Goal: Information Seeking & Learning: Learn about a topic

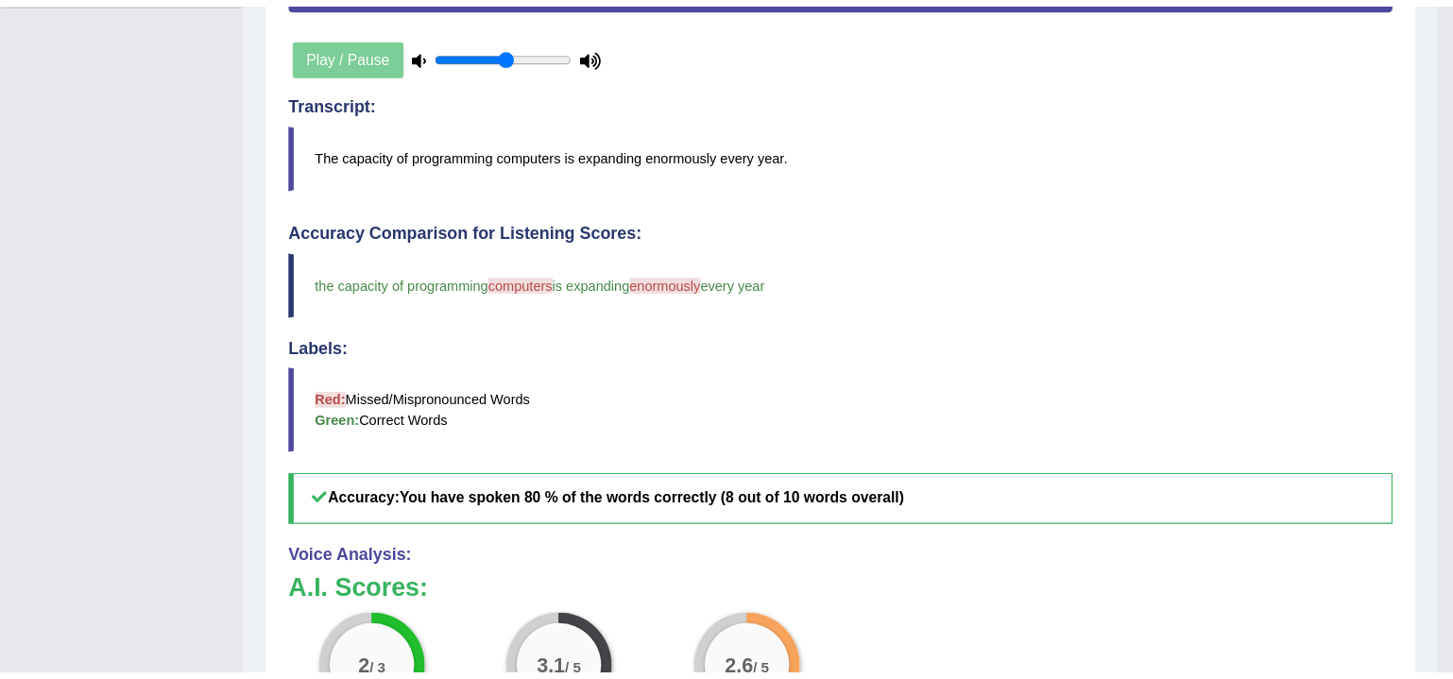
scroll to position [469, 0]
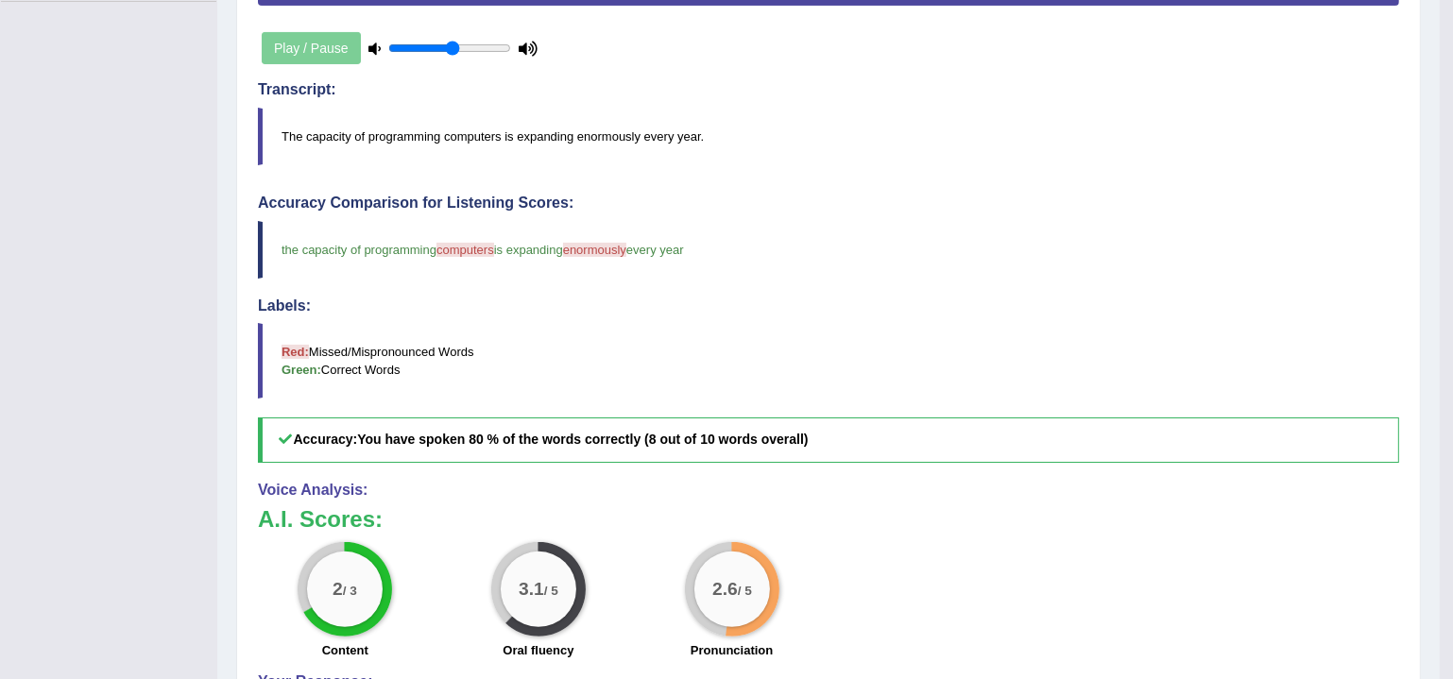
click at [922, 360] on blockquote "Red: Missed/Mispronounced Words Green: Correct Words" at bounding box center [828, 361] width 1141 height 76
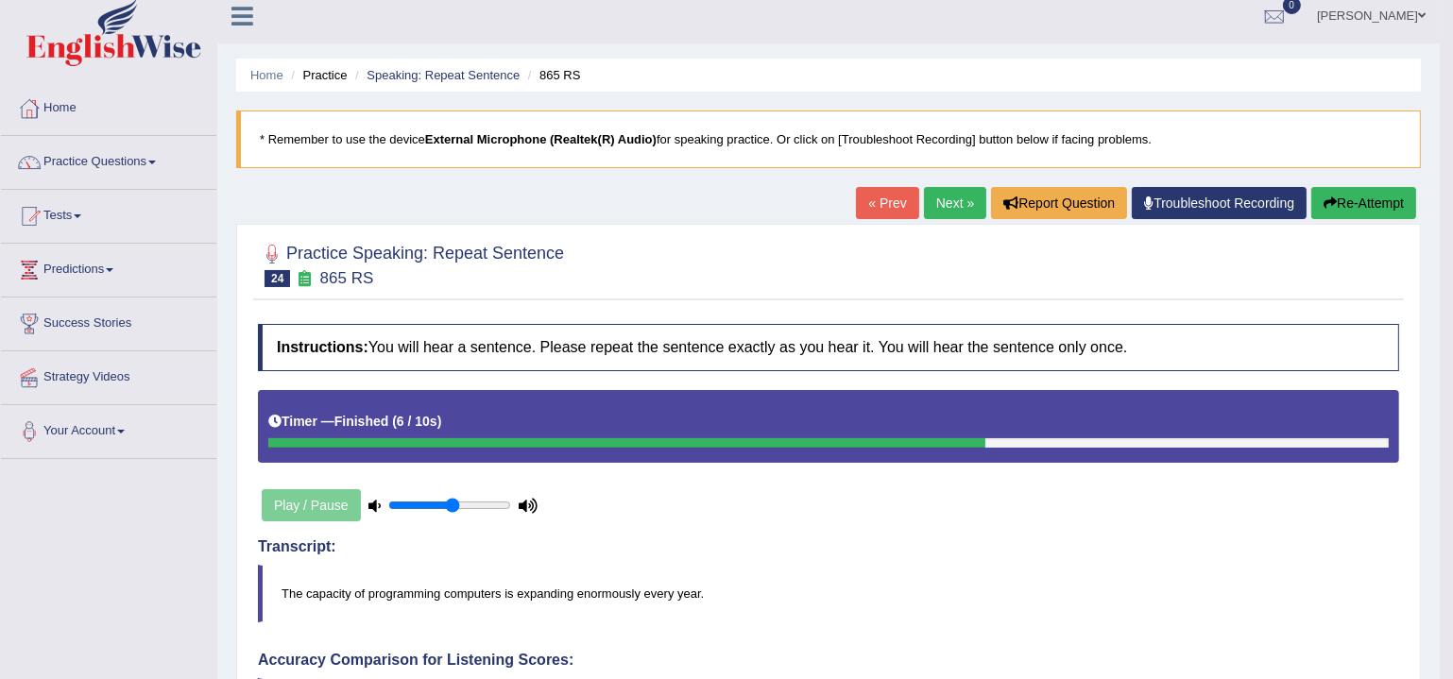
scroll to position [0, 0]
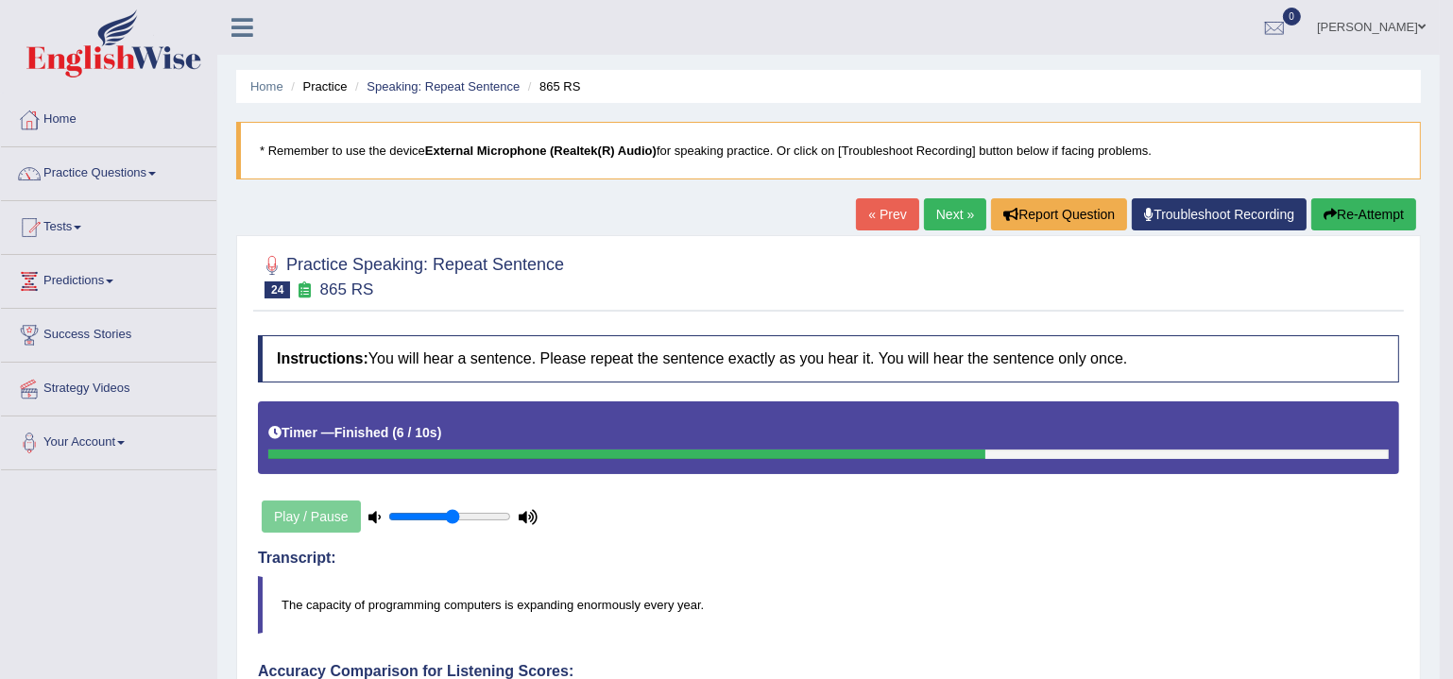
click at [932, 207] on link "Next »" at bounding box center [955, 214] width 62 height 32
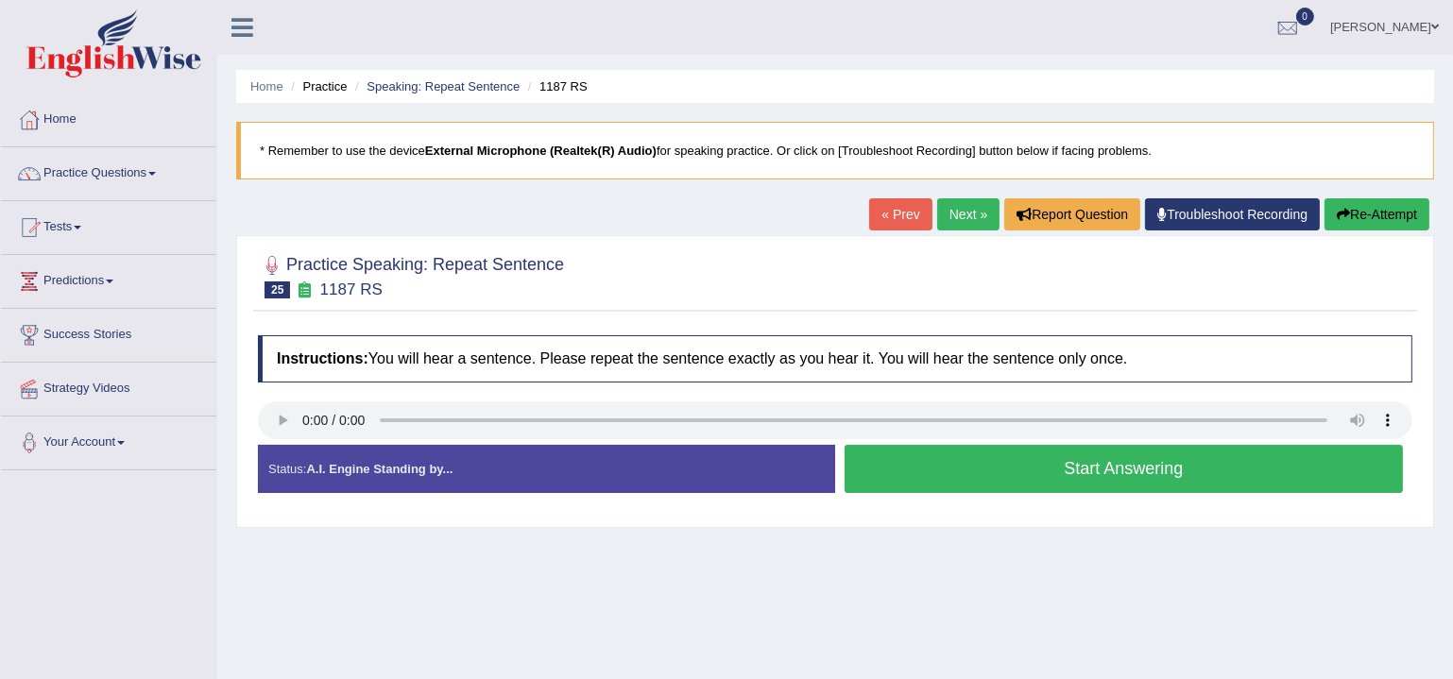
click at [1095, 475] on button "Start Answering" at bounding box center [1124, 469] width 558 height 48
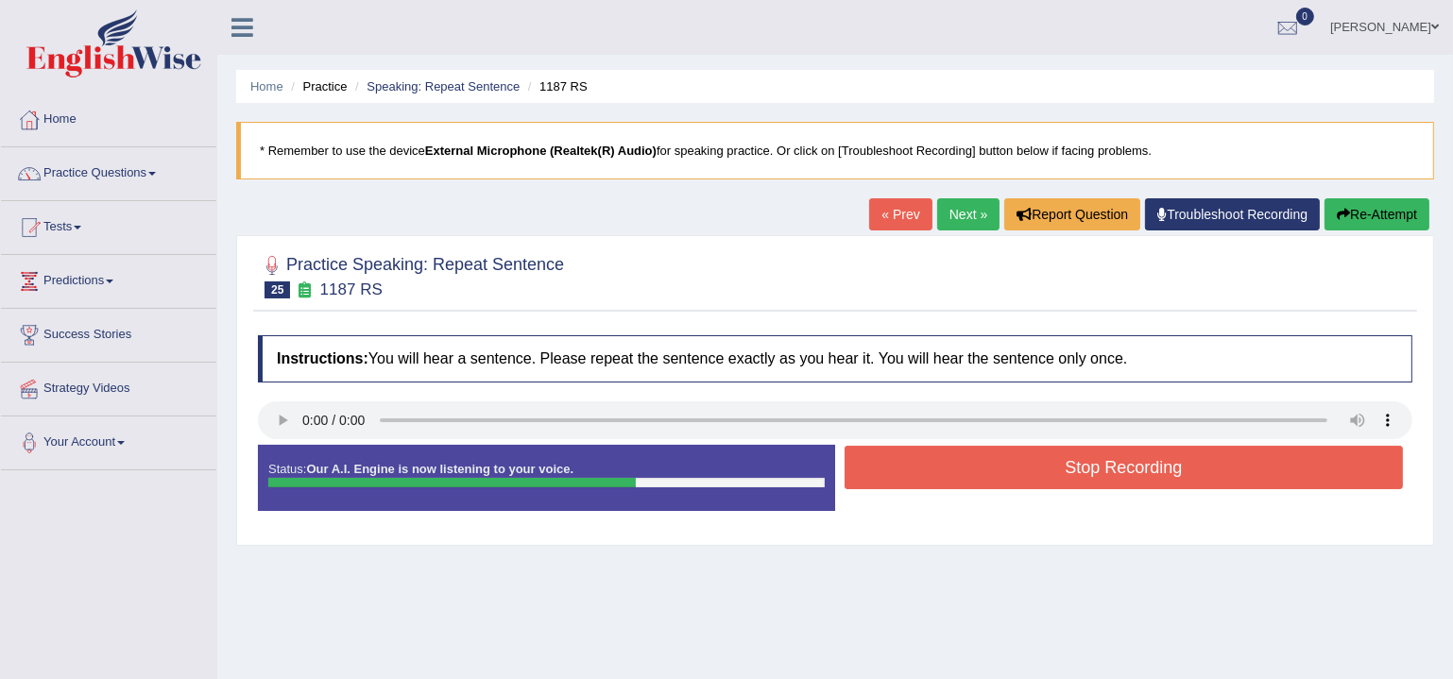
click at [1094, 473] on button "Stop Recording" at bounding box center [1124, 467] width 558 height 43
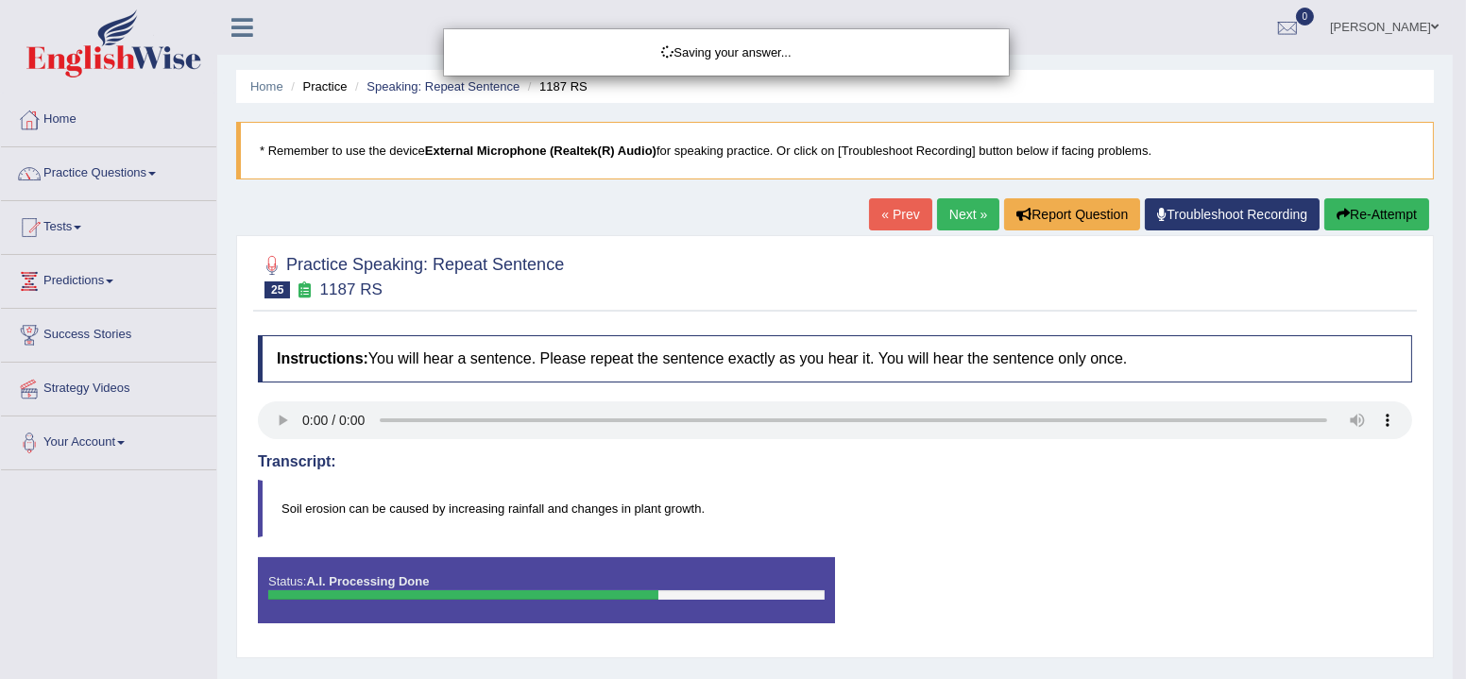
click at [995, 491] on div "Saving your answer..." at bounding box center [733, 339] width 1466 height 679
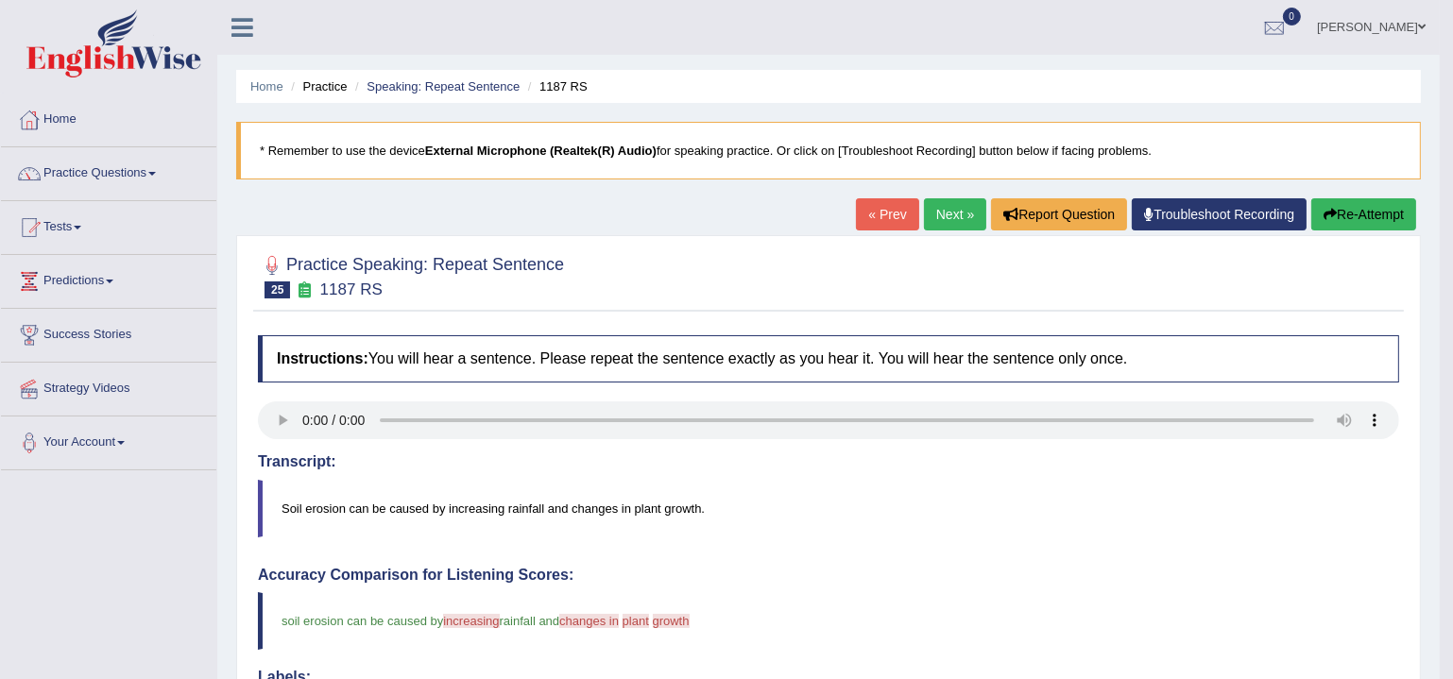
click at [943, 220] on link "Next »" at bounding box center [955, 214] width 62 height 32
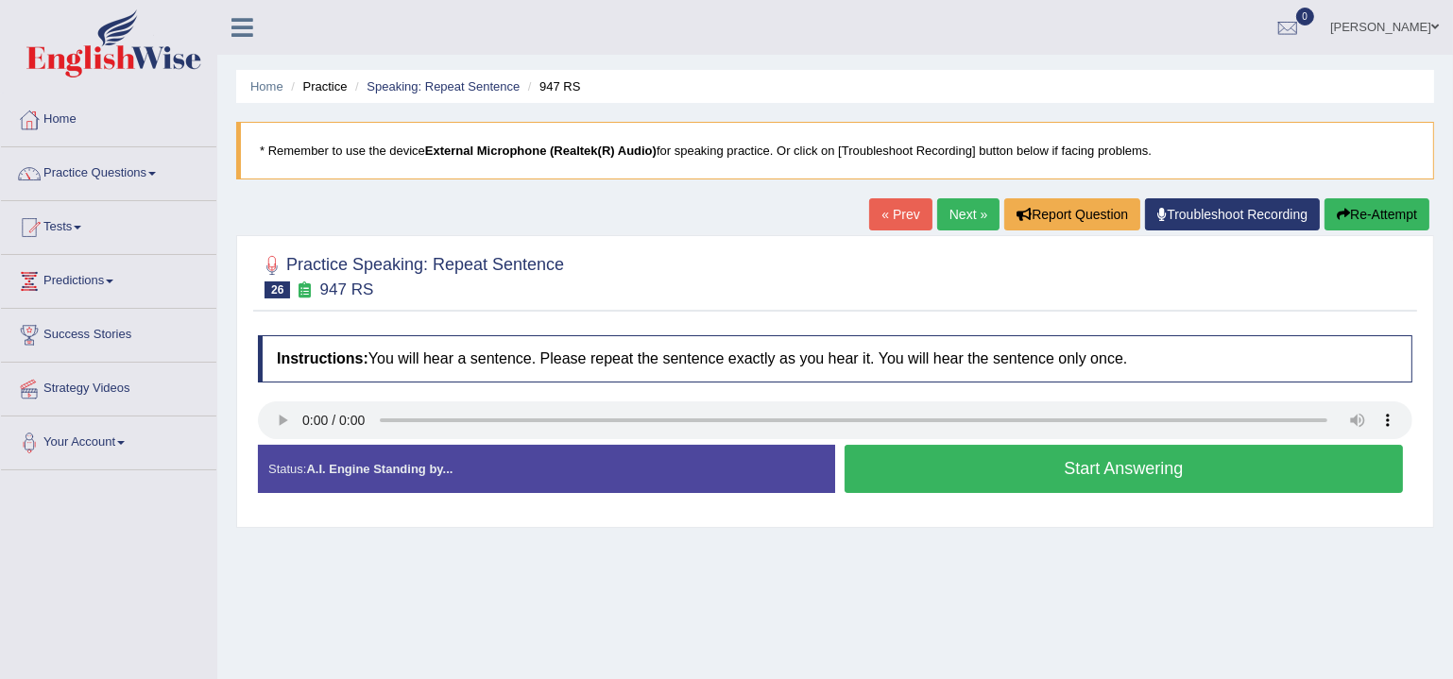
click at [1073, 466] on button "Start Answering" at bounding box center [1124, 469] width 558 height 48
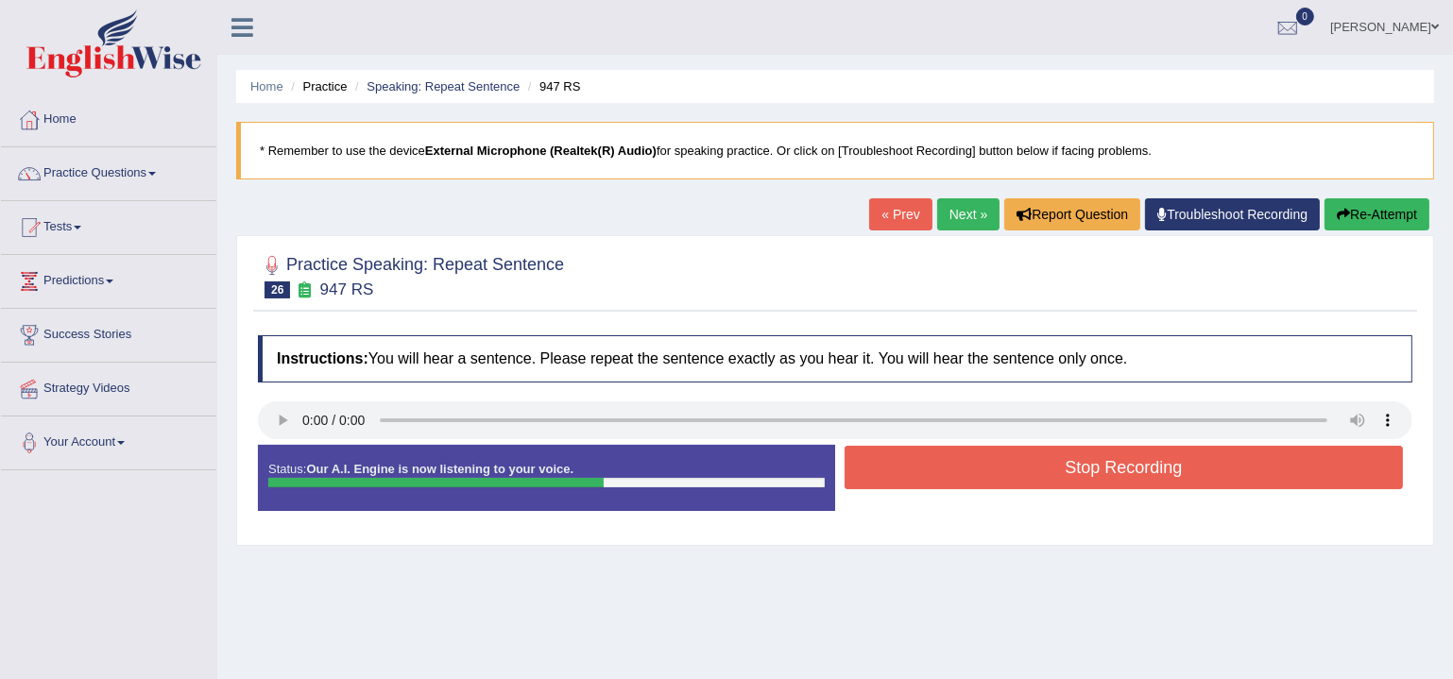
click at [1073, 466] on button "Stop Recording" at bounding box center [1124, 467] width 558 height 43
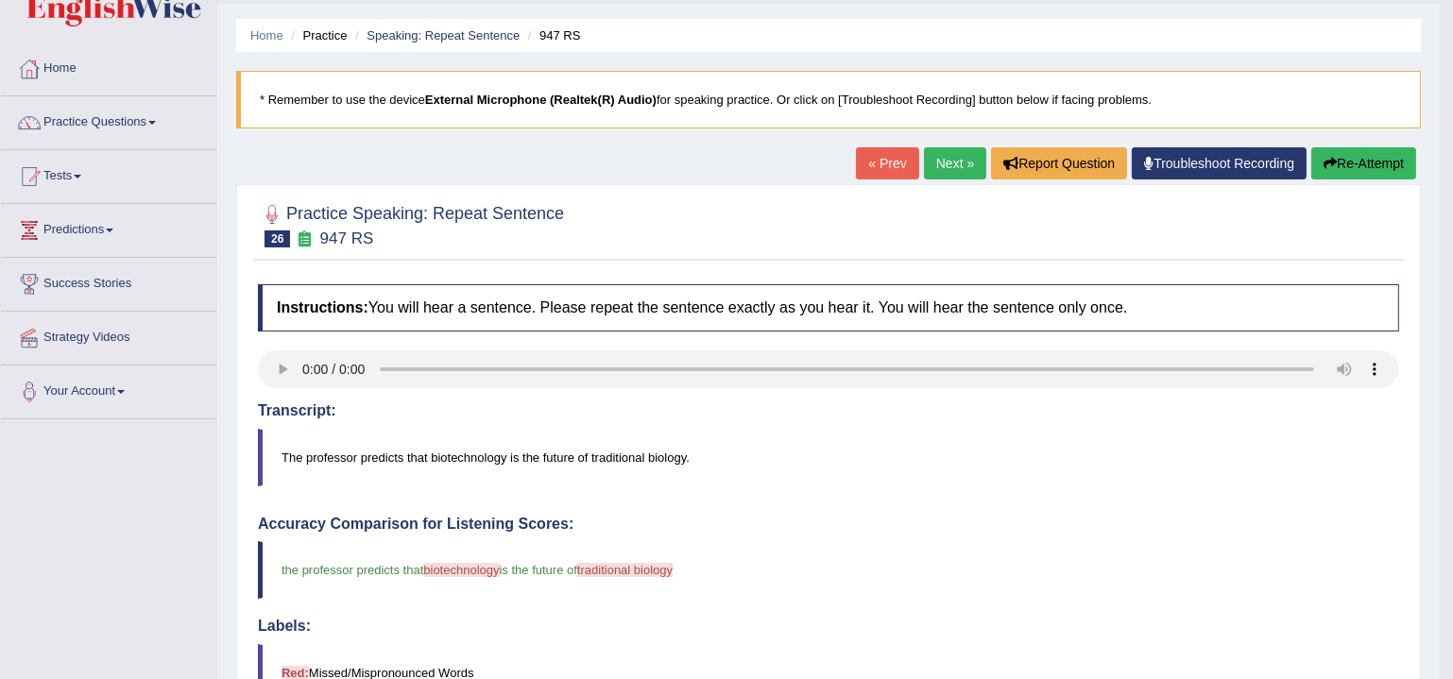
scroll to position [49, 0]
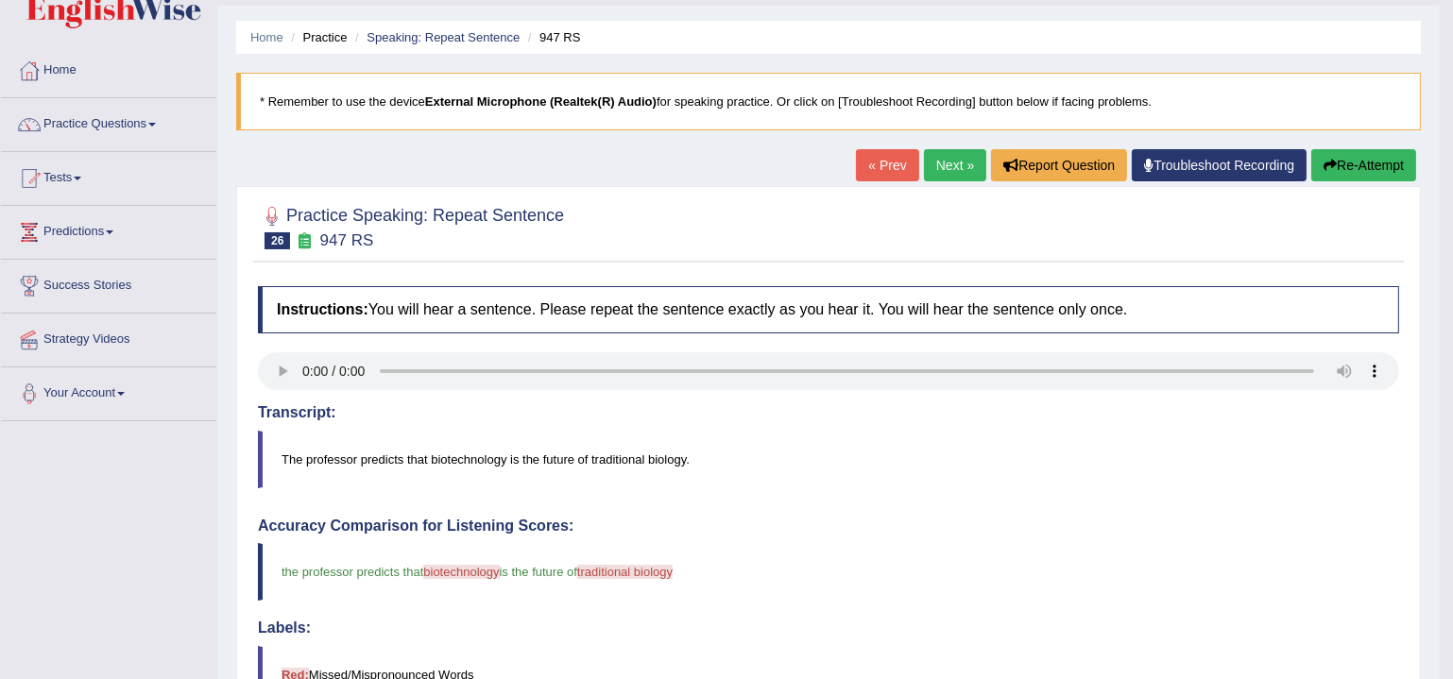
click at [930, 151] on link "Next »" at bounding box center [955, 165] width 62 height 32
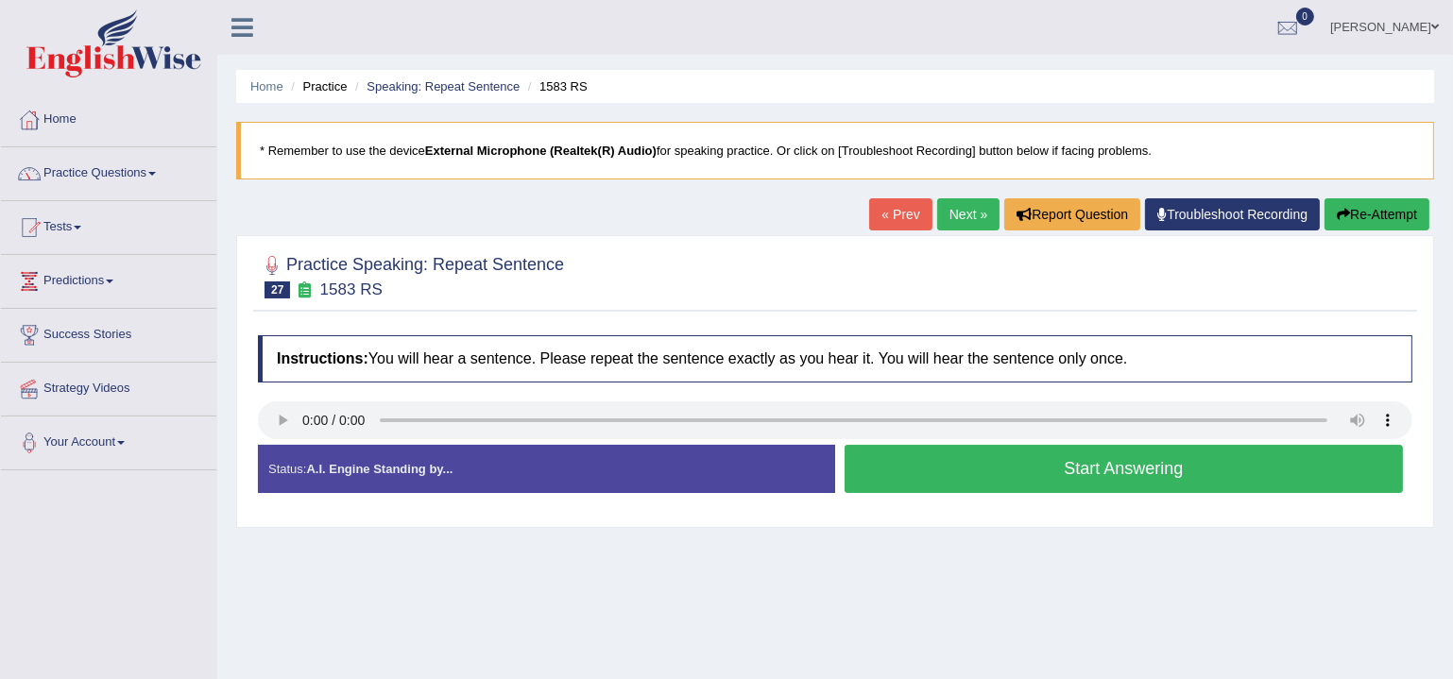
click at [1129, 462] on button "Start Answering" at bounding box center [1124, 469] width 558 height 48
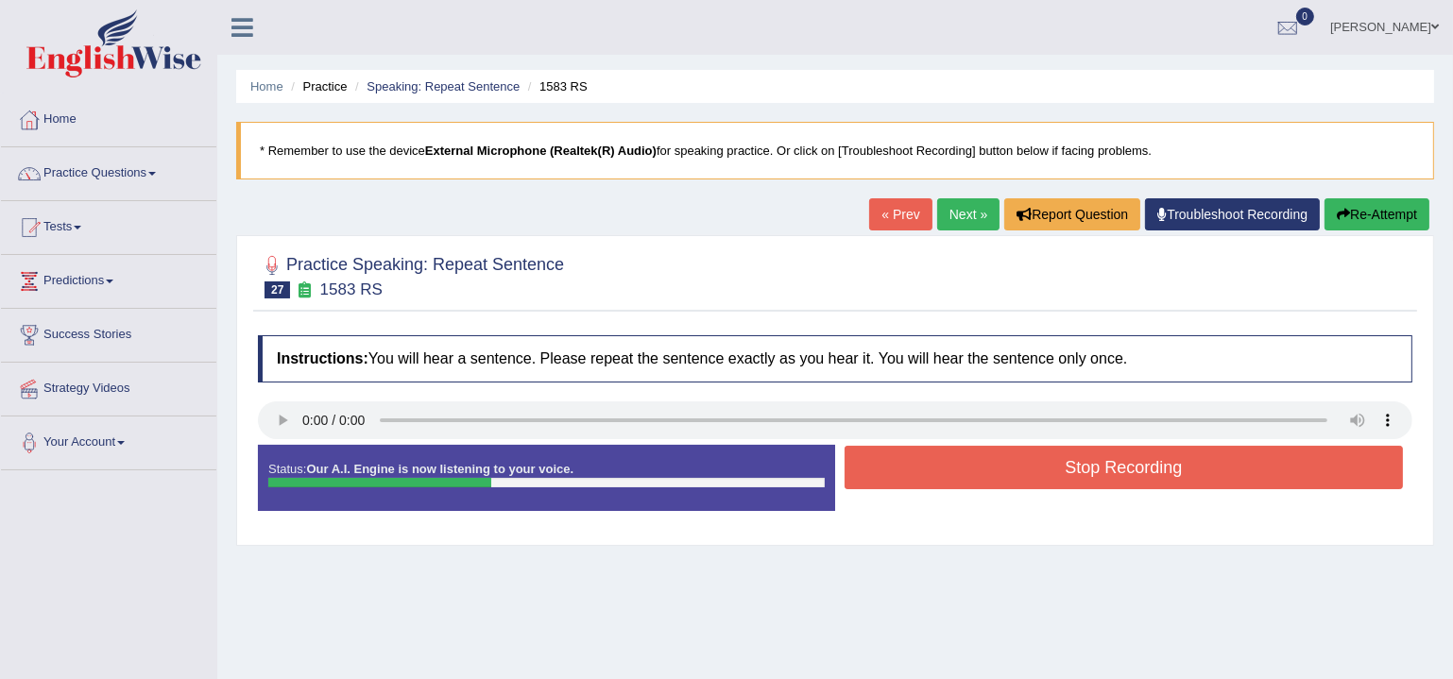
click at [1129, 462] on button "Stop Recording" at bounding box center [1124, 467] width 558 height 43
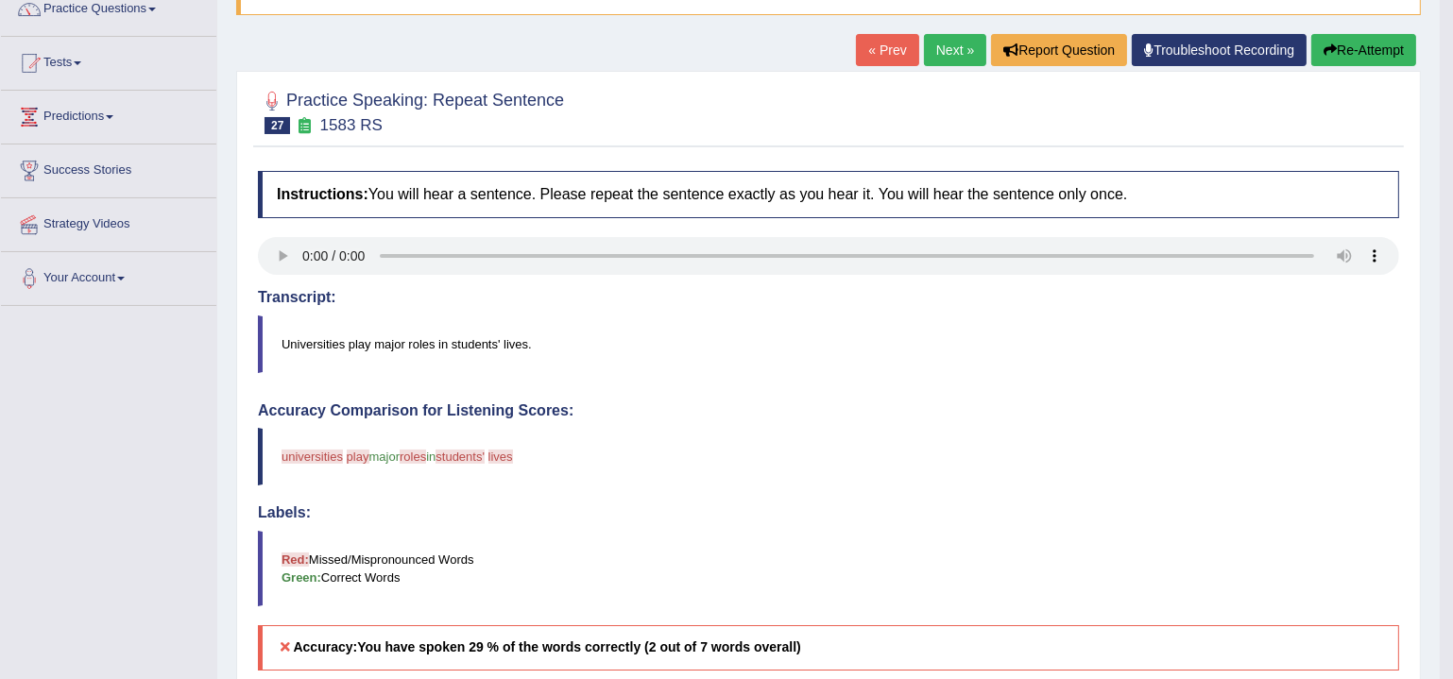
scroll to position [163, 0]
click at [953, 38] on link "Next »" at bounding box center [955, 51] width 62 height 32
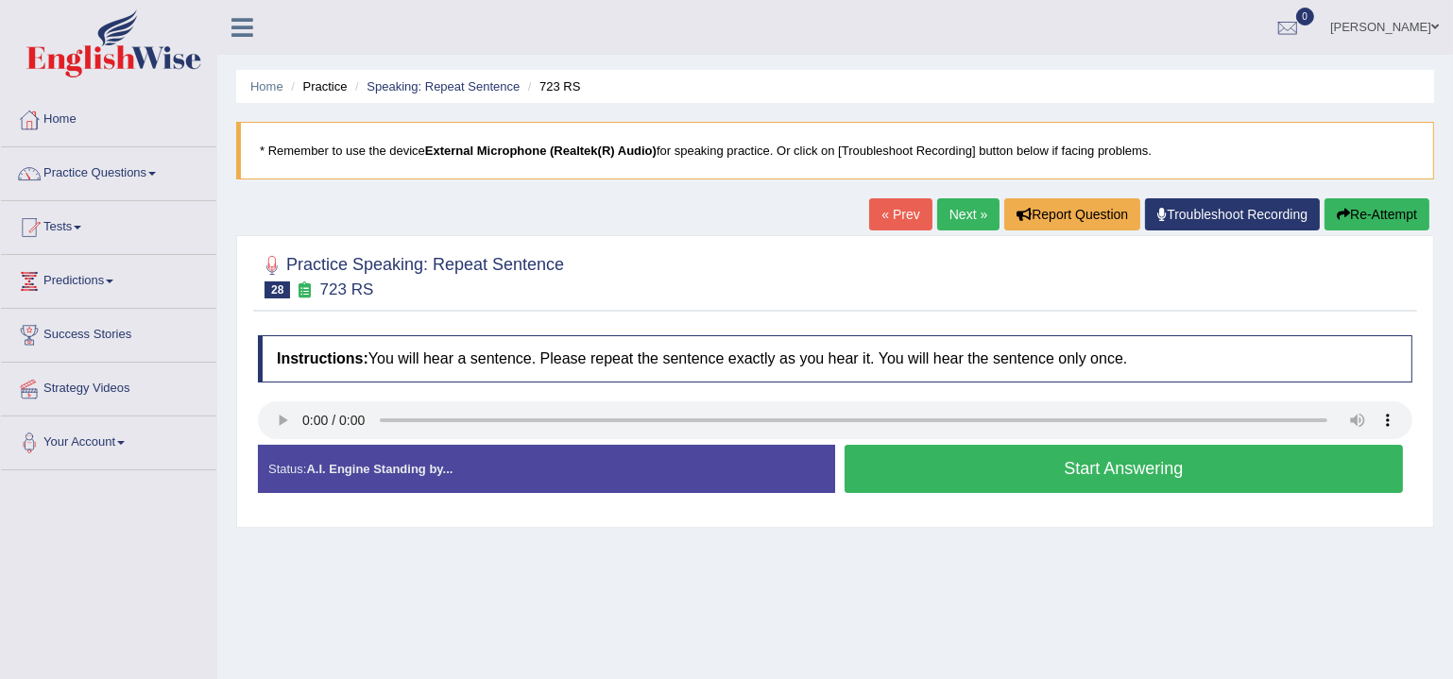
click at [982, 454] on button "Start Answering" at bounding box center [1124, 469] width 558 height 48
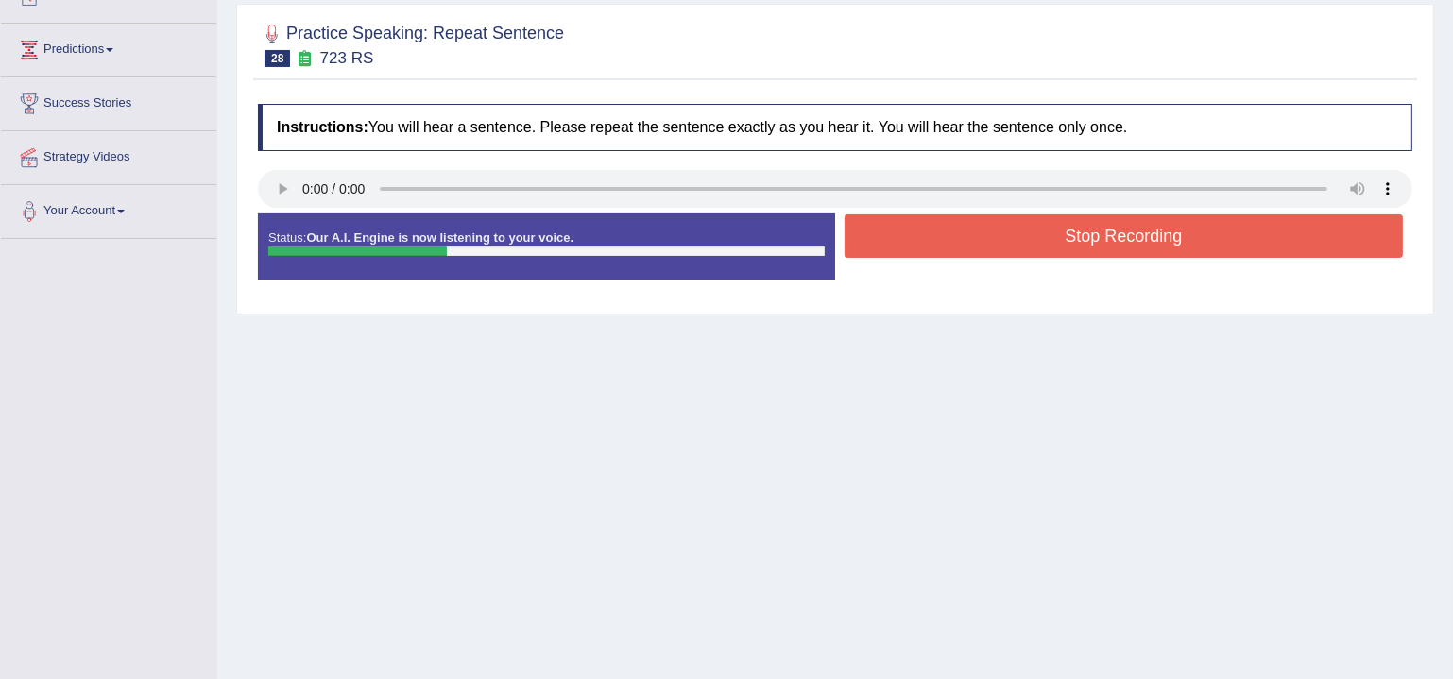
scroll to position [312, 0]
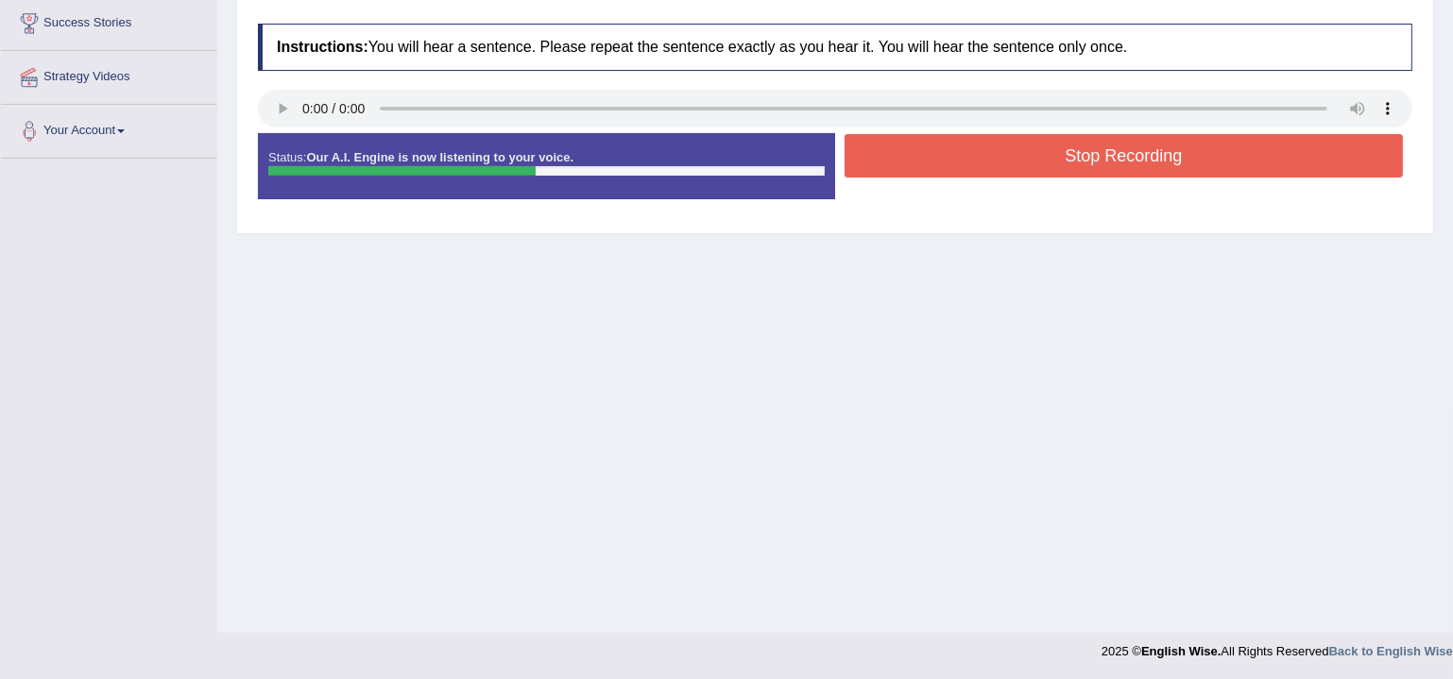
click at [982, 166] on button "Stop Recording" at bounding box center [1124, 155] width 558 height 43
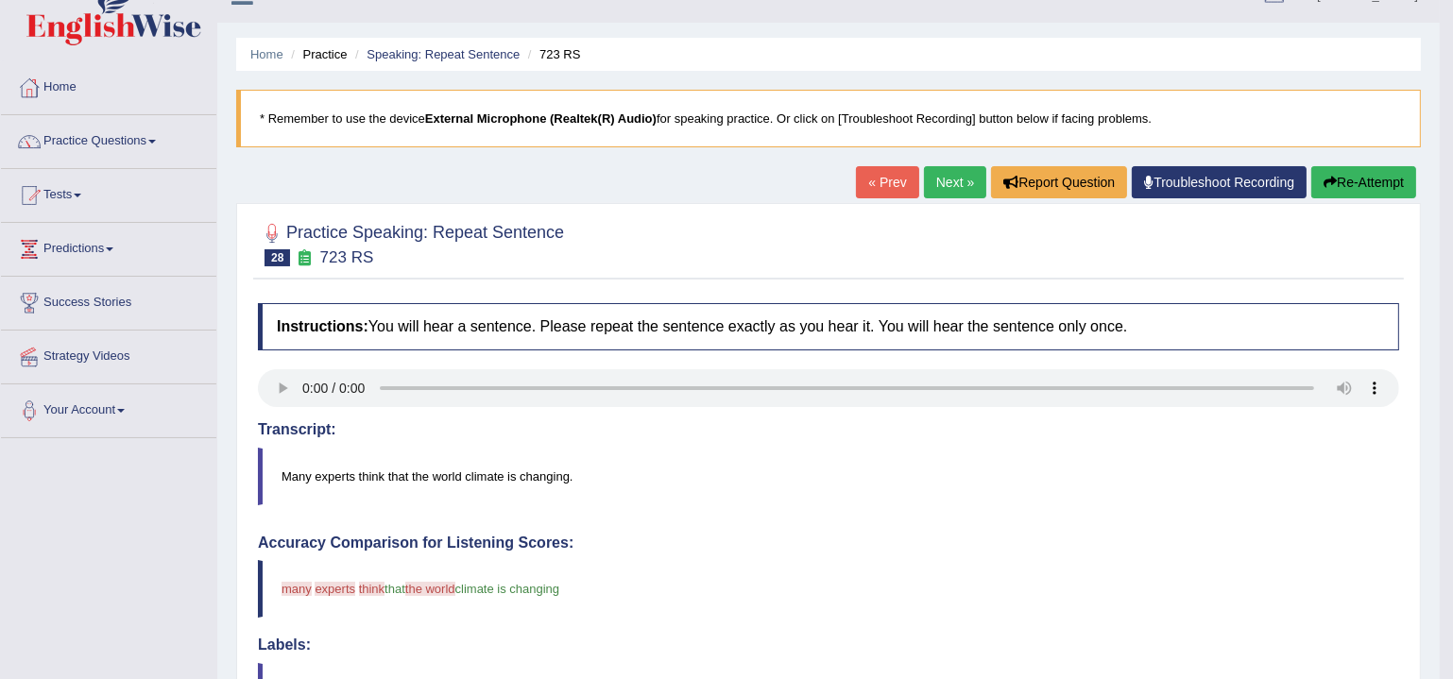
scroll to position [22, 0]
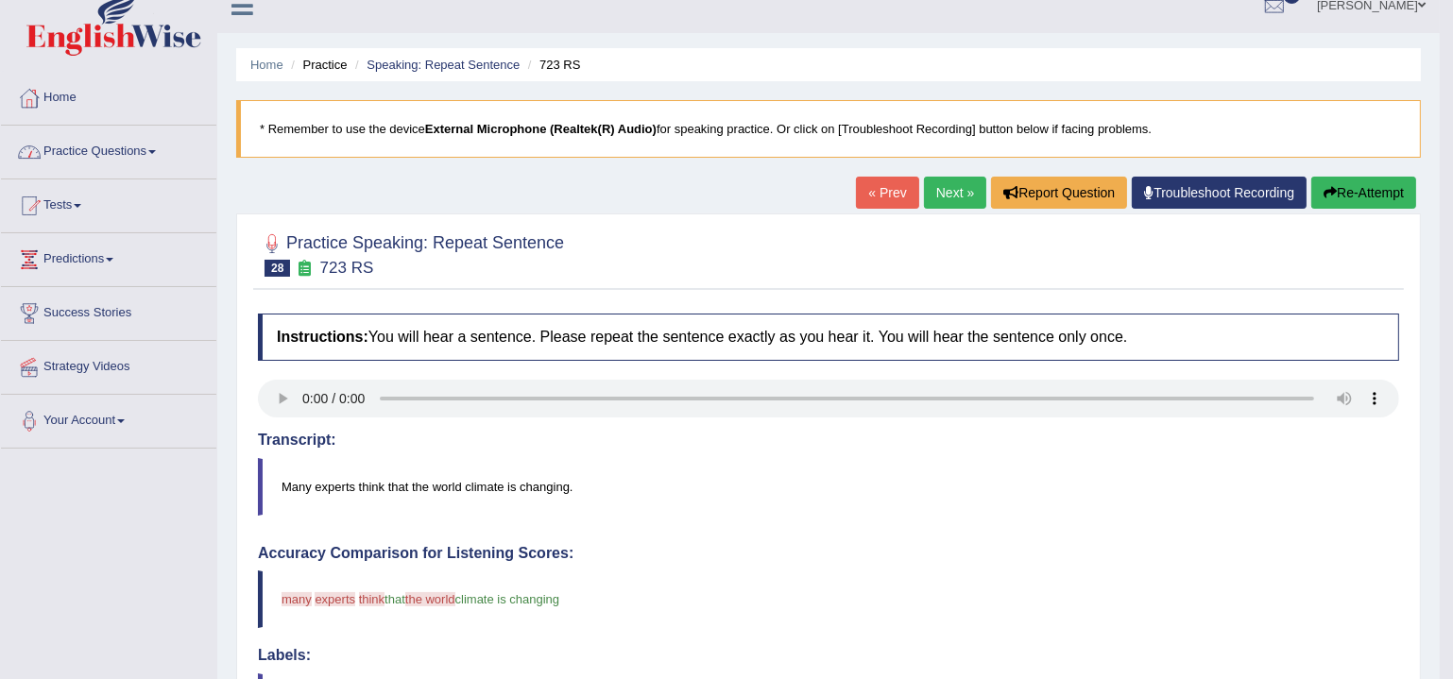
click at [128, 138] on link "Practice Questions" at bounding box center [108, 149] width 215 height 47
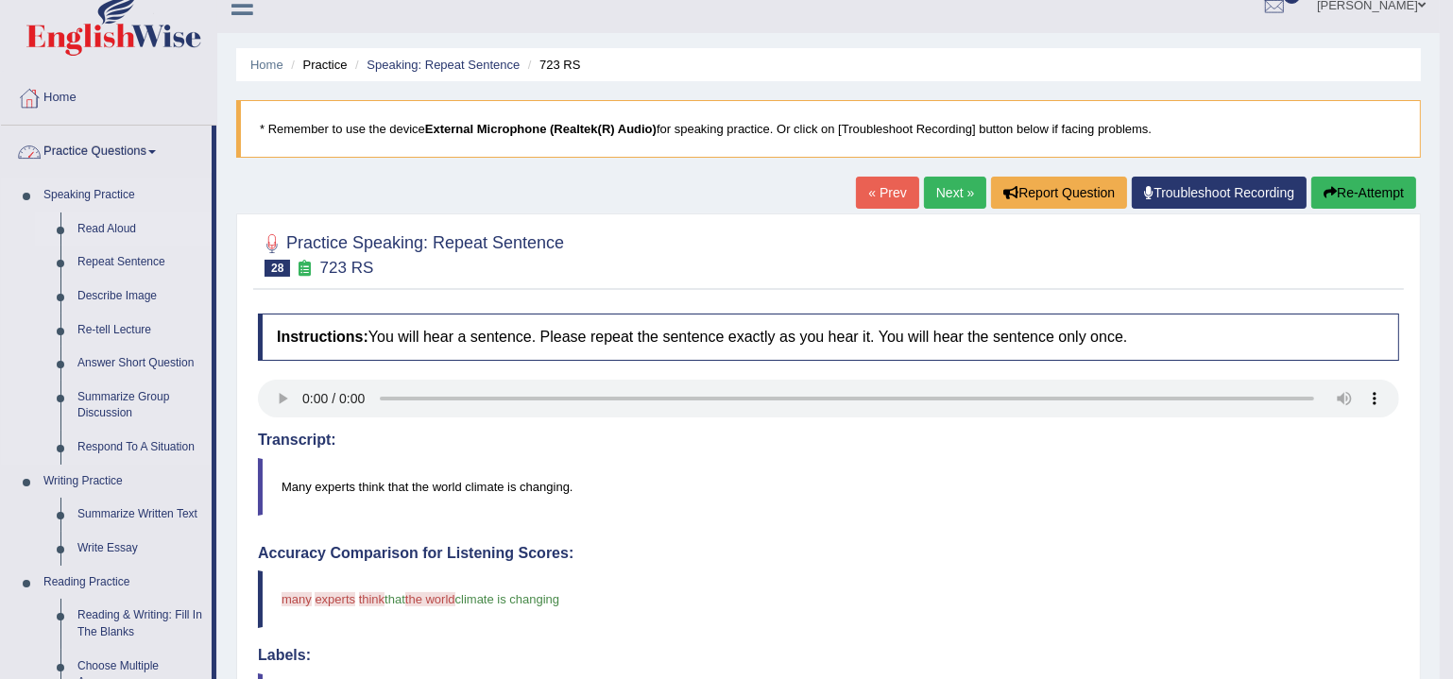
click at [107, 221] on link "Read Aloud" at bounding box center [140, 230] width 143 height 34
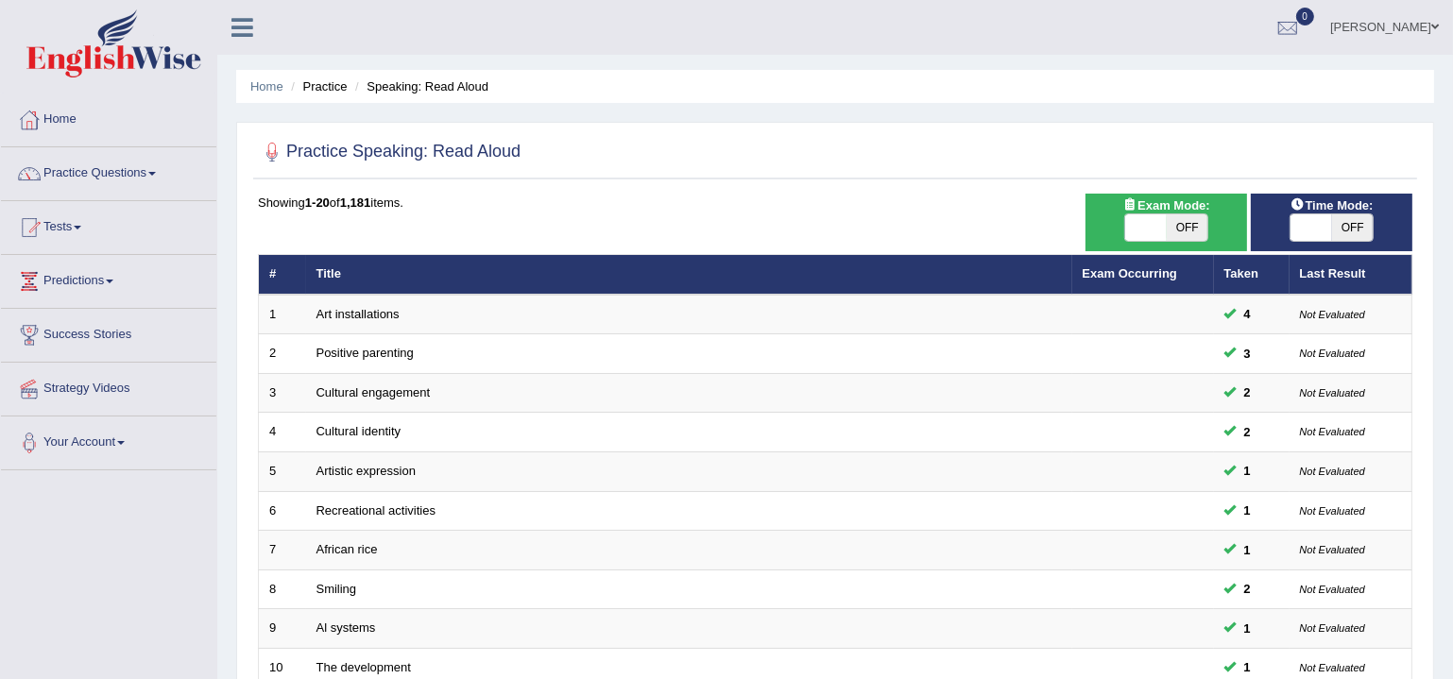
click at [1170, 226] on span "OFF" at bounding box center [1188, 227] width 42 height 26
checkbox input "true"
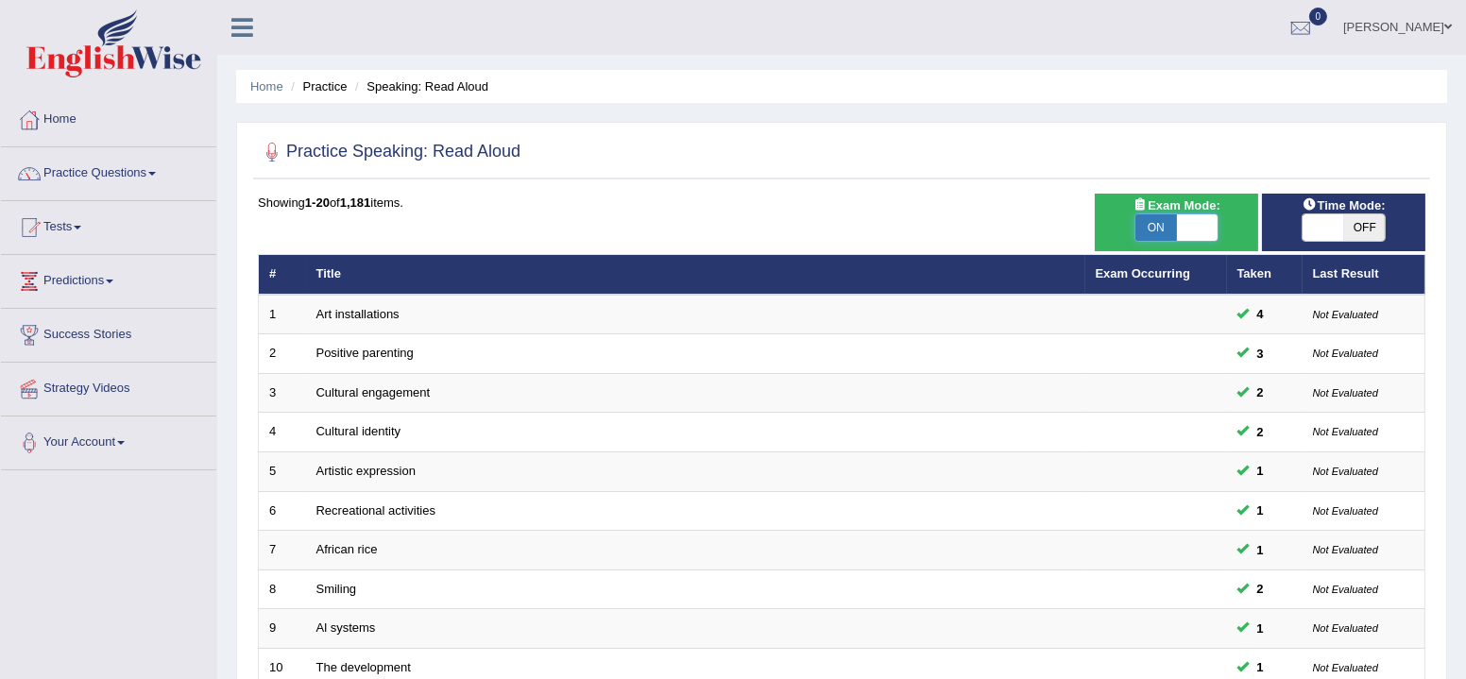
checkbox input "true"
click at [1307, 216] on body "Toggle navigation Home Practice Questions Speaking Practice Read Aloud Repeat S…" at bounding box center [733, 339] width 1466 height 679
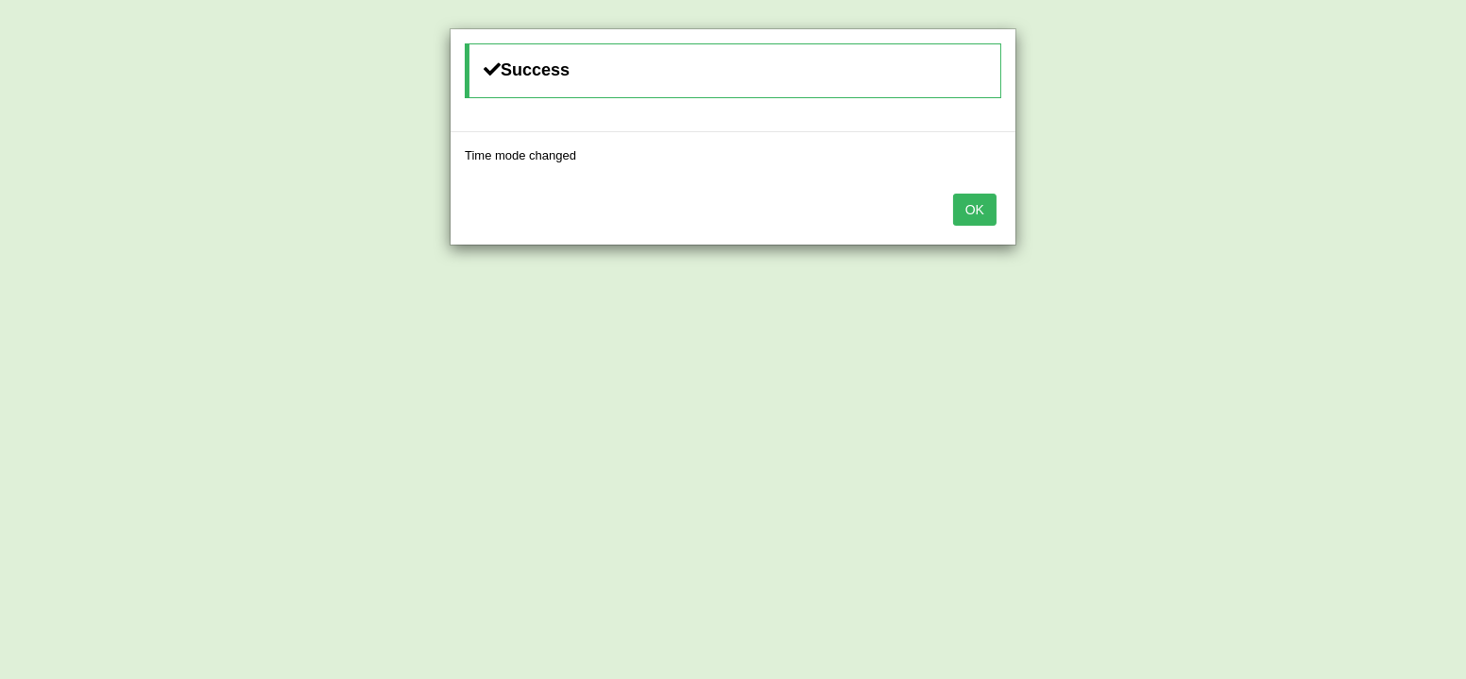
click at [988, 213] on button "OK" at bounding box center [974, 210] width 43 height 32
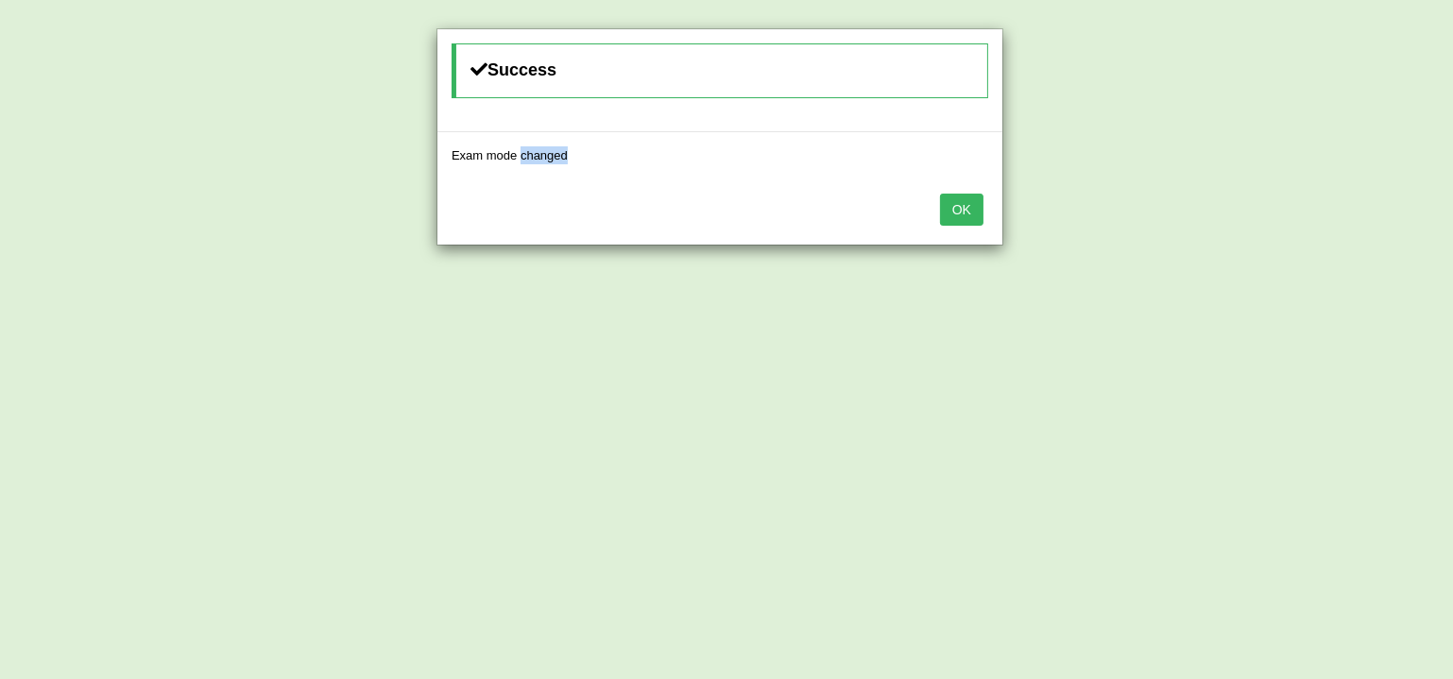
click at [987, 213] on div "OK" at bounding box center [719, 212] width 565 height 66
click at [976, 209] on button "OK" at bounding box center [961, 210] width 43 height 32
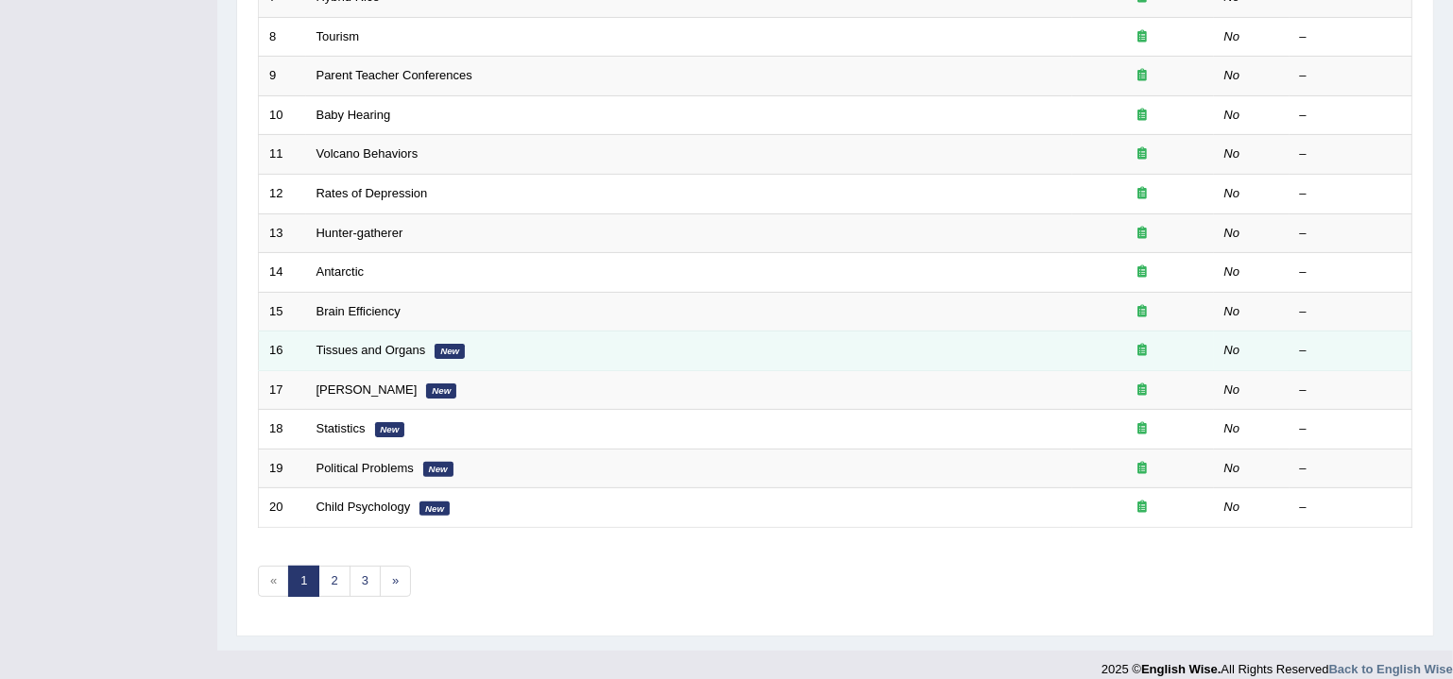
scroll to position [561, 0]
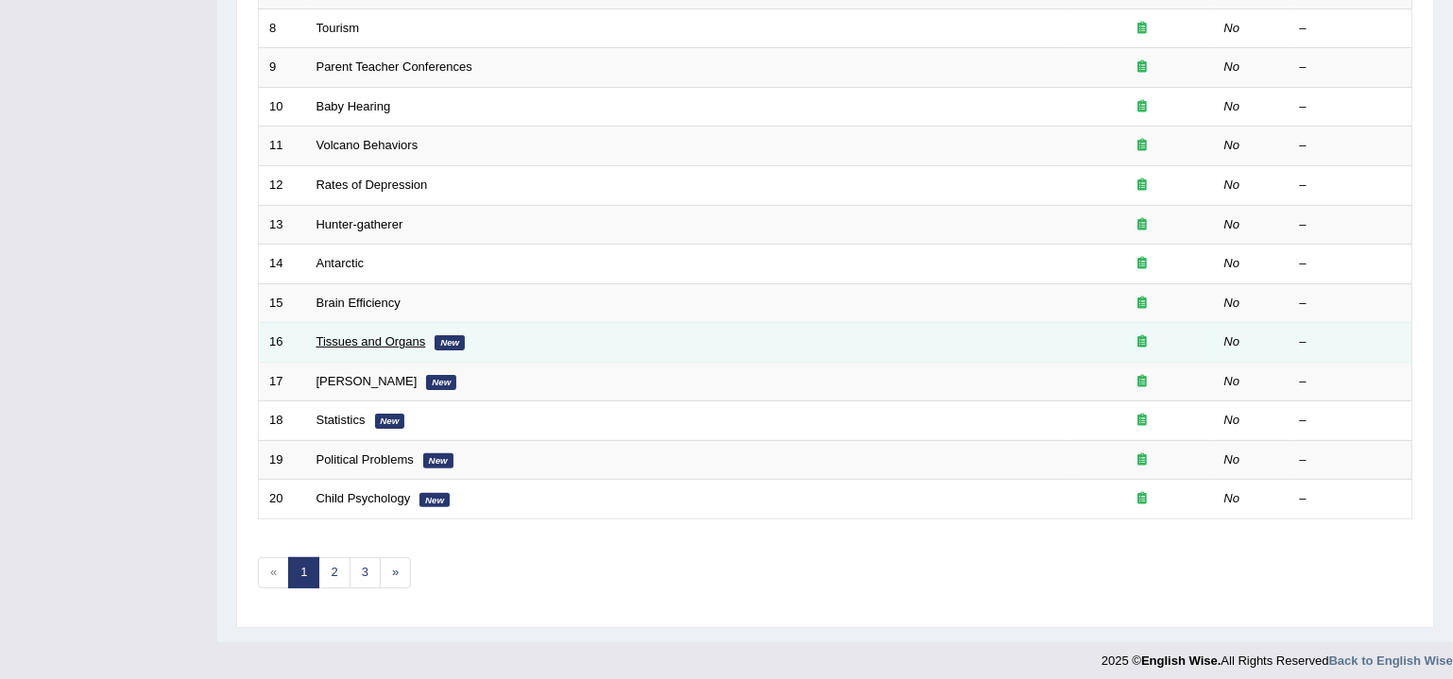
click at [379, 335] on link "Tissues and Organs" at bounding box center [371, 341] width 110 height 14
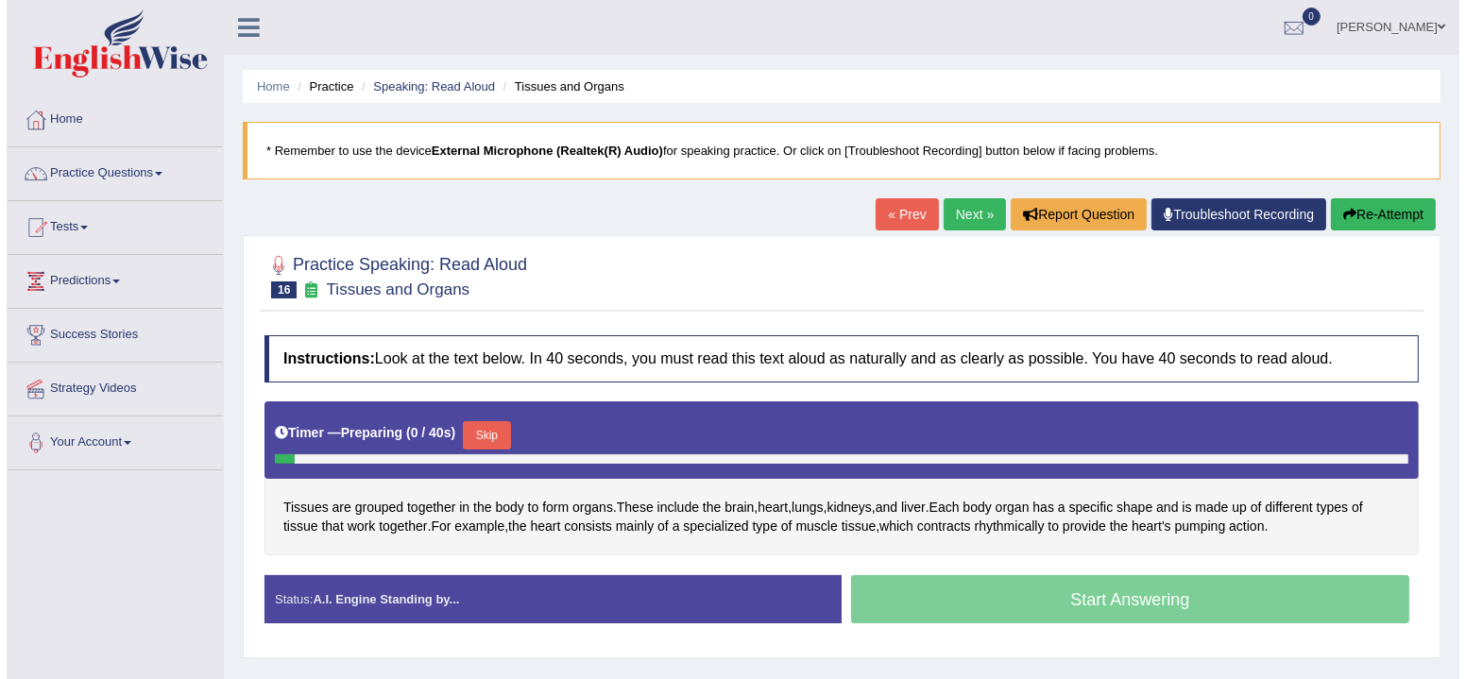
scroll to position [114, 0]
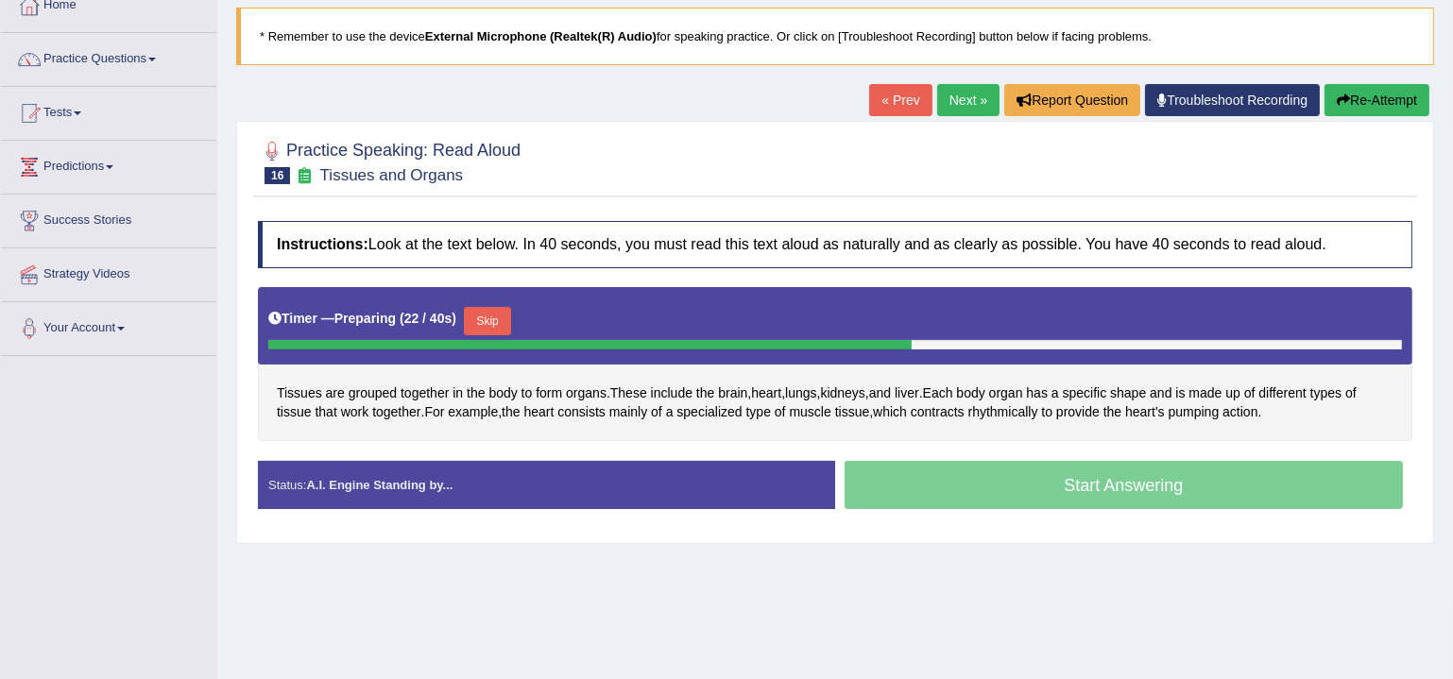
click at [970, 487] on div "Start Answering" at bounding box center [1123, 487] width 577 height 53
click at [1109, 482] on div "Start Answering" at bounding box center [1123, 487] width 577 height 53
click at [1075, 487] on div "Start Answering" at bounding box center [1123, 487] width 577 height 53
click at [510, 312] on button "Skip" at bounding box center [487, 321] width 47 height 28
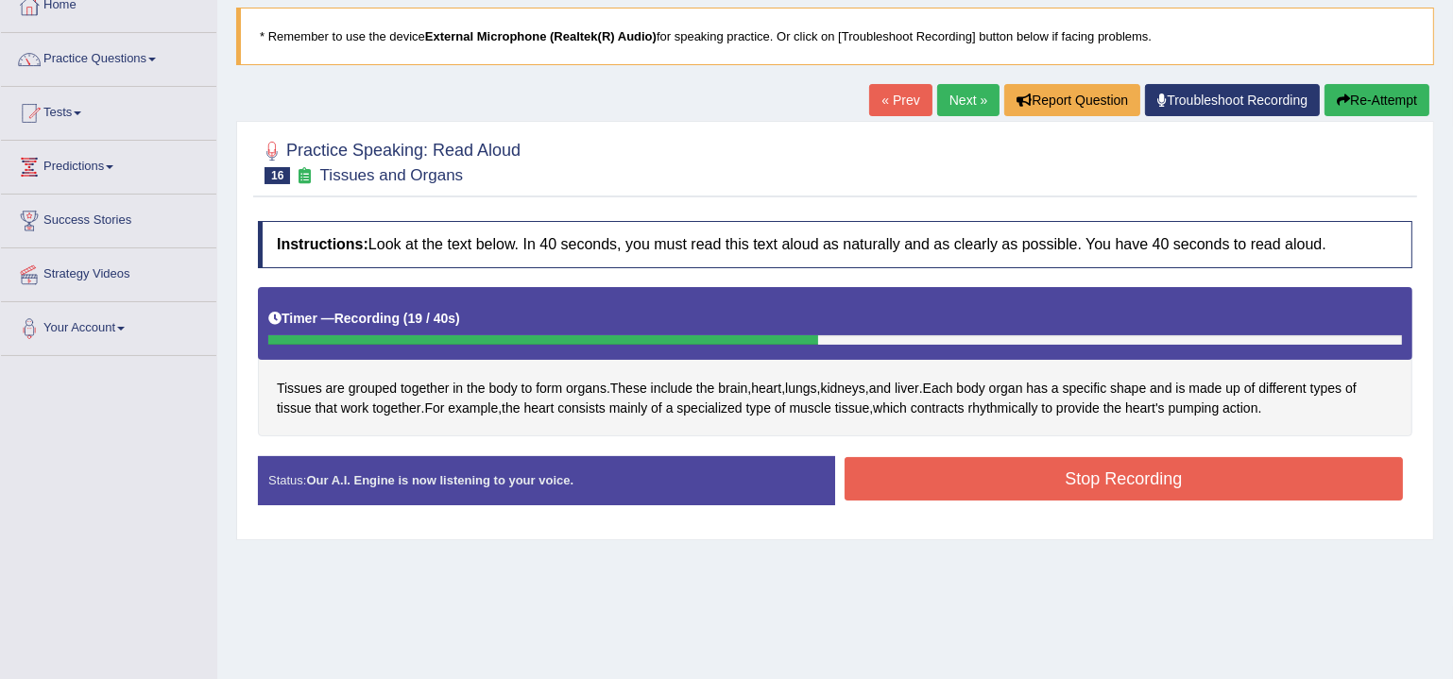
click at [981, 470] on button "Stop Recording" at bounding box center [1124, 478] width 558 height 43
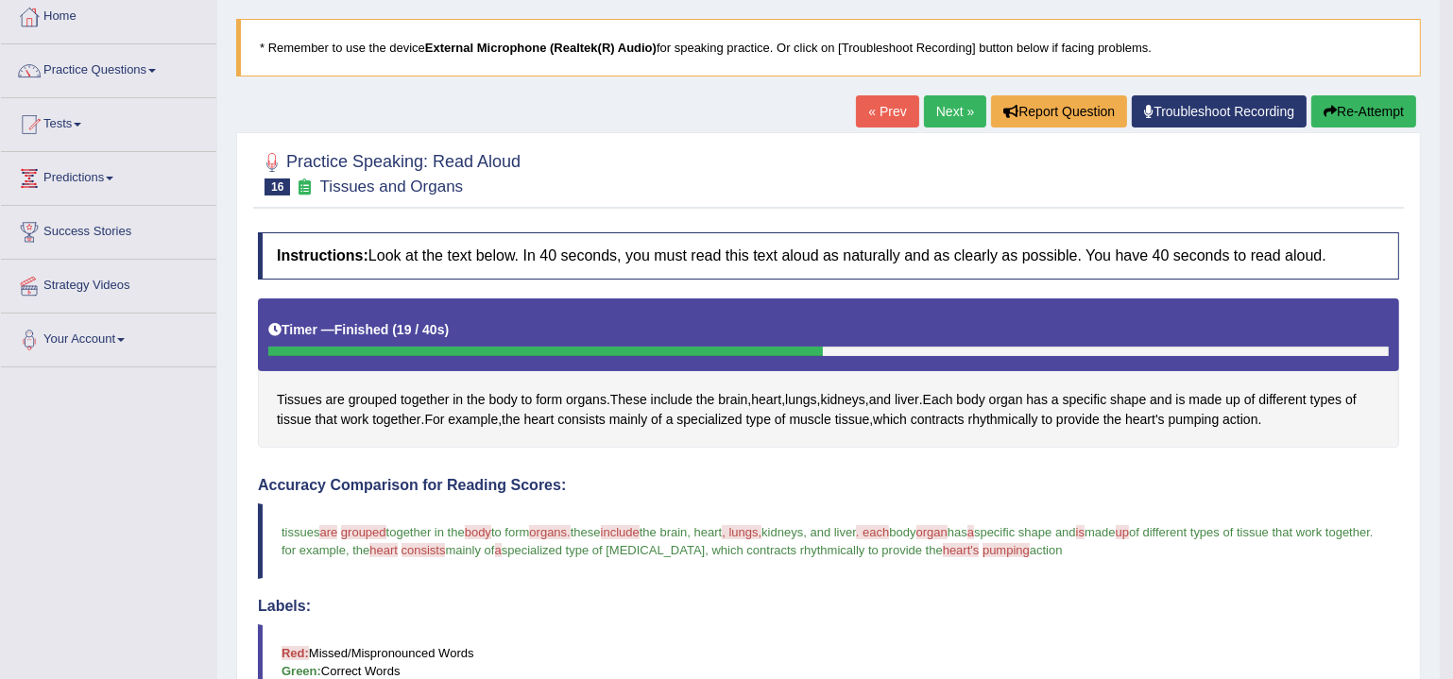
scroll to position [91, 0]
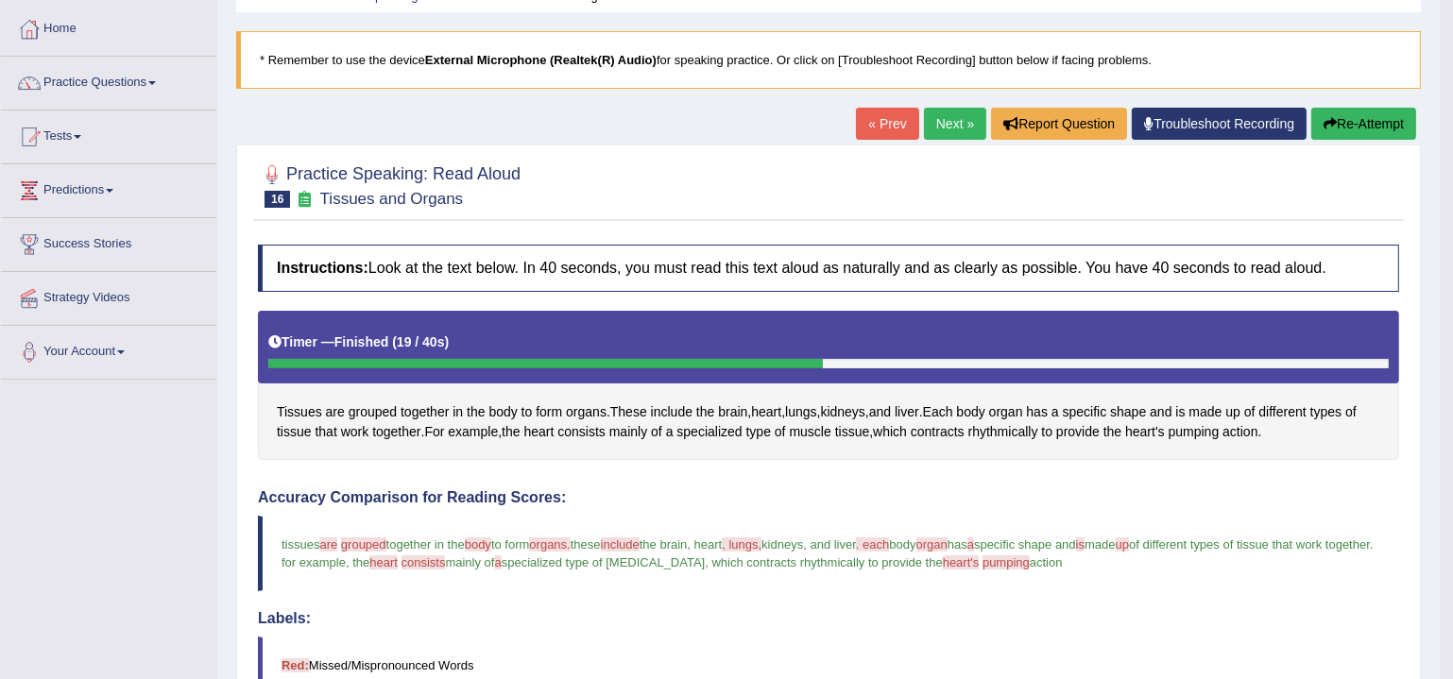
click at [948, 122] on link "Next »" at bounding box center [955, 124] width 62 height 32
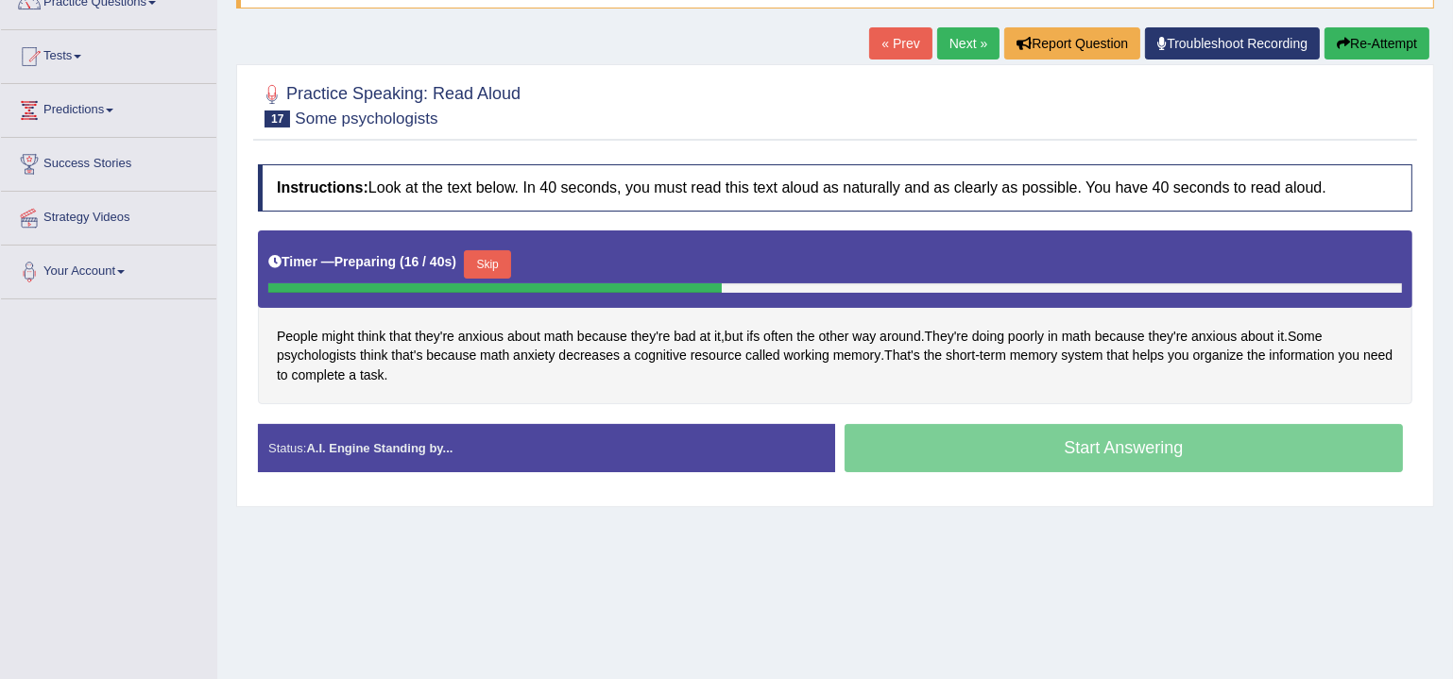
click at [500, 250] on button "Skip" at bounding box center [487, 264] width 47 height 28
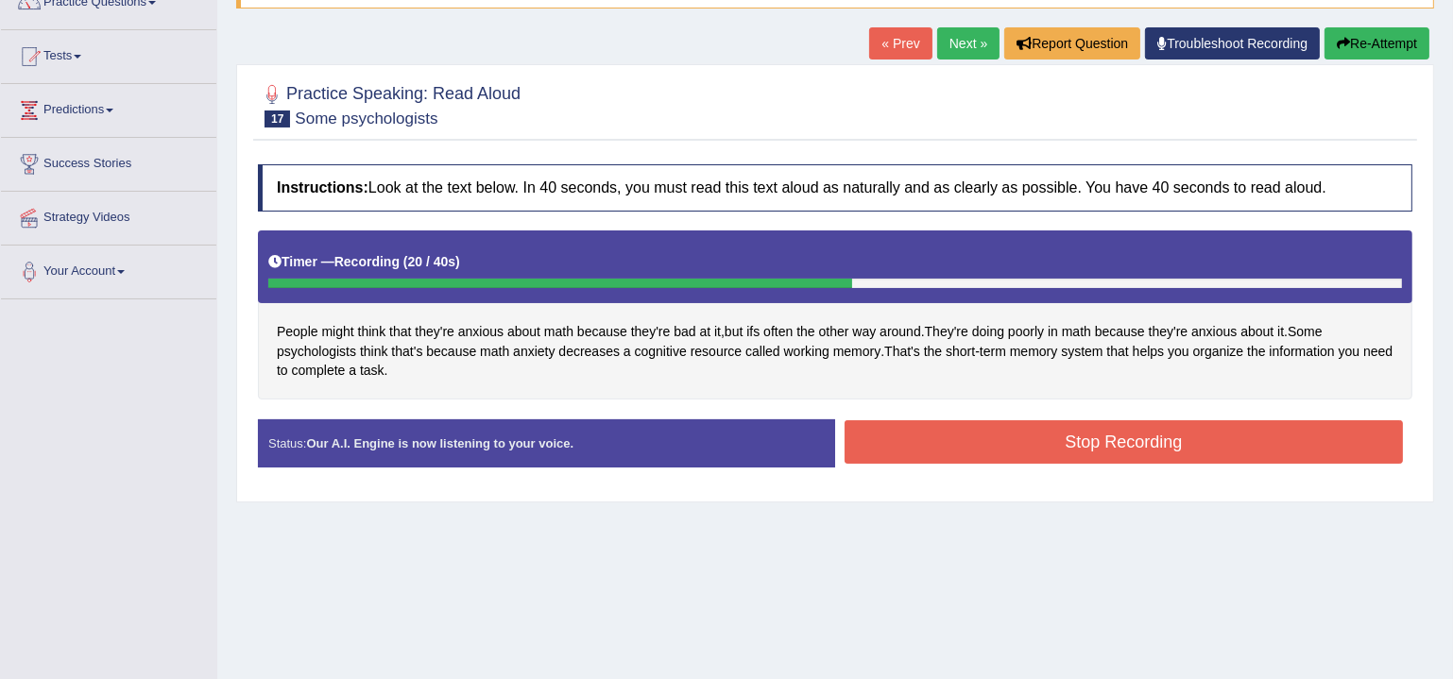
click at [1166, 437] on button "Stop Recording" at bounding box center [1124, 441] width 558 height 43
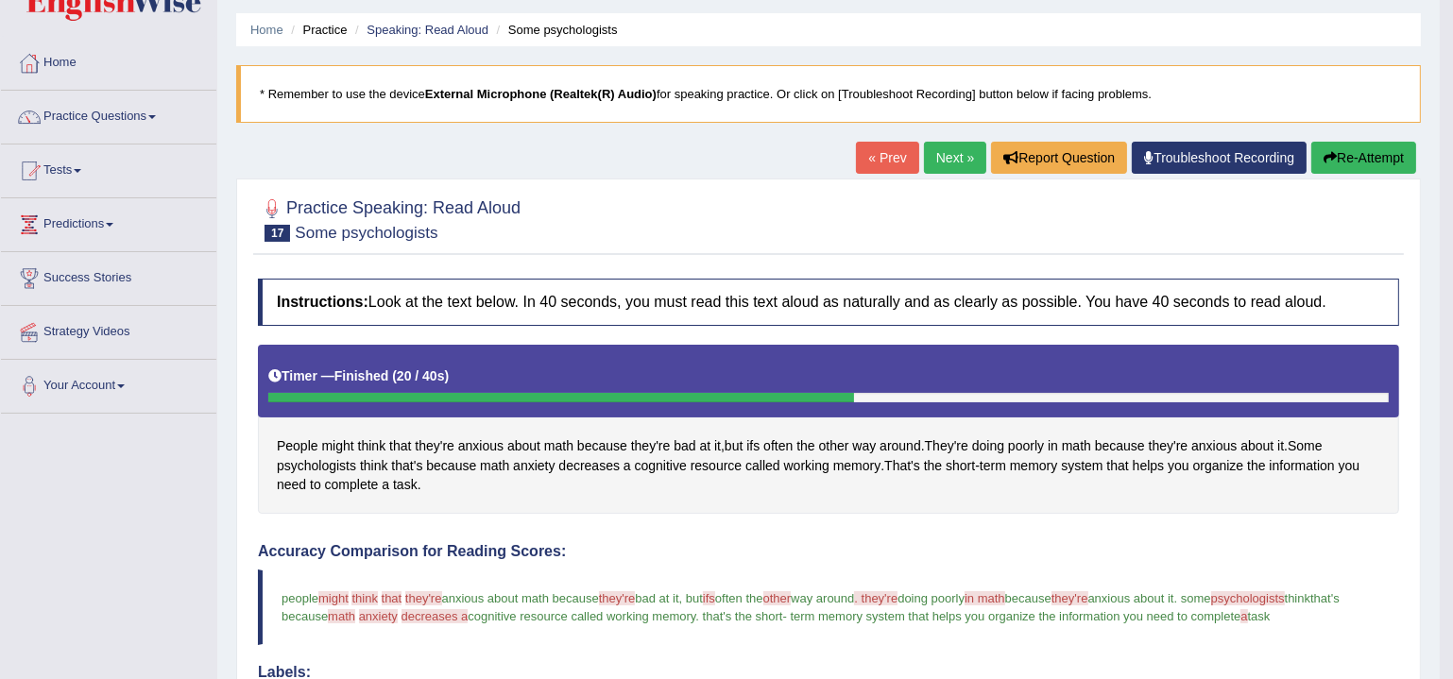
scroll to position [53, 0]
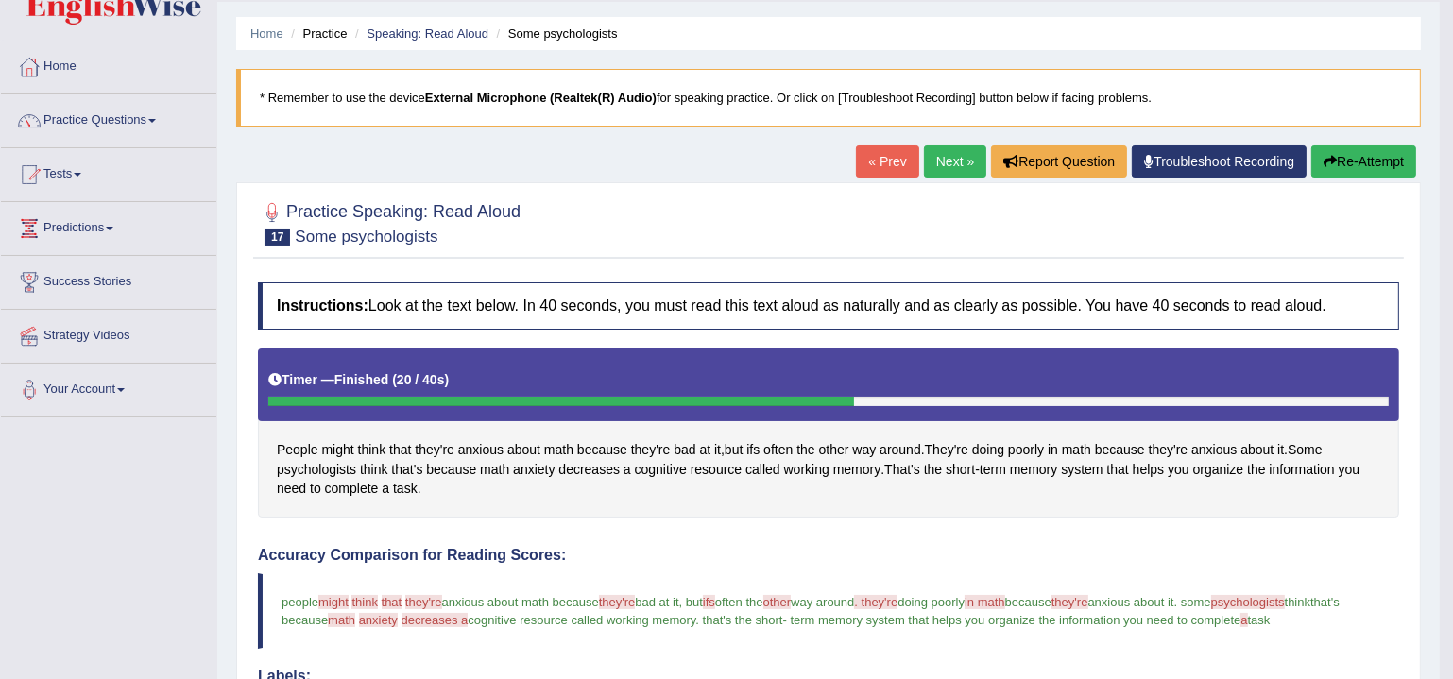
click at [960, 145] on link "Next »" at bounding box center [955, 161] width 62 height 32
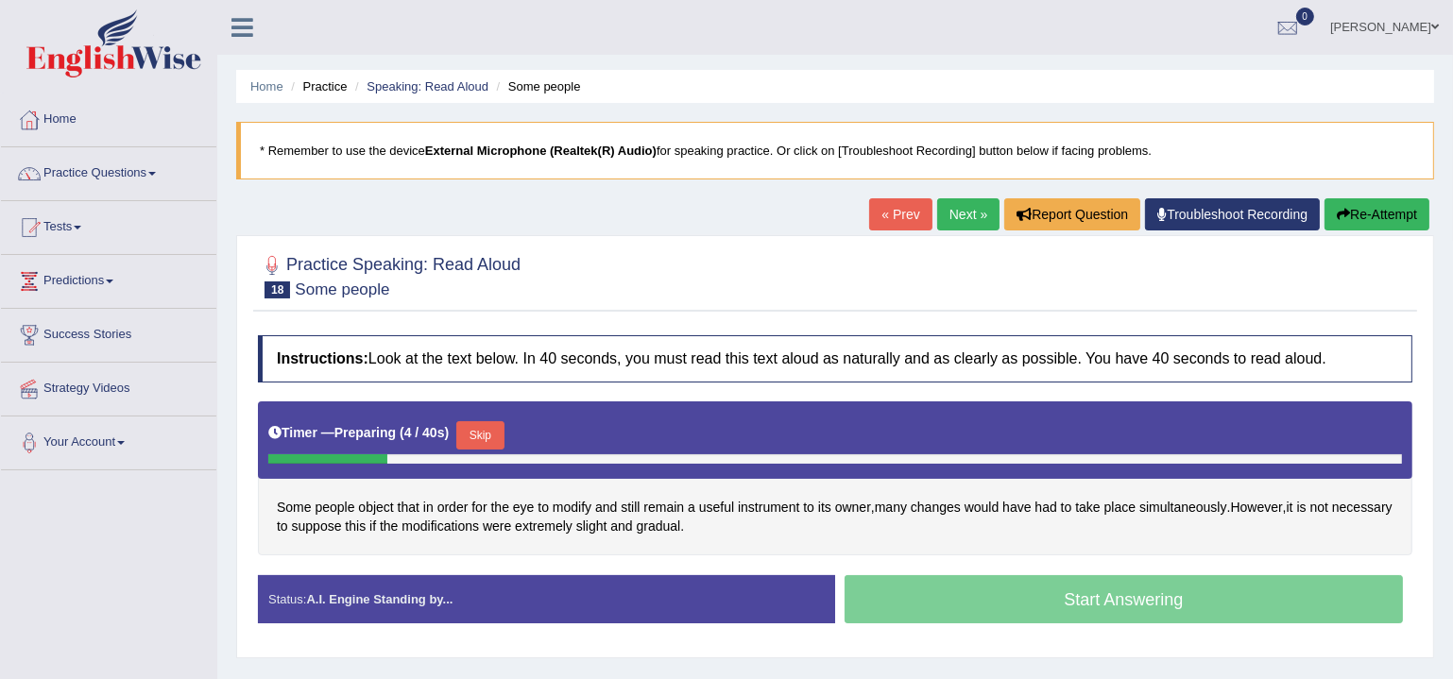
click at [488, 424] on button "Skip" at bounding box center [479, 435] width 47 height 28
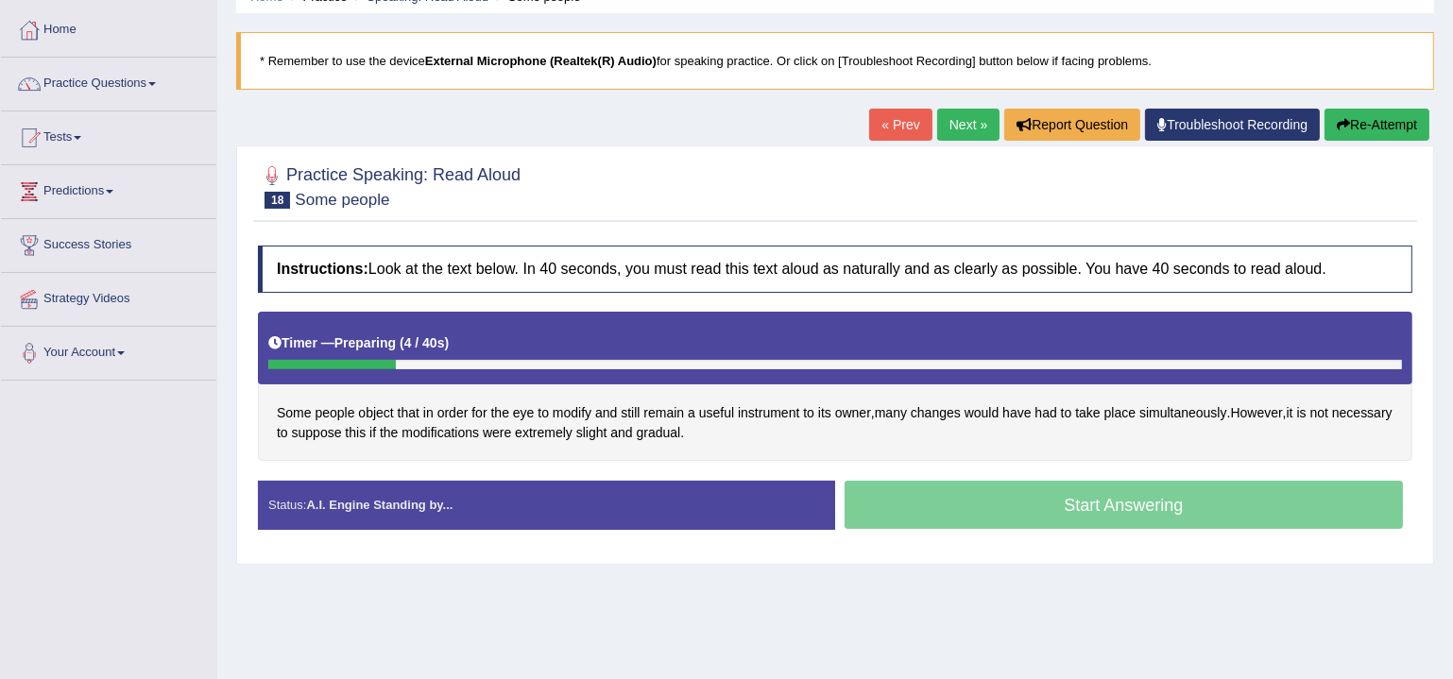
scroll to position [171, 0]
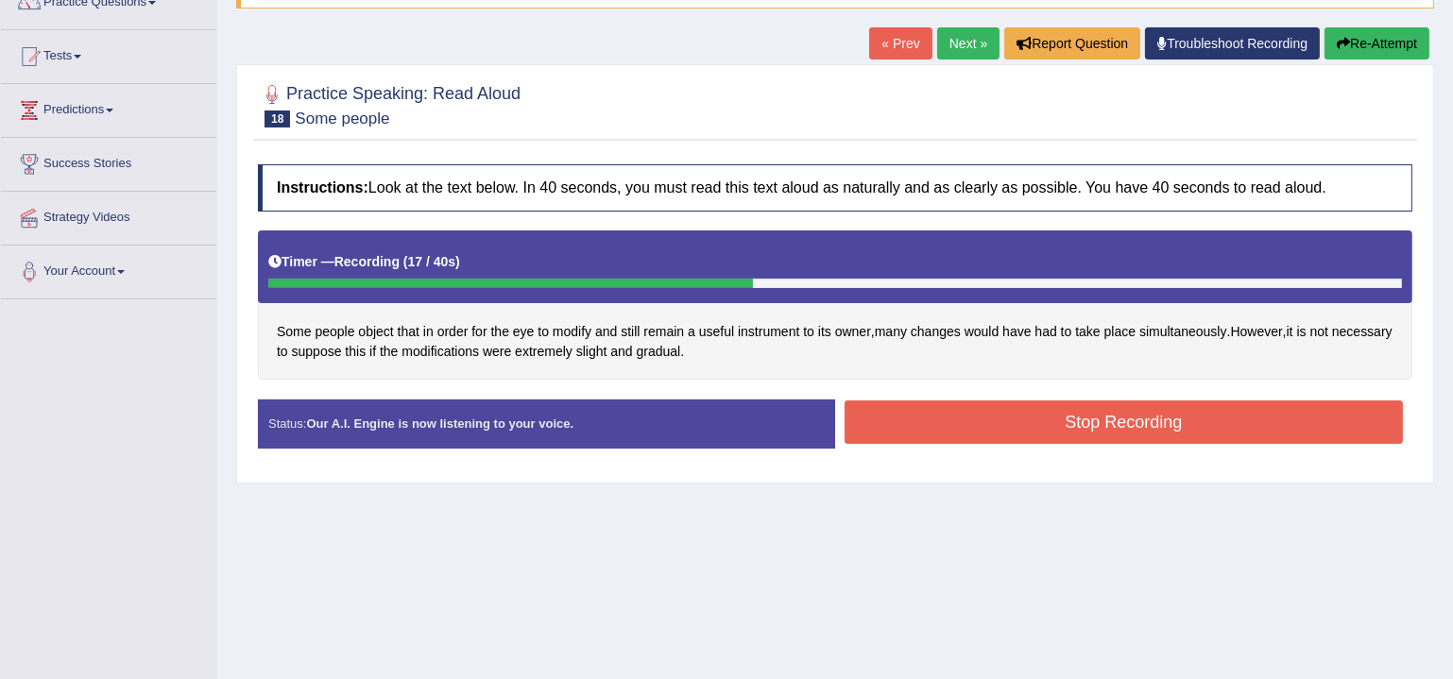
click at [995, 426] on button "Stop Recording" at bounding box center [1124, 422] width 558 height 43
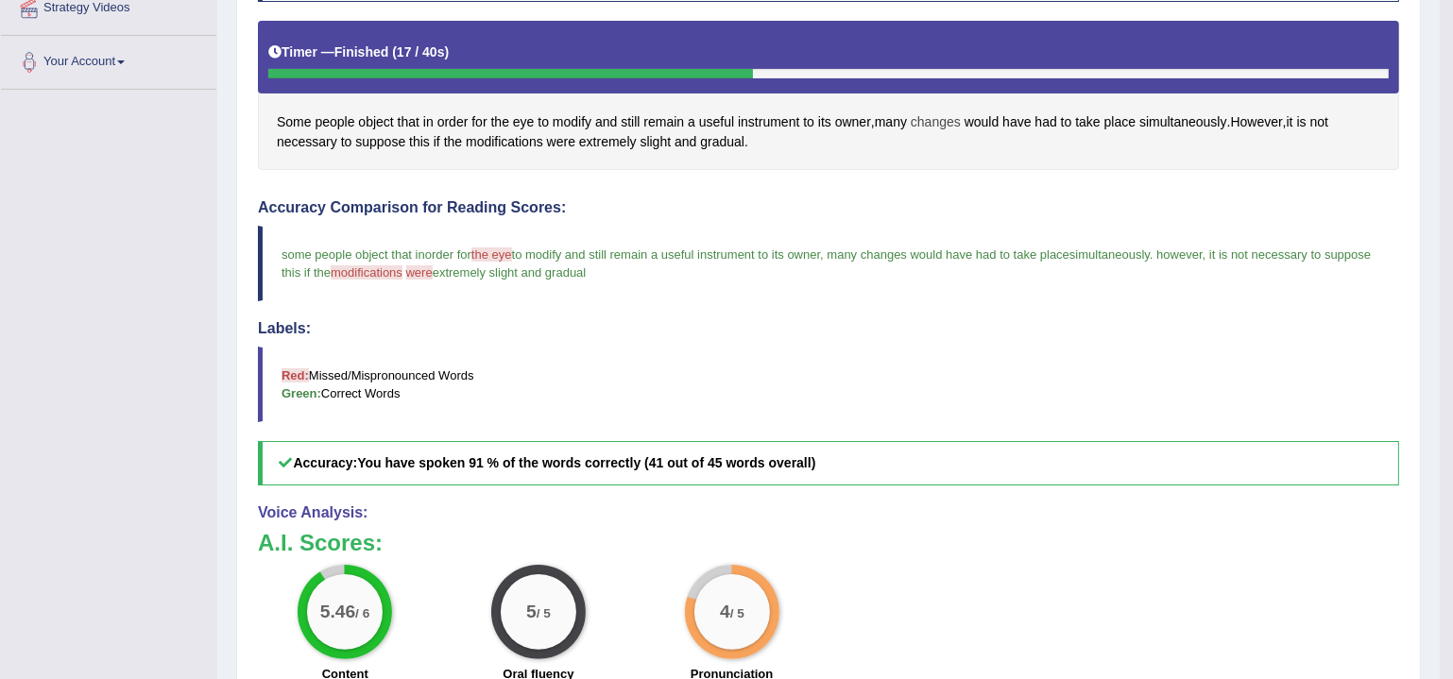
scroll to position [91, 0]
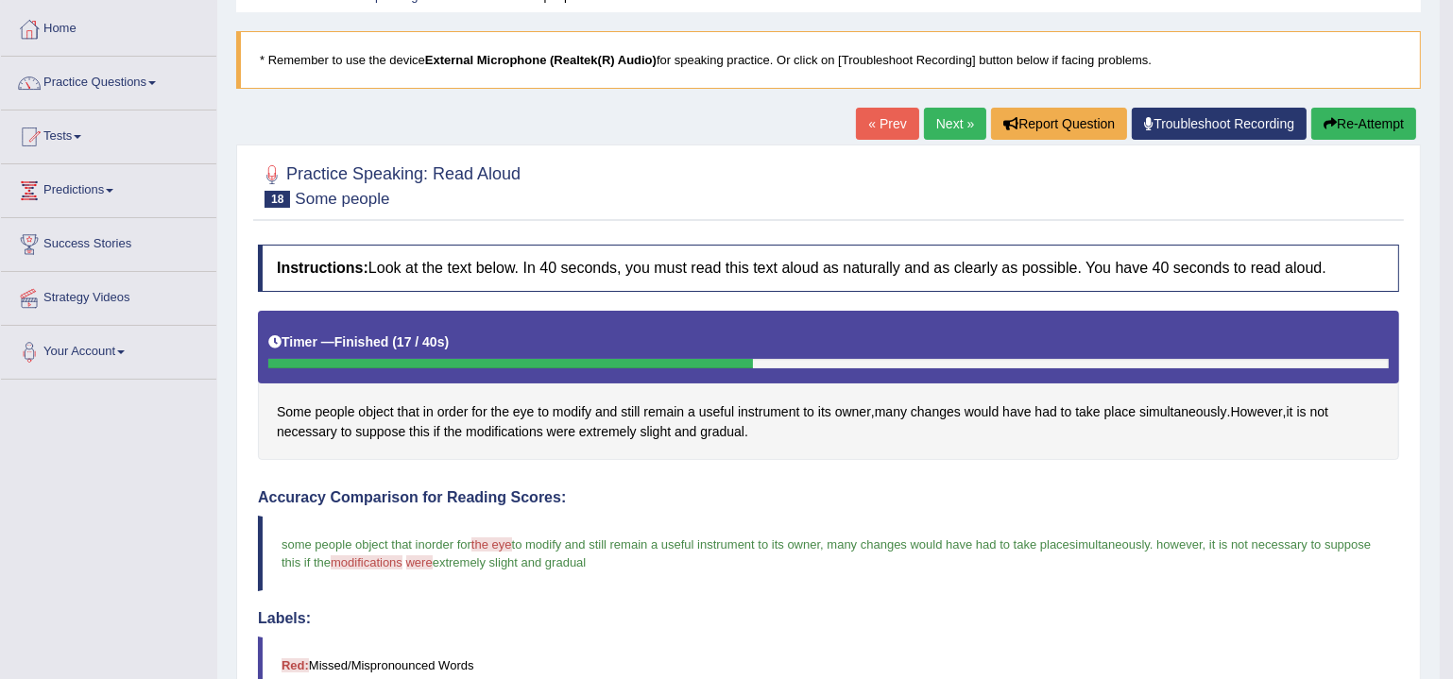
click at [931, 128] on link "Next »" at bounding box center [955, 124] width 62 height 32
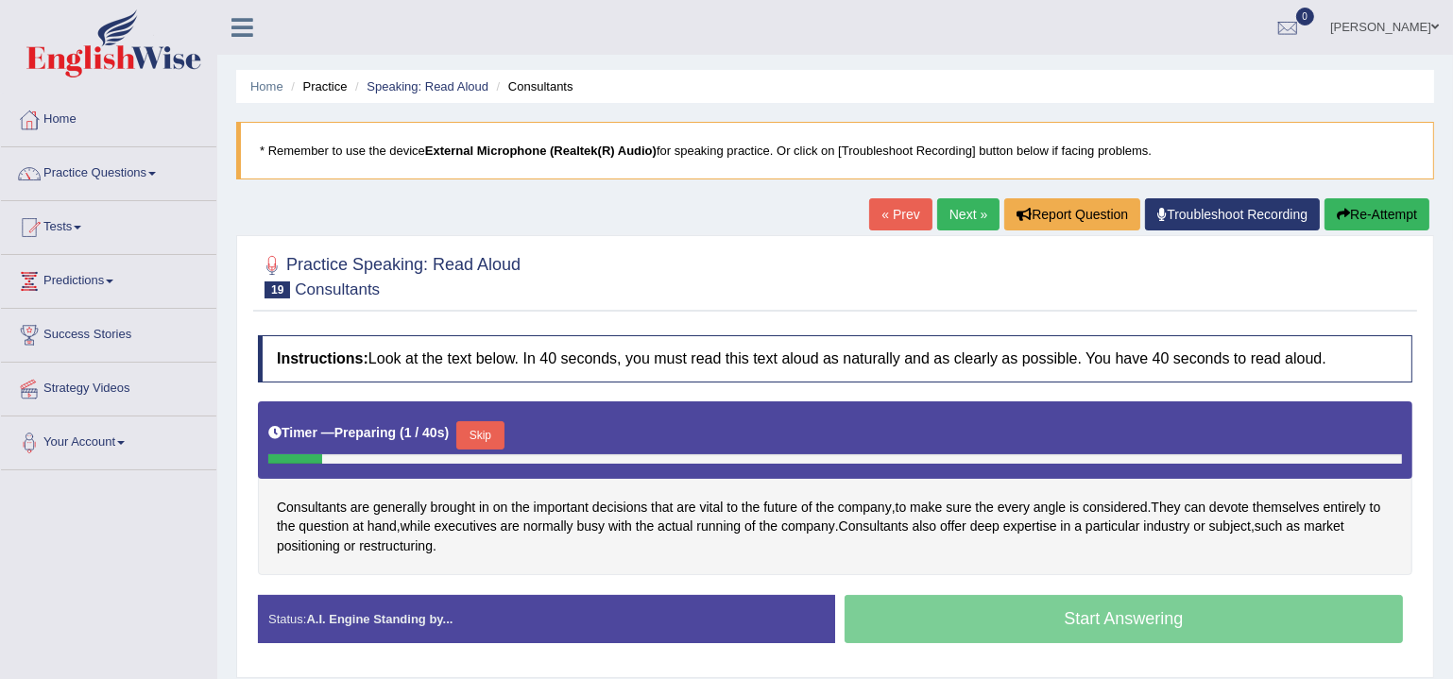
scroll to position [114, 0]
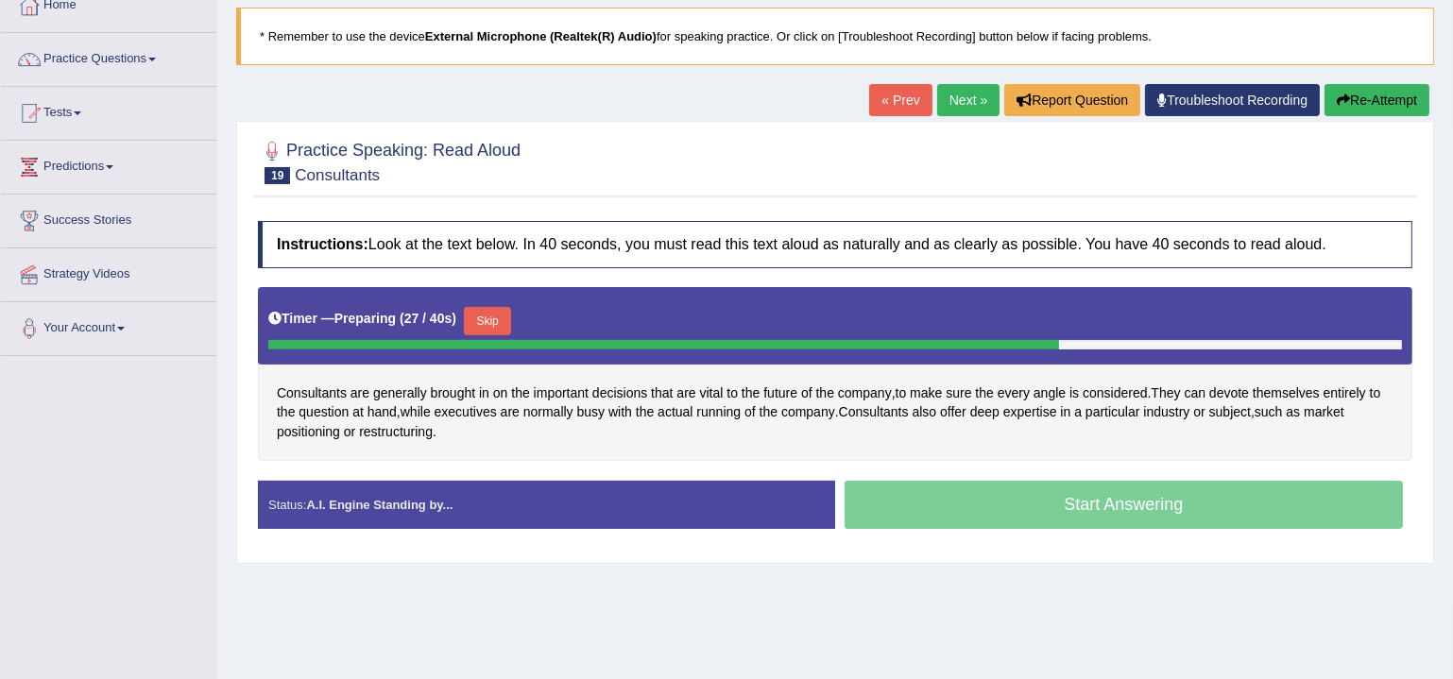
click at [488, 315] on button "Skip" at bounding box center [487, 321] width 47 height 28
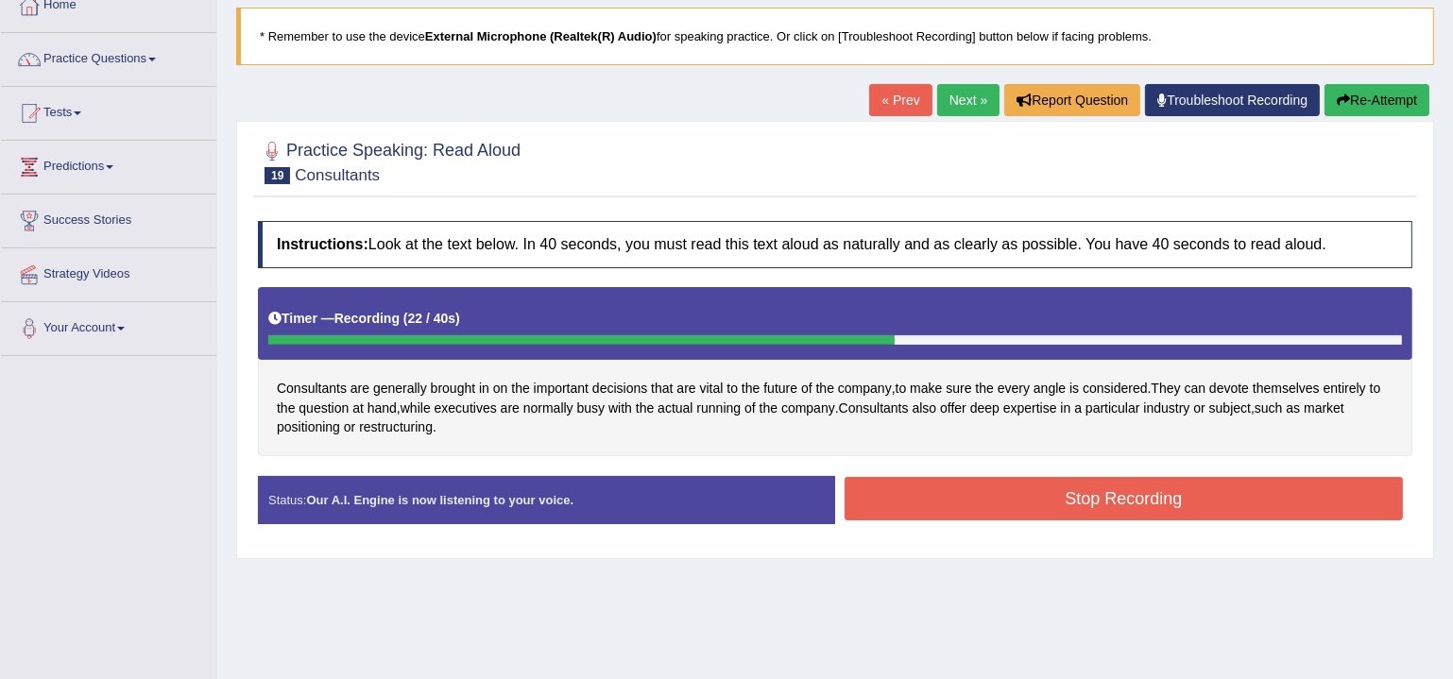
click at [1075, 496] on button "Stop Recording" at bounding box center [1124, 498] width 558 height 43
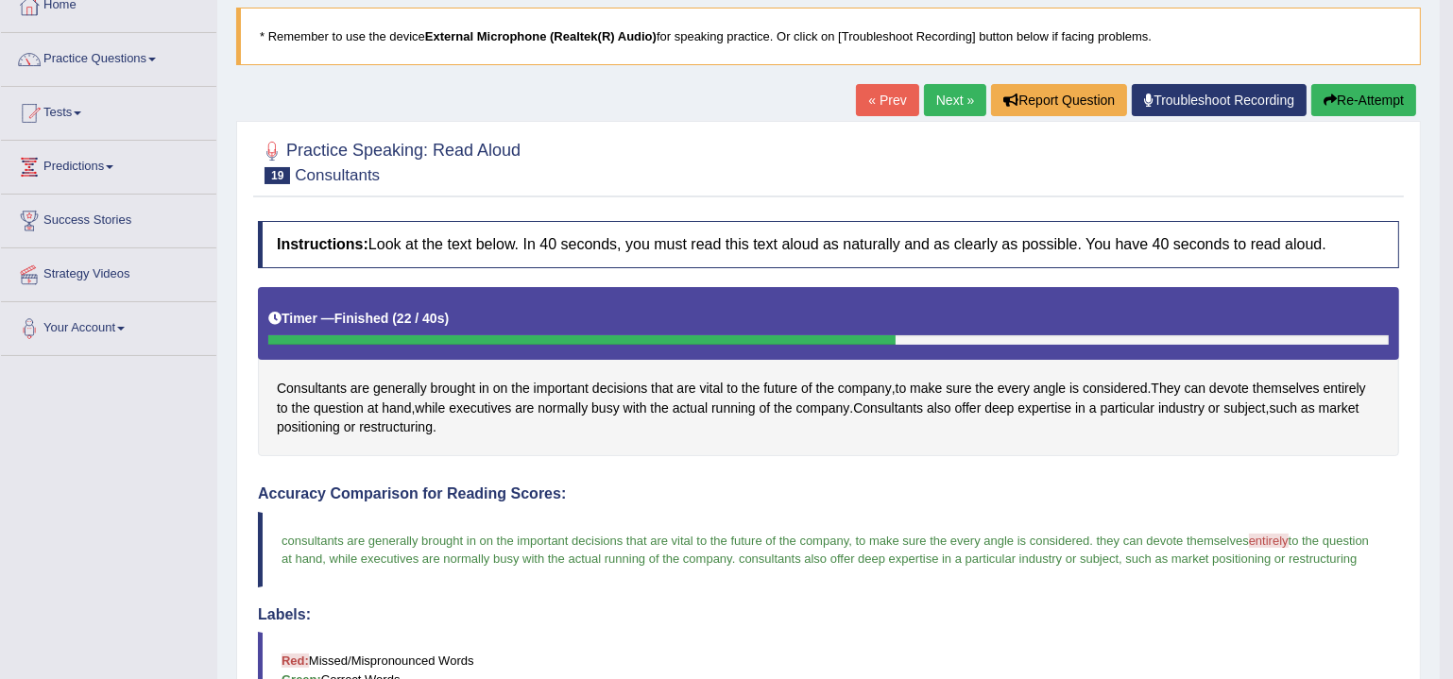
click at [963, 105] on link "Next »" at bounding box center [955, 100] width 62 height 32
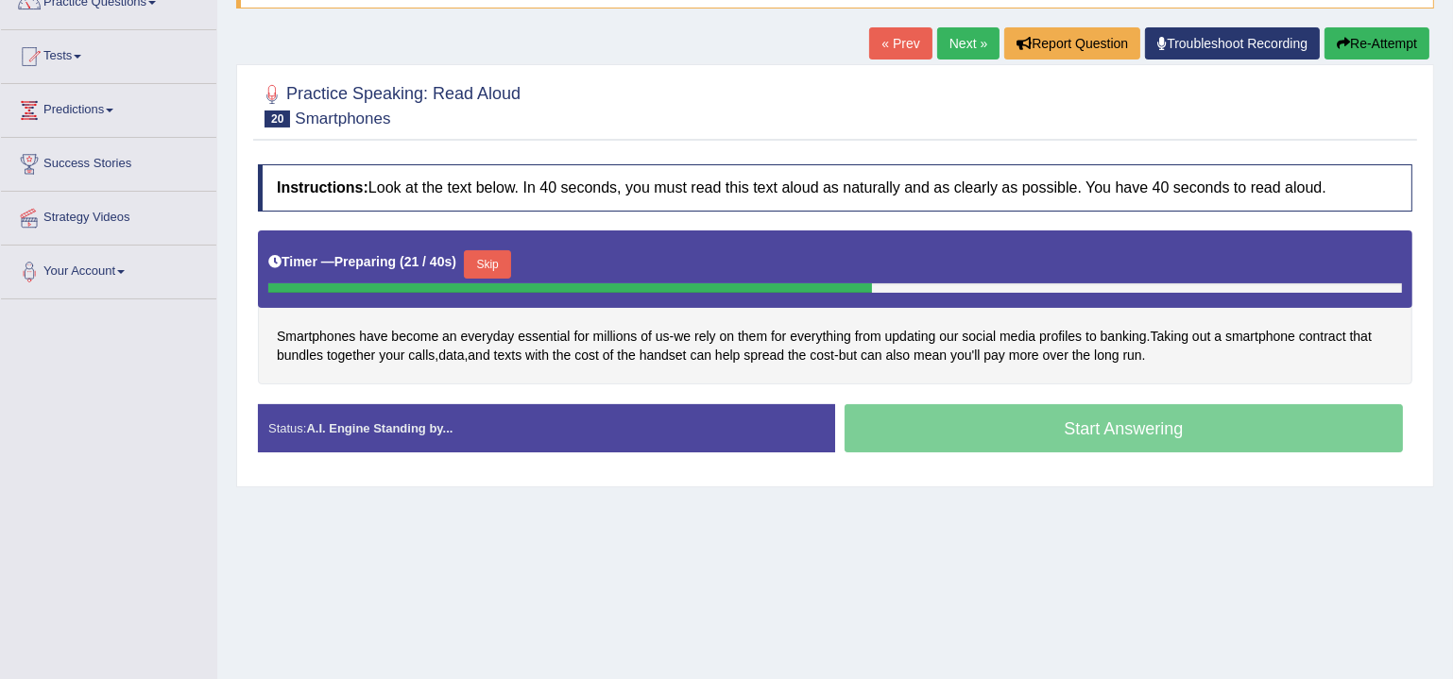
click at [509, 265] on button "Skip" at bounding box center [487, 264] width 47 height 28
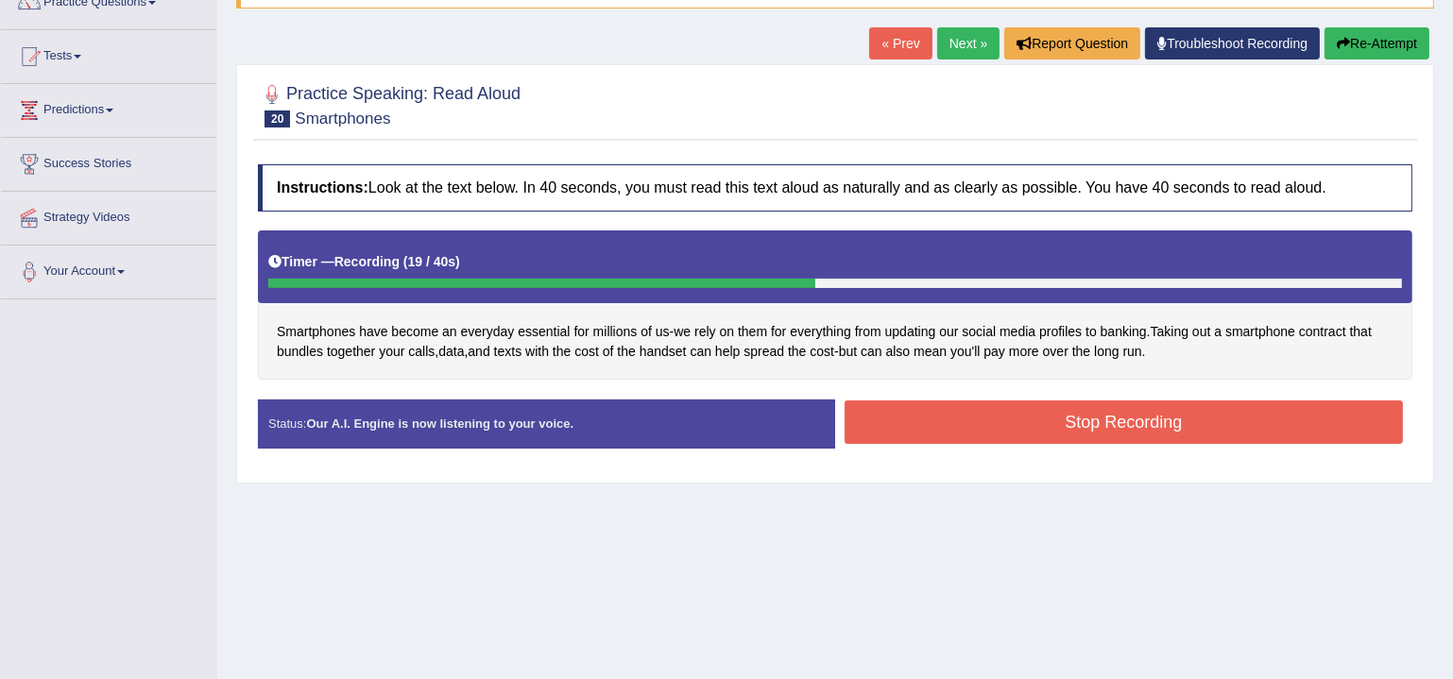
click at [1104, 421] on button "Stop Recording" at bounding box center [1124, 422] width 558 height 43
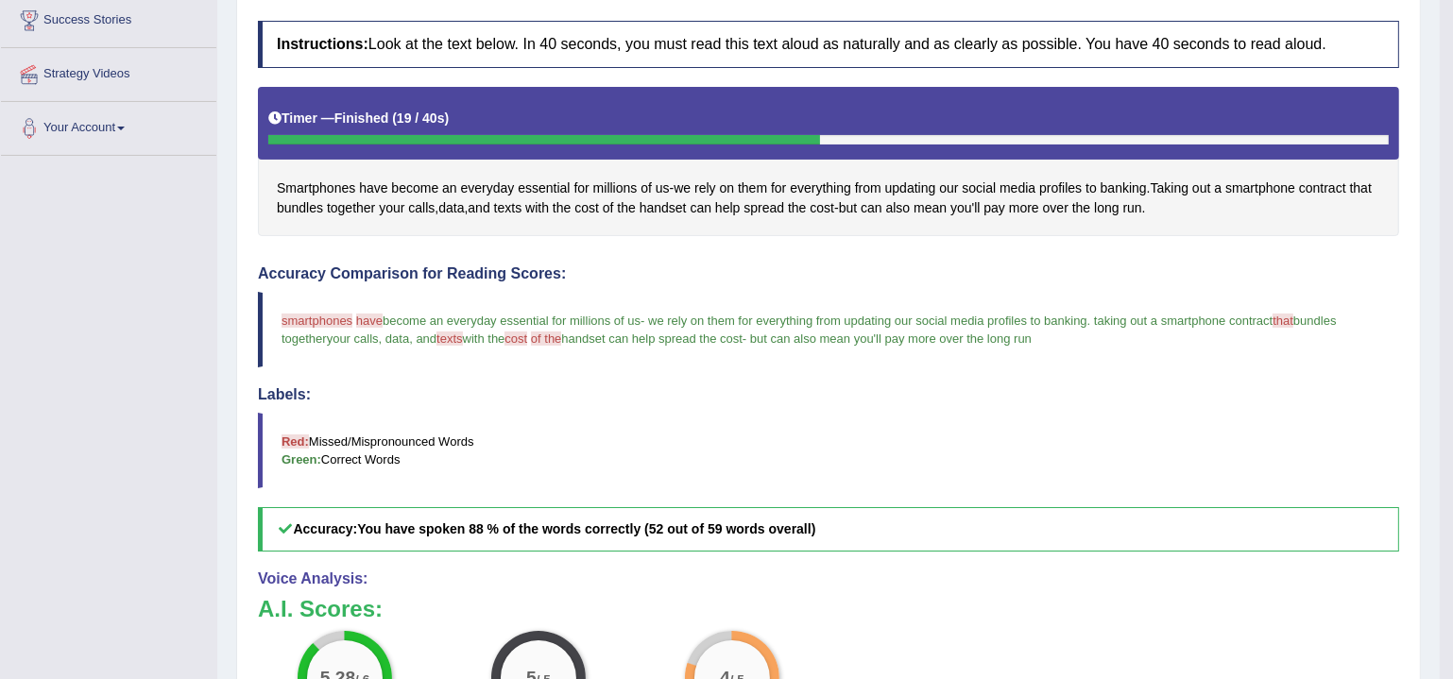
scroll to position [572, 0]
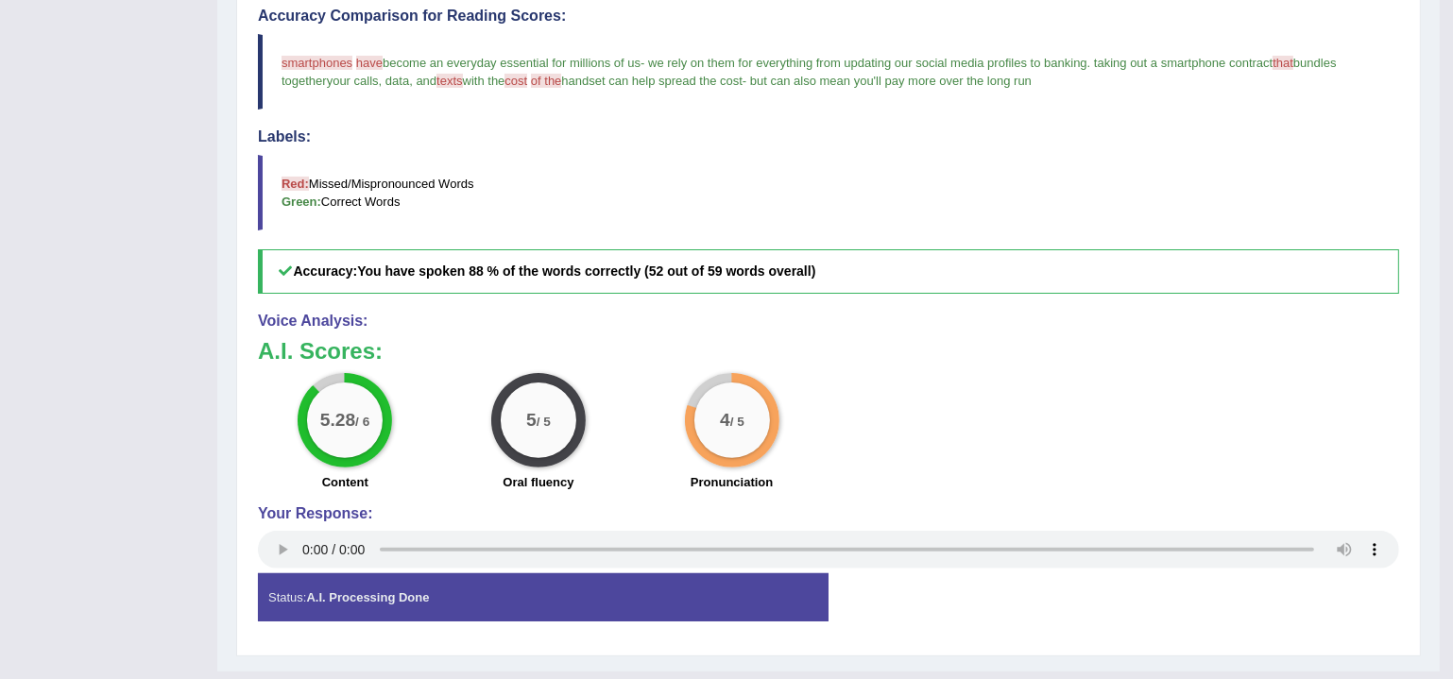
click at [1042, 357] on h3 "A.I. Scores:" at bounding box center [828, 351] width 1141 height 25
drag, startPoint x: 899, startPoint y: 226, endPoint x: 879, endPoint y: 192, distance: 39.4
click at [902, 228] on div "Accuracy Comparison for Reading Scores: smartphones smartphone have app become …" at bounding box center [828, 151] width 1141 height 286
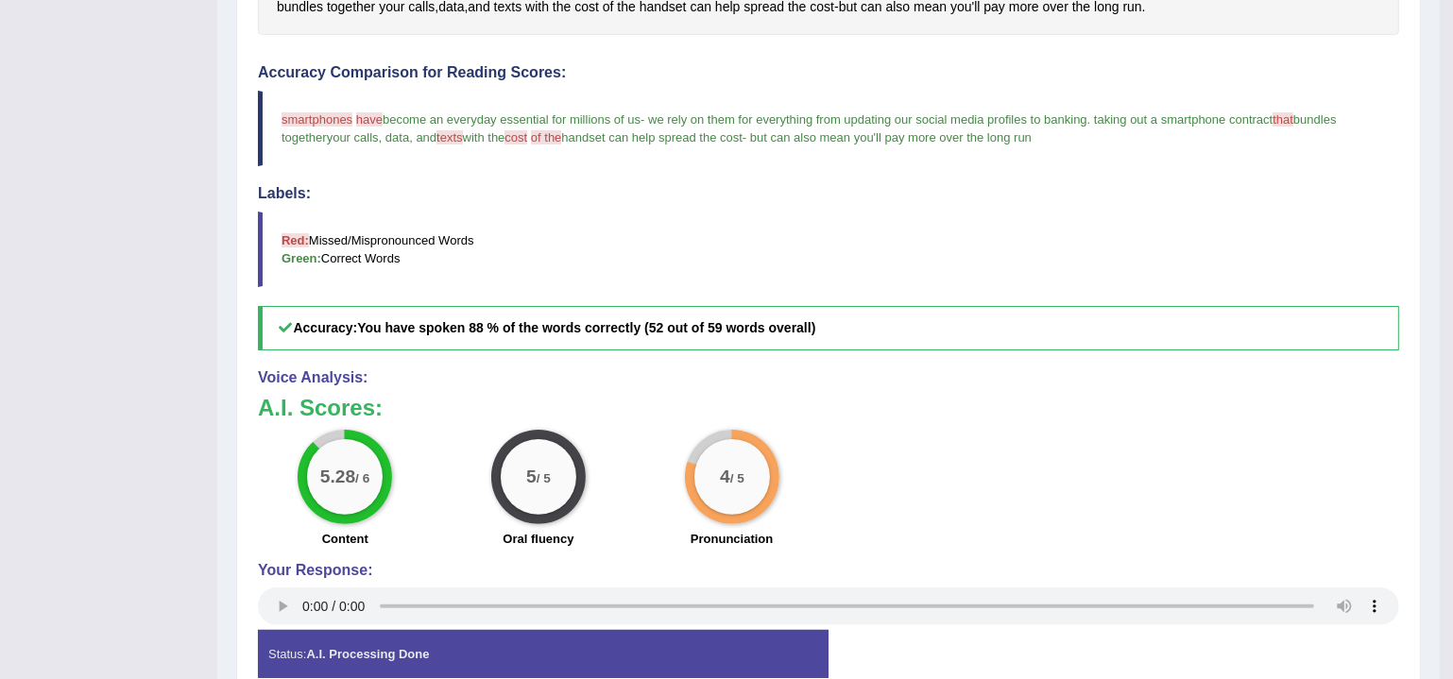
click at [575, 145] on blockquote "smartphones smartphone have app become an everyday essential for millions of us…" at bounding box center [828, 129] width 1141 height 76
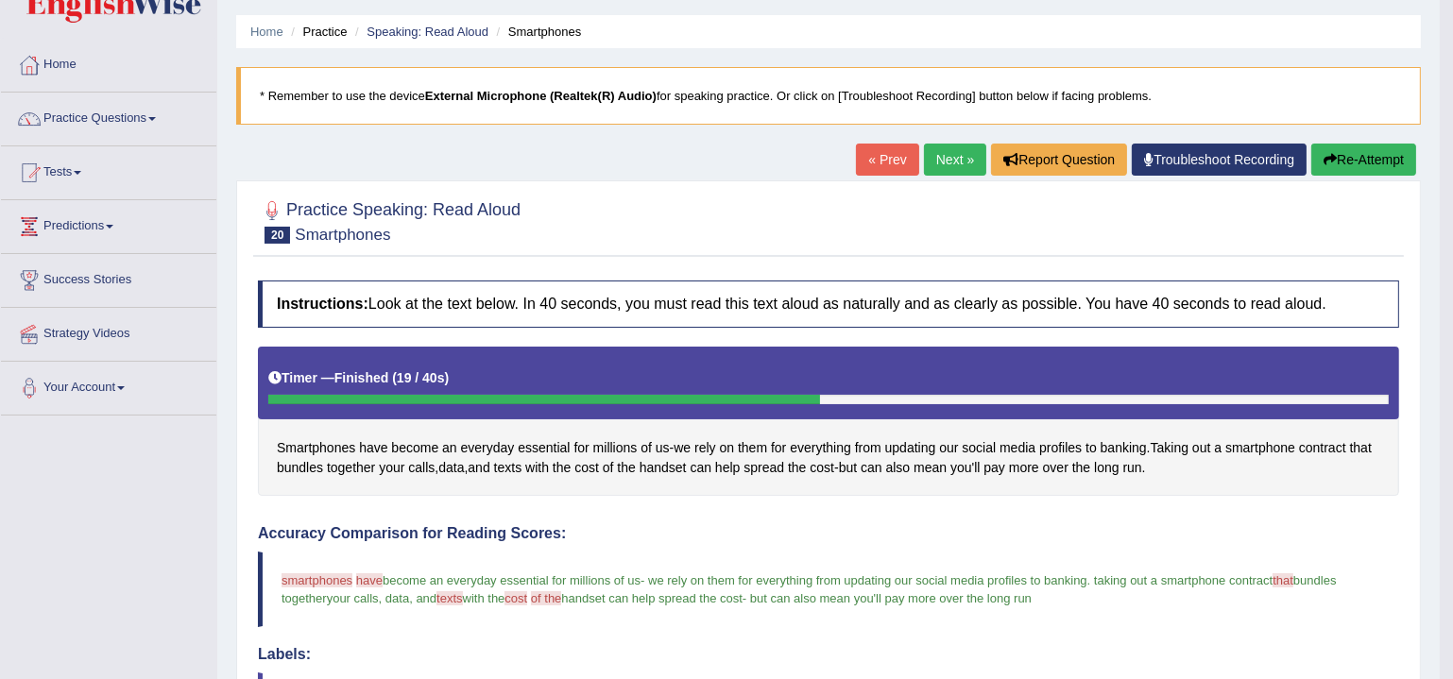
scroll to position [0, 0]
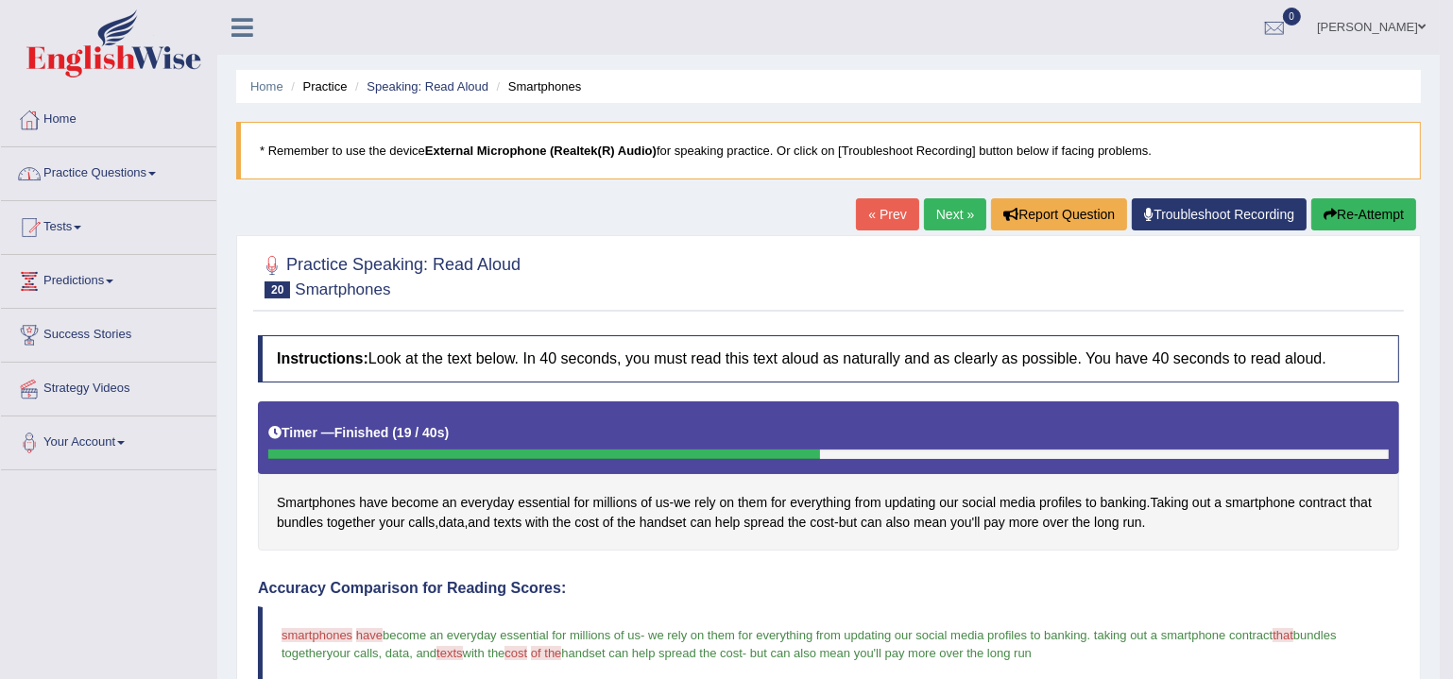
click at [84, 163] on link "Practice Questions" at bounding box center [108, 170] width 215 height 47
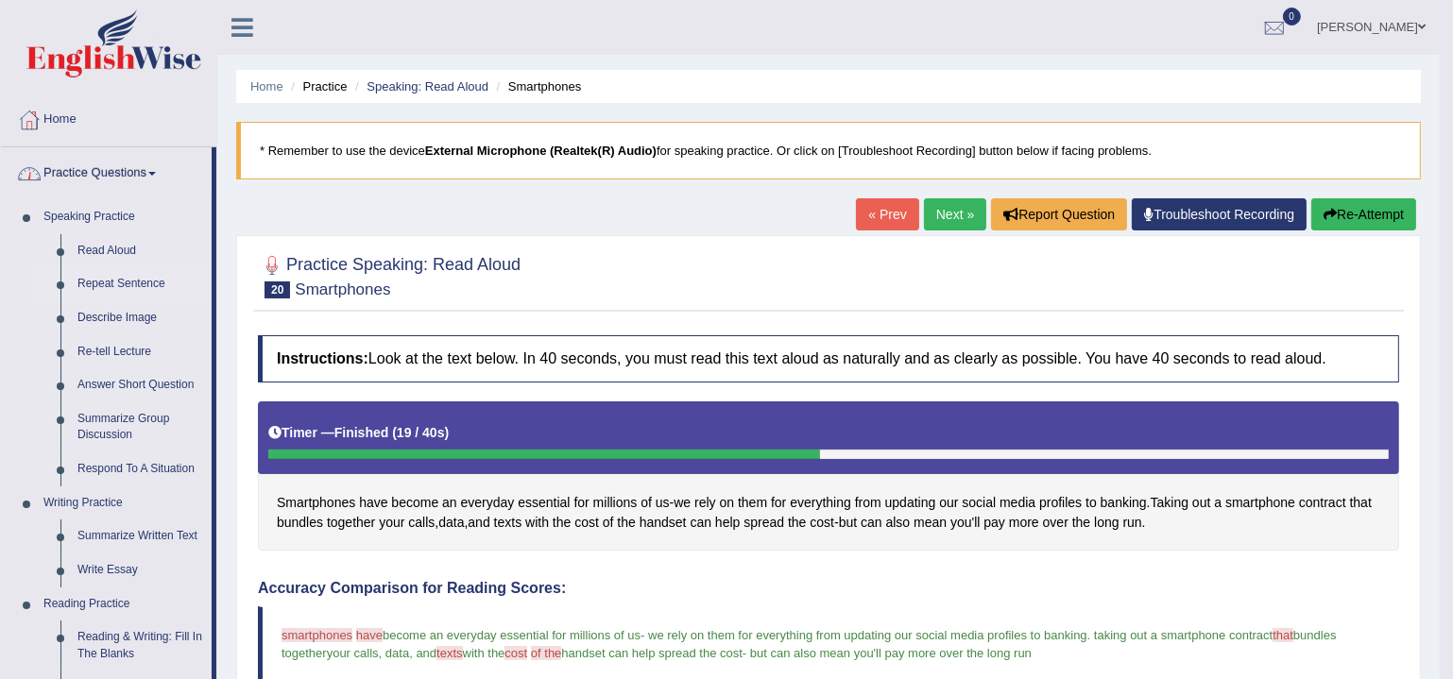
click at [103, 282] on link "Repeat Sentence" at bounding box center [140, 284] width 143 height 34
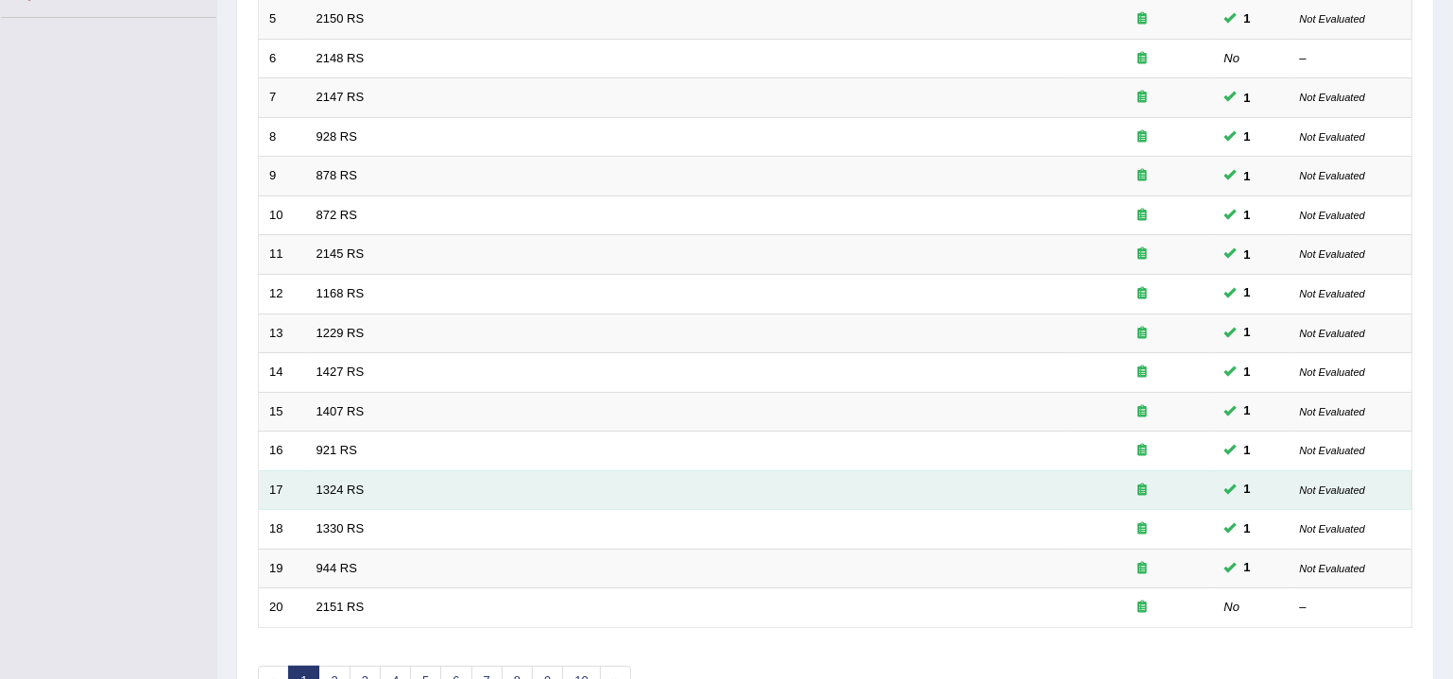
scroll to position [561, 0]
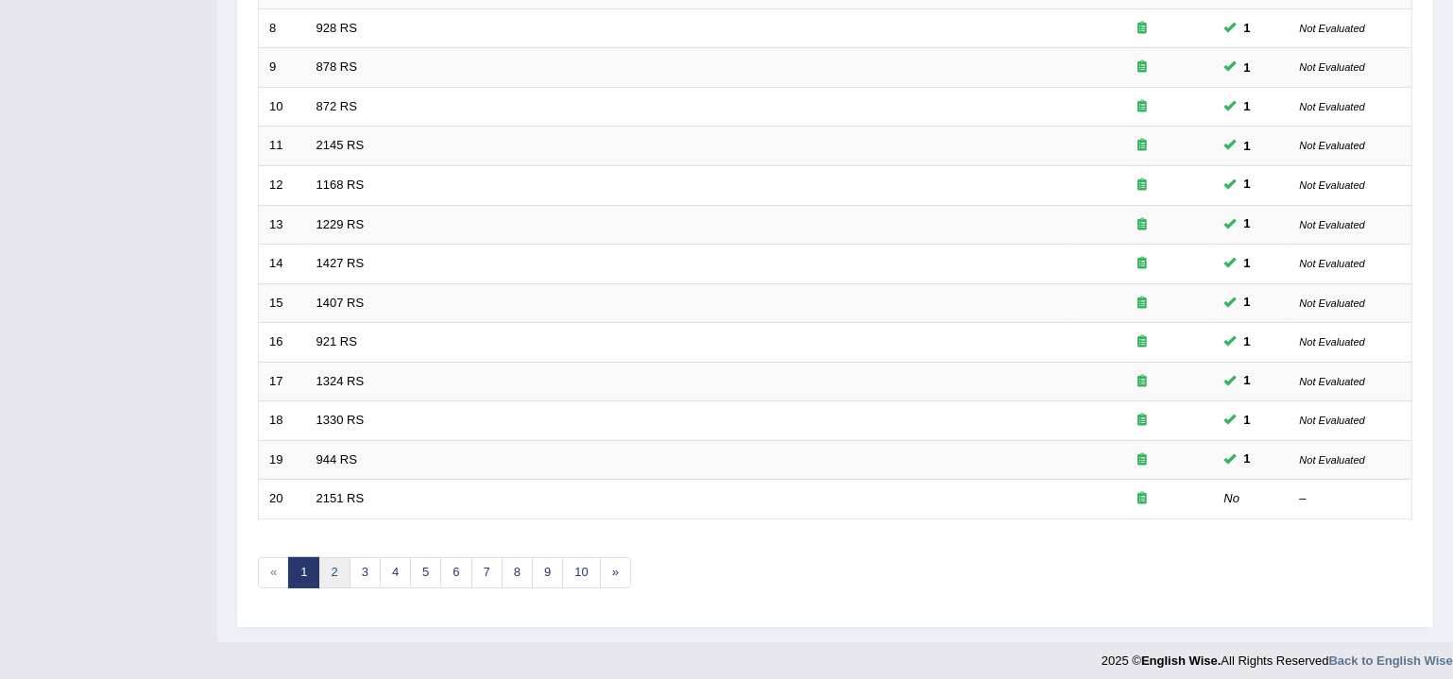
click at [343, 566] on link "2" at bounding box center [333, 572] width 31 height 31
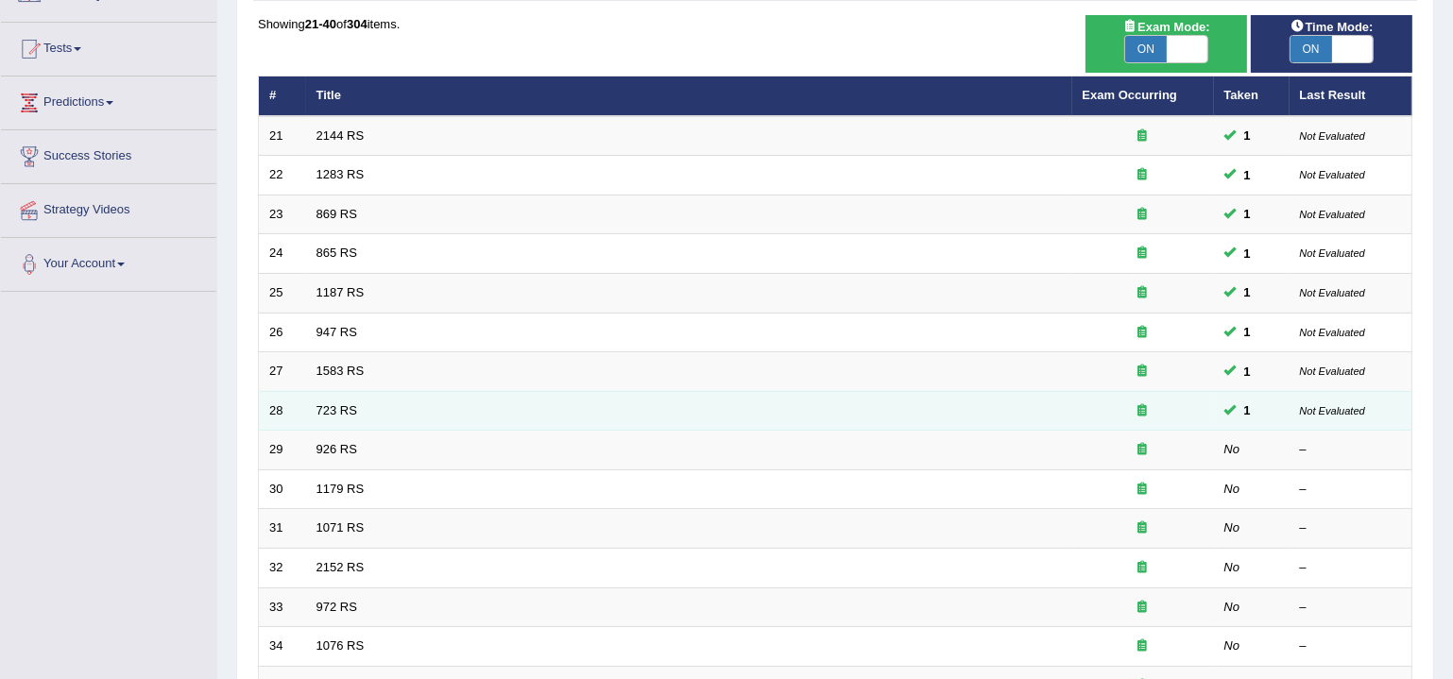
scroll to position [343, 0]
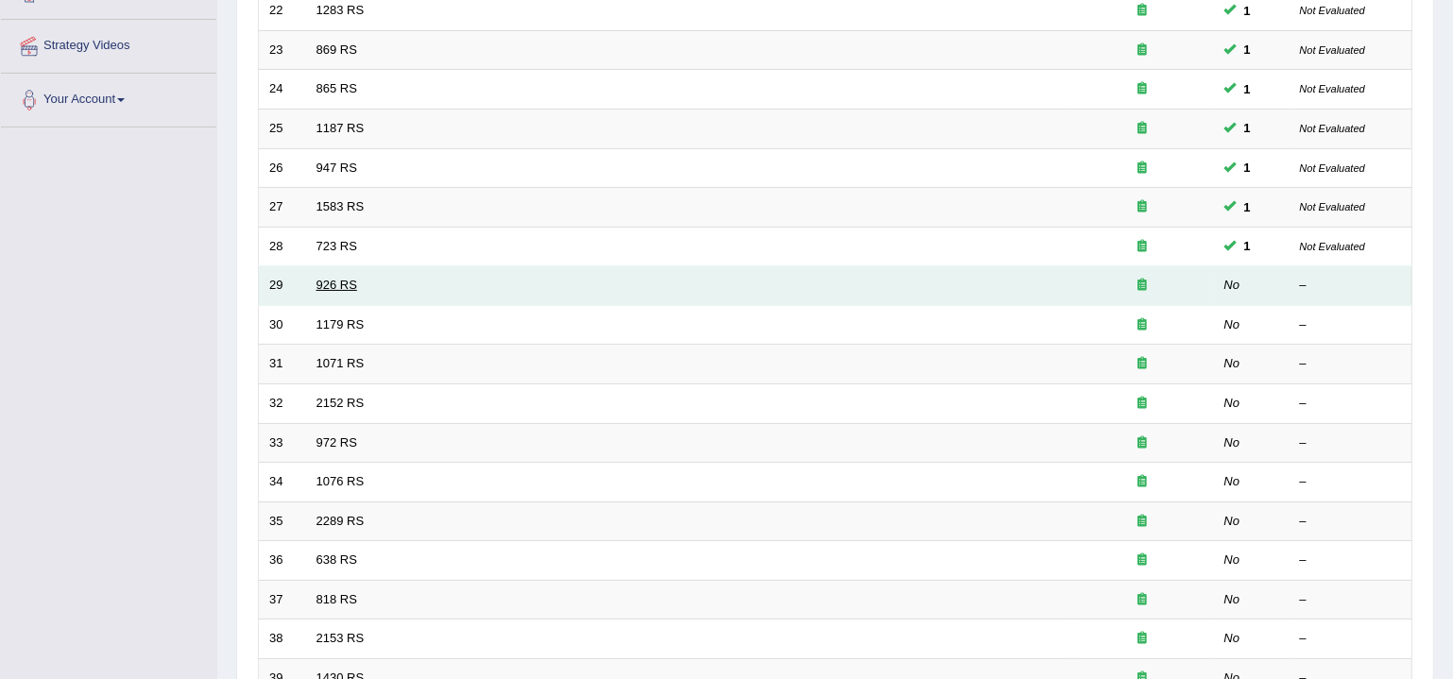
click at [328, 282] on link "926 RS" at bounding box center [336, 285] width 41 height 14
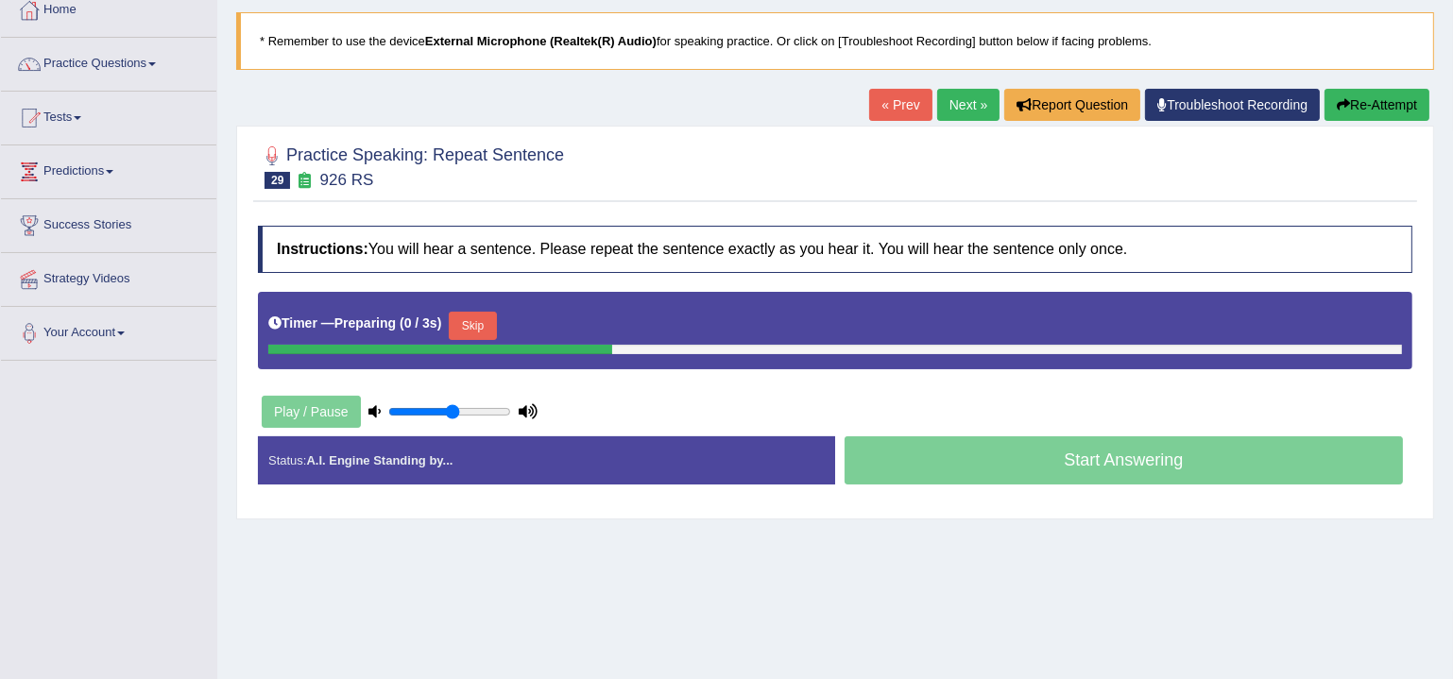
scroll to position [114, 0]
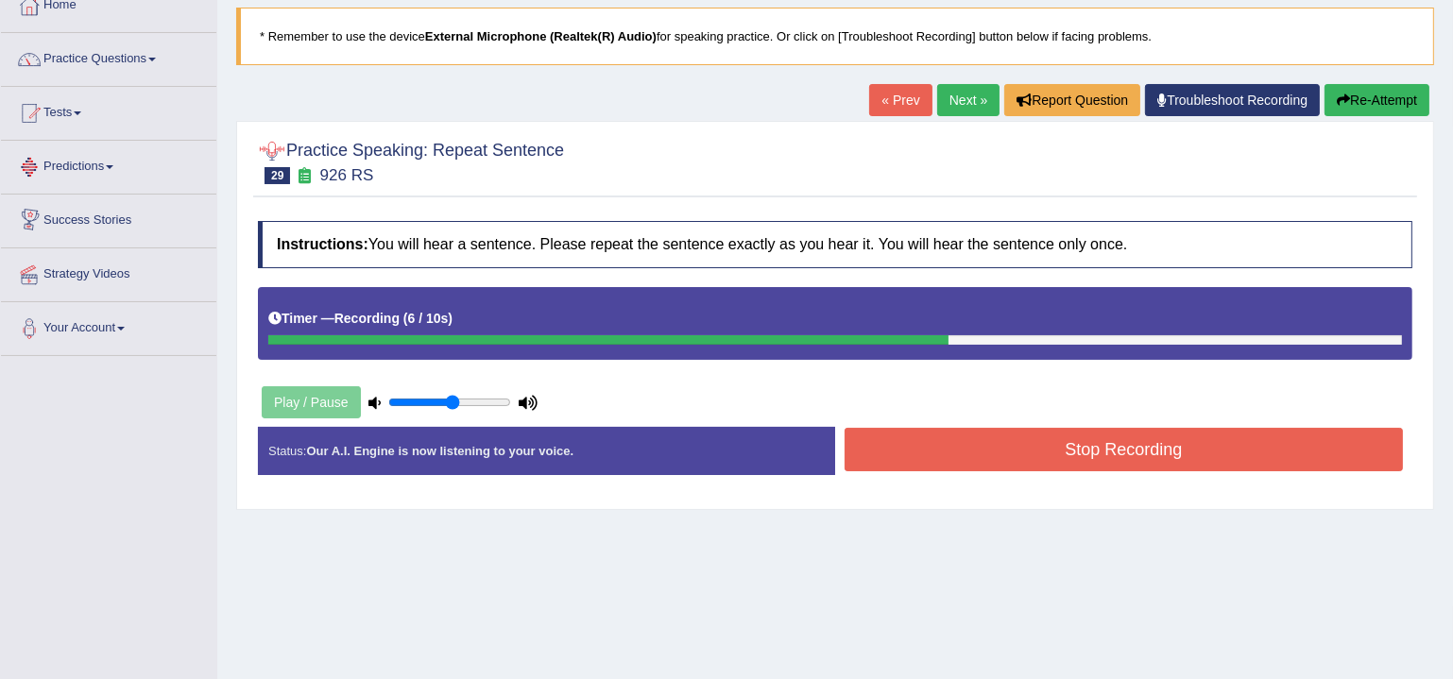
click at [589, 107] on div "Home Practice Speaking: Repeat Sentence 926 RS * Remember to use the device Ext…" at bounding box center [835, 358] width 1236 height 945
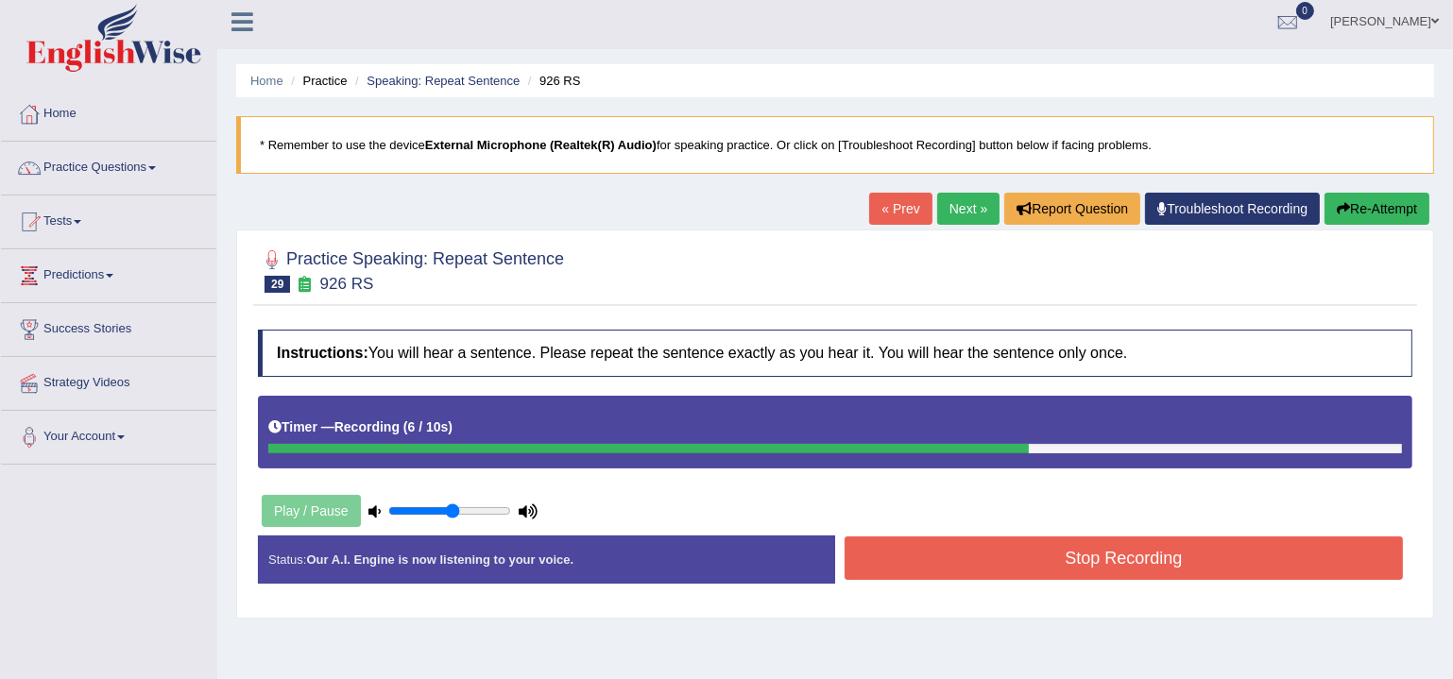
scroll to position [0, 0]
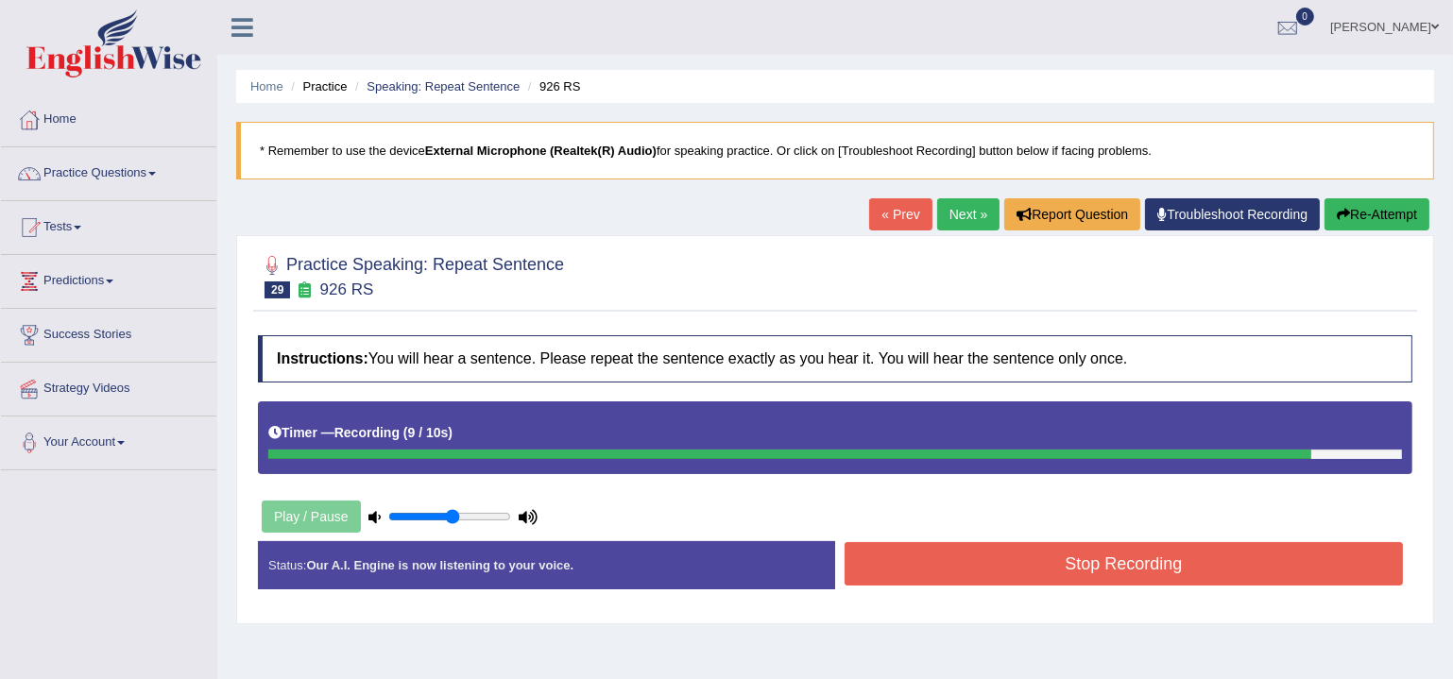
click at [721, 204] on div "Home Practice Speaking: Repeat Sentence 926 RS * Remember to use the device Ext…" at bounding box center [835, 472] width 1236 height 945
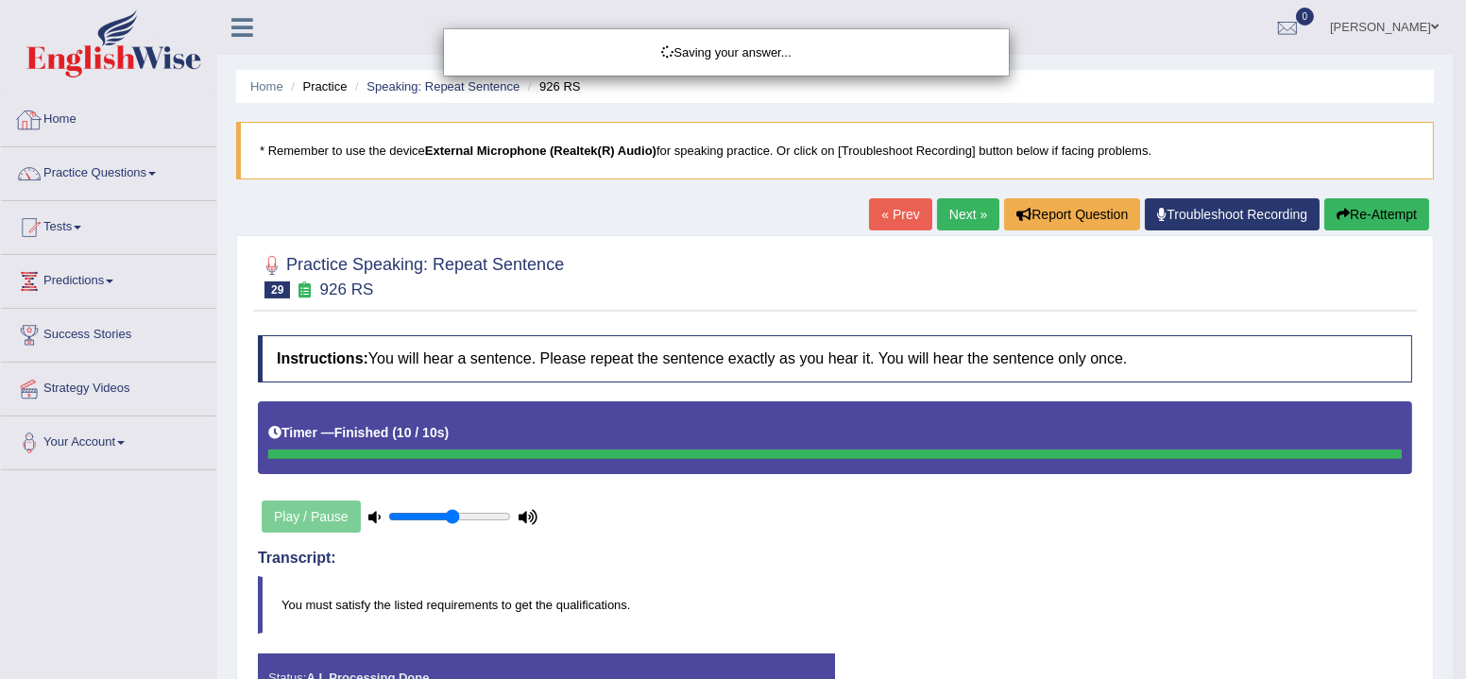
click at [105, 69] on div "Saving your answer..." at bounding box center [733, 339] width 1466 height 679
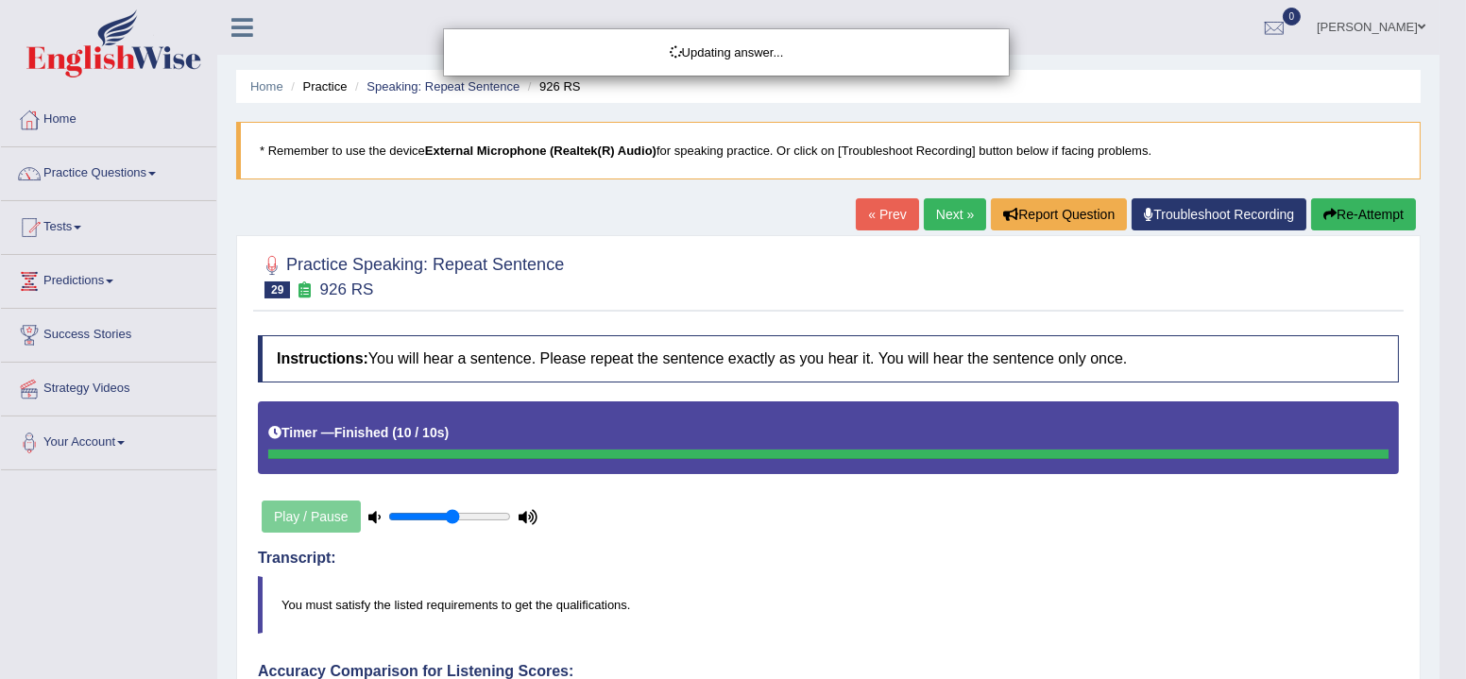
click at [117, 43] on body "Toggle navigation Home Practice Questions Speaking Practice Read Aloud Repeat S…" at bounding box center [733, 339] width 1466 height 679
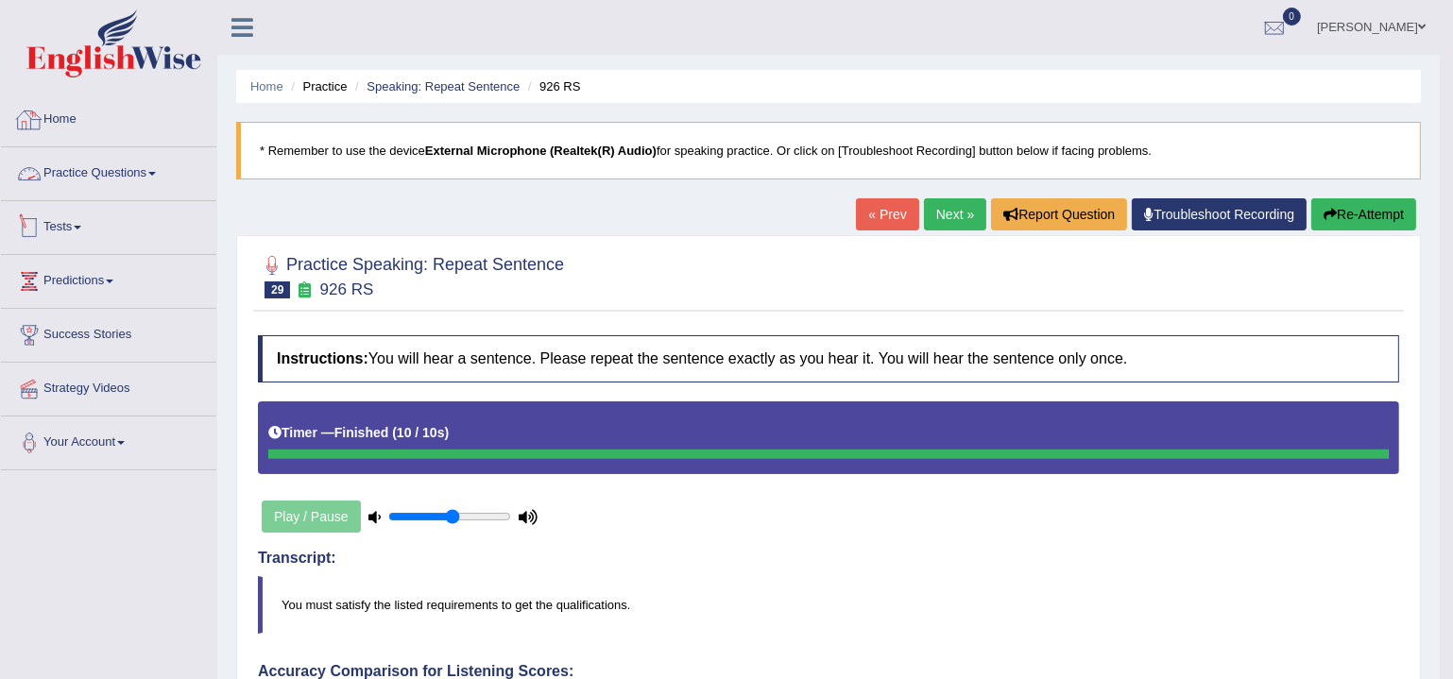
click at [79, 176] on link "Practice Questions" at bounding box center [108, 170] width 215 height 47
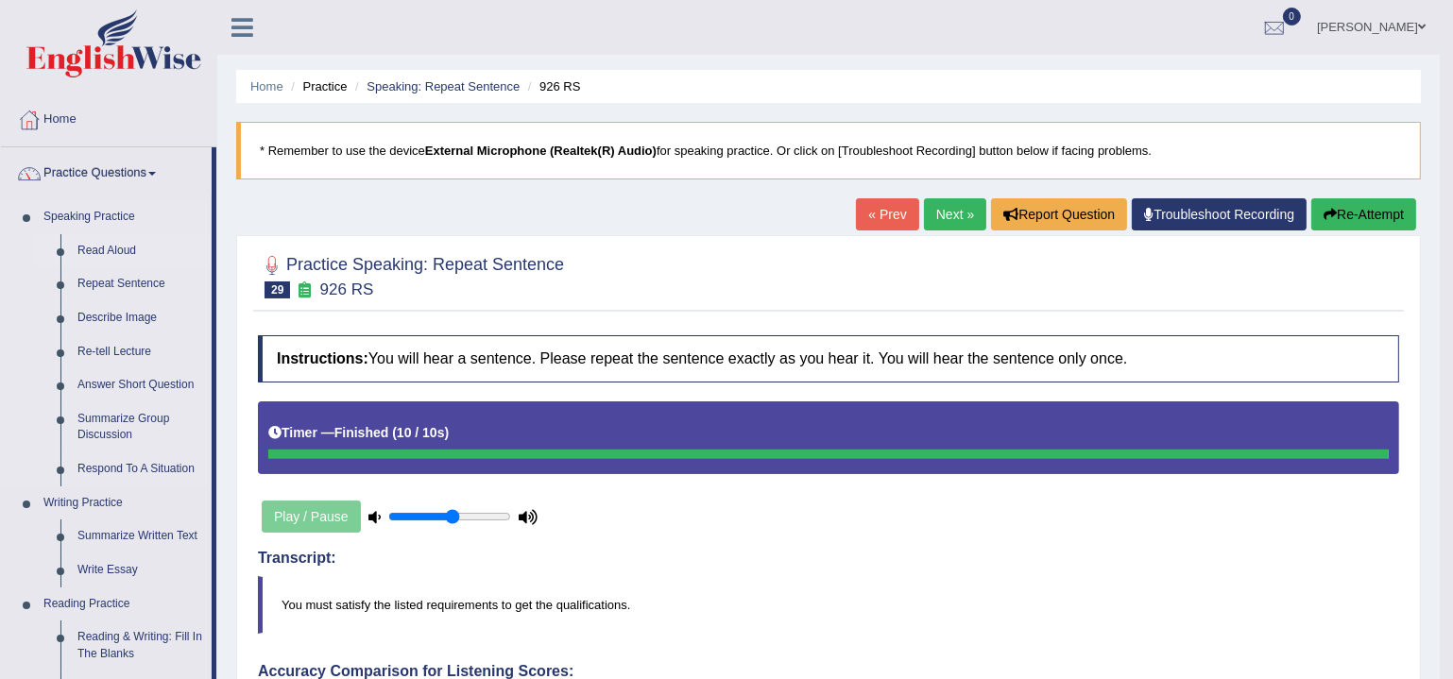
click at [96, 248] on link "Read Aloud" at bounding box center [140, 251] width 143 height 34
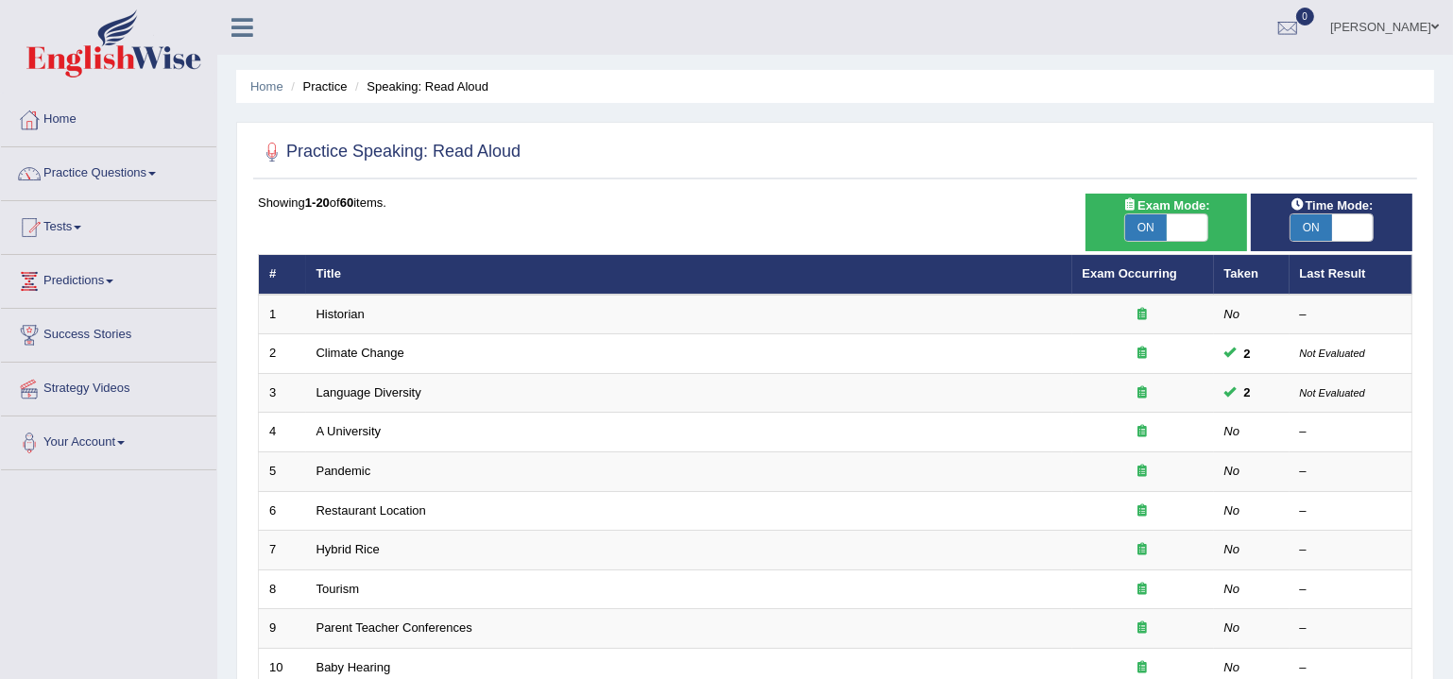
click at [573, 179] on div "Practice Speaking: Read Aloud" at bounding box center [835, 155] width 1164 height 47
click at [952, 73] on ul "Home Practice Speaking: Read Aloud" at bounding box center [835, 86] width 1198 height 33
click at [948, 26] on ul "[PERSON_NAME] Toggle navigation Username: DipendraS Access Type: Online Subscri…" at bounding box center [1020, 27] width 865 height 54
click at [62, 122] on link "Home" at bounding box center [108, 117] width 215 height 47
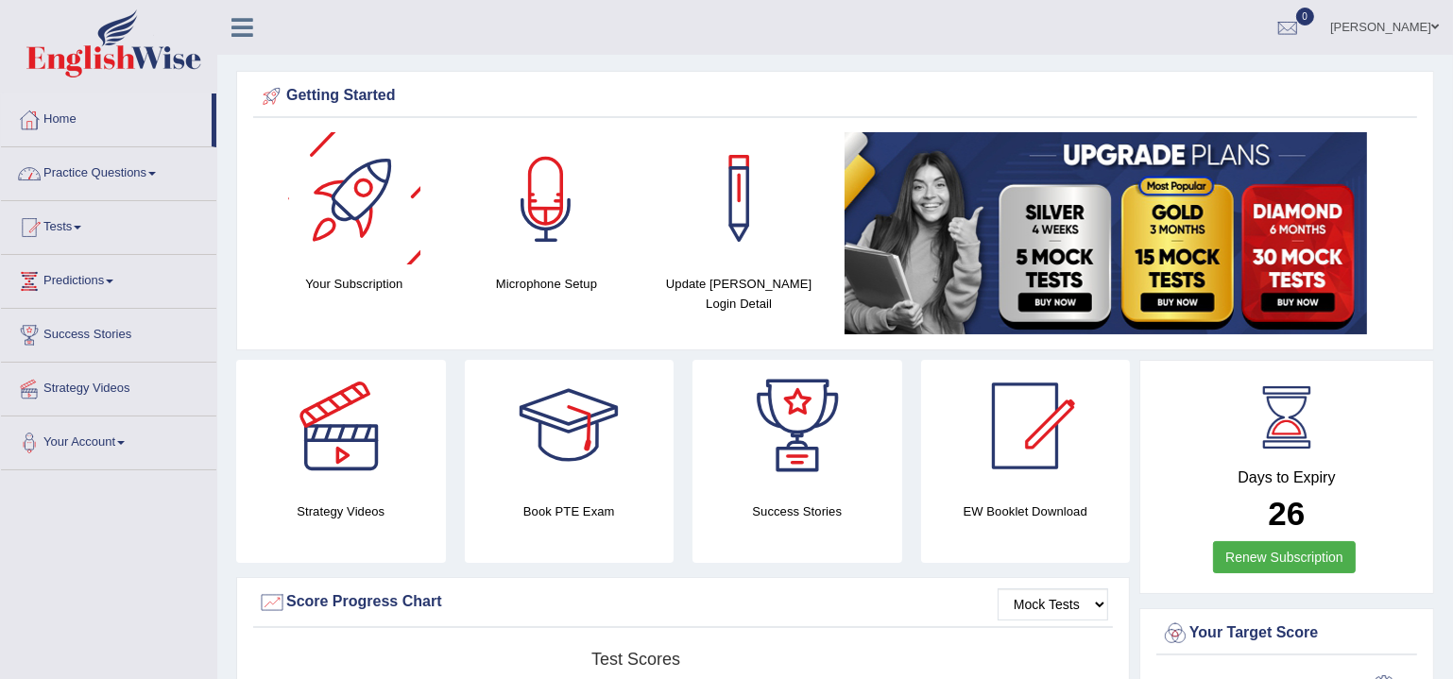
click at [138, 164] on link "Practice Questions" at bounding box center [108, 170] width 215 height 47
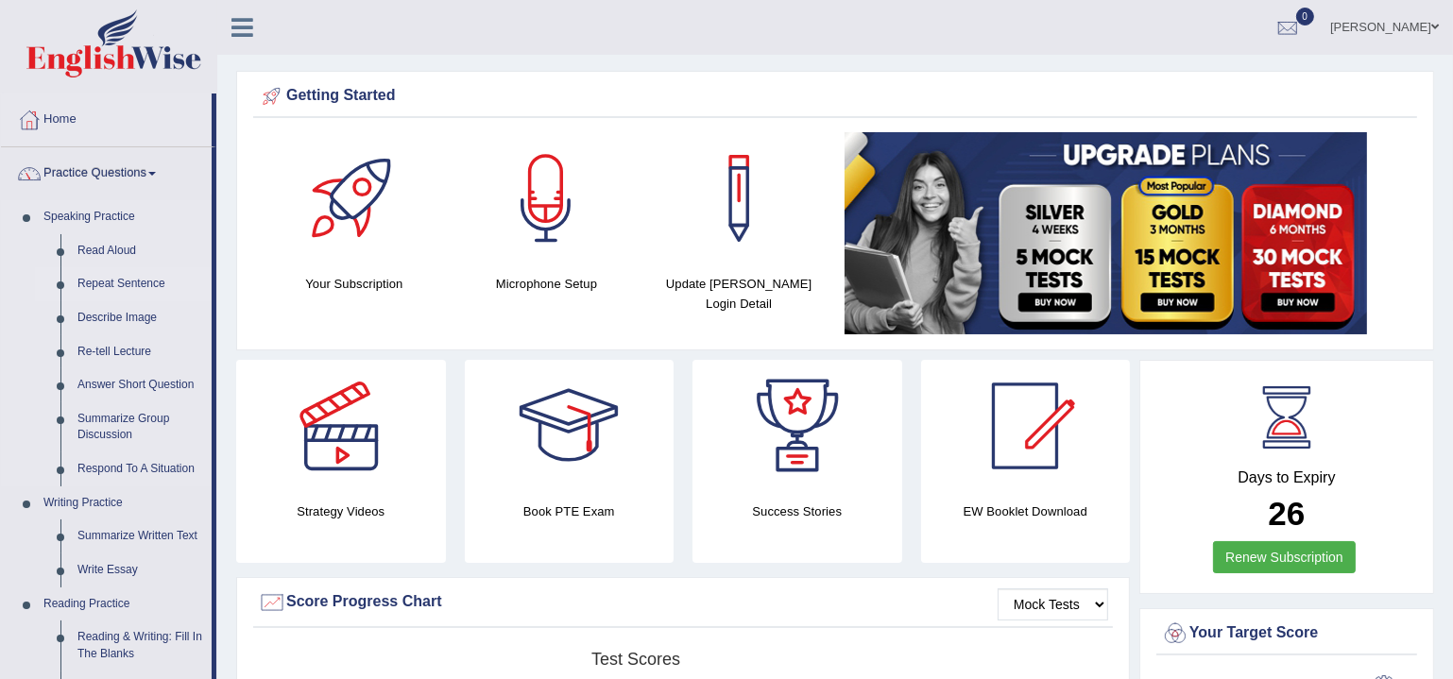
click at [102, 291] on link "Repeat Sentence" at bounding box center [140, 284] width 143 height 34
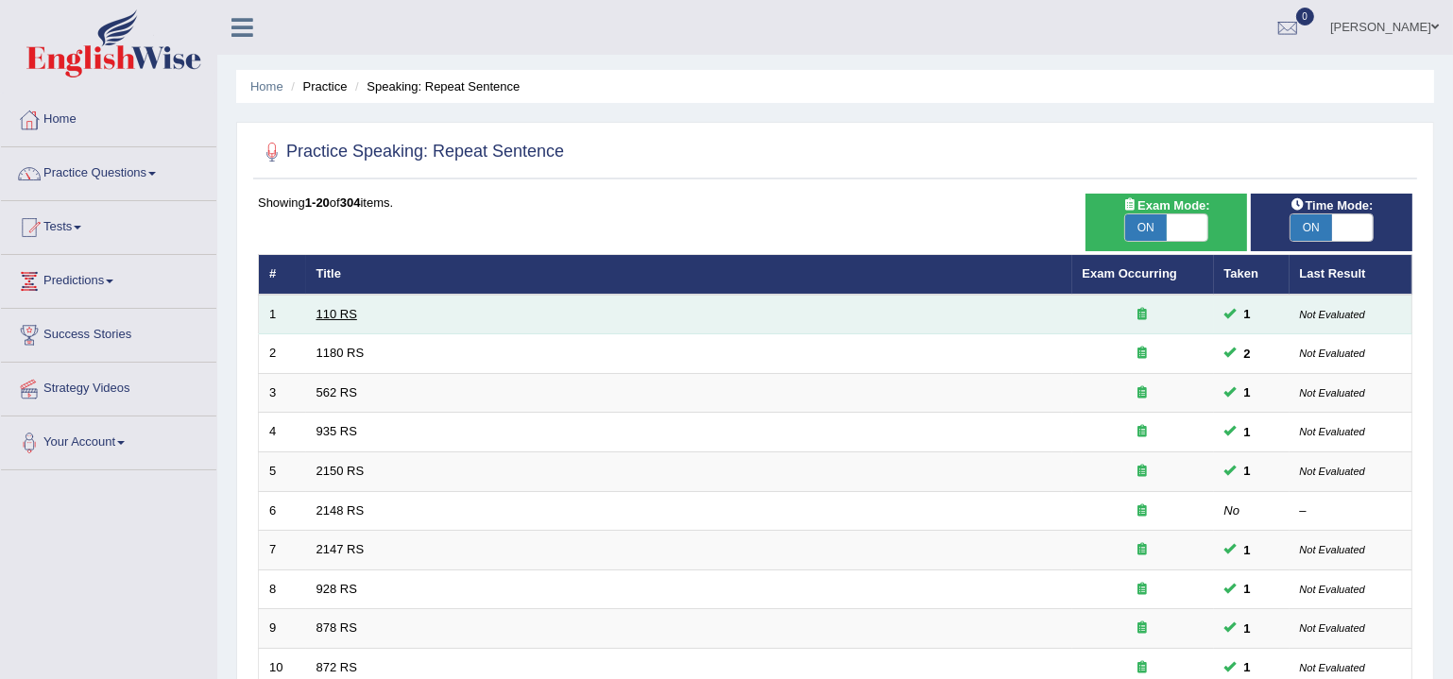
click at [322, 315] on link "110 RS" at bounding box center [336, 314] width 41 height 14
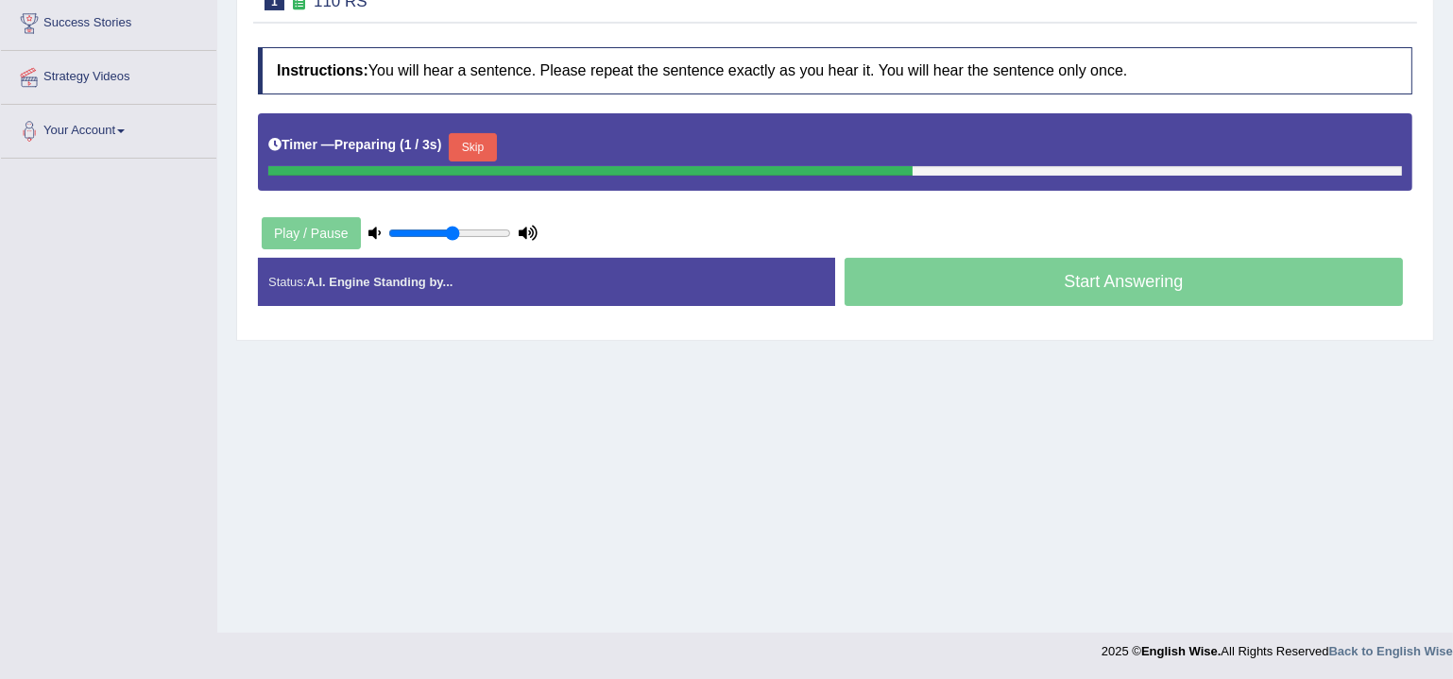
click at [481, 144] on button "Skip" at bounding box center [472, 147] width 47 height 28
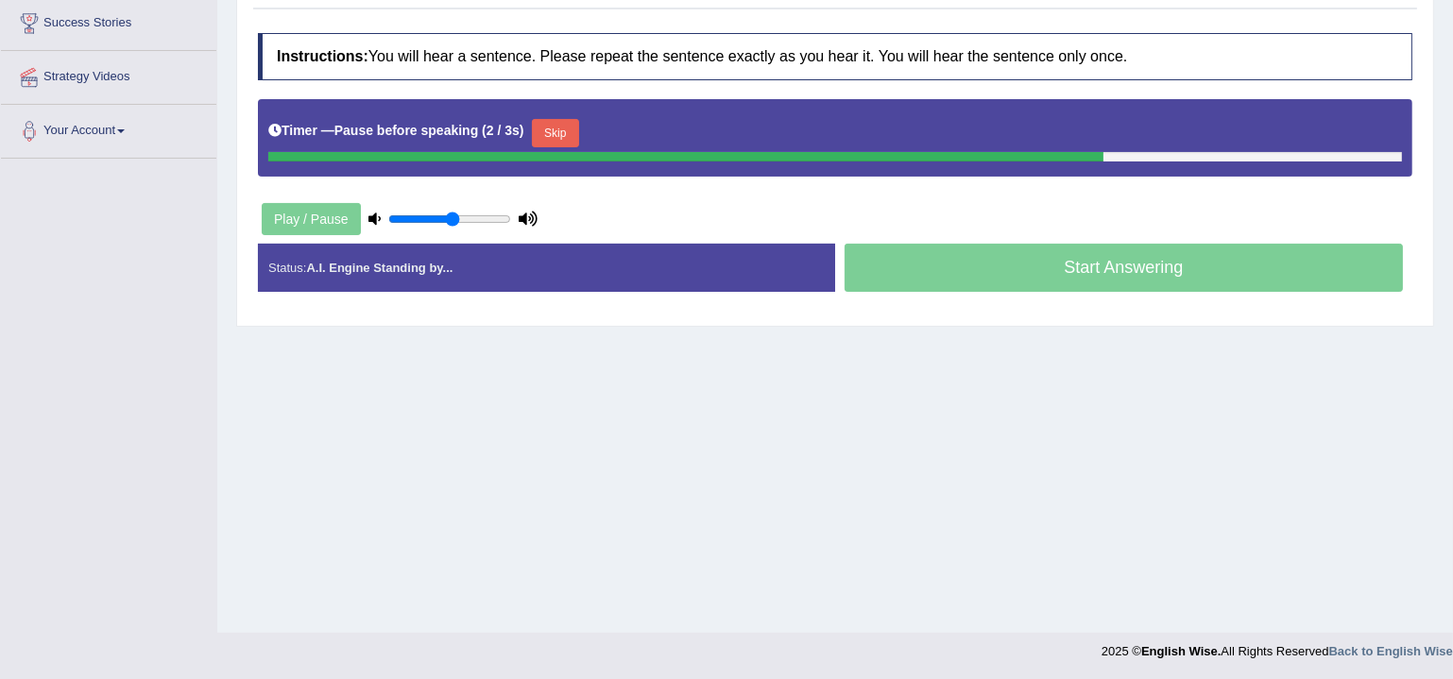
click at [560, 128] on button "Skip" at bounding box center [555, 133] width 47 height 28
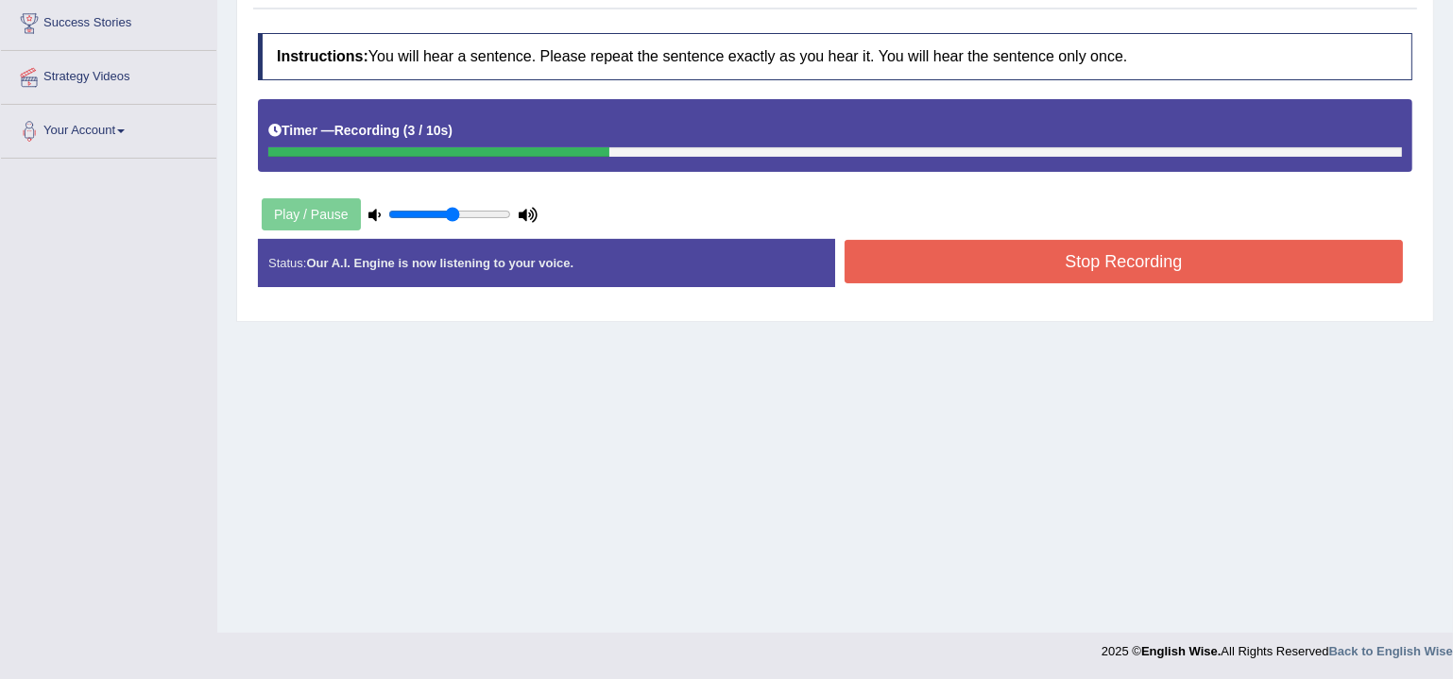
click at [1125, 258] on button "Stop Recording" at bounding box center [1124, 261] width 558 height 43
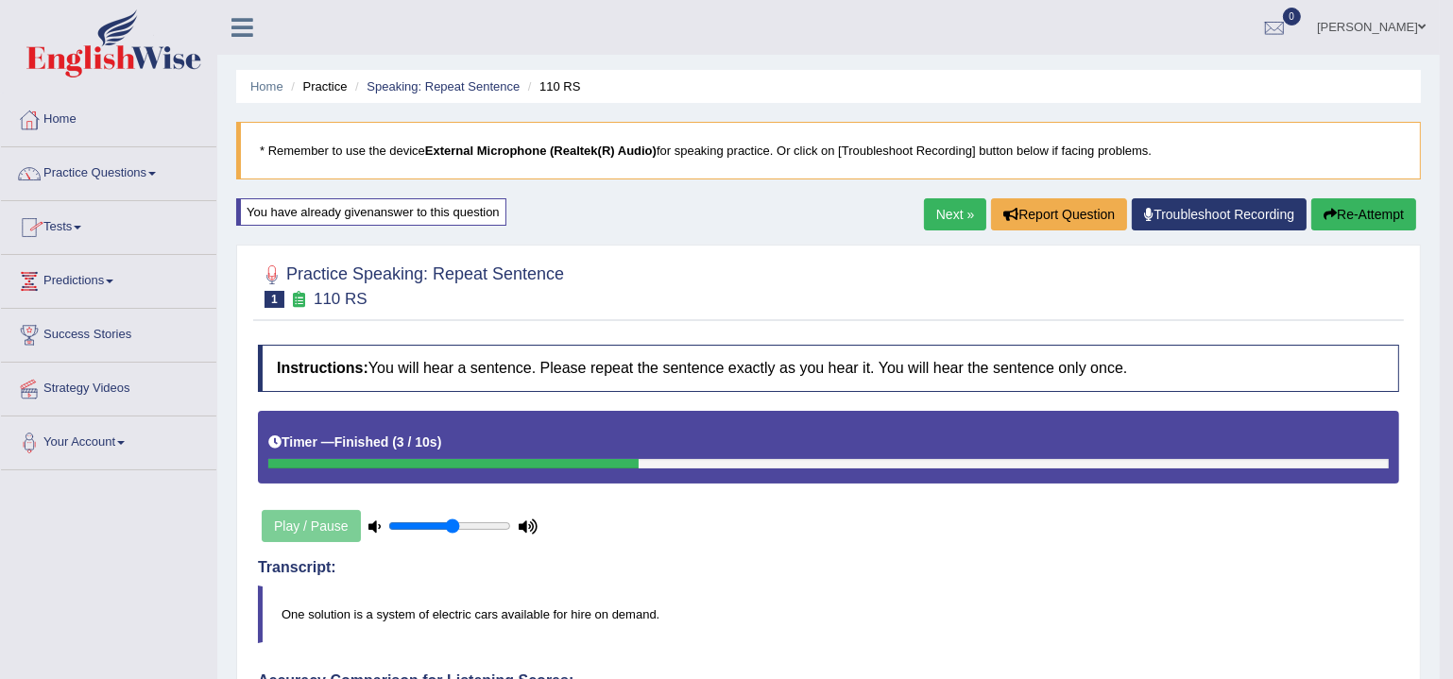
click at [114, 180] on link "Practice Questions" at bounding box center [108, 170] width 215 height 47
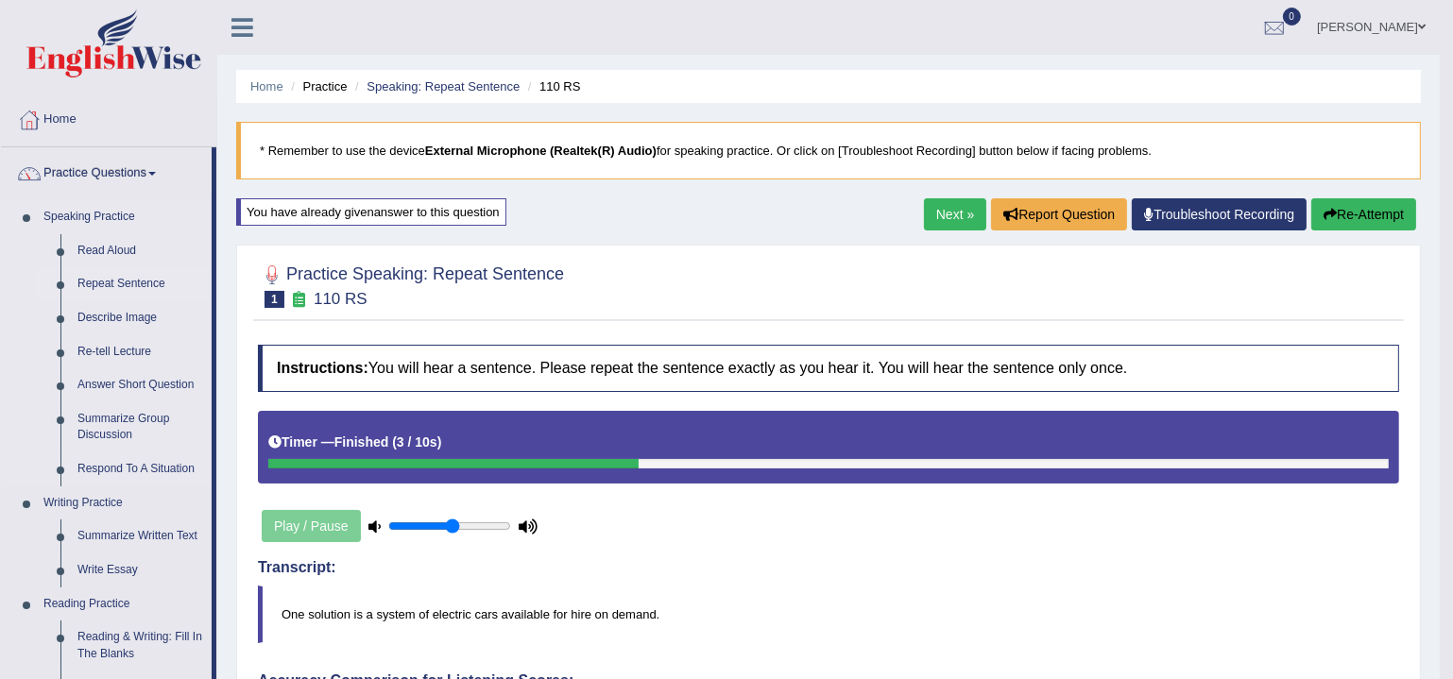
click at [104, 280] on link "Repeat Sentence" at bounding box center [140, 284] width 143 height 34
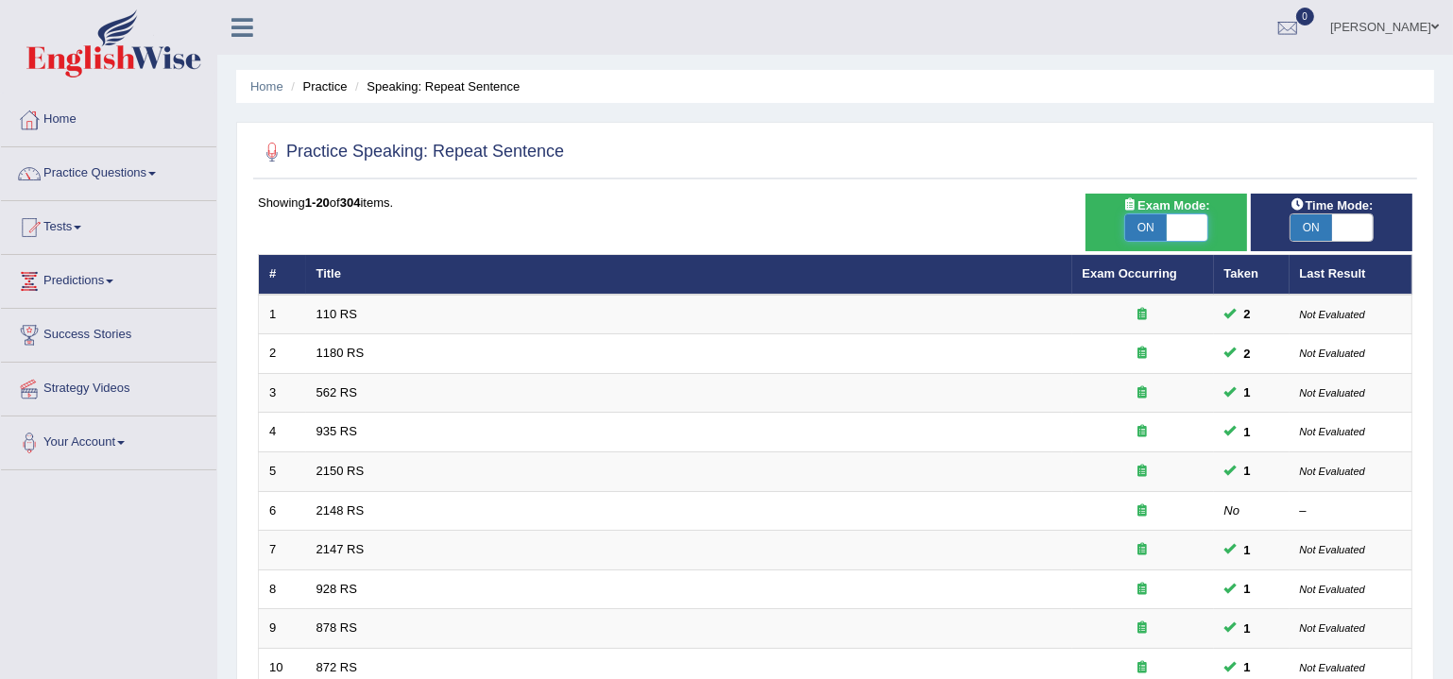
click at [1183, 227] on span at bounding box center [1188, 227] width 42 height 26
checkbox input "false"
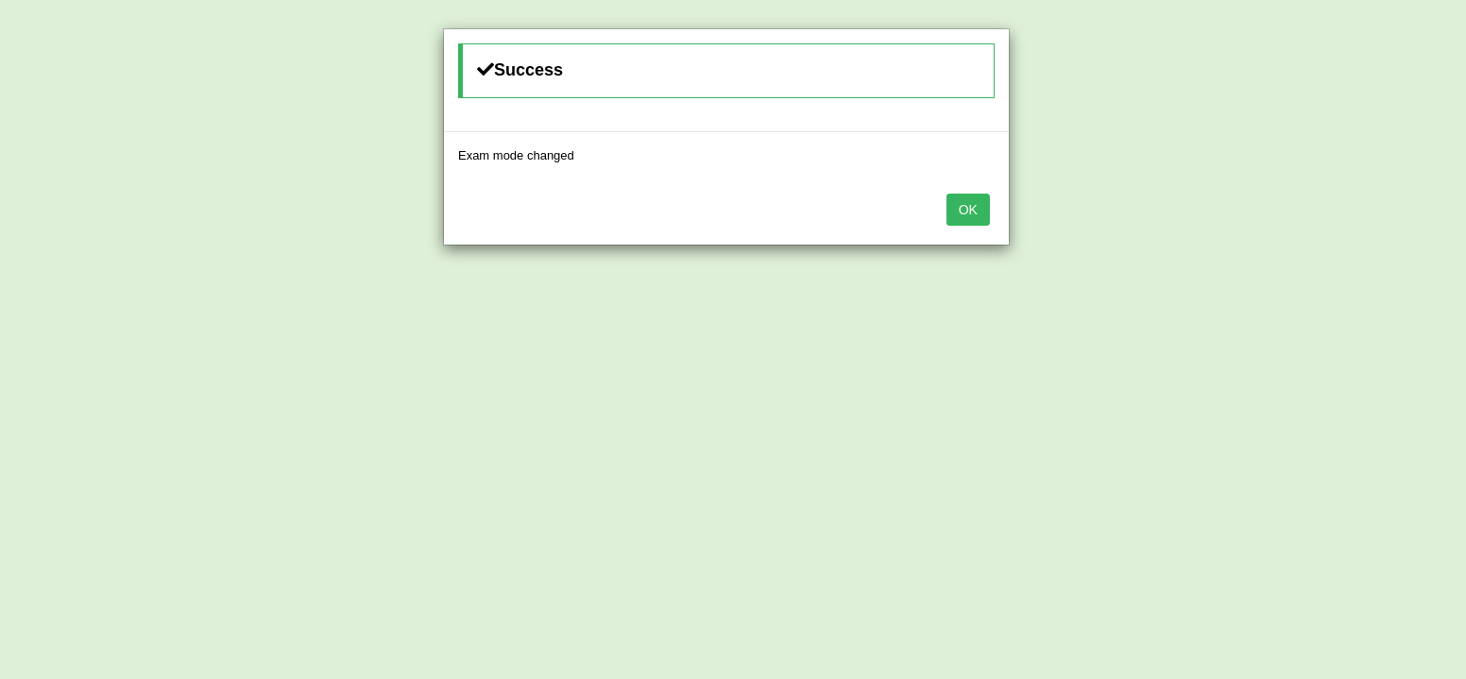
click at [981, 206] on button "OK" at bounding box center [968, 210] width 43 height 32
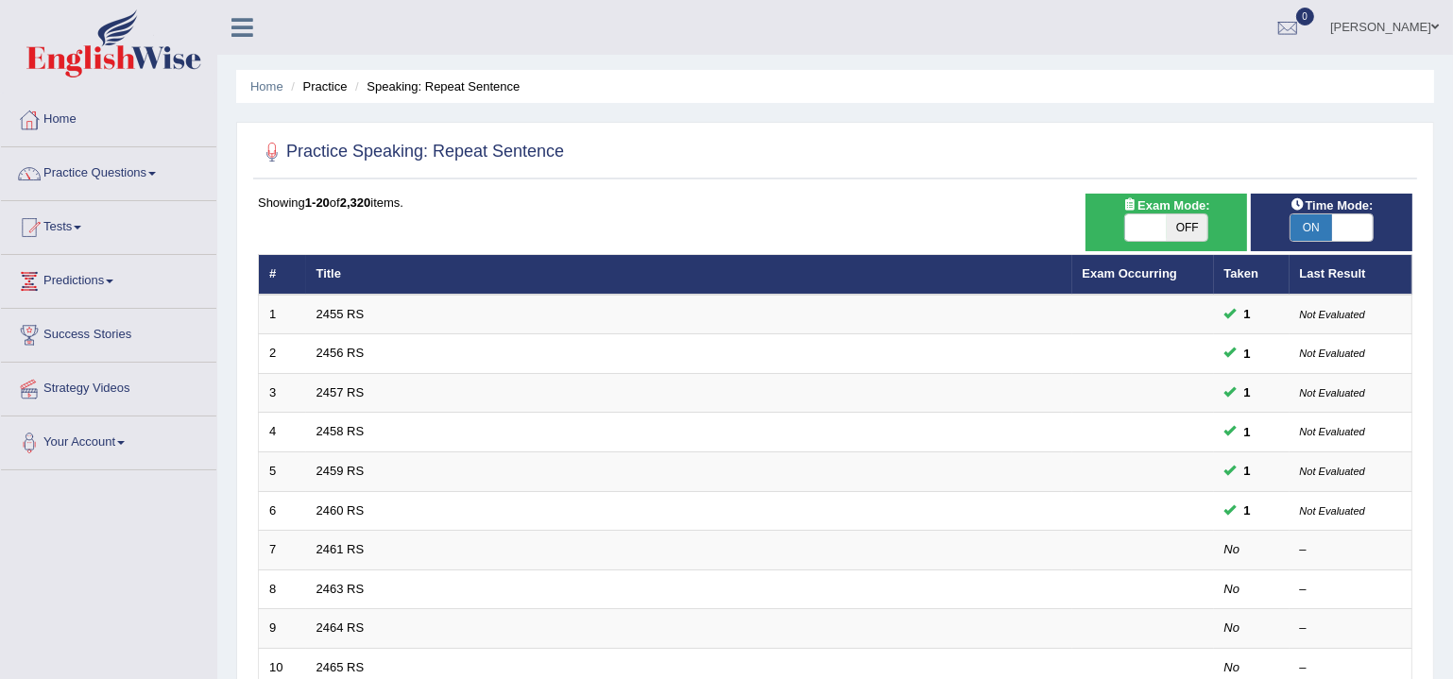
click at [1321, 214] on span "ON" at bounding box center [1311, 227] width 42 height 26
checkbox input "false"
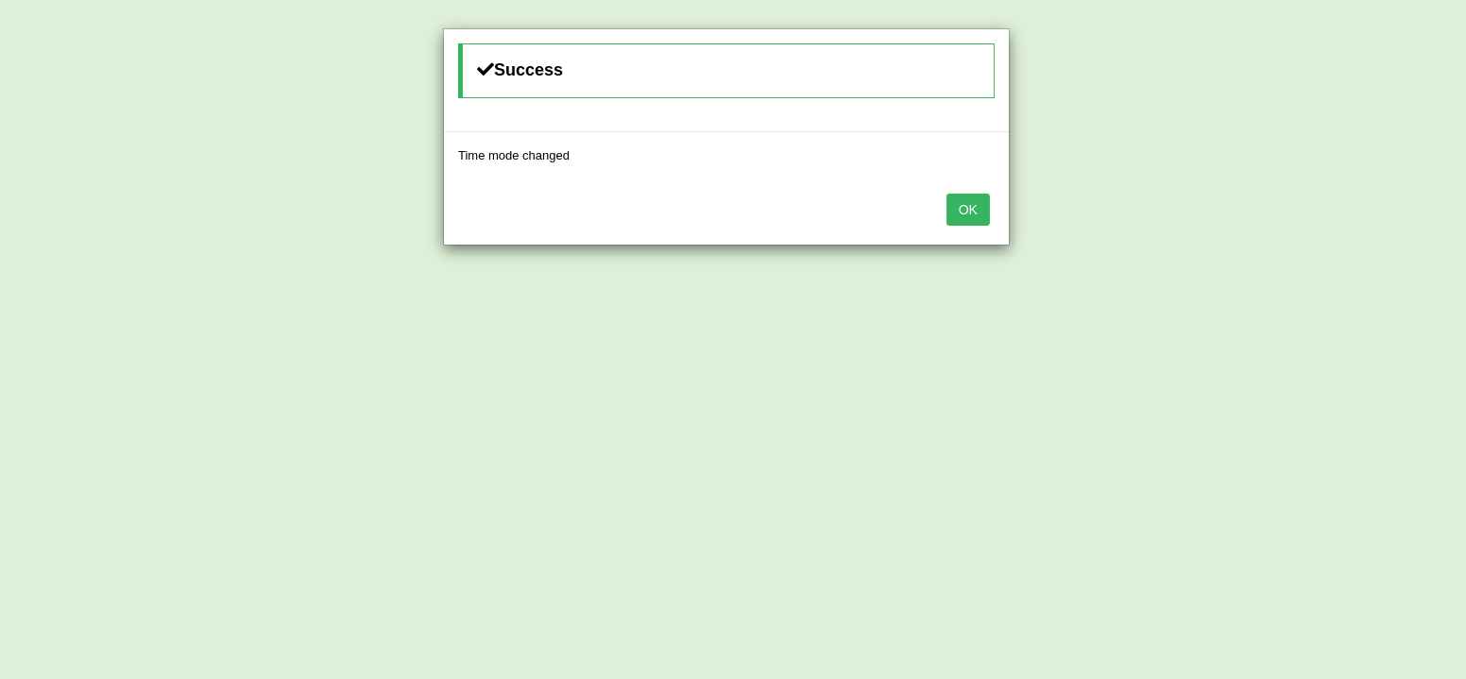
click at [965, 197] on button "OK" at bounding box center [968, 210] width 43 height 32
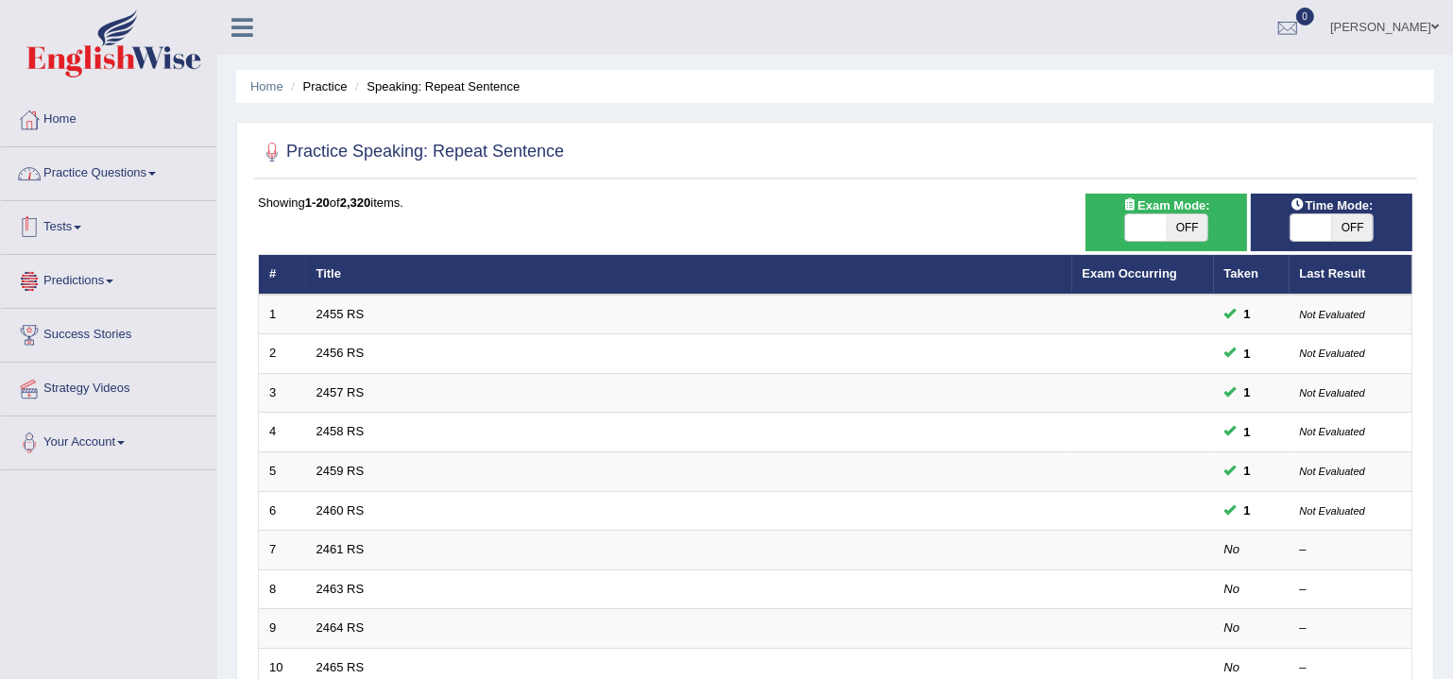
click at [71, 167] on link "Practice Questions" at bounding box center [108, 170] width 215 height 47
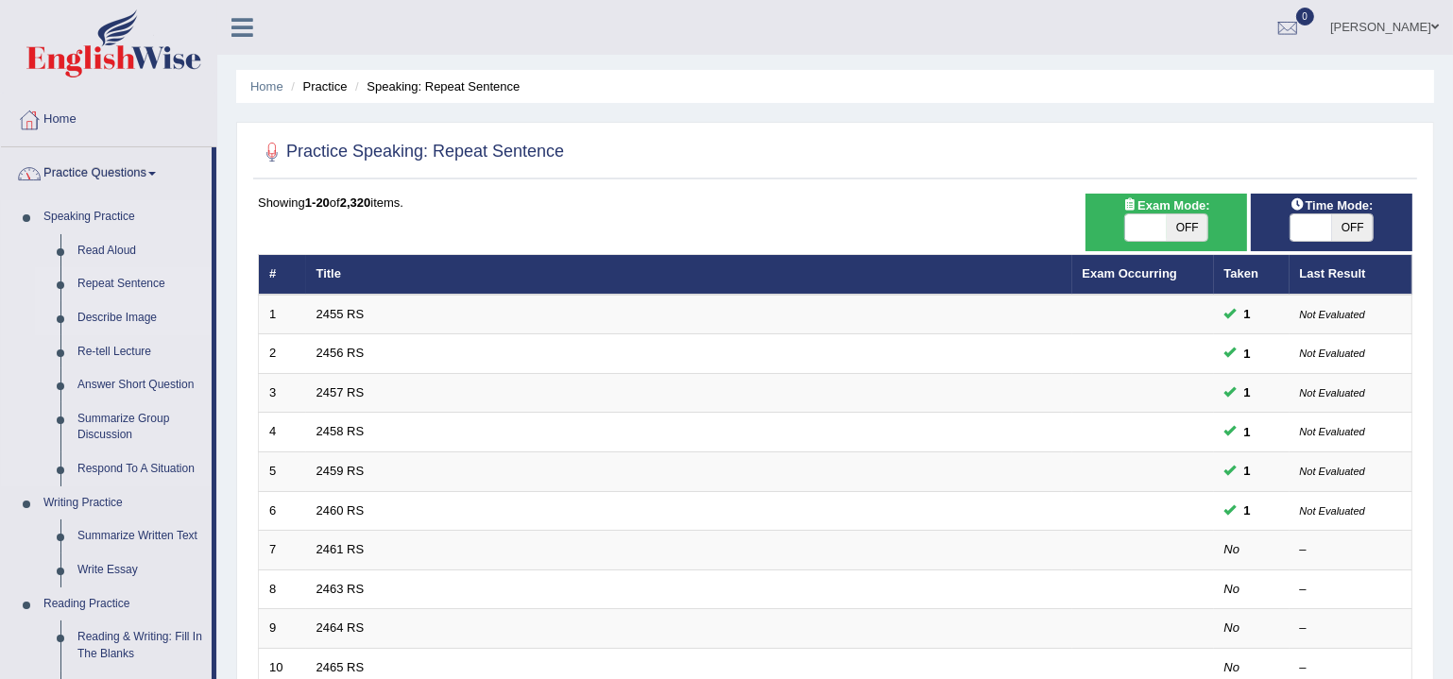
click at [111, 317] on link "Describe Image" at bounding box center [140, 318] width 143 height 34
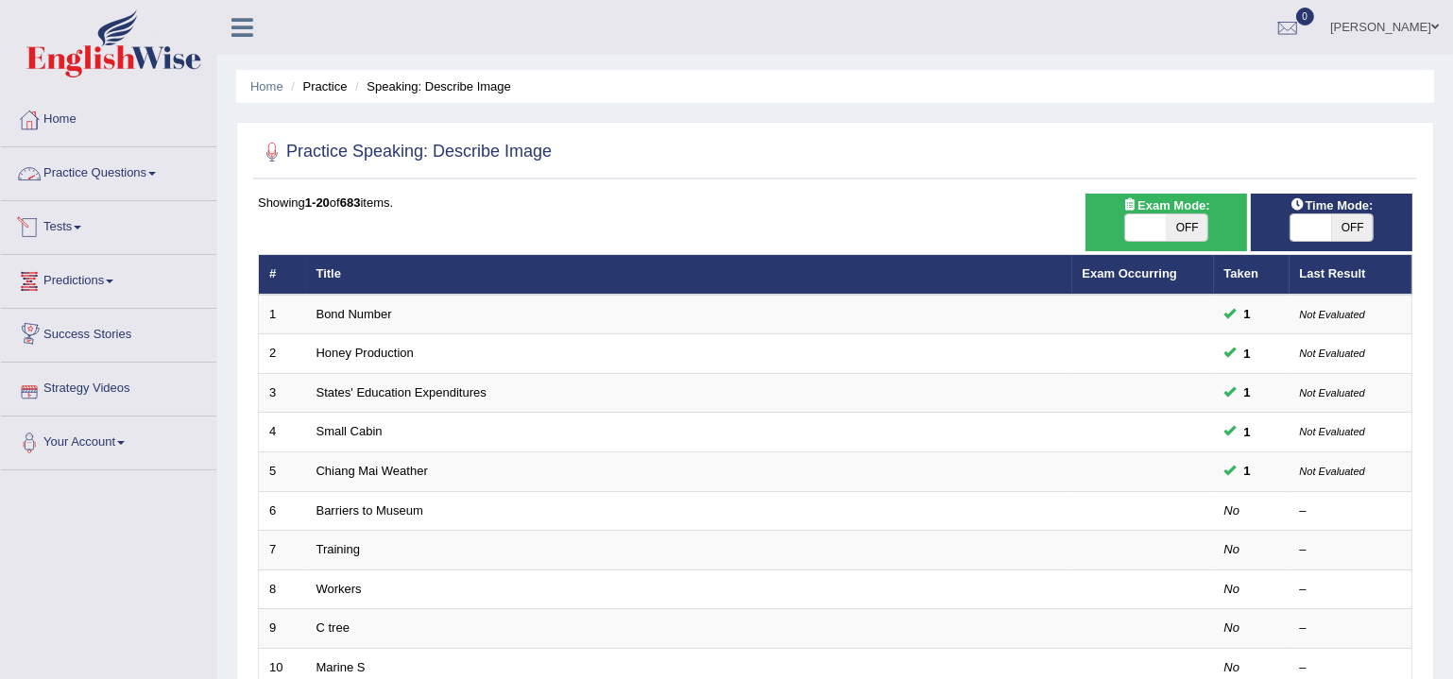
click at [122, 147] on link "Practice Questions" at bounding box center [108, 170] width 215 height 47
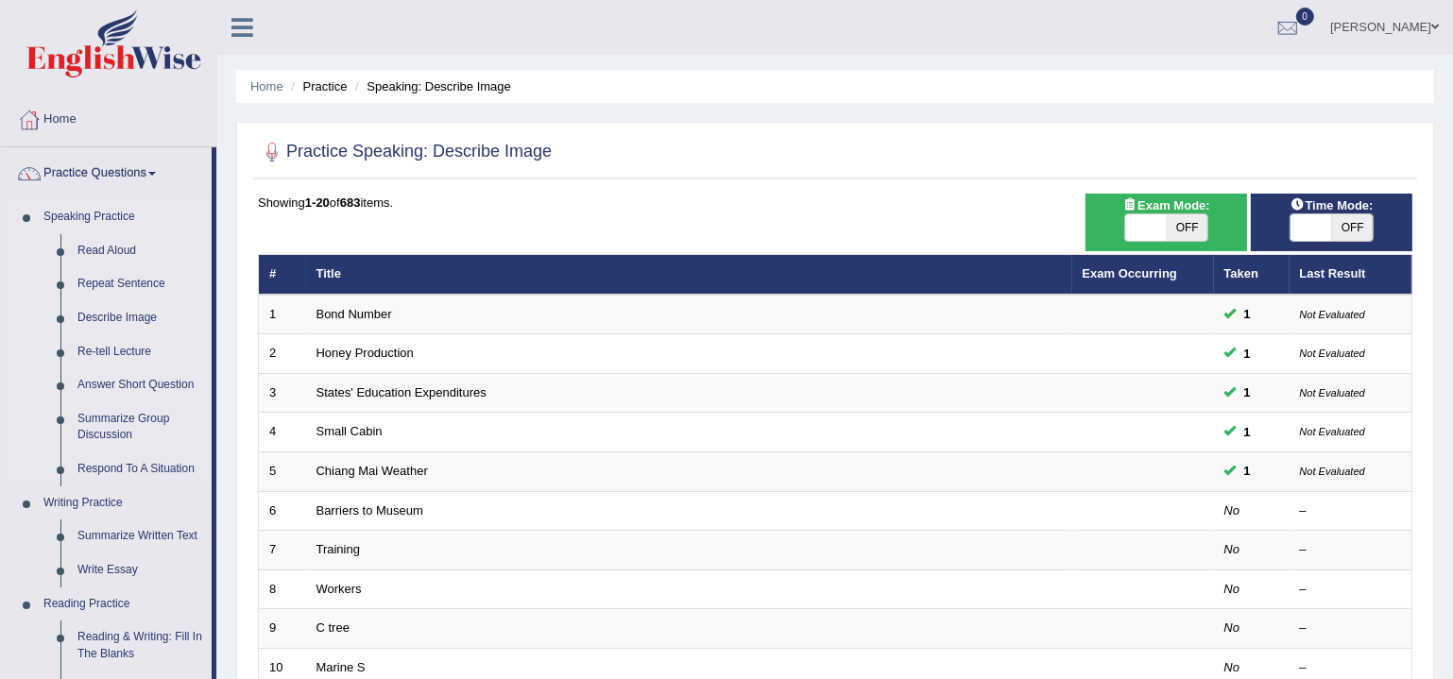
click at [106, 322] on link "Describe Image" at bounding box center [140, 318] width 143 height 34
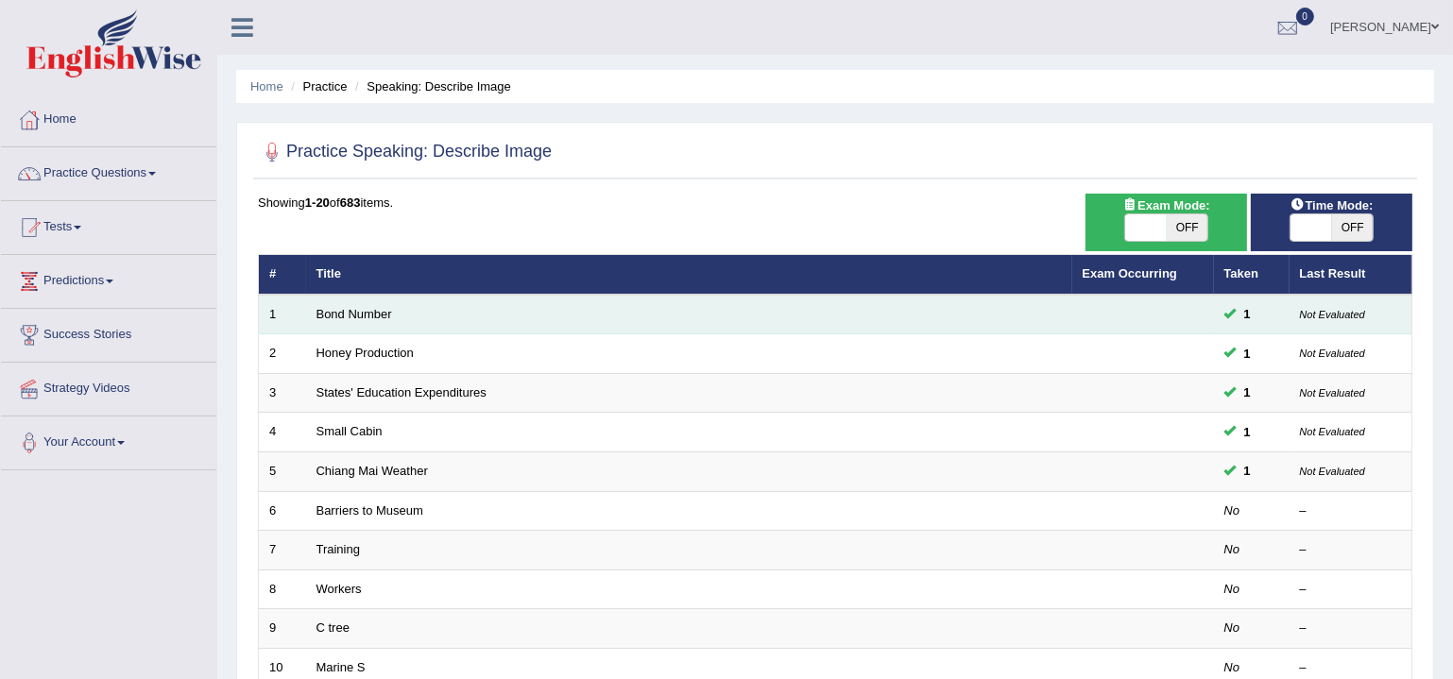
click at [326, 319] on td "Bond Number" at bounding box center [689, 315] width 766 height 40
click at [376, 316] on link "Bond Number" at bounding box center [354, 314] width 76 height 14
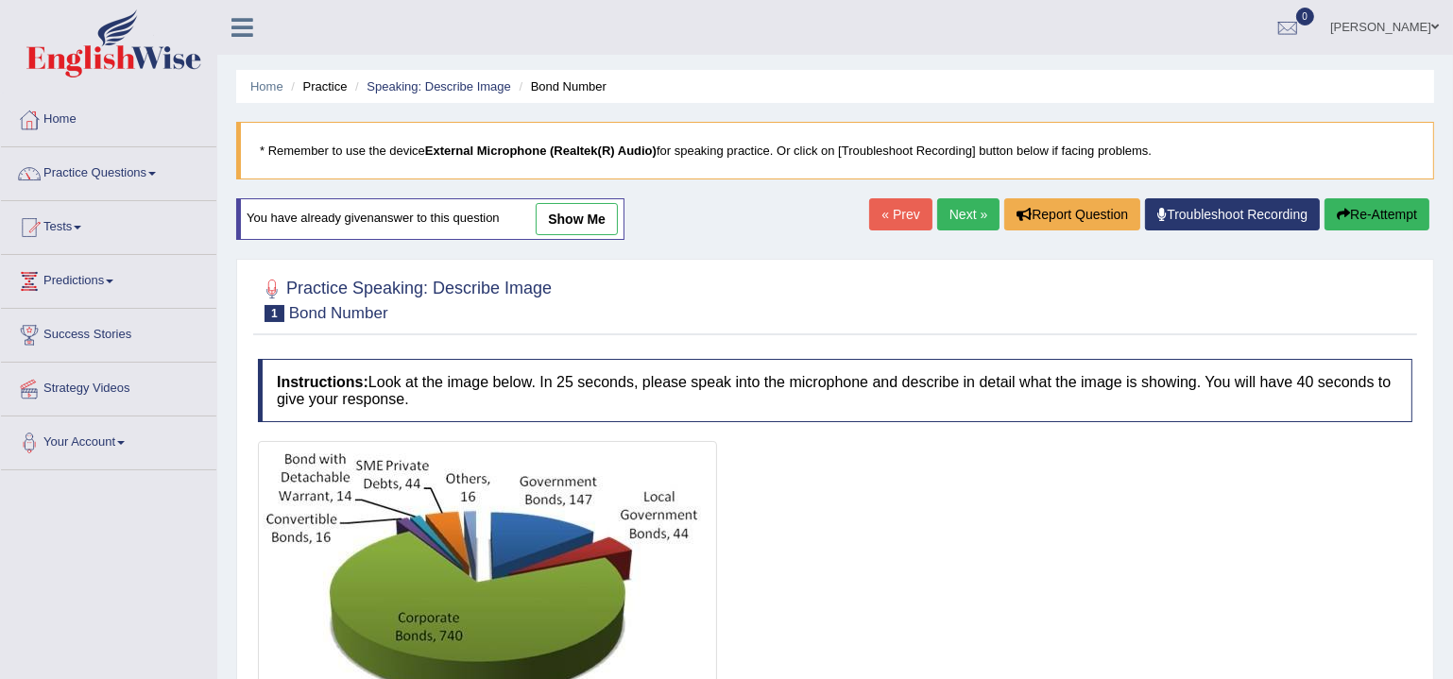
drag, startPoint x: 575, startPoint y: 215, endPoint x: 802, endPoint y: 267, distance: 232.6
click at [575, 216] on link "show me" at bounding box center [577, 219] width 82 height 32
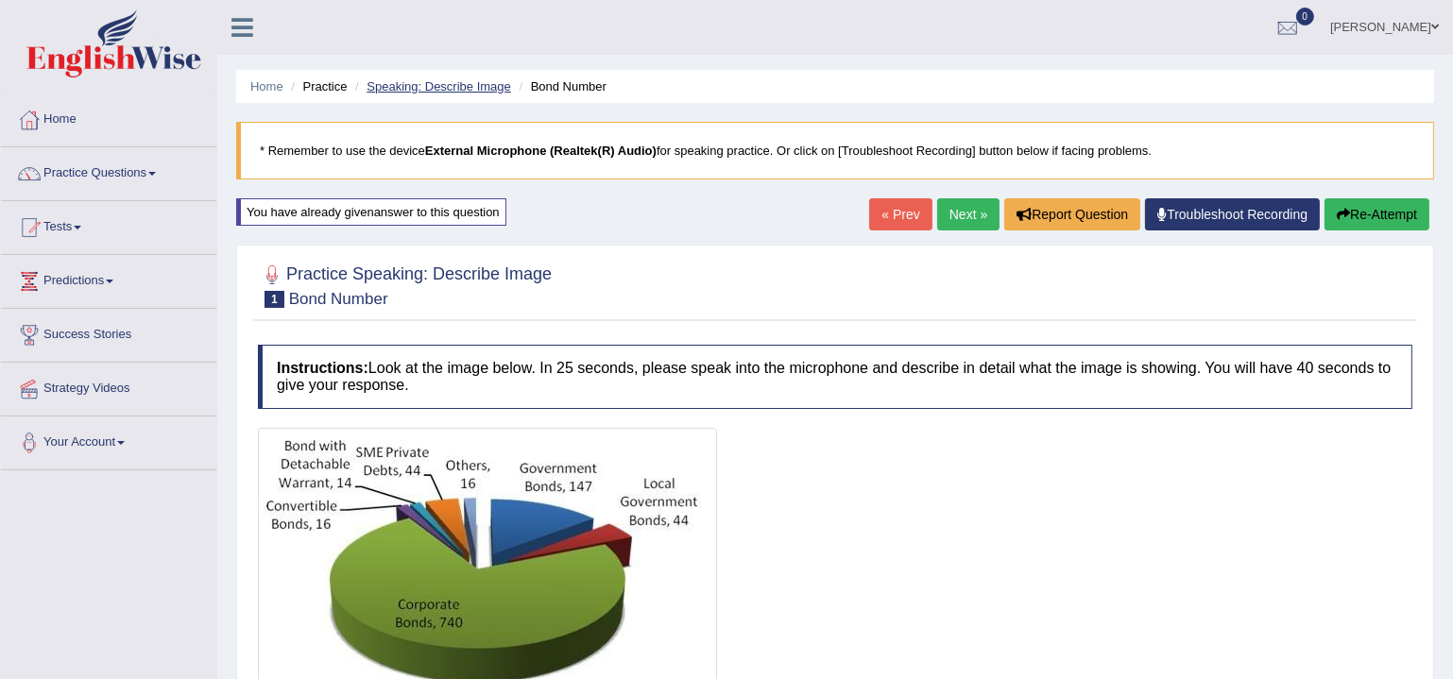
click at [466, 91] on link "Speaking: Describe Image" at bounding box center [439, 86] width 144 height 14
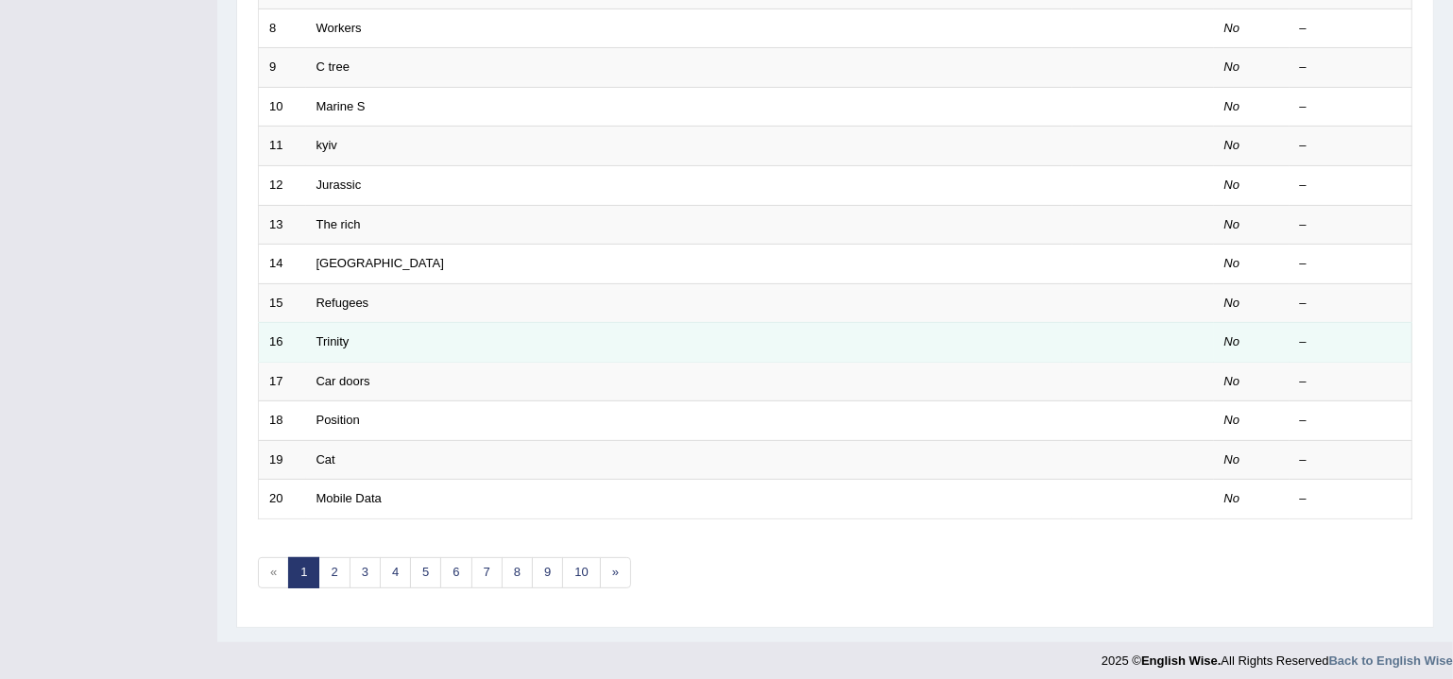
scroll to position [504, 0]
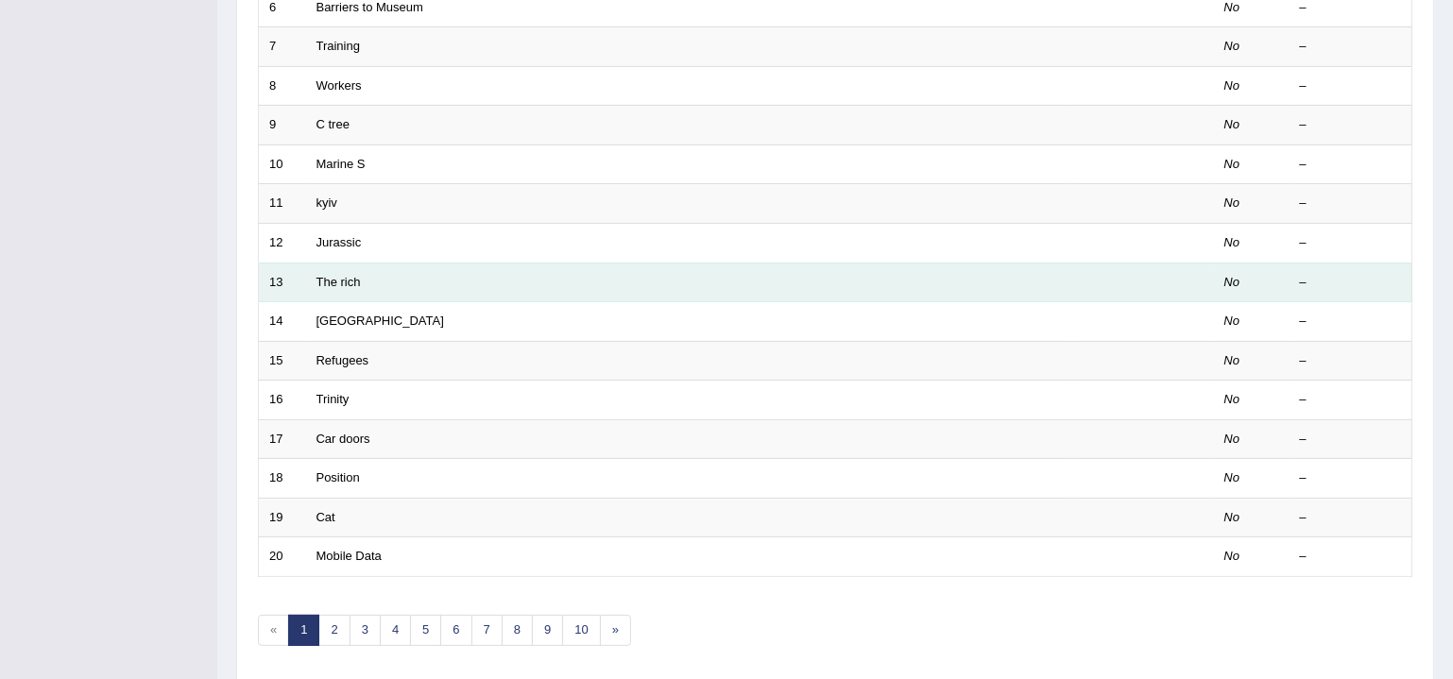
drag, startPoint x: 339, startPoint y: 273, endPoint x: 410, endPoint y: 277, distance: 71.0
click at [339, 275] on link "The rich" at bounding box center [338, 282] width 44 height 14
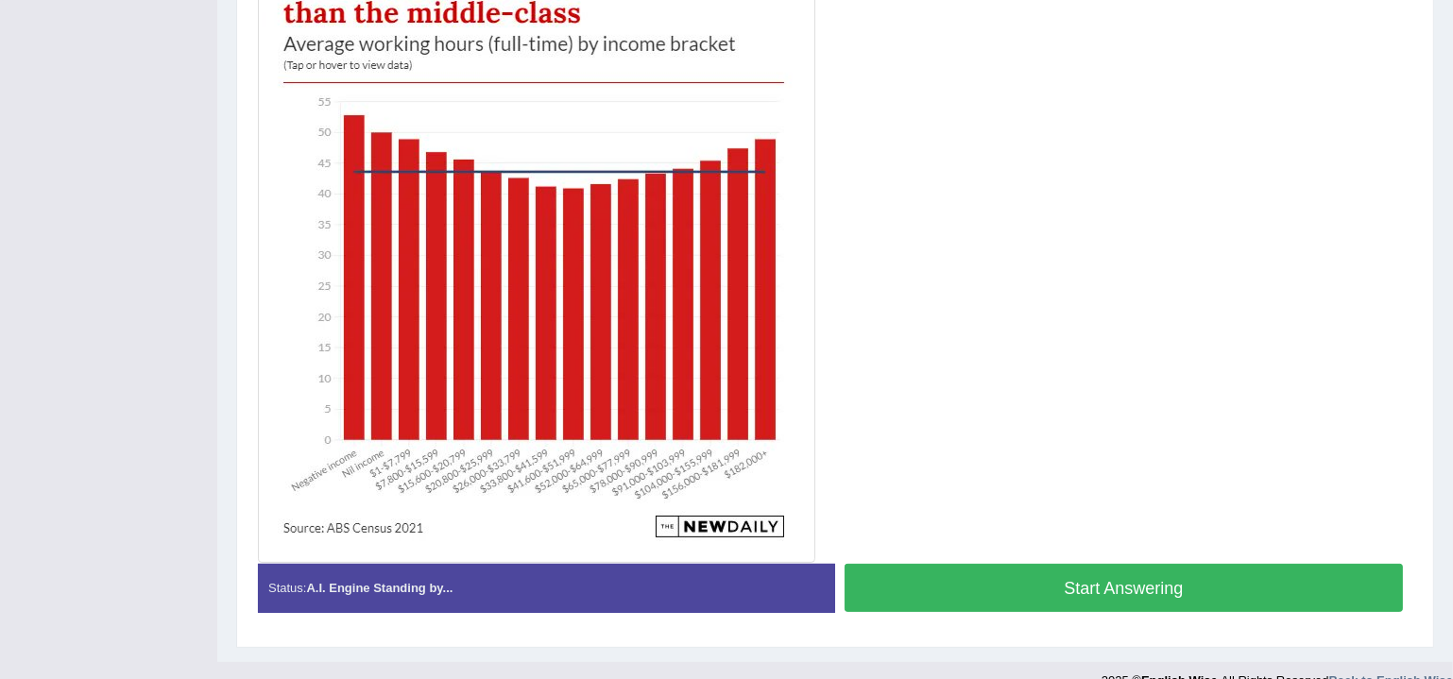
scroll to position [439, 0]
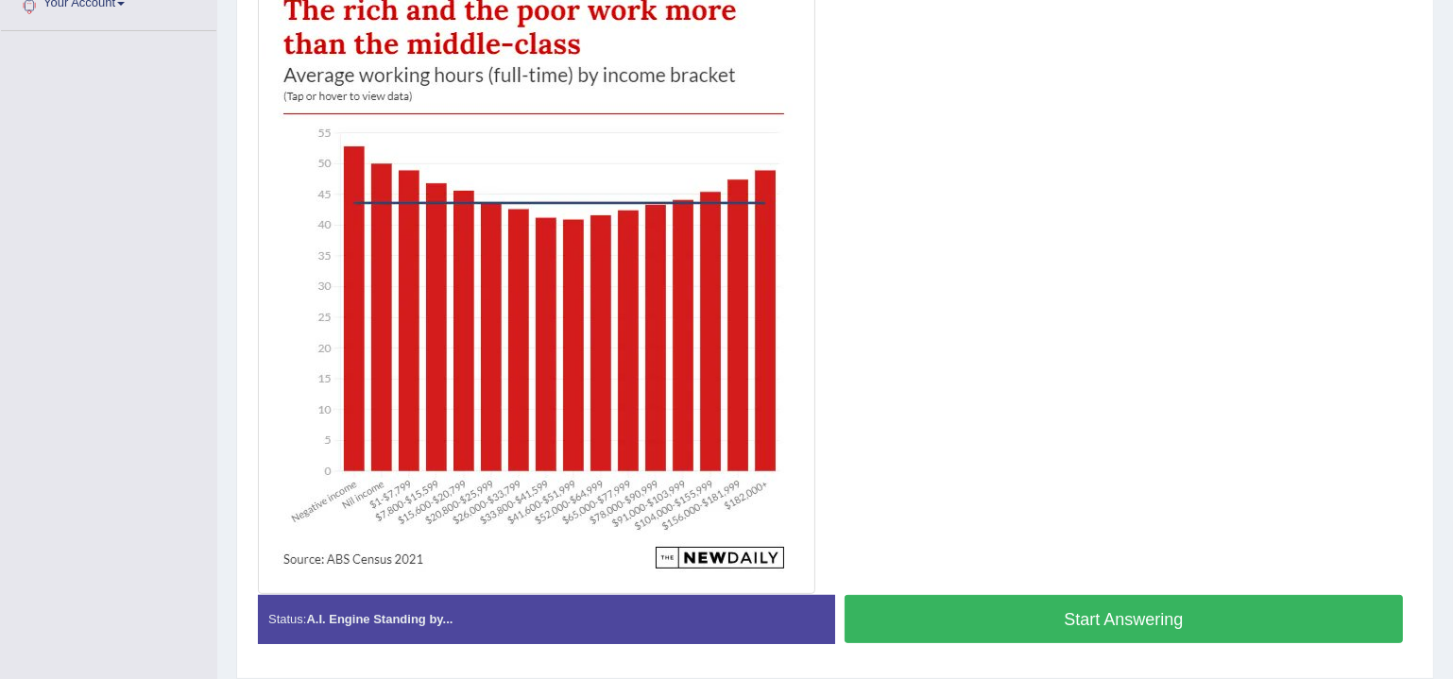
click at [1150, 618] on button "Start Answering" at bounding box center [1124, 619] width 558 height 48
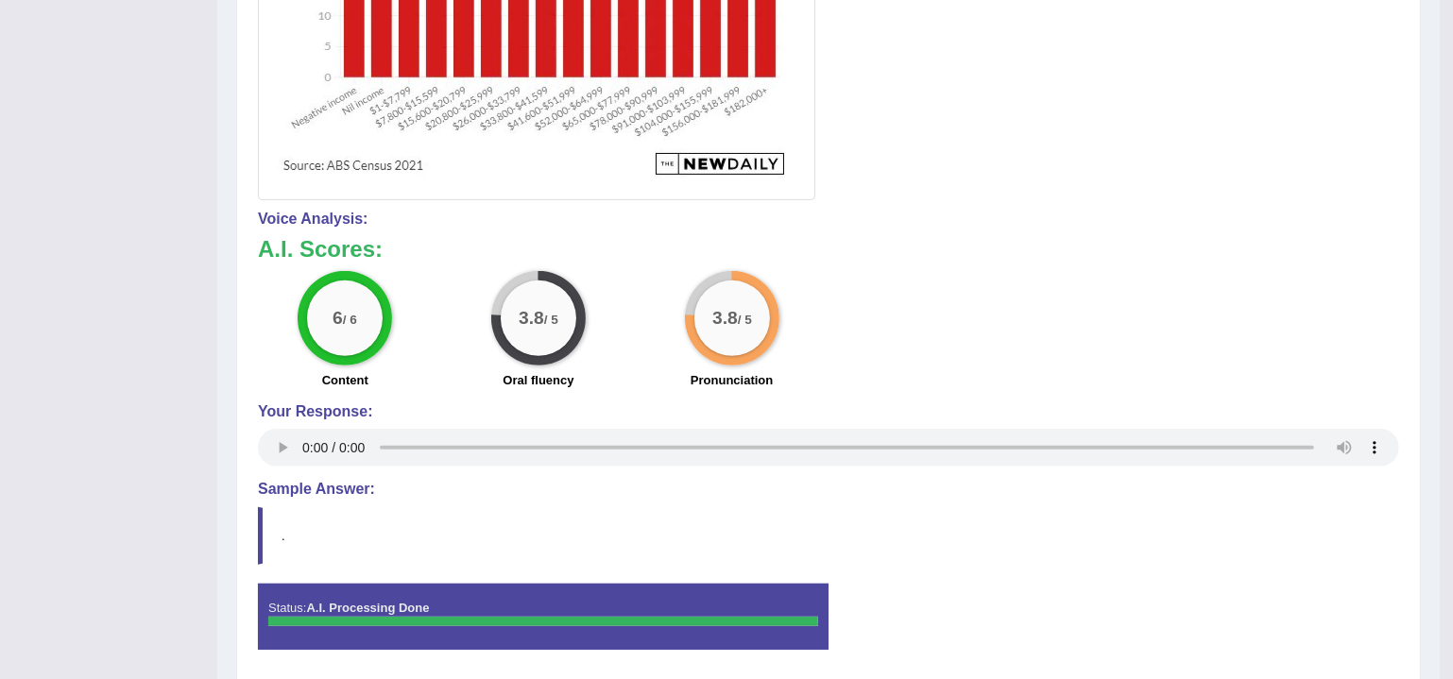
scroll to position [840, 0]
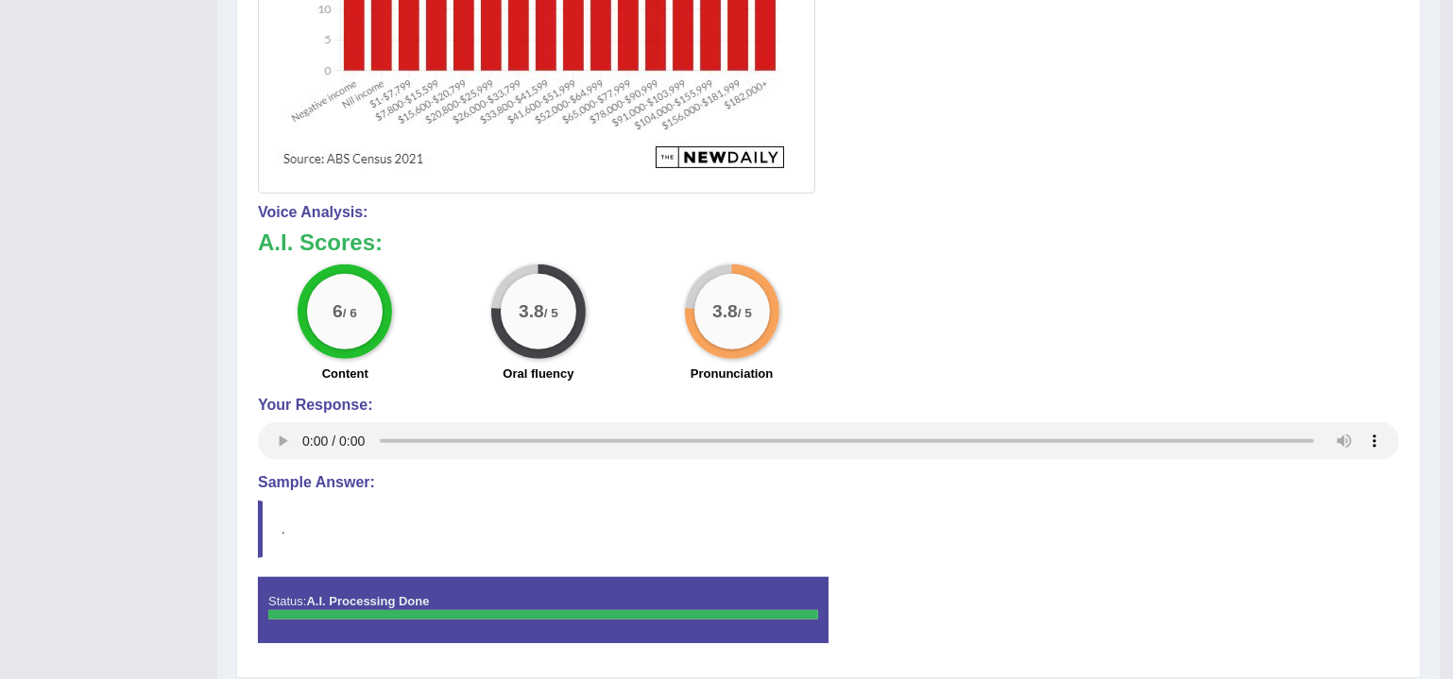
click at [966, 218] on div "Voice Analysis: A.I. Scores: 6 / 6 Content 3.8 / 5 Oral fluency 3.8 / 5 Pronunc…" at bounding box center [828, 334] width 1141 height 261
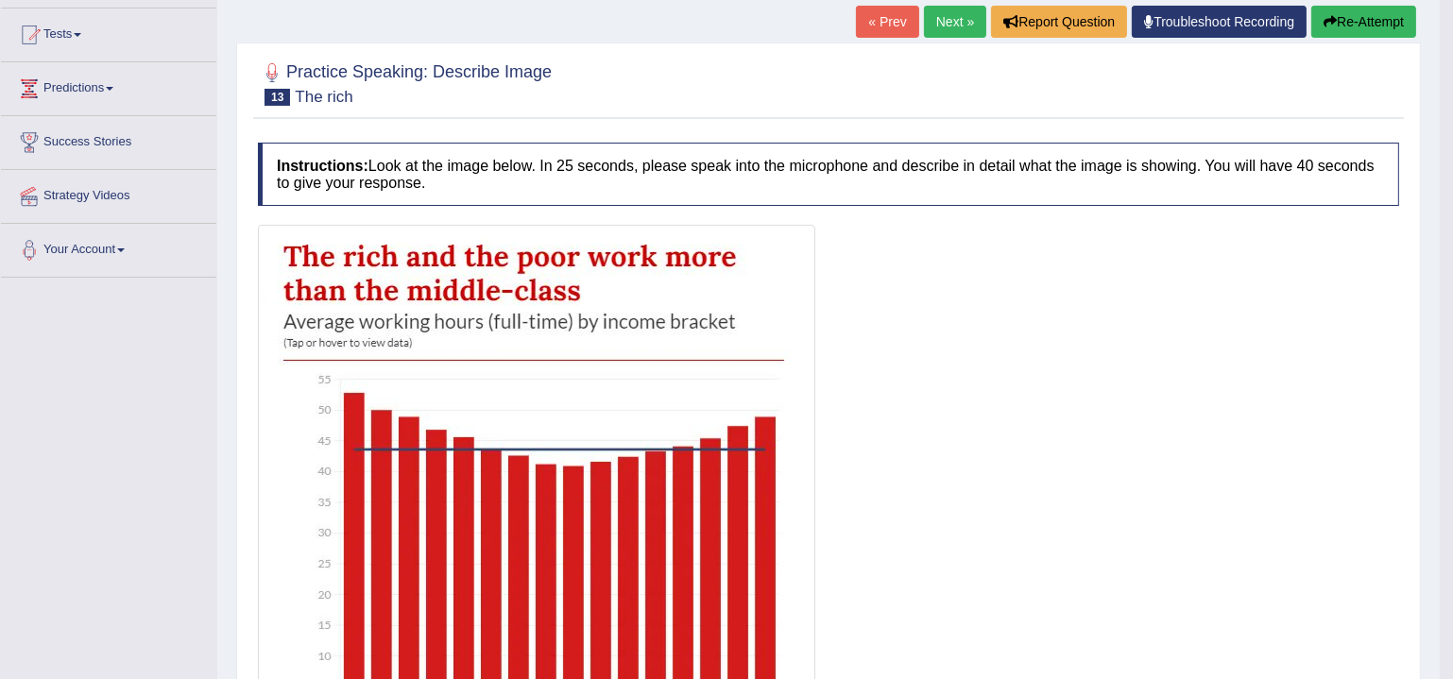
scroll to position [0, 0]
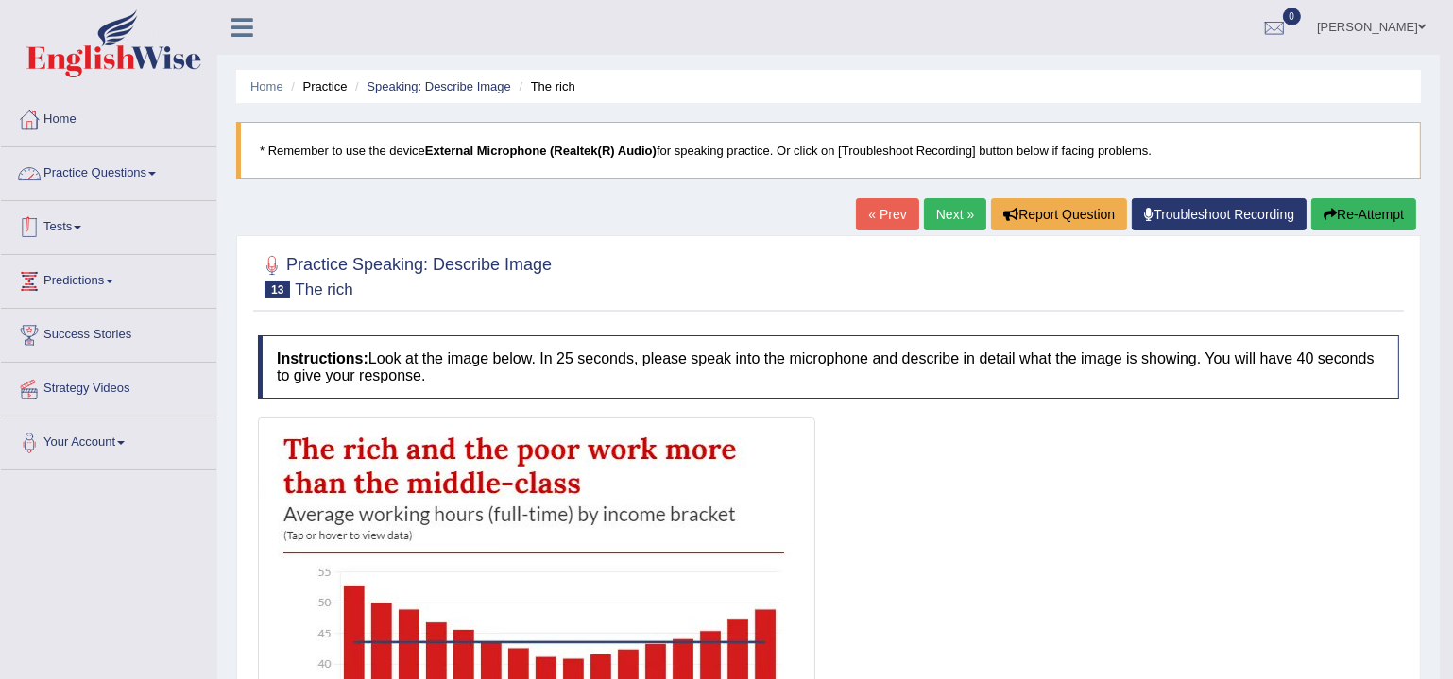
click at [135, 179] on link "Practice Questions" at bounding box center [108, 170] width 215 height 47
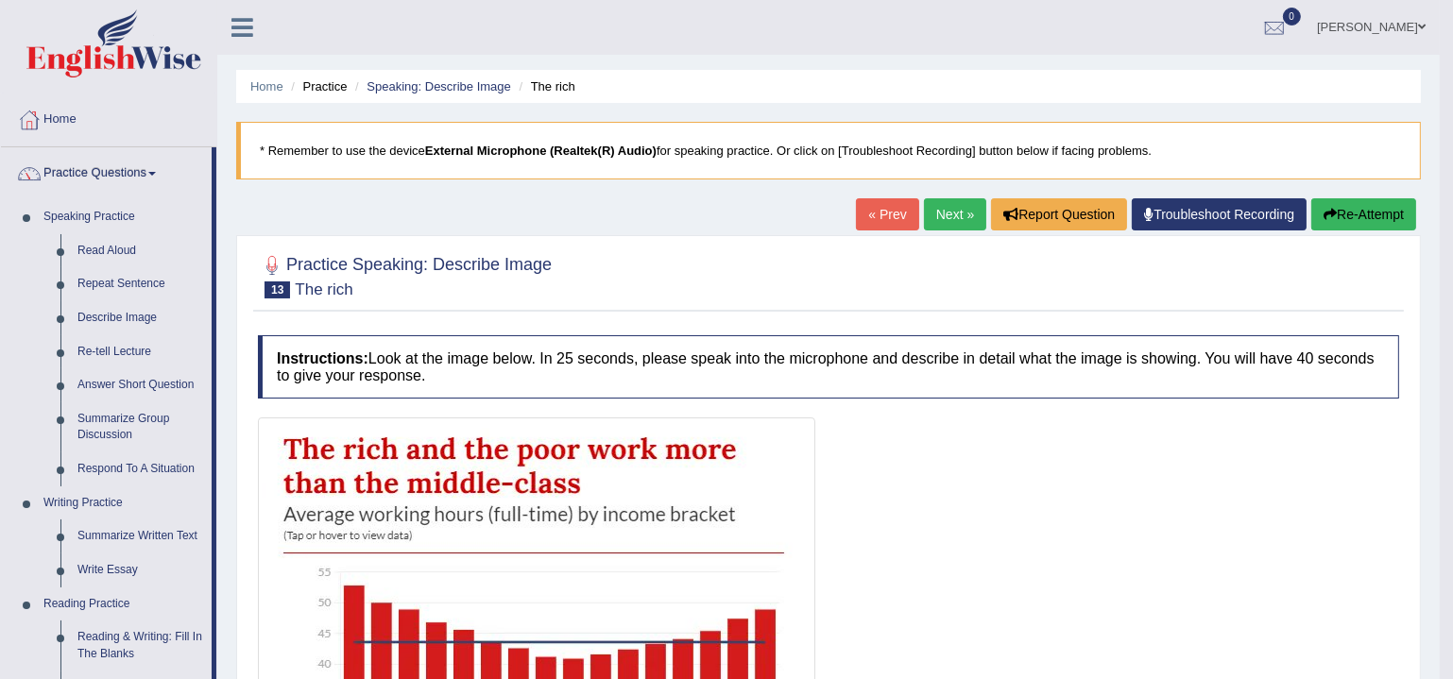
click at [111, 172] on link "Practice Questions" at bounding box center [106, 170] width 211 height 47
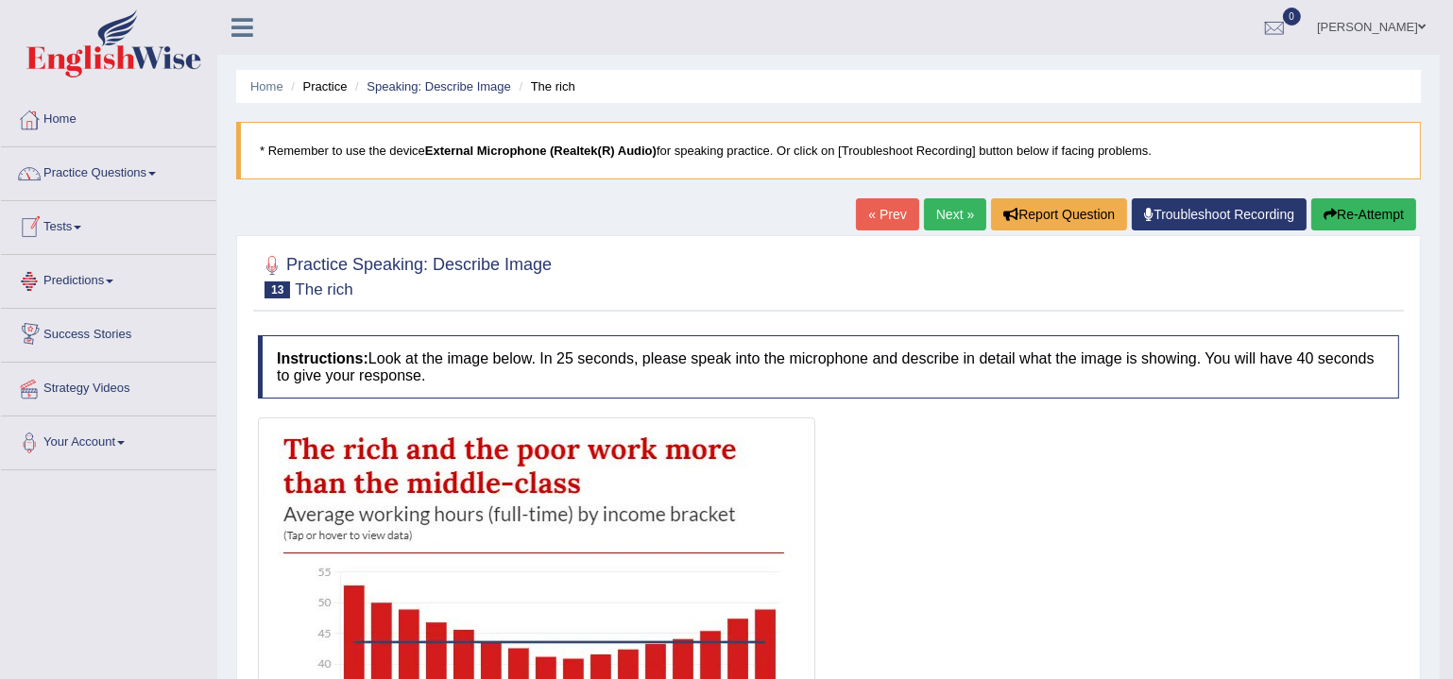
click at [55, 239] on link "Tests" at bounding box center [108, 224] width 215 height 47
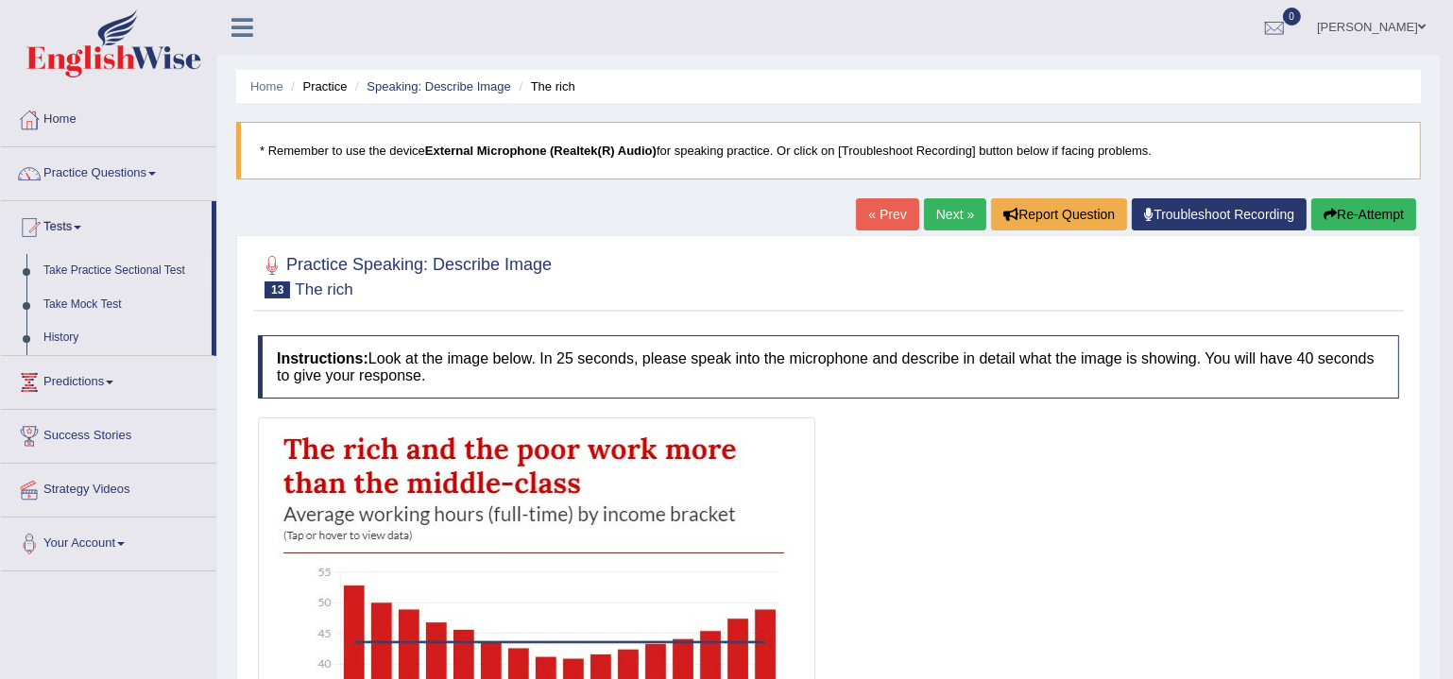
click at [112, 269] on link "Take Practice Sectional Test" at bounding box center [123, 271] width 177 height 34
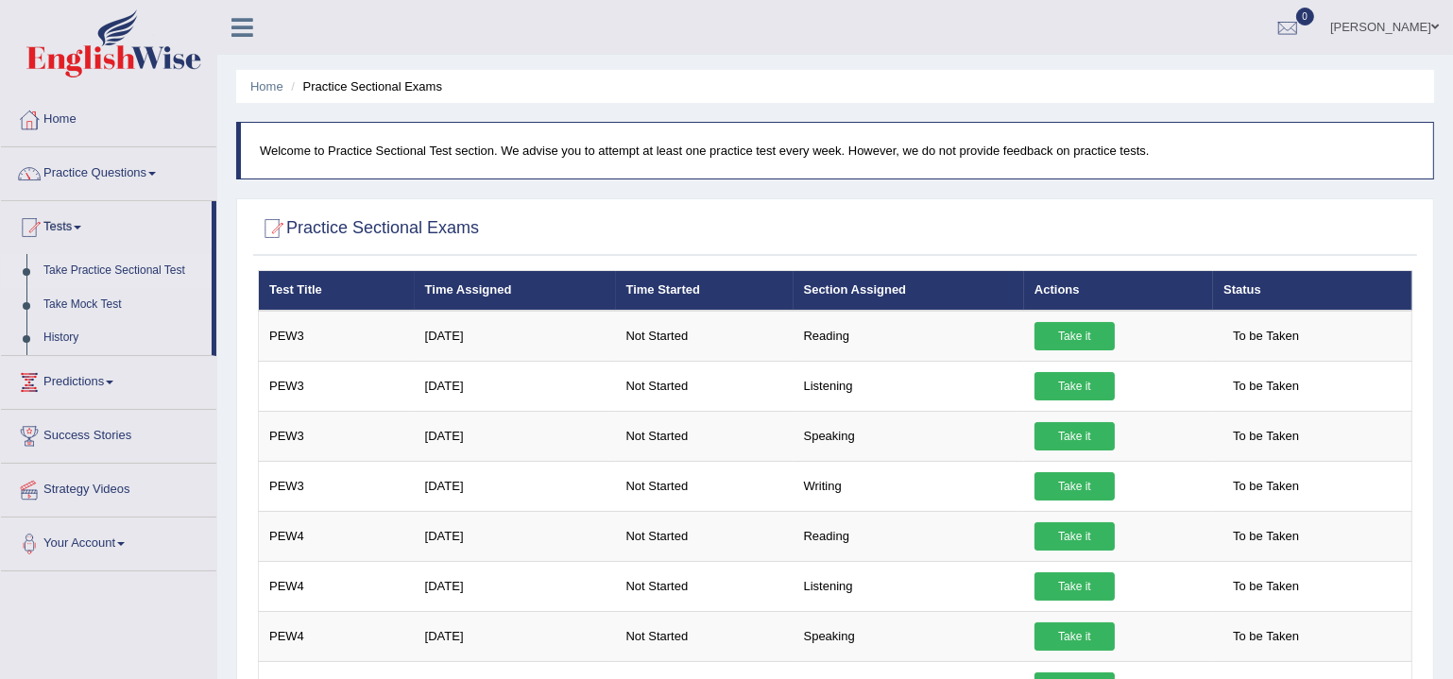
click at [1410, 29] on link "[PERSON_NAME]" at bounding box center [1384, 24] width 137 height 49
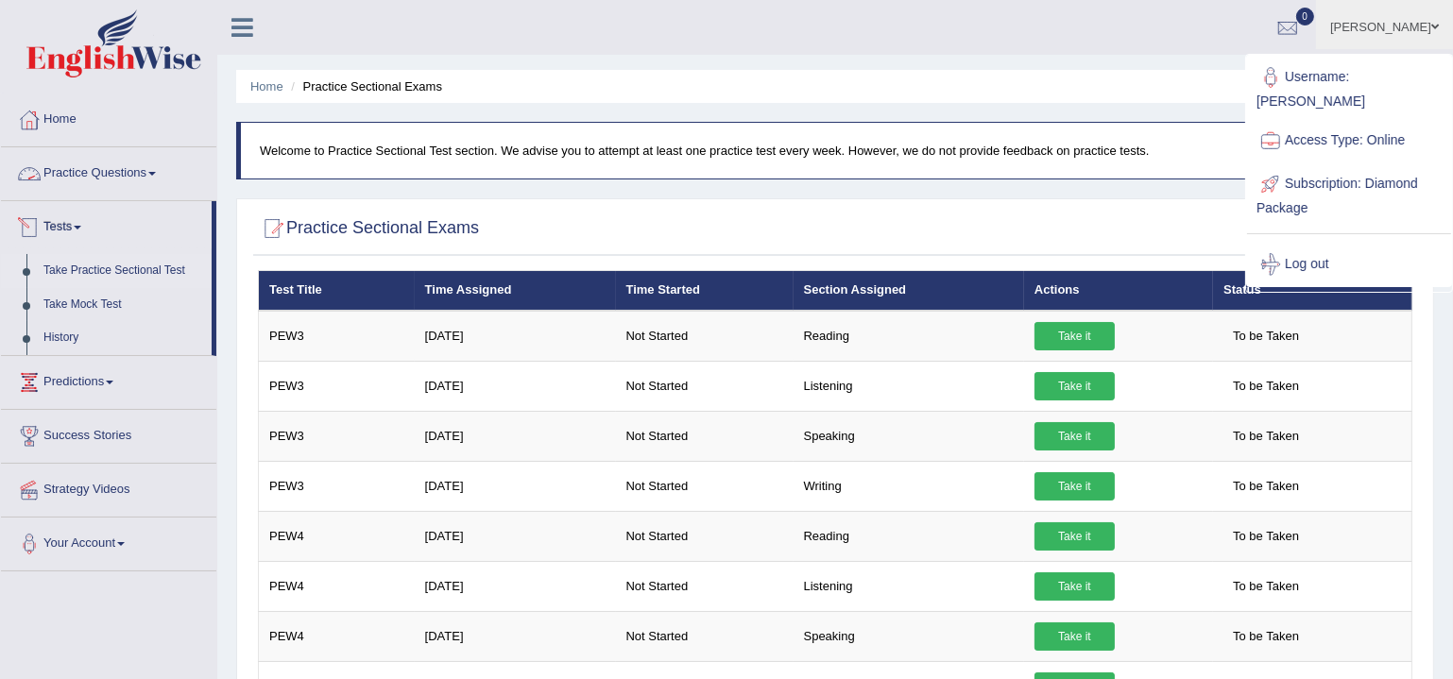
click at [77, 226] on link "Tests" at bounding box center [106, 224] width 211 height 47
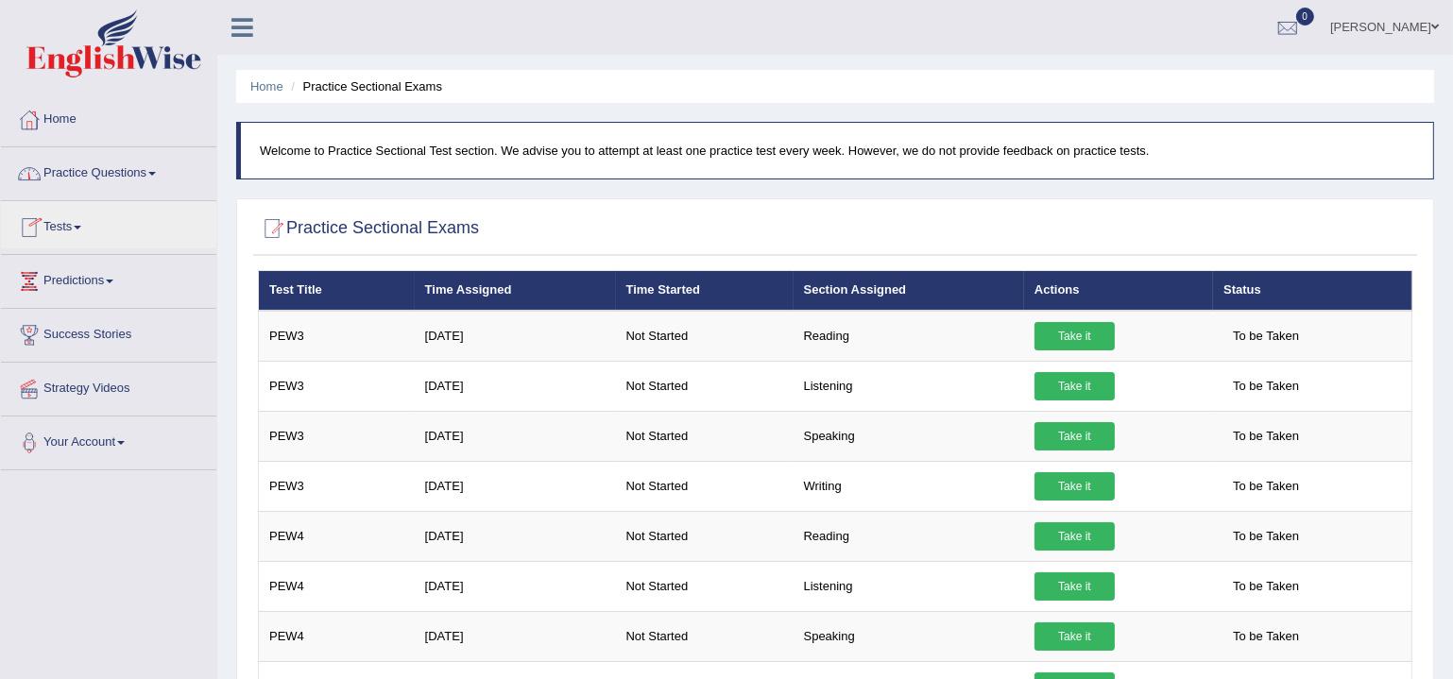
click at [126, 169] on link "Practice Questions" at bounding box center [108, 170] width 215 height 47
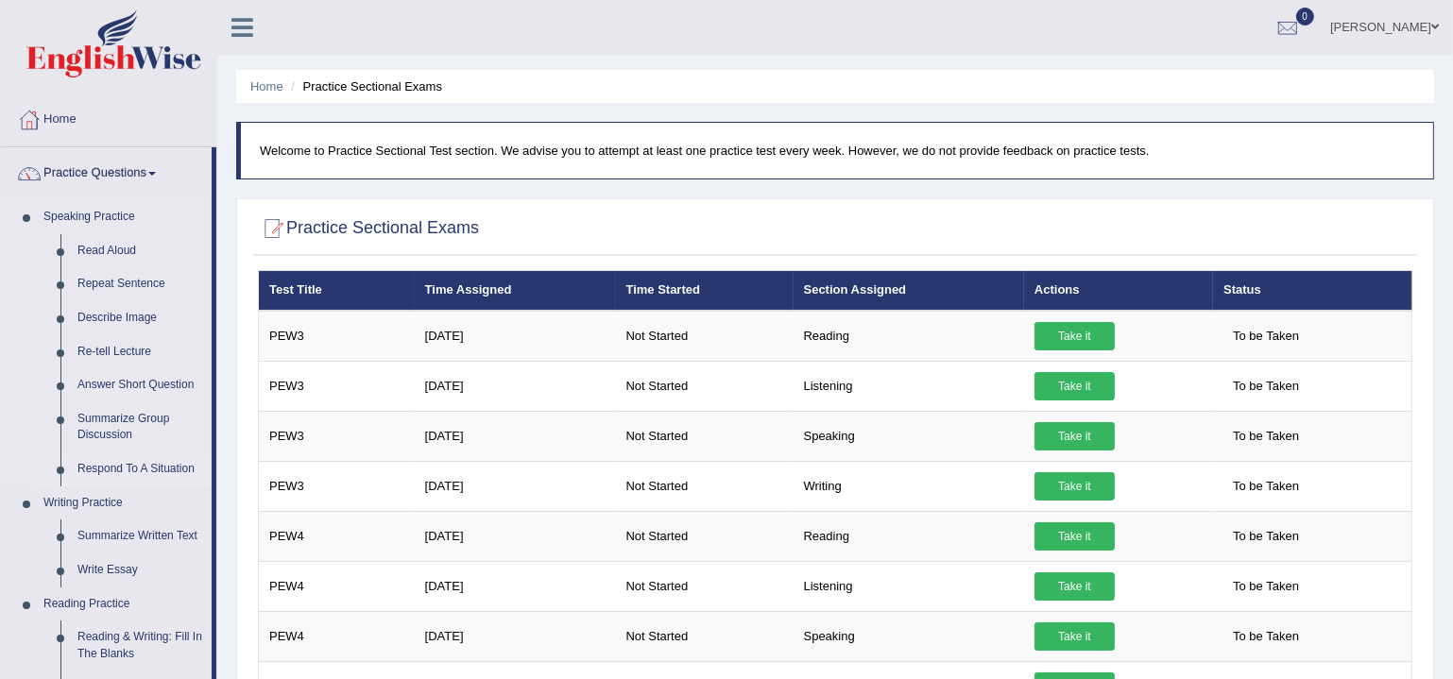
click at [129, 467] on link "Respond To A Situation" at bounding box center [140, 470] width 143 height 34
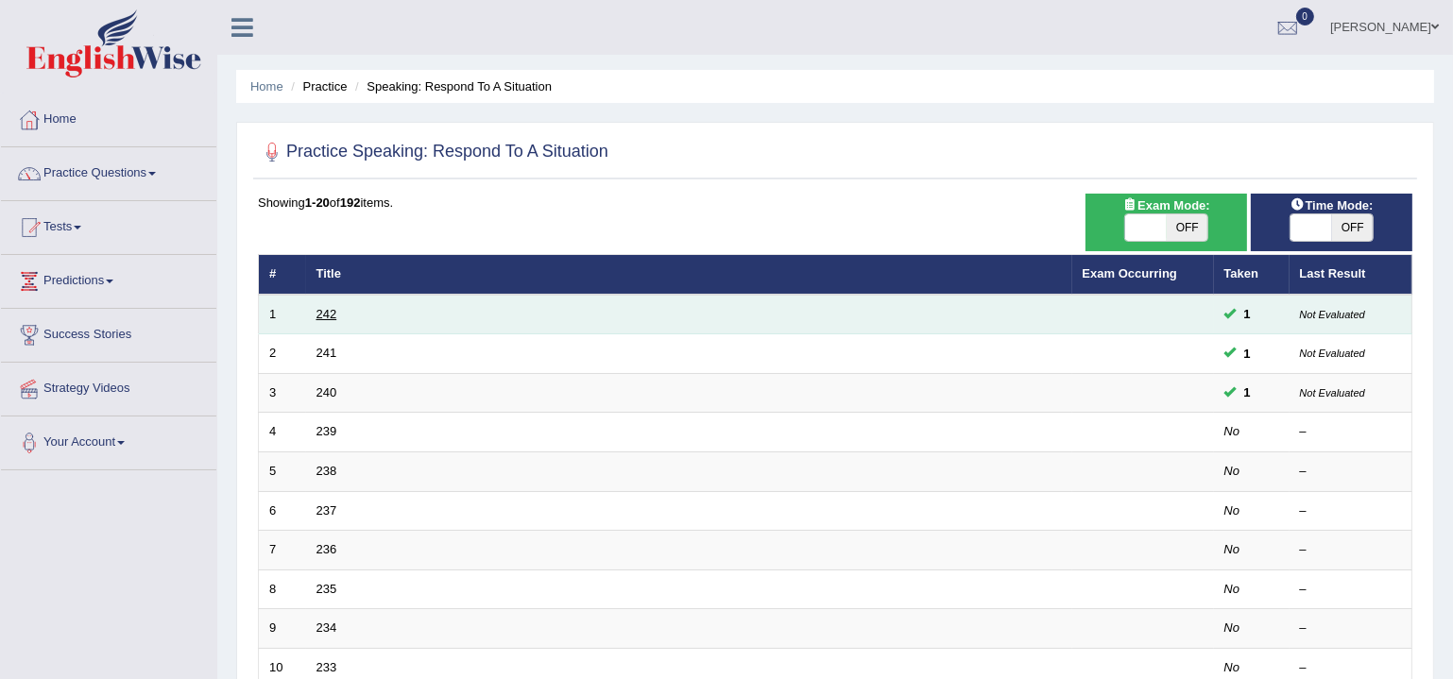
click at [323, 315] on link "242" at bounding box center [326, 314] width 21 height 14
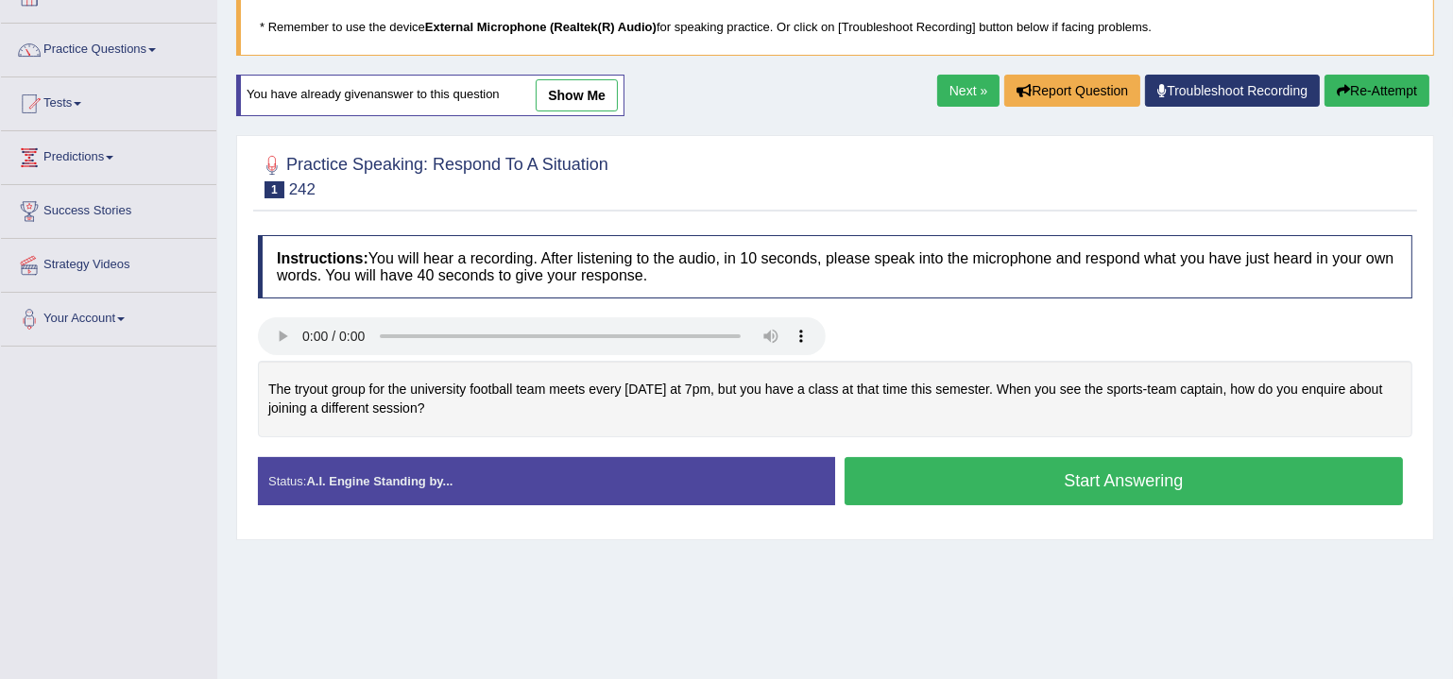
scroll to position [114, 0]
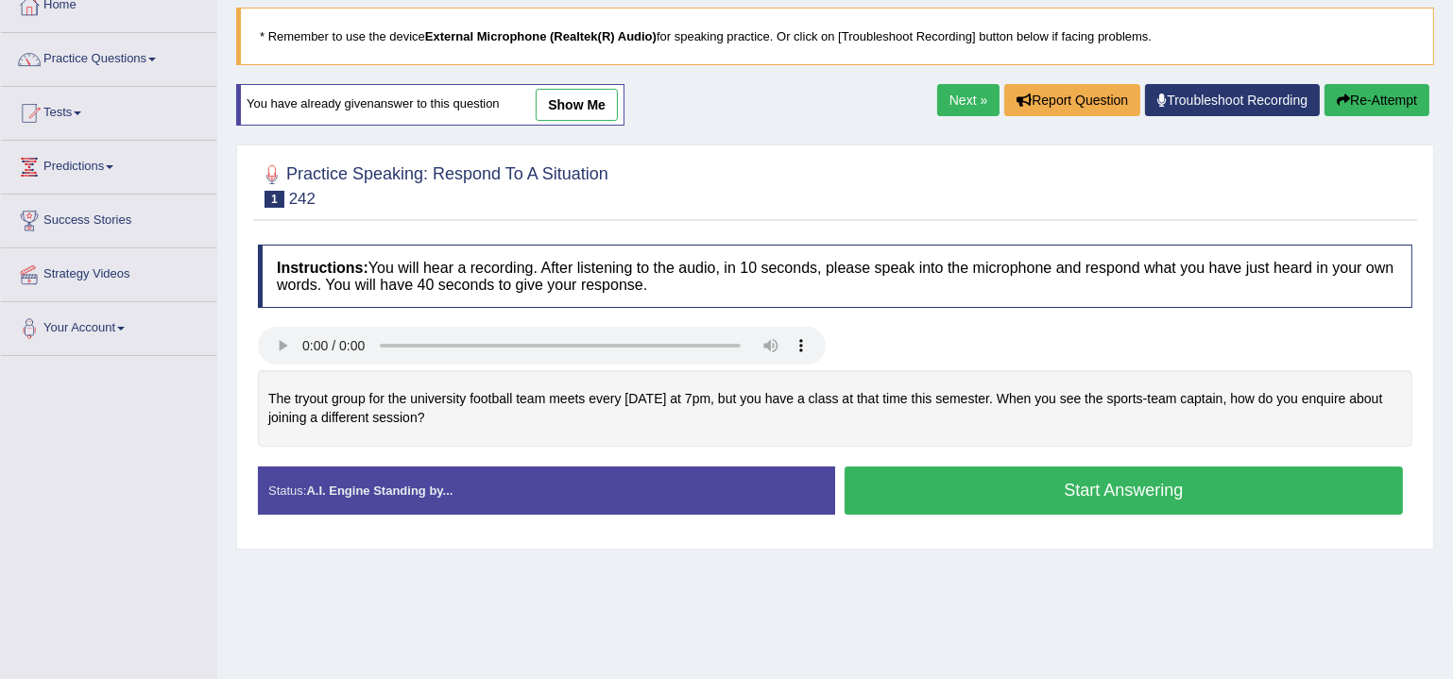
click at [600, 95] on link "show me" at bounding box center [577, 105] width 82 height 32
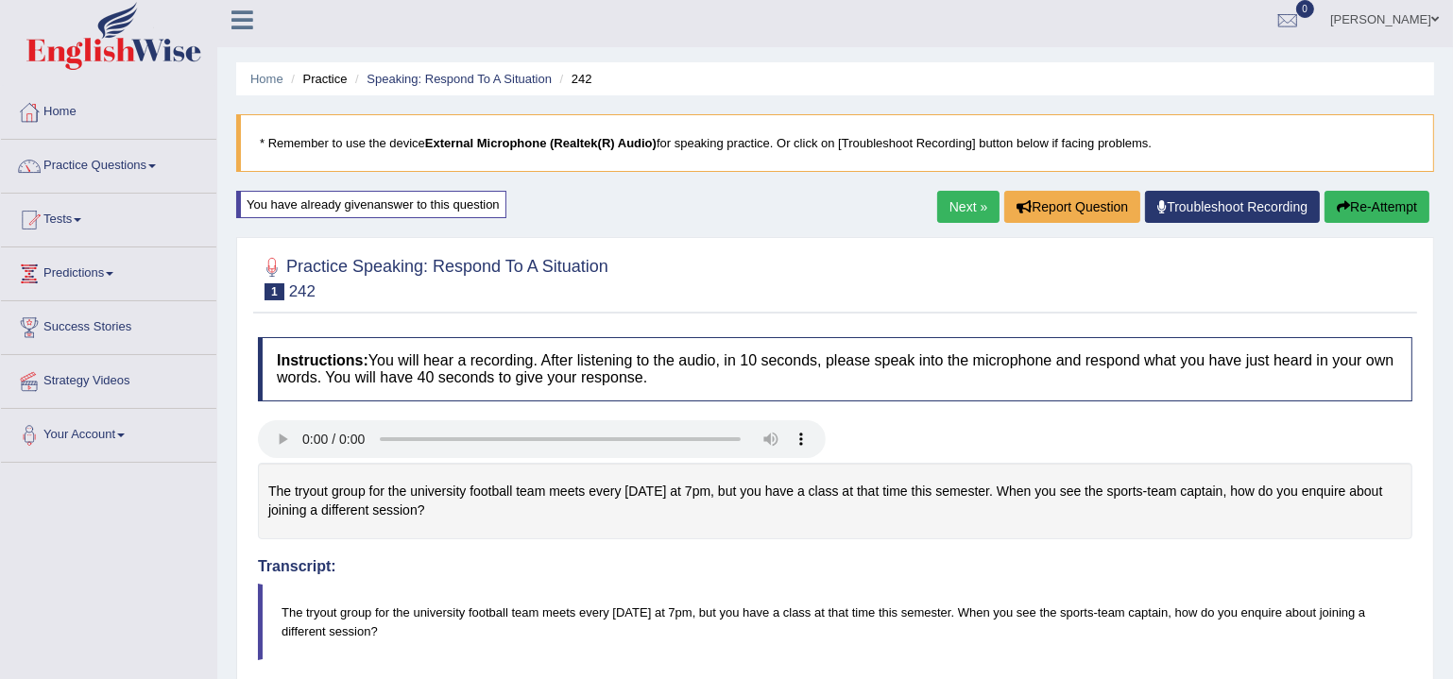
scroll to position [0, 0]
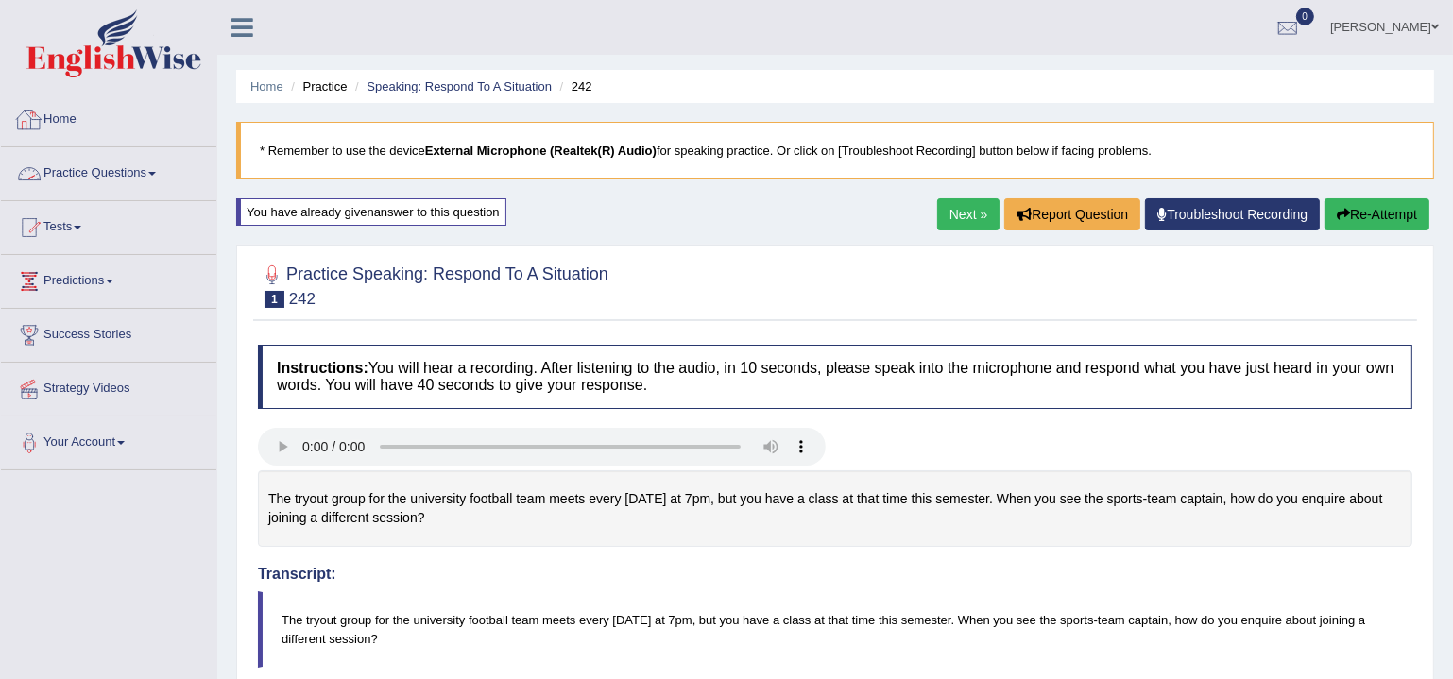
click at [72, 126] on link "Home" at bounding box center [108, 117] width 215 height 47
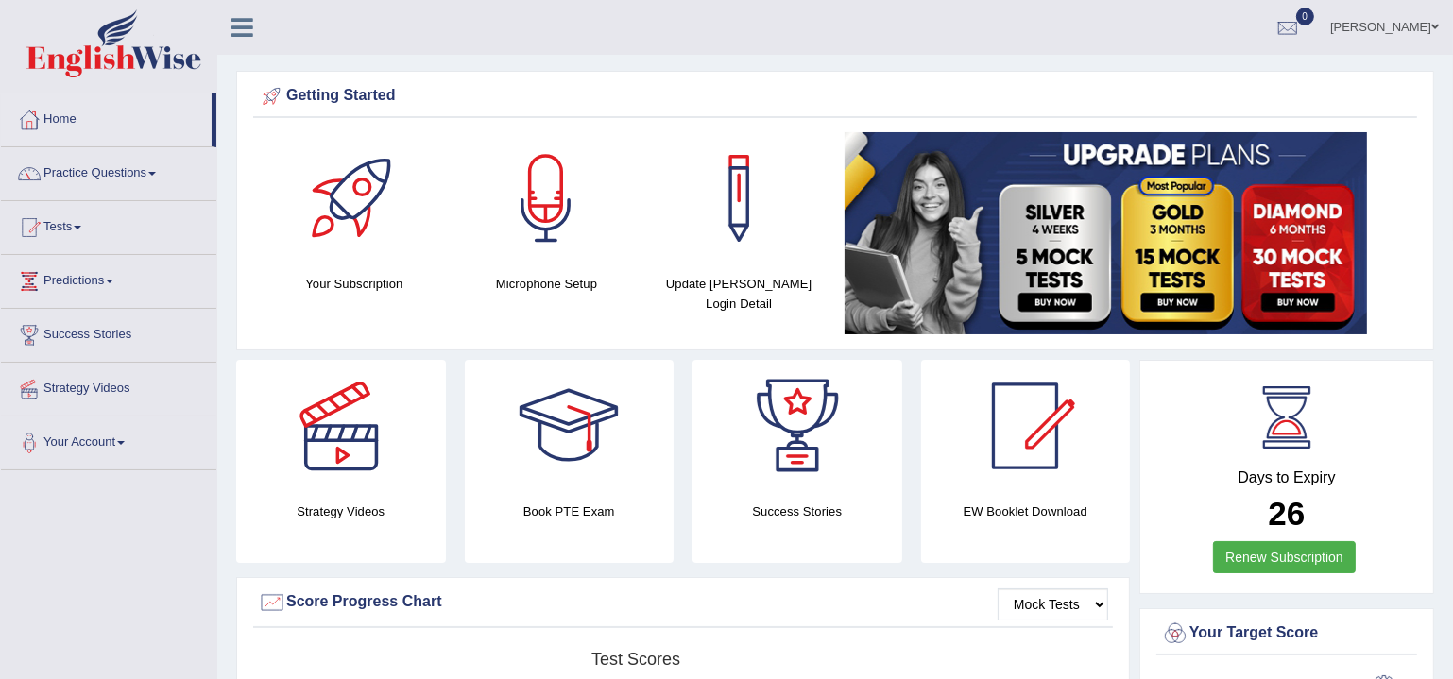
click at [166, 163] on link "Practice Questions" at bounding box center [108, 170] width 215 height 47
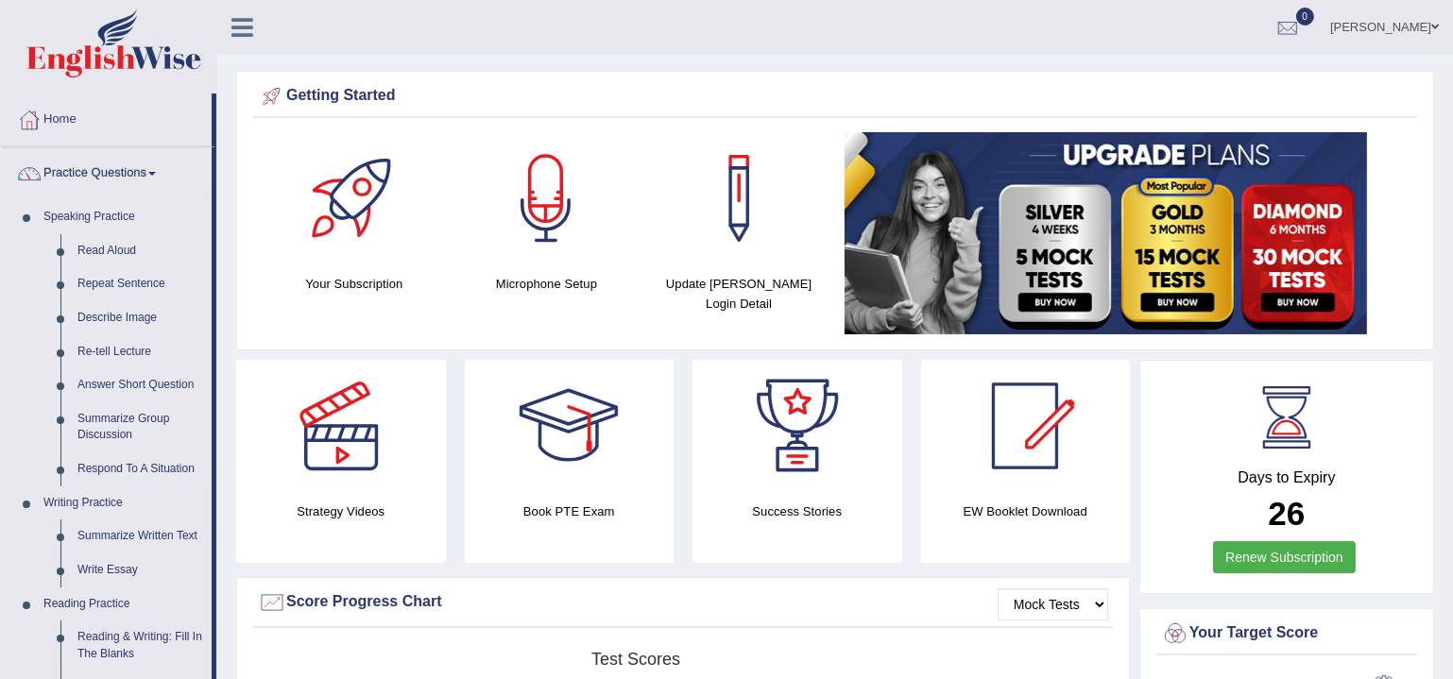
click at [133, 317] on link "Describe Image" at bounding box center [140, 318] width 143 height 34
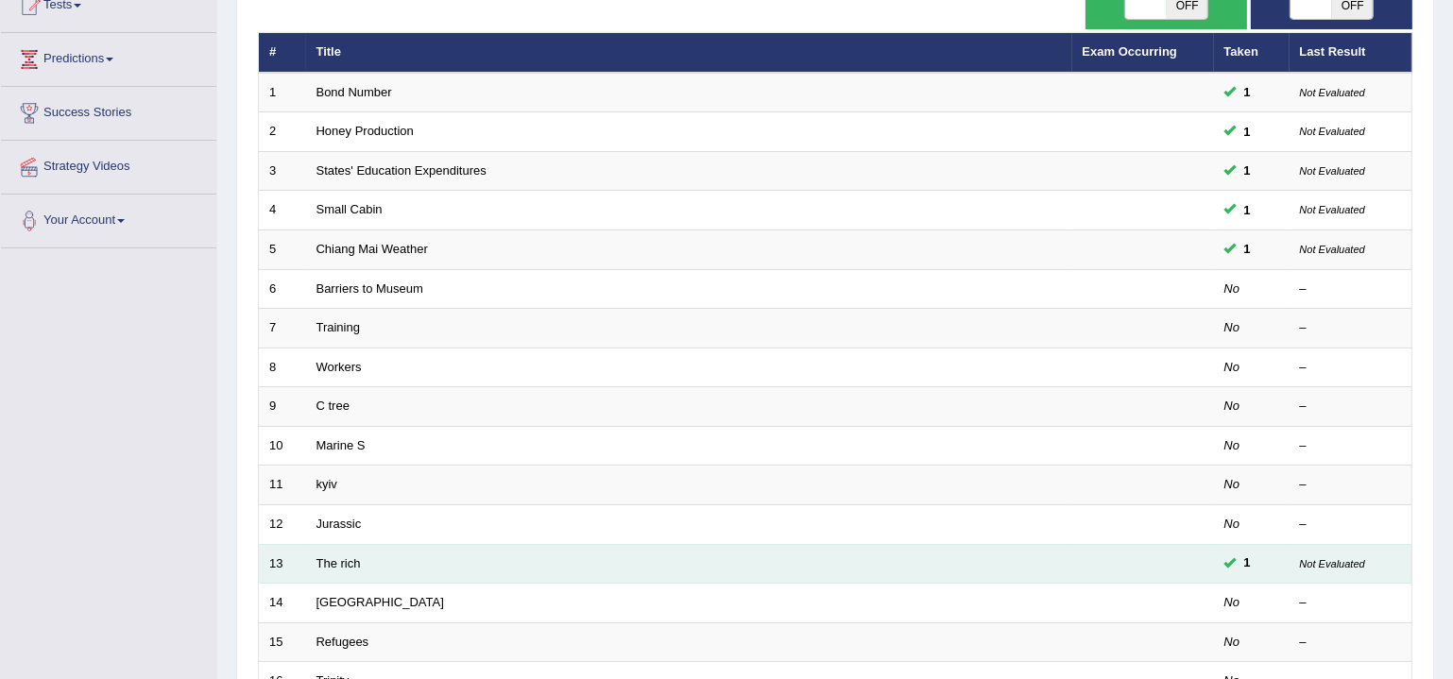
scroll to position [229, 0]
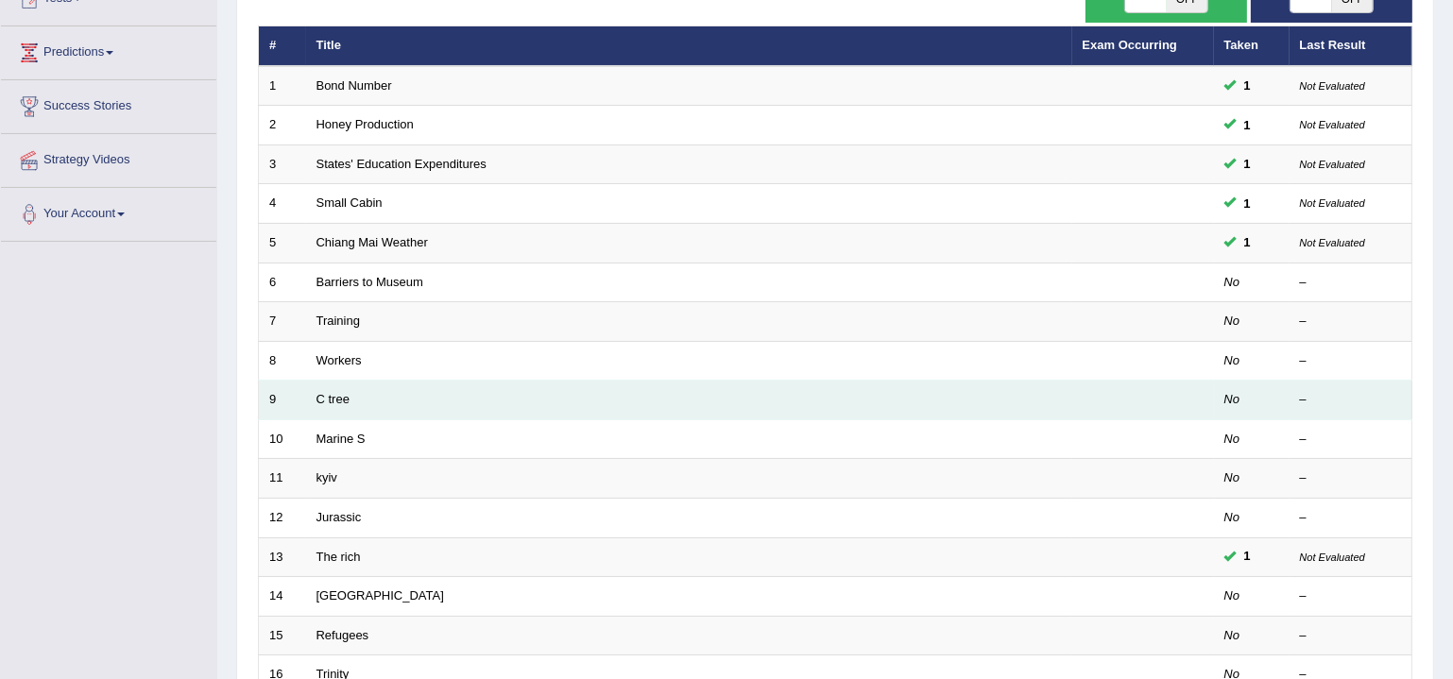
click at [343, 405] on td "C tree" at bounding box center [689, 401] width 766 height 40
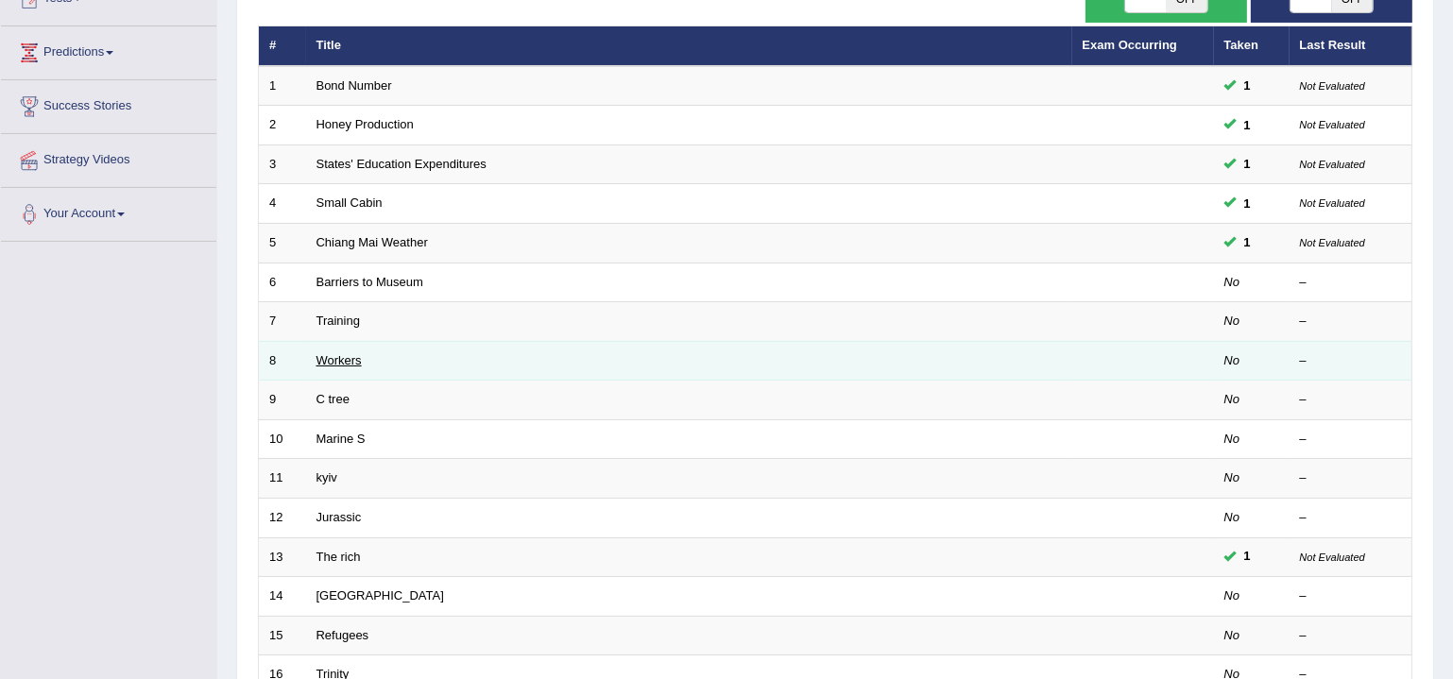
click at [341, 359] on link "Workers" at bounding box center [338, 360] width 45 height 14
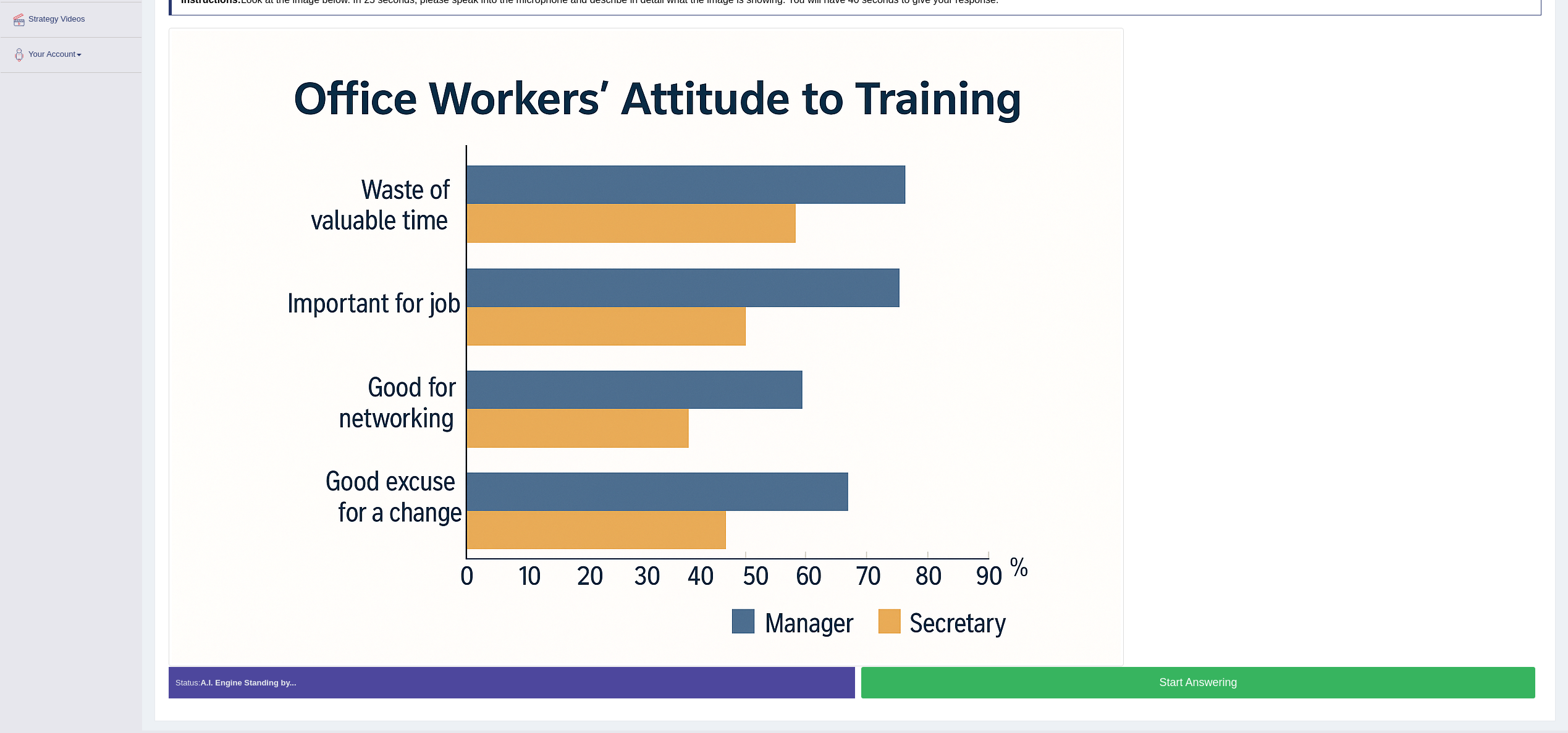
scroll to position [262, 0]
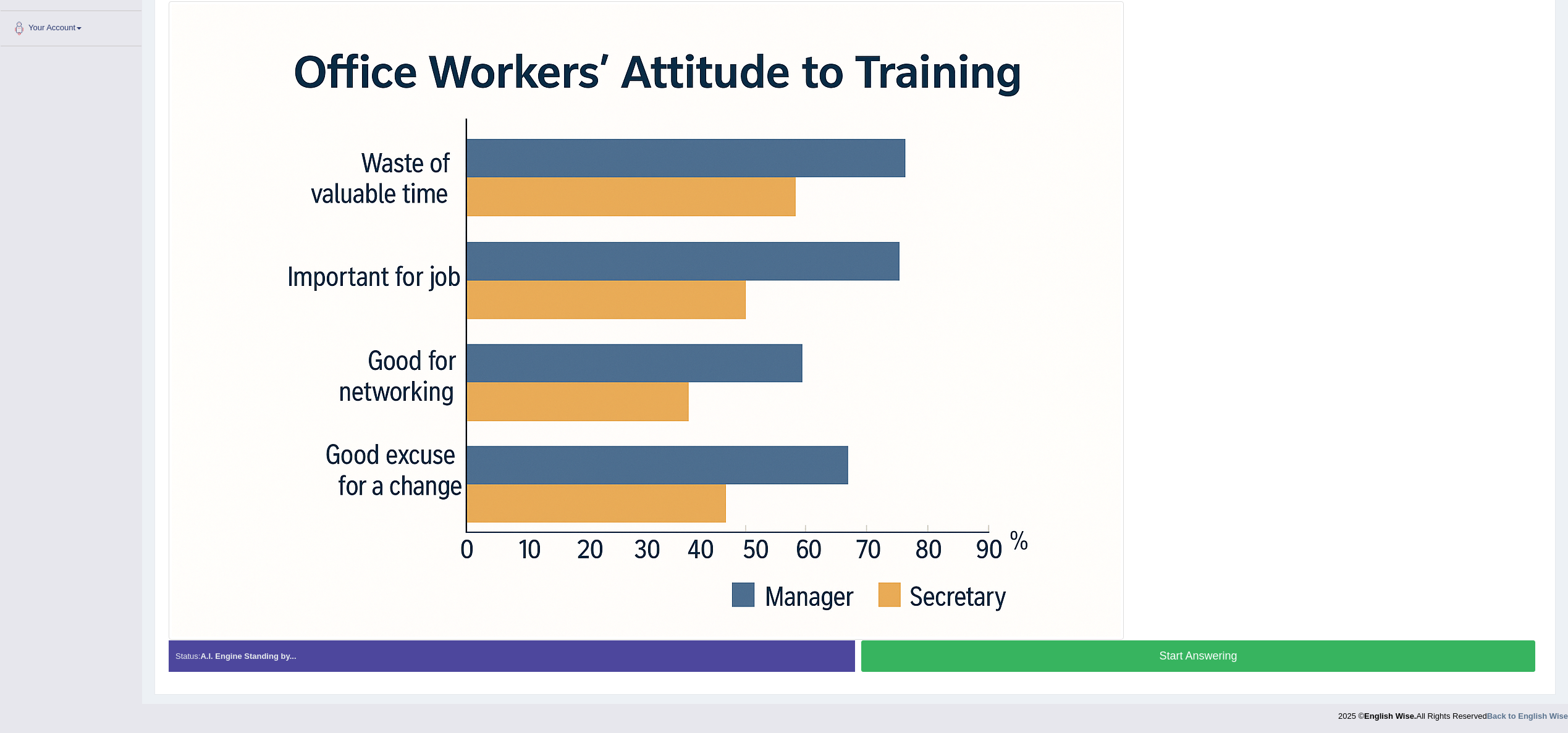
click at [949, 443] on button "Start Answering" at bounding box center [1198, 656] width 674 height 31
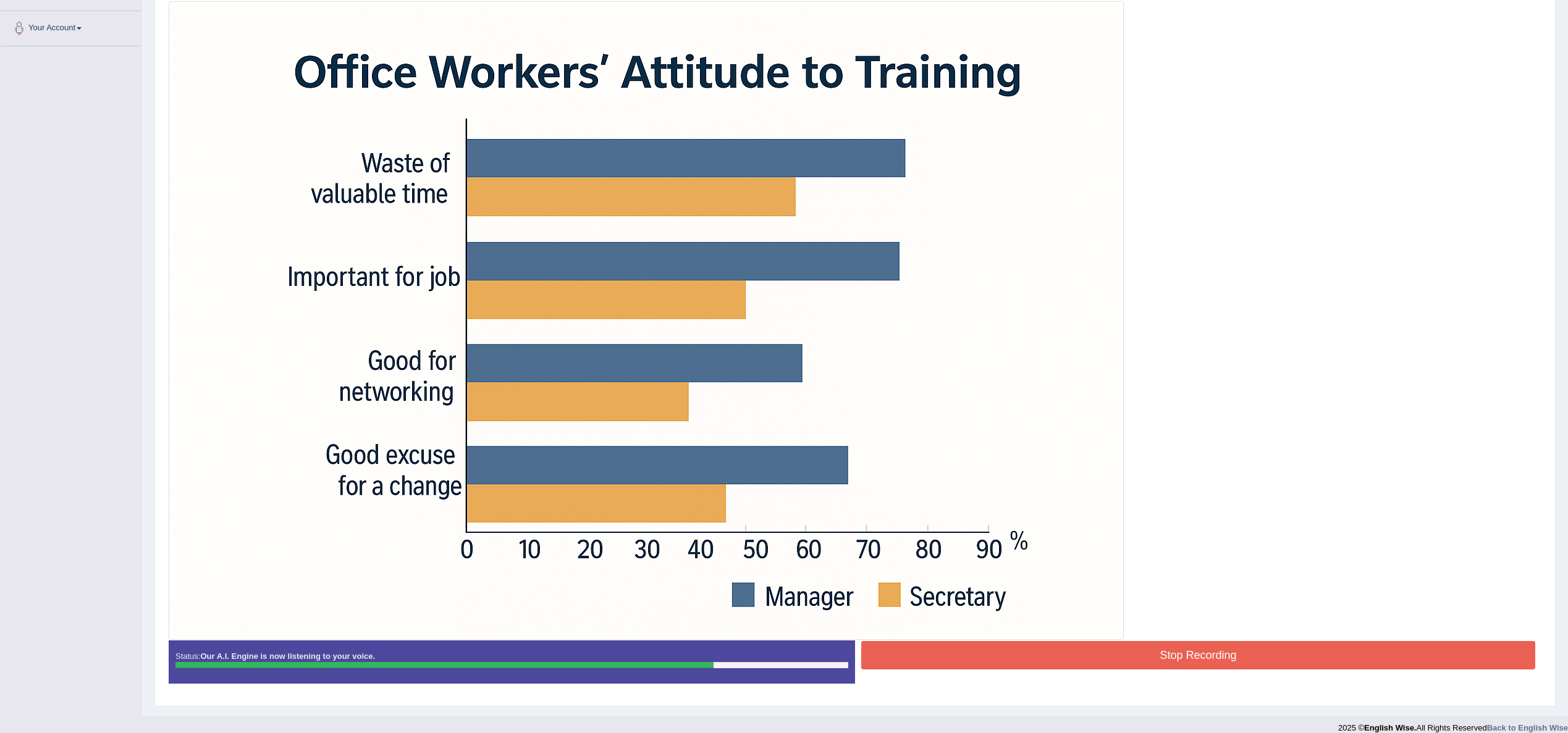
click at [949, 443] on button "Stop Recording" at bounding box center [1198, 655] width 674 height 28
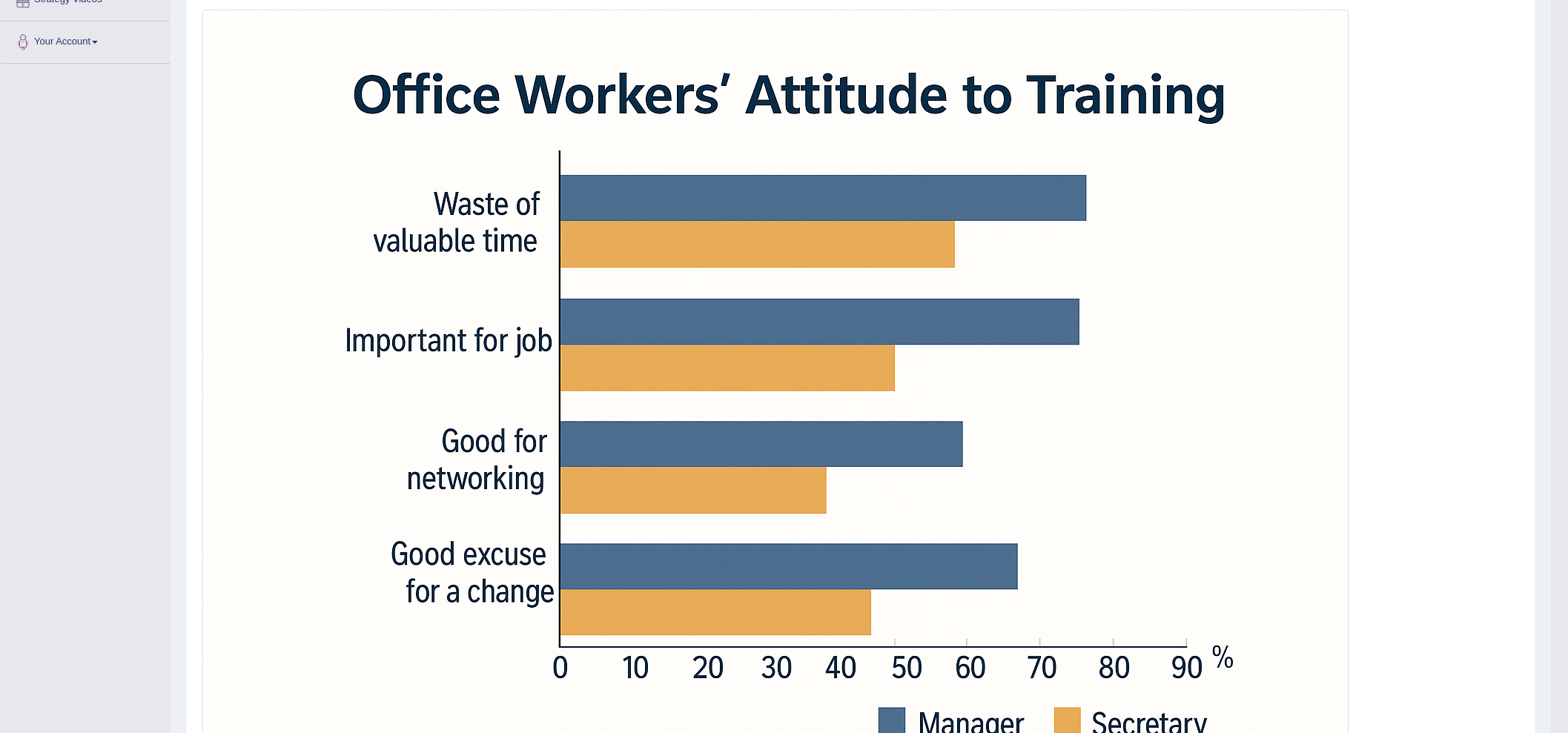
scroll to position [0, 0]
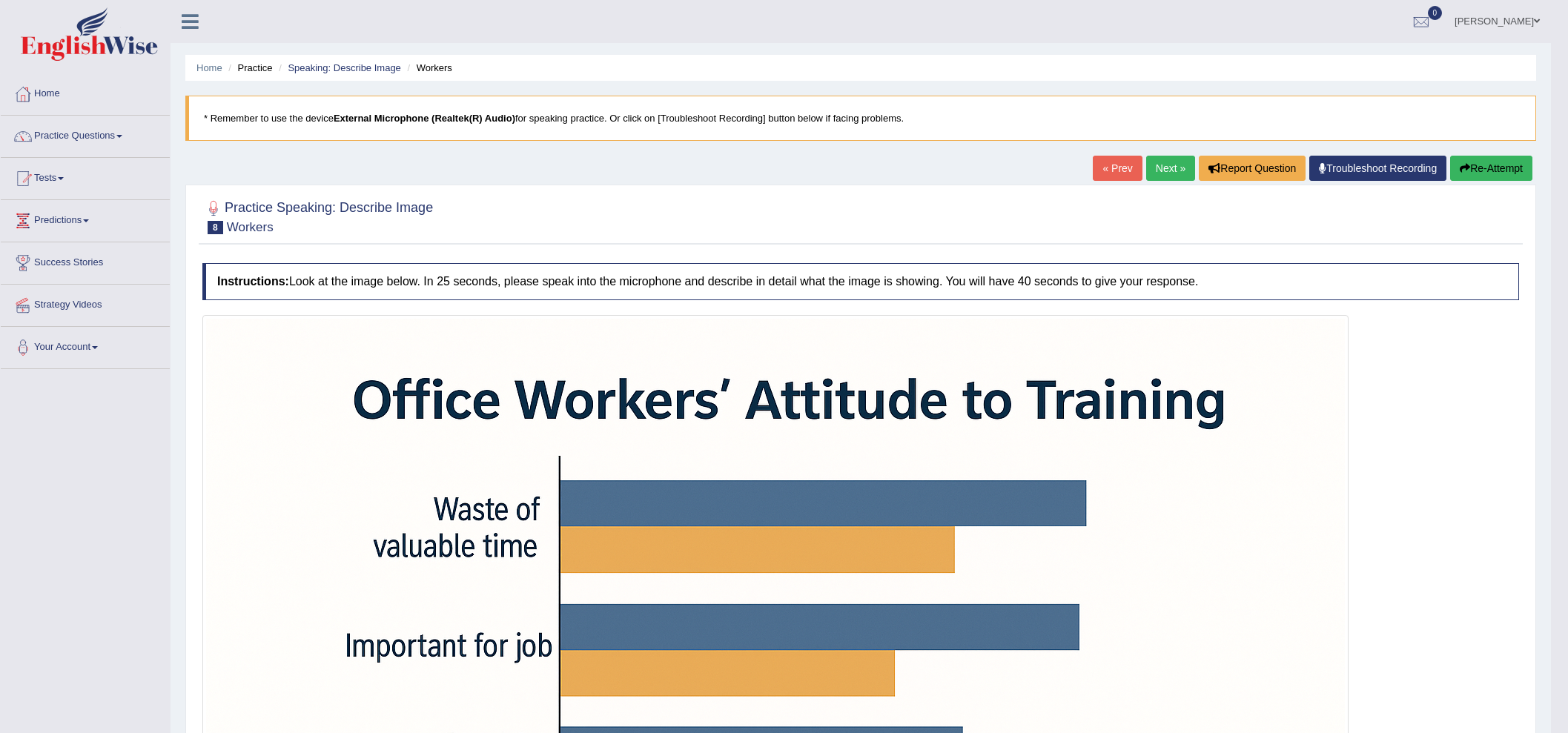
click at [1140, 181] on div "« Prev Next » Report Question Troubleshoot Recording Re-Attempt" at bounding box center [1314, 170] width 443 height 29
click at [1140, 172] on link "Next »" at bounding box center [1170, 168] width 49 height 25
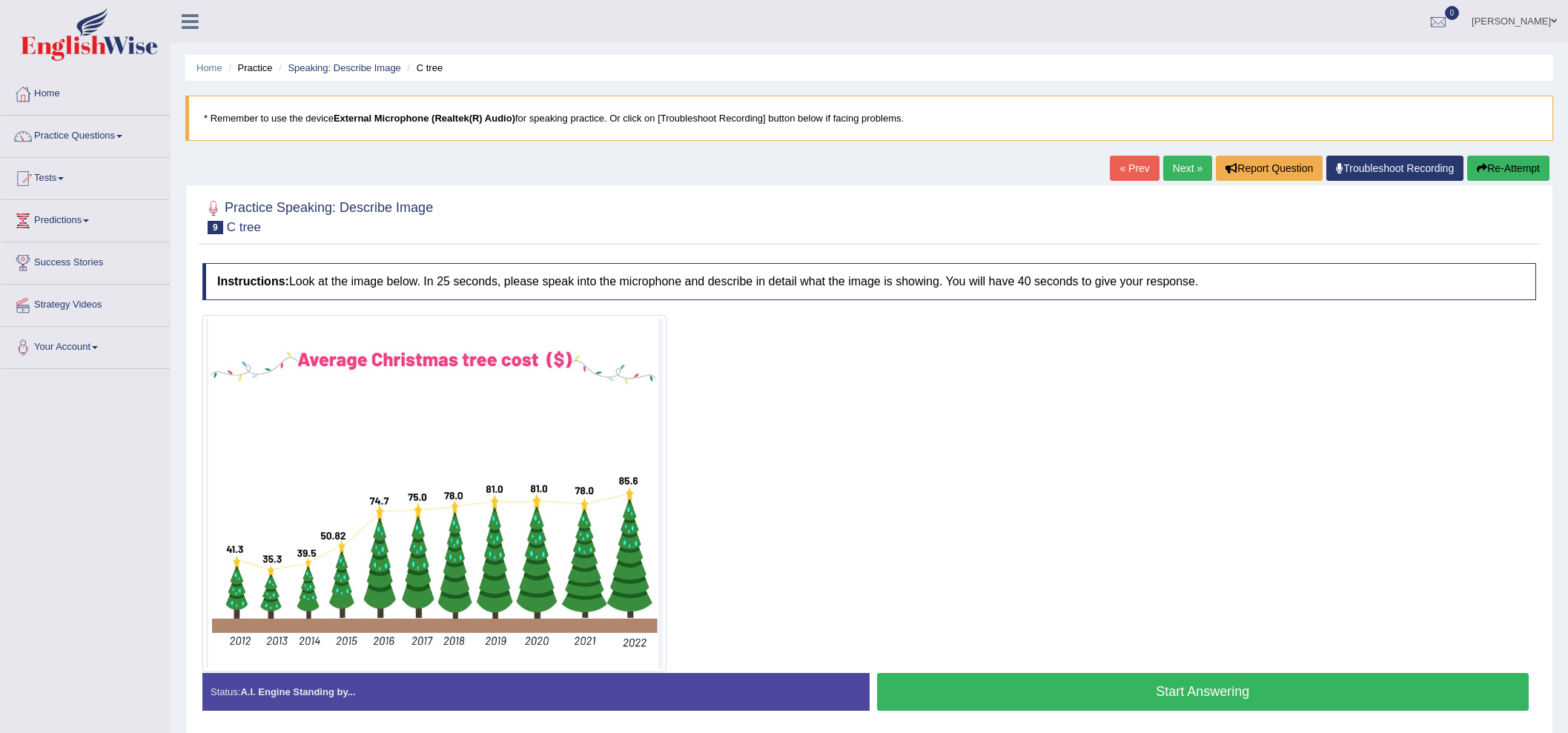
click at [1093, 690] on button "Start Answering" at bounding box center [1203, 692] width 652 height 38
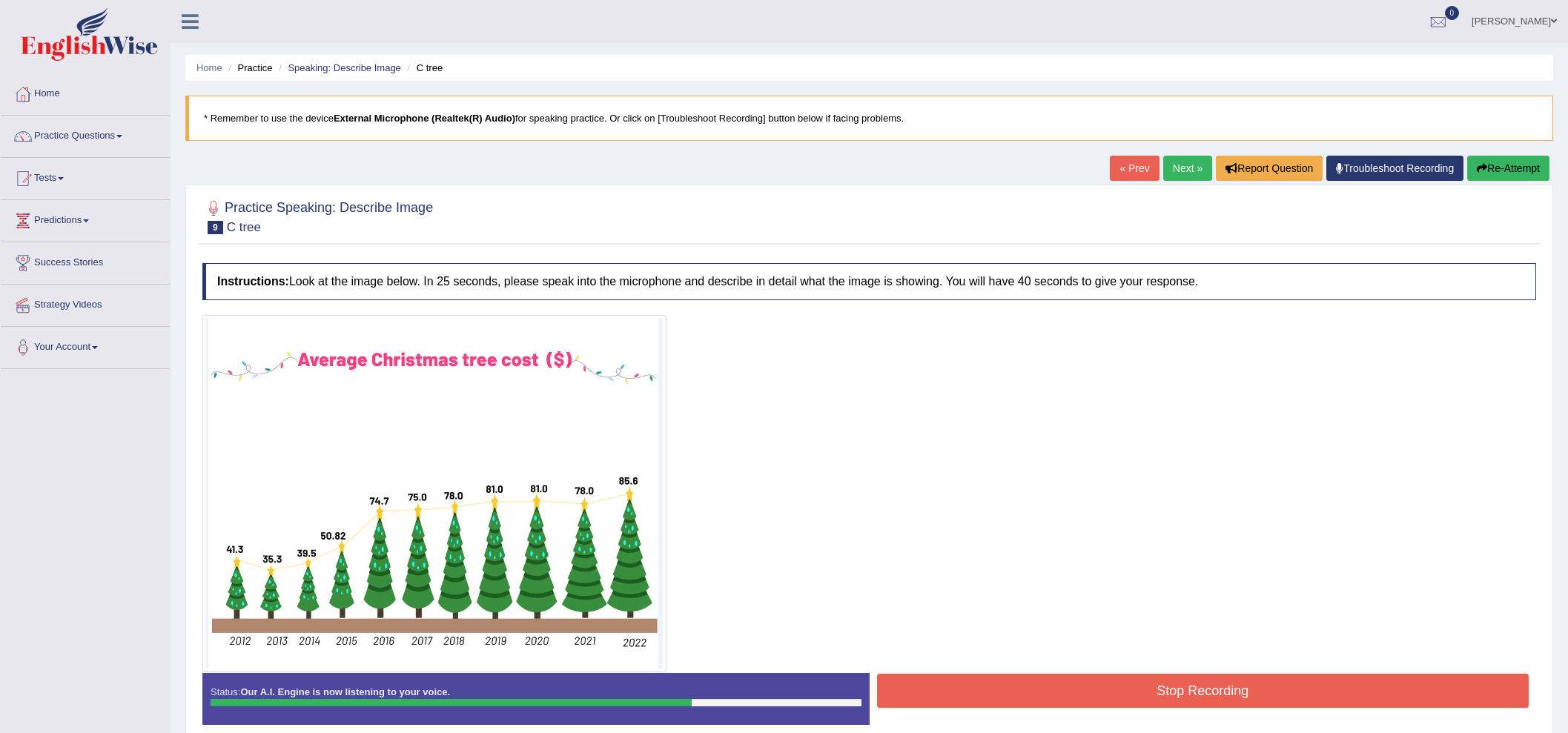
click at [1227, 693] on button "Stop Recording" at bounding box center [1203, 691] width 652 height 34
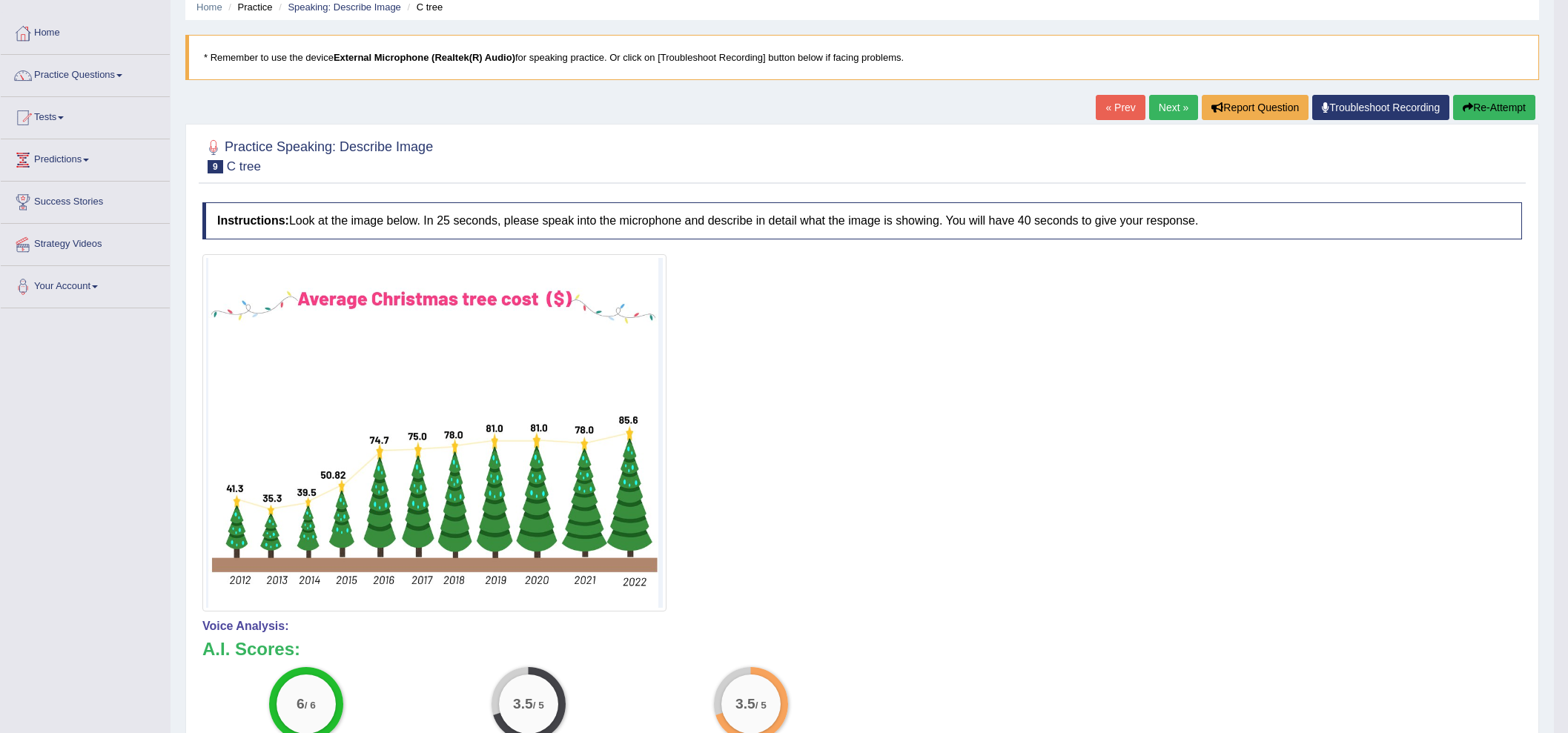
scroll to position [61, 0]
click at [1160, 118] on link "Next »" at bounding box center [1173, 107] width 49 height 25
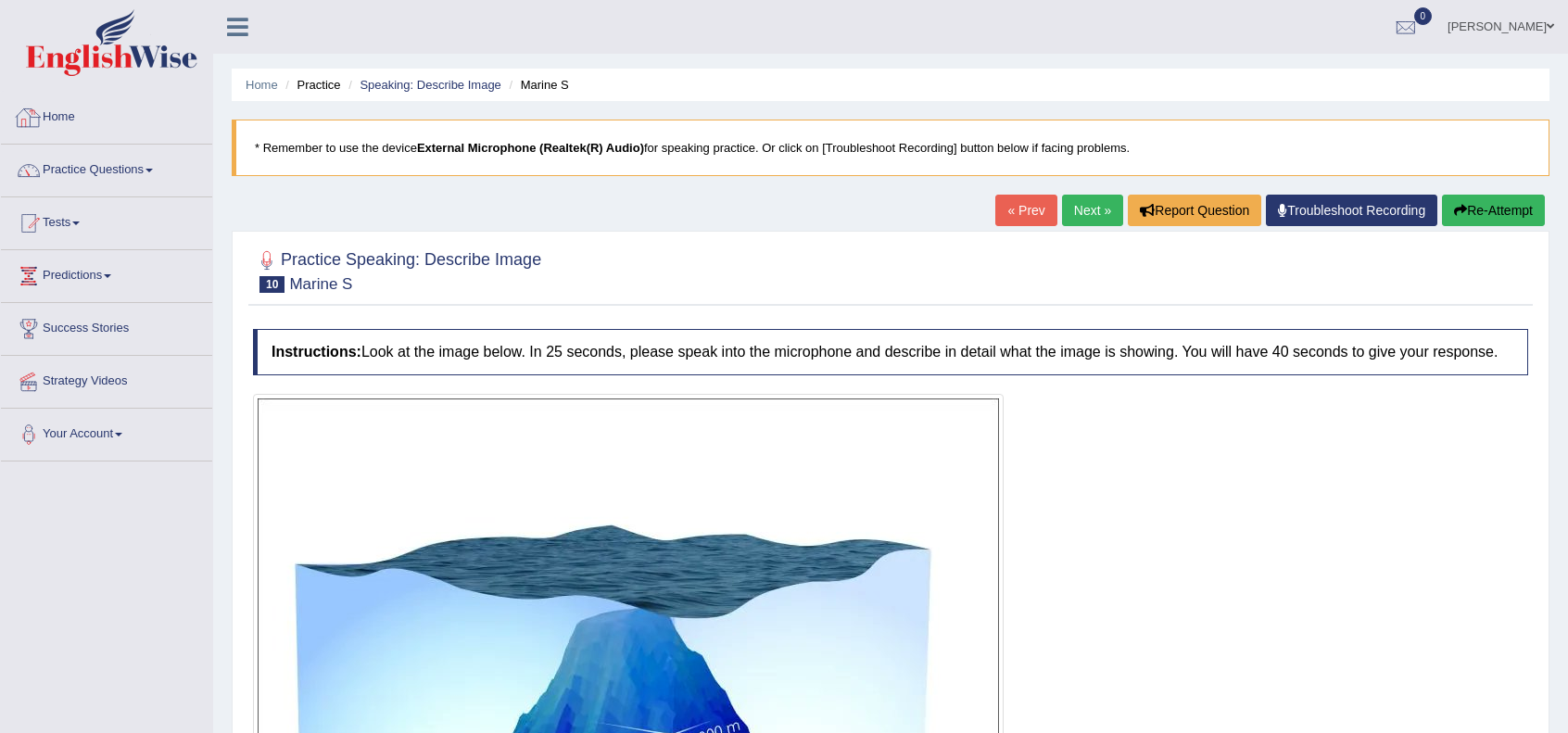
click at [73, 118] on link "Home" at bounding box center [106, 115] width 211 height 46
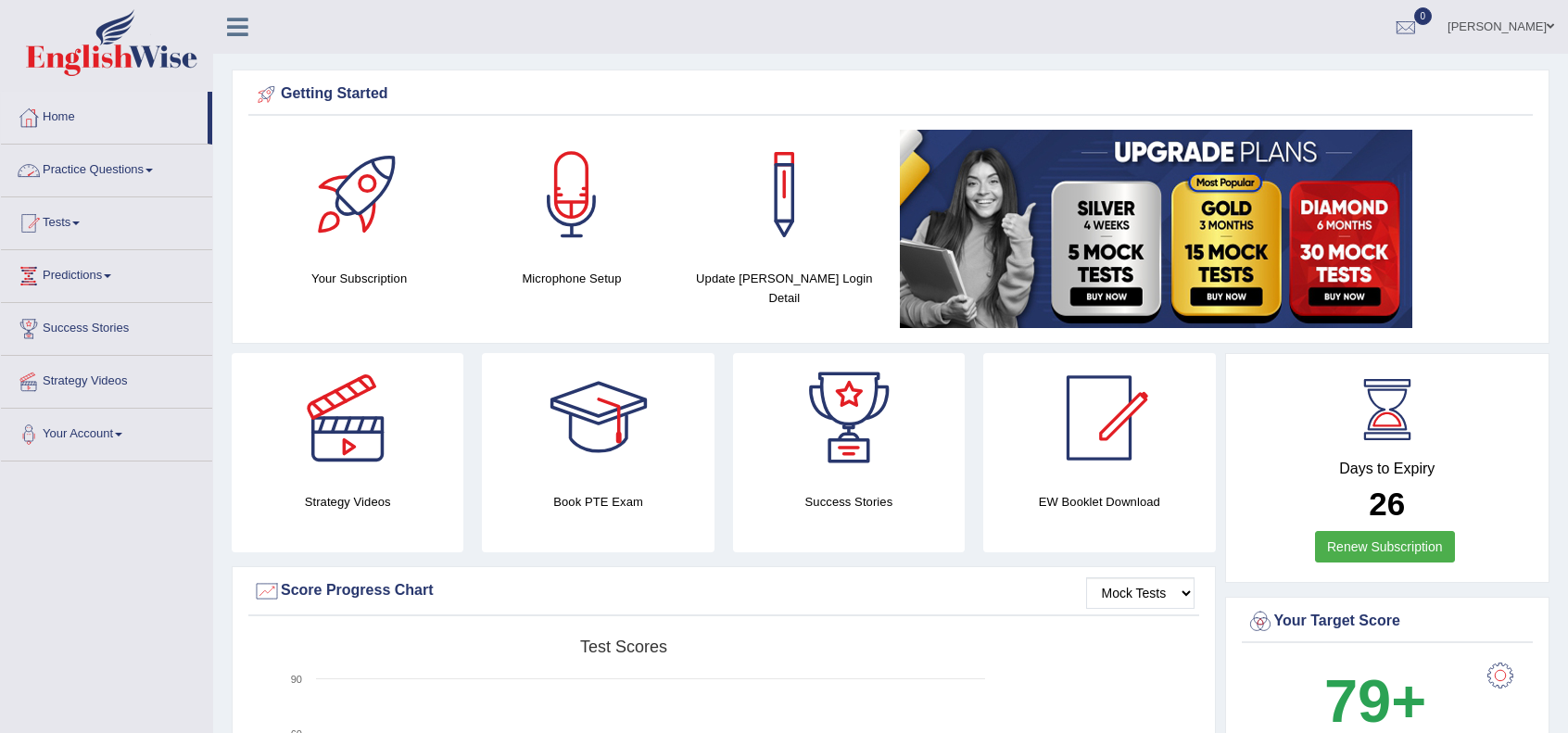
click at [92, 172] on link "Practice Questions" at bounding box center [106, 167] width 211 height 46
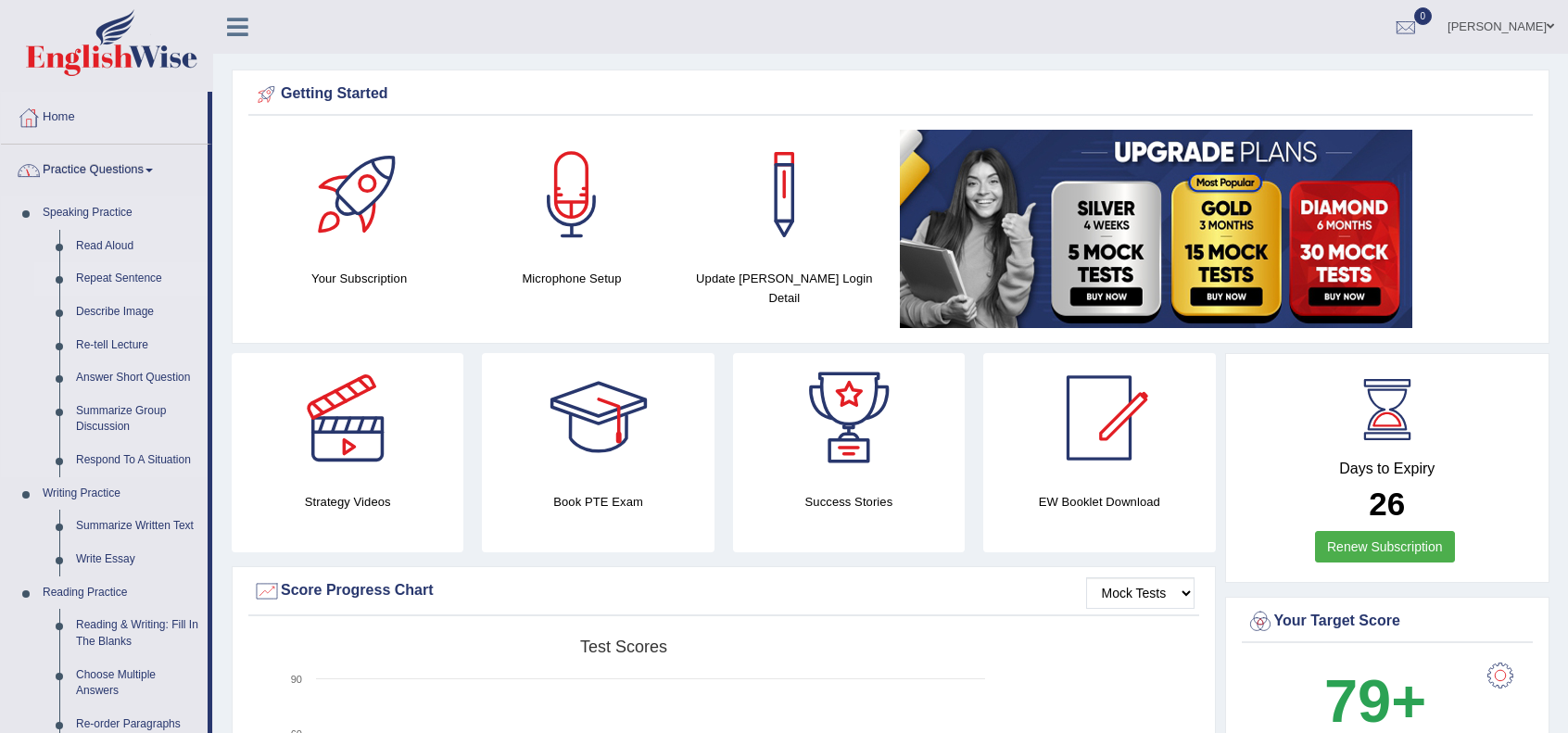
click at [125, 275] on link "Repeat Sentence" at bounding box center [137, 279] width 140 height 33
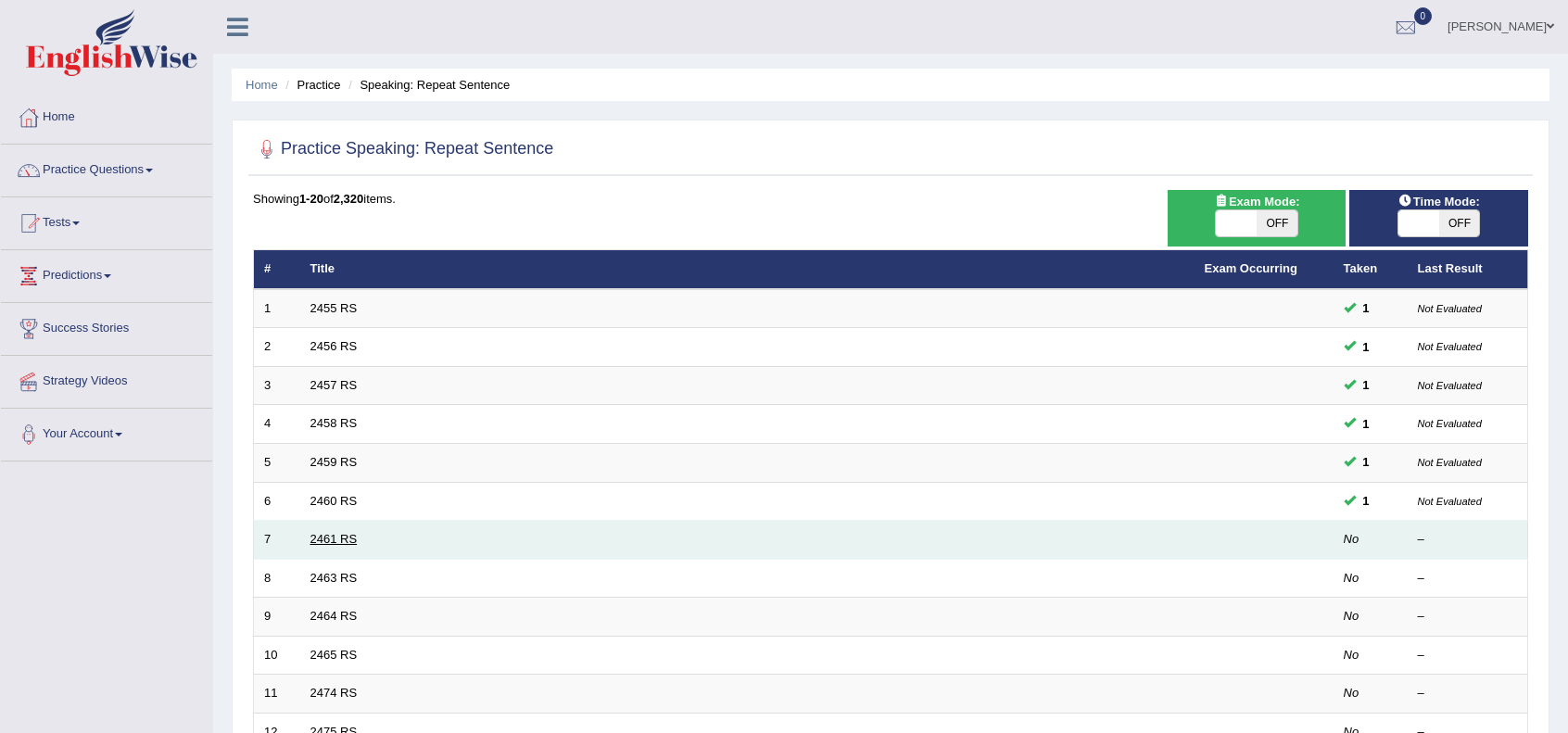
click at [327, 532] on link "2461 RS" at bounding box center [334, 539] width 47 height 14
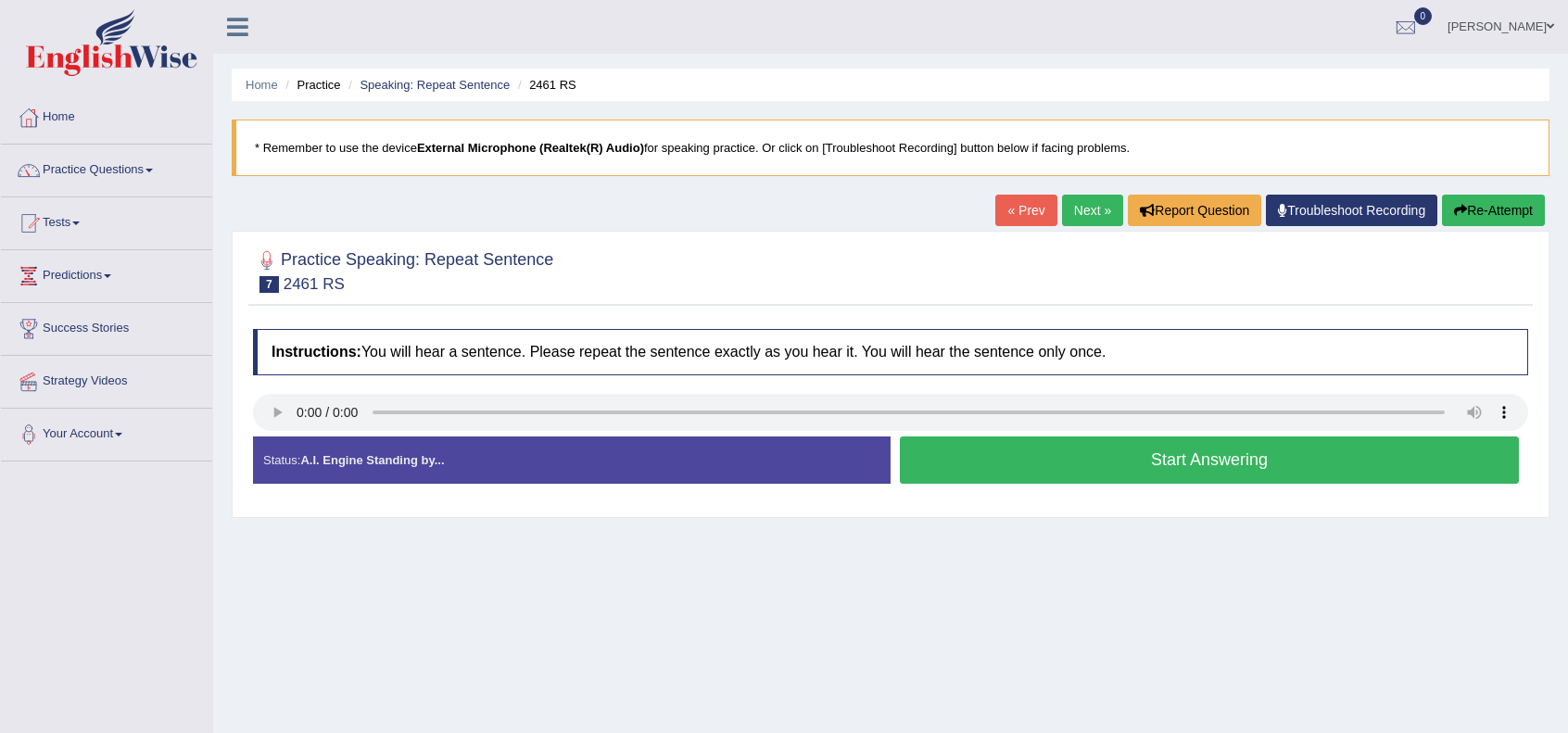
click at [940, 460] on button "Start Answering" at bounding box center [1209, 460] width 619 height 47
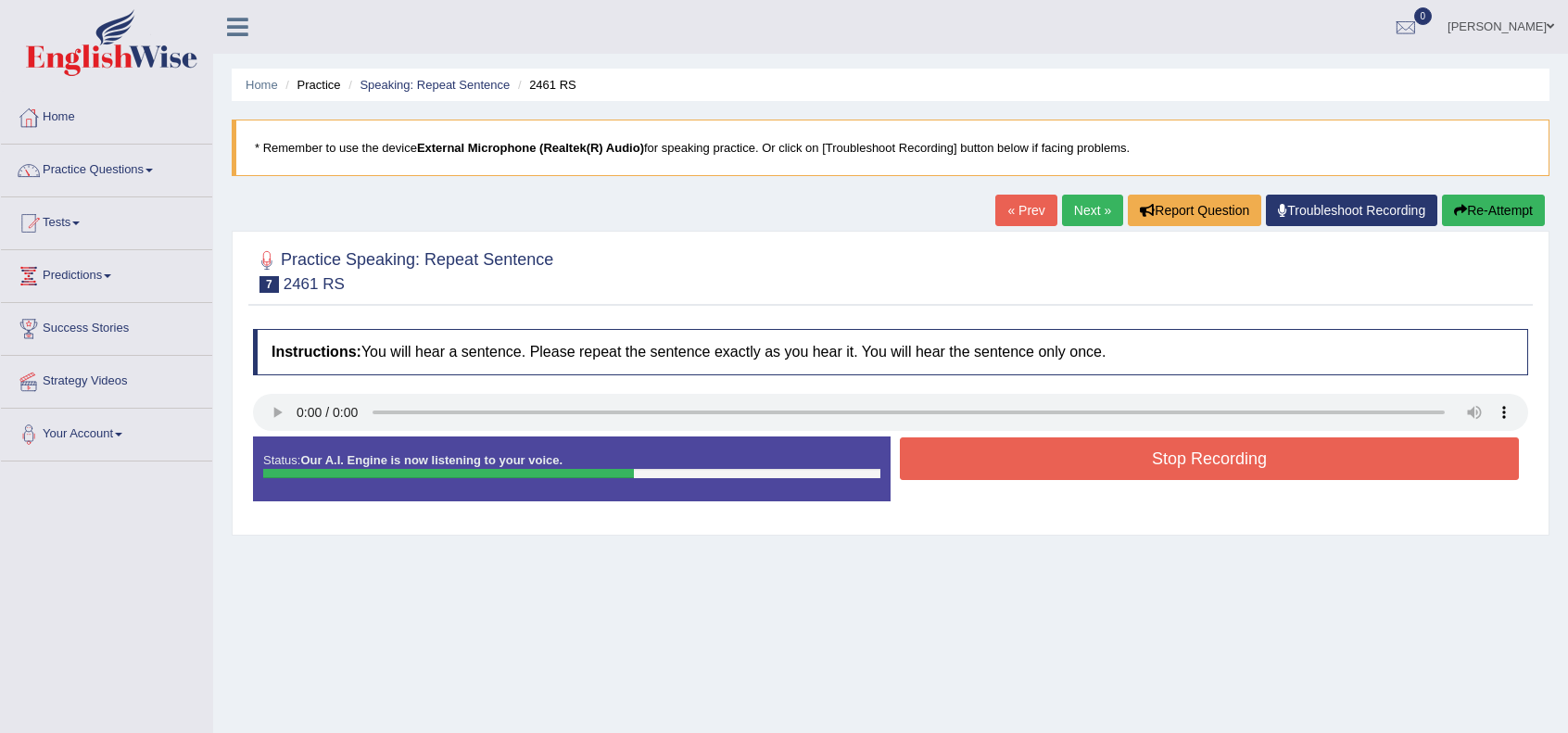
click at [941, 460] on button "Stop Recording" at bounding box center [1209, 458] width 619 height 42
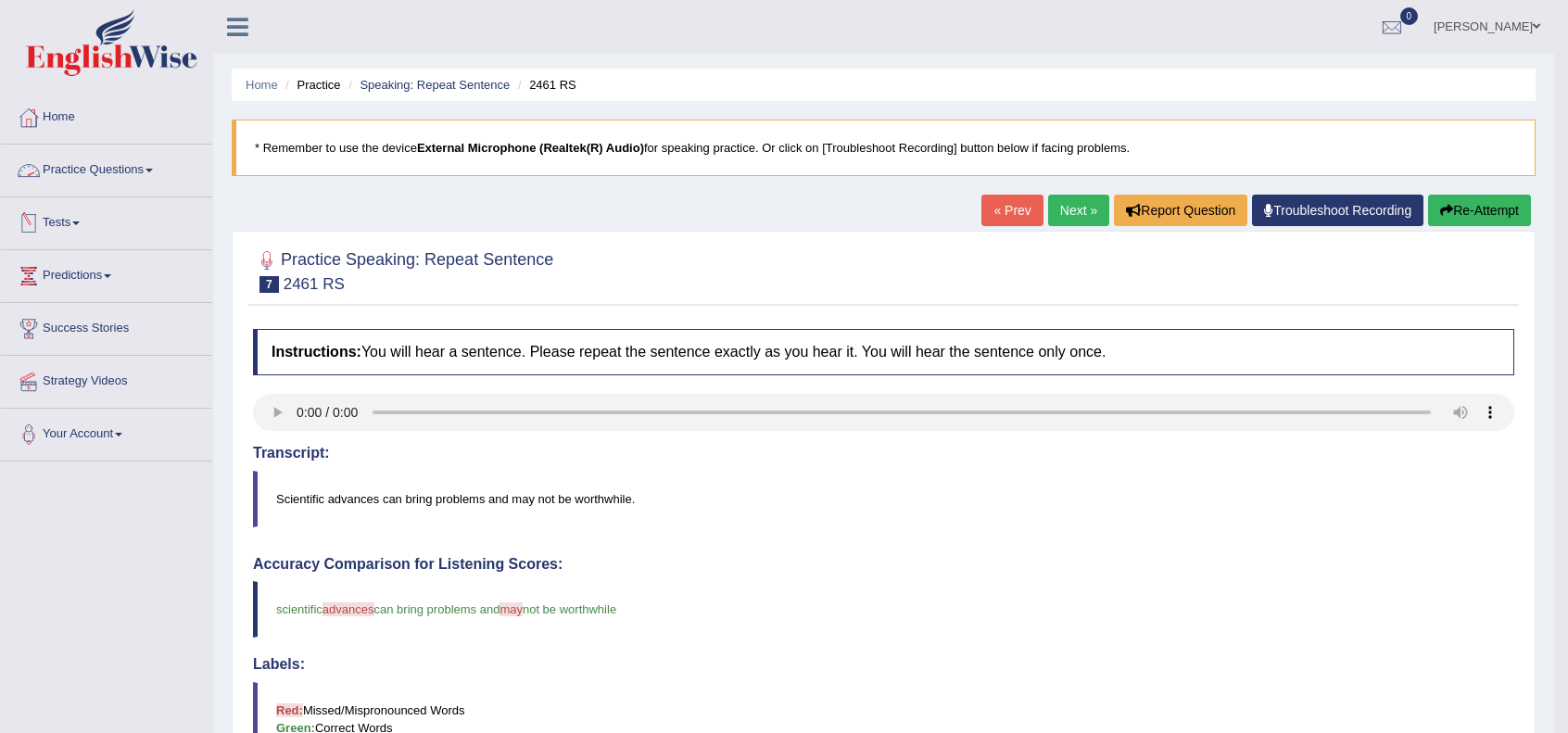
click at [78, 164] on link "Practice Questions" at bounding box center [106, 167] width 211 height 46
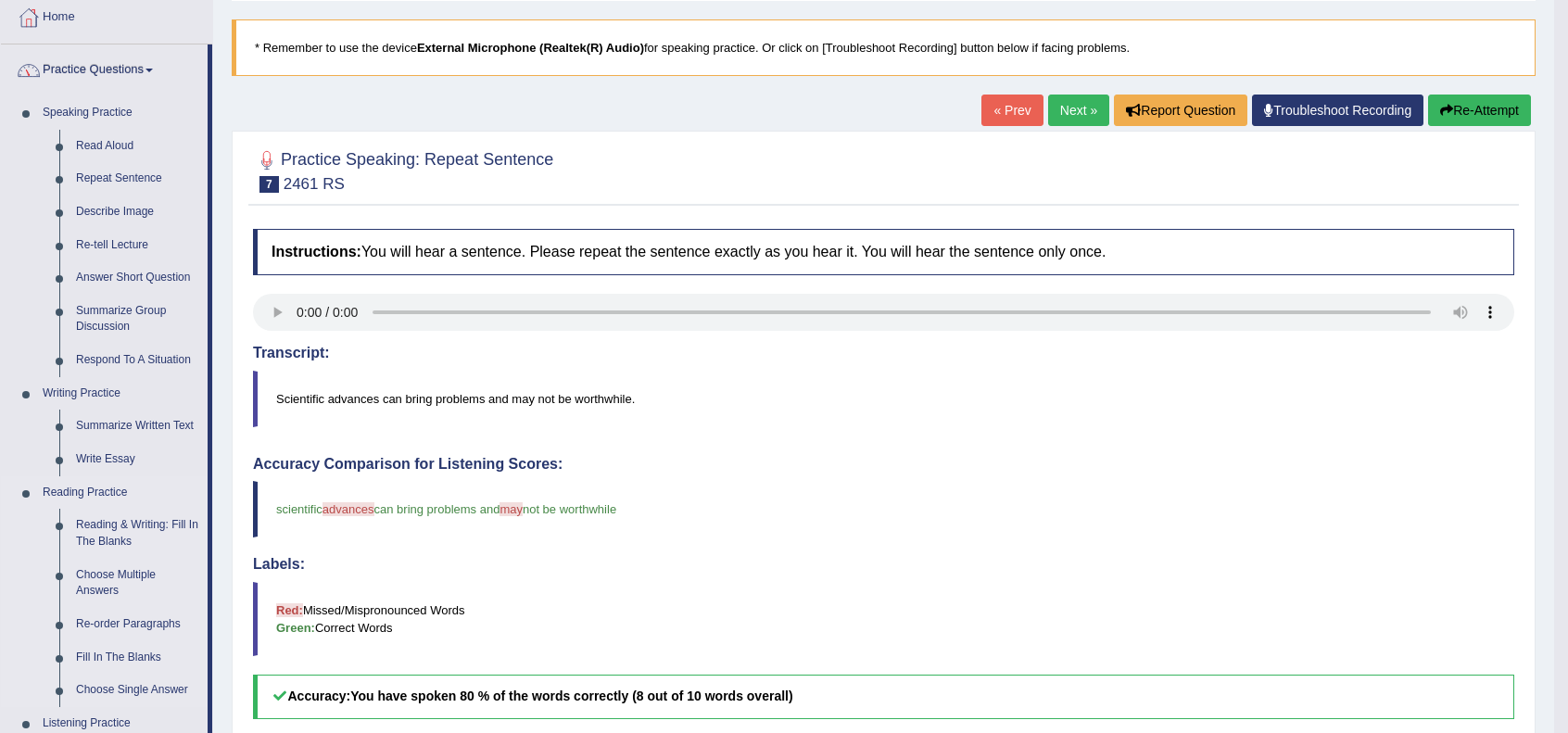
scroll to position [124, 0]
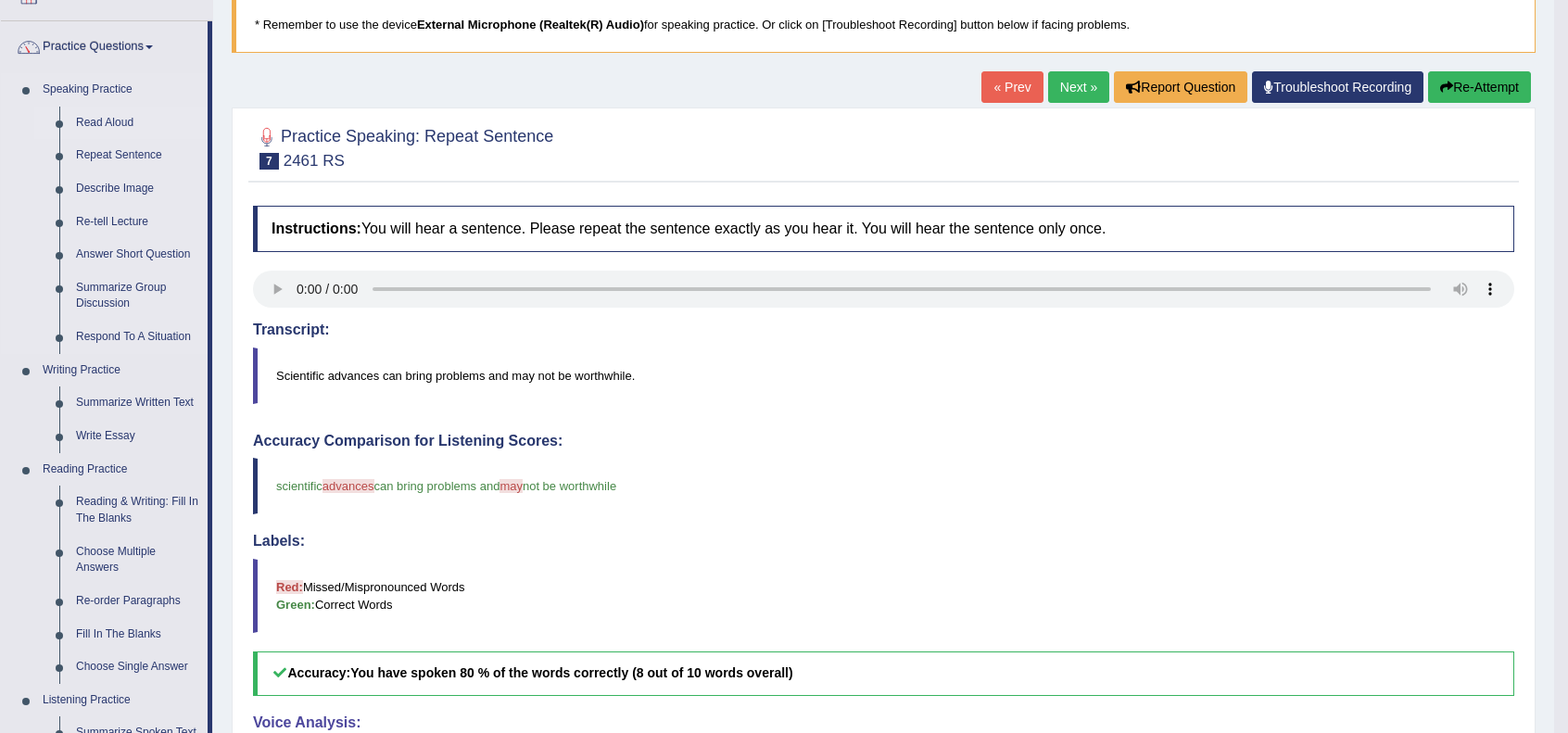
click at [121, 115] on link "Read Aloud" at bounding box center [137, 124] width 140 height 33
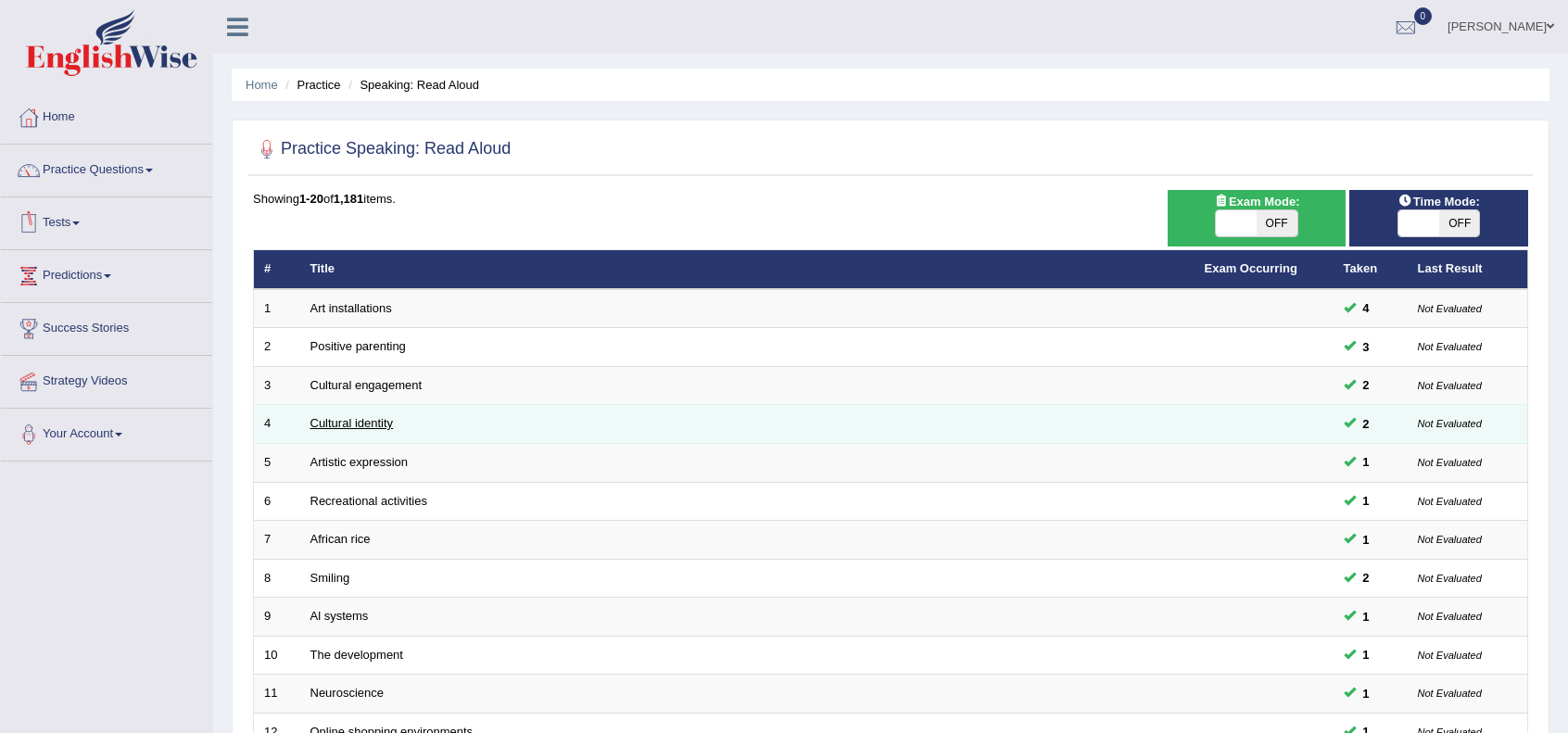
click at [333, 426] on link "Cultural identity" at bounding box center [351, 423] width 83 height 14
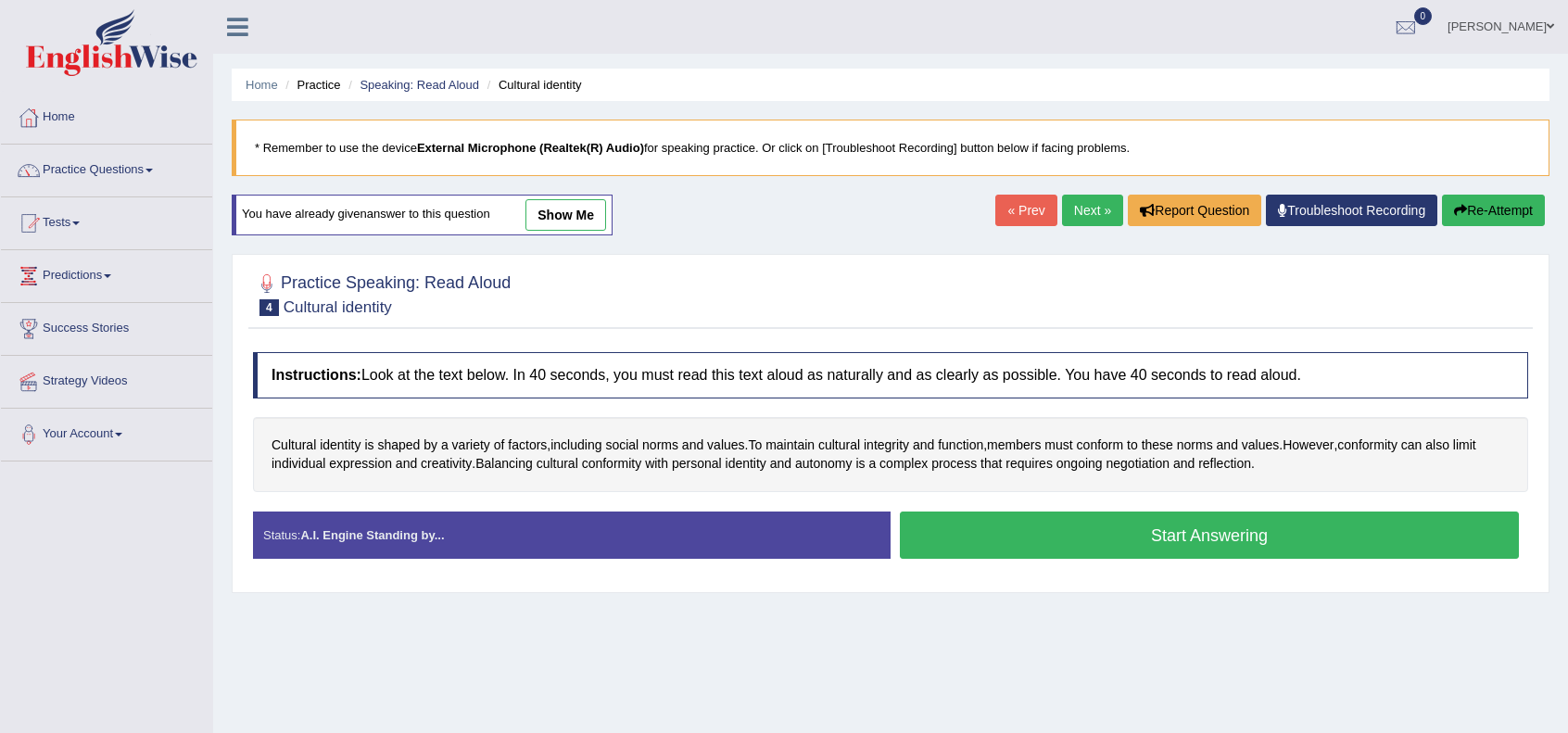
click at [1113, 528] on button "Start Answering" at bounding box center [1209, 535] width 619 height 47
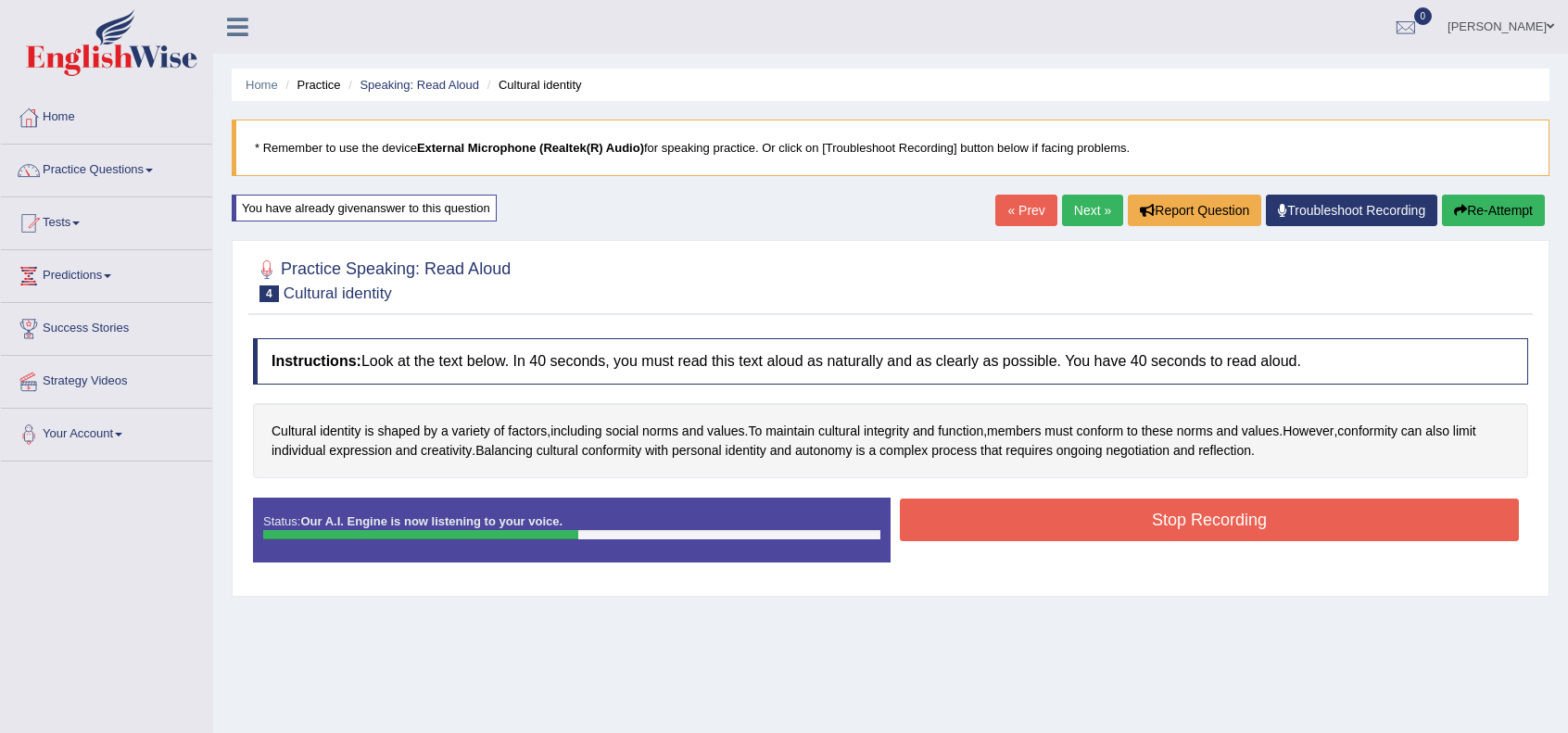
click at [1192, 514] on button "Stop Recording" at bounding box center [1209, 519] width 619 height 42
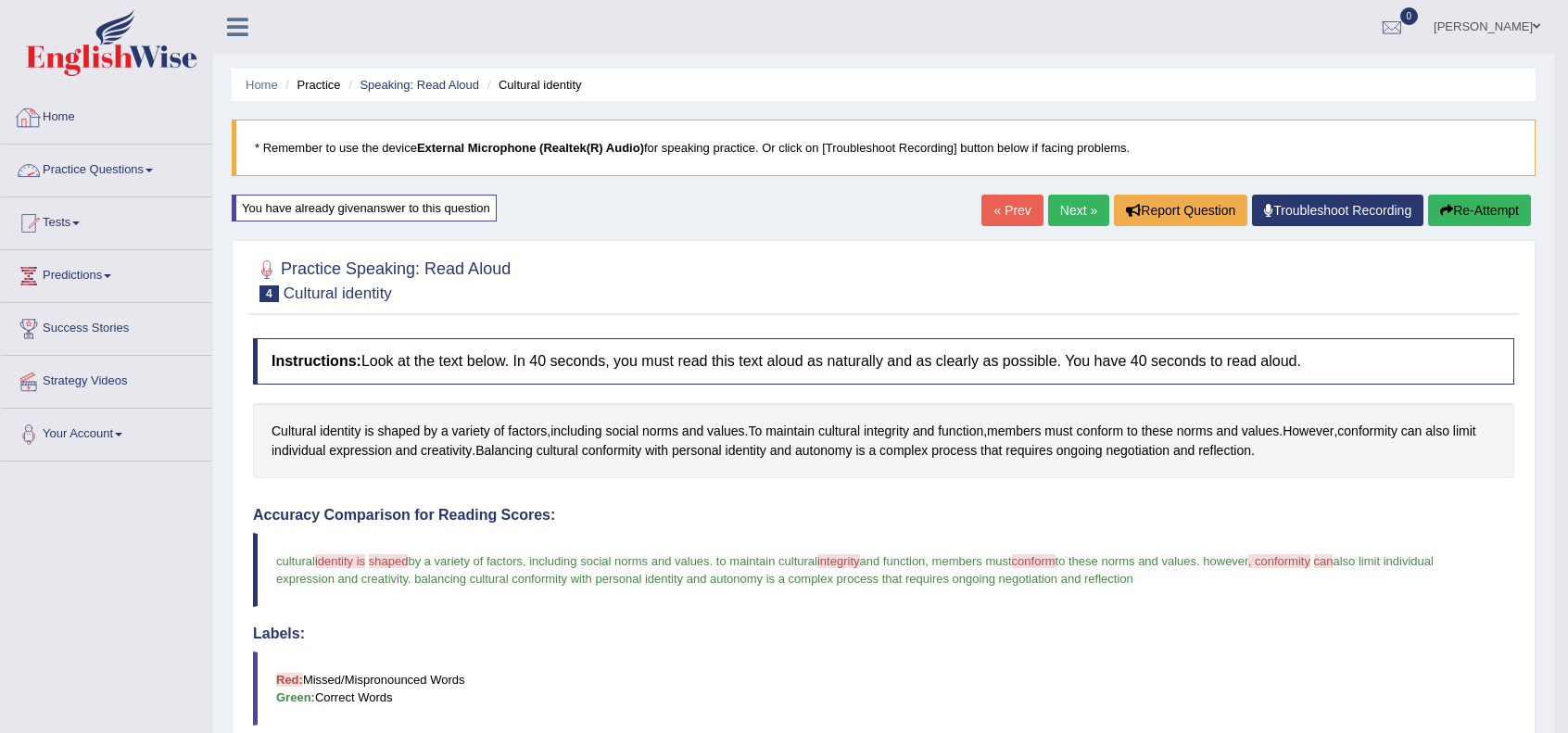
click at [61, 164] on link "Practice Questions" at bounding box center [106, 167] width 211 height 46
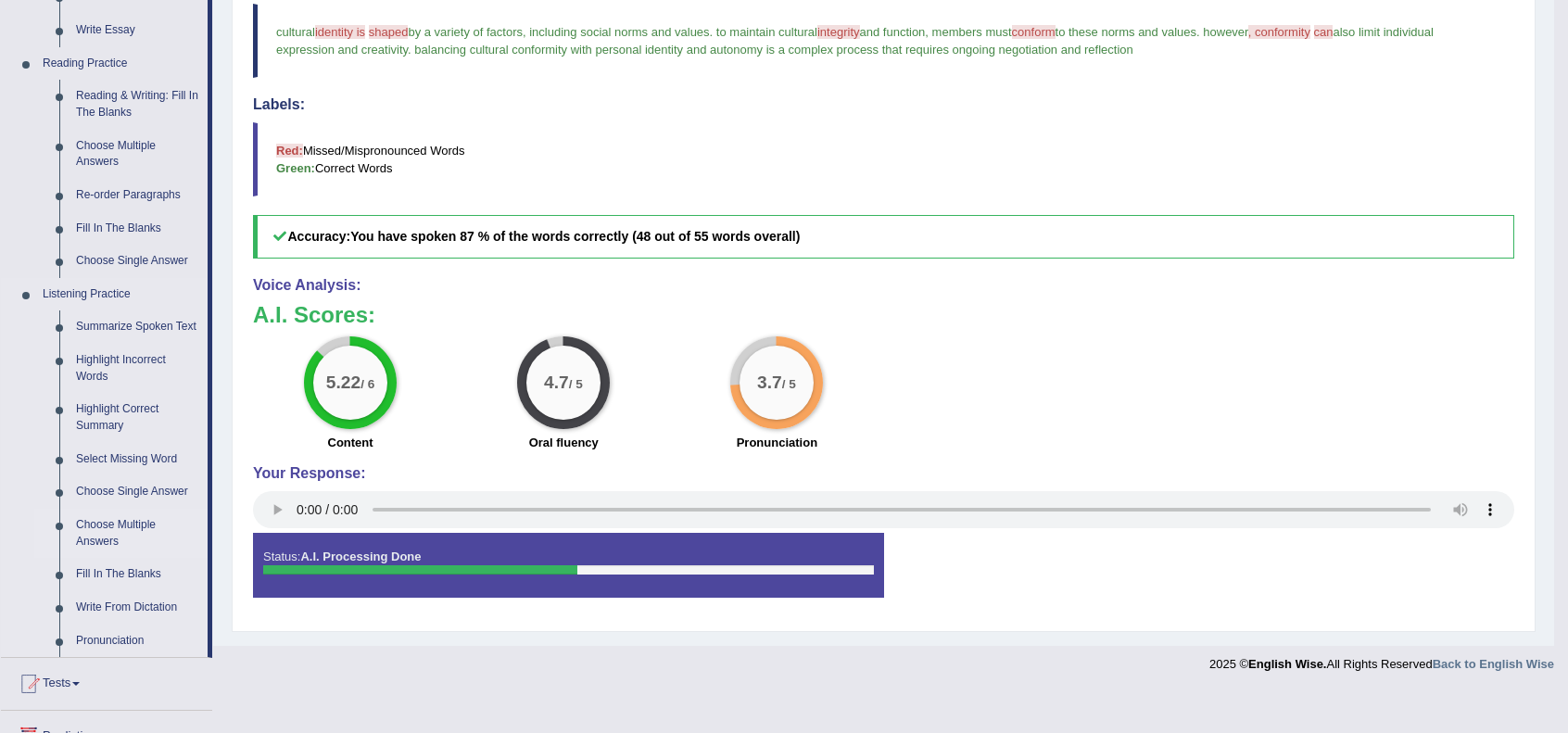
scroll to position [556, 0]
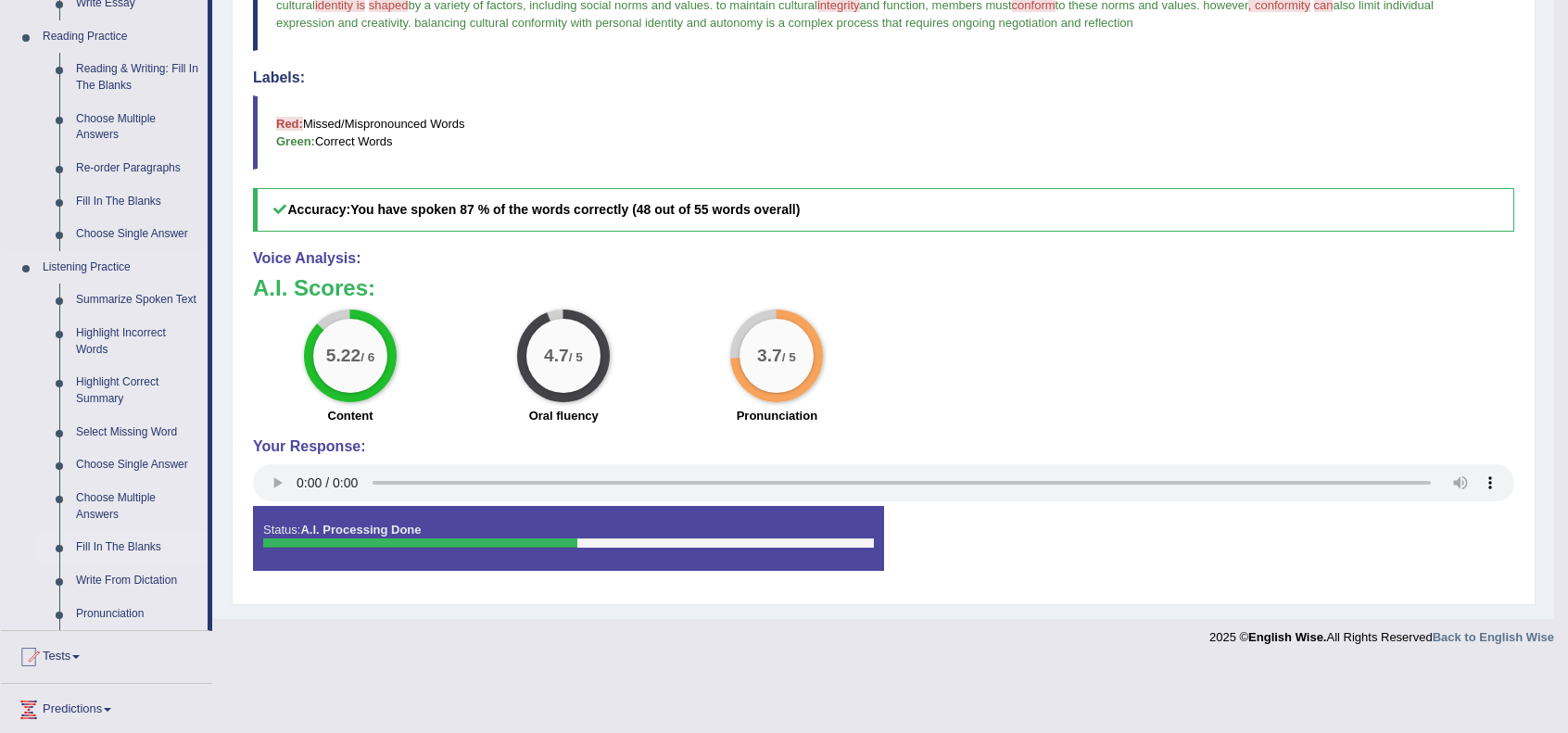
click at [113, 549] on link "Fill In The Blanks" at bounding box center [137, 548] width 140 height 33
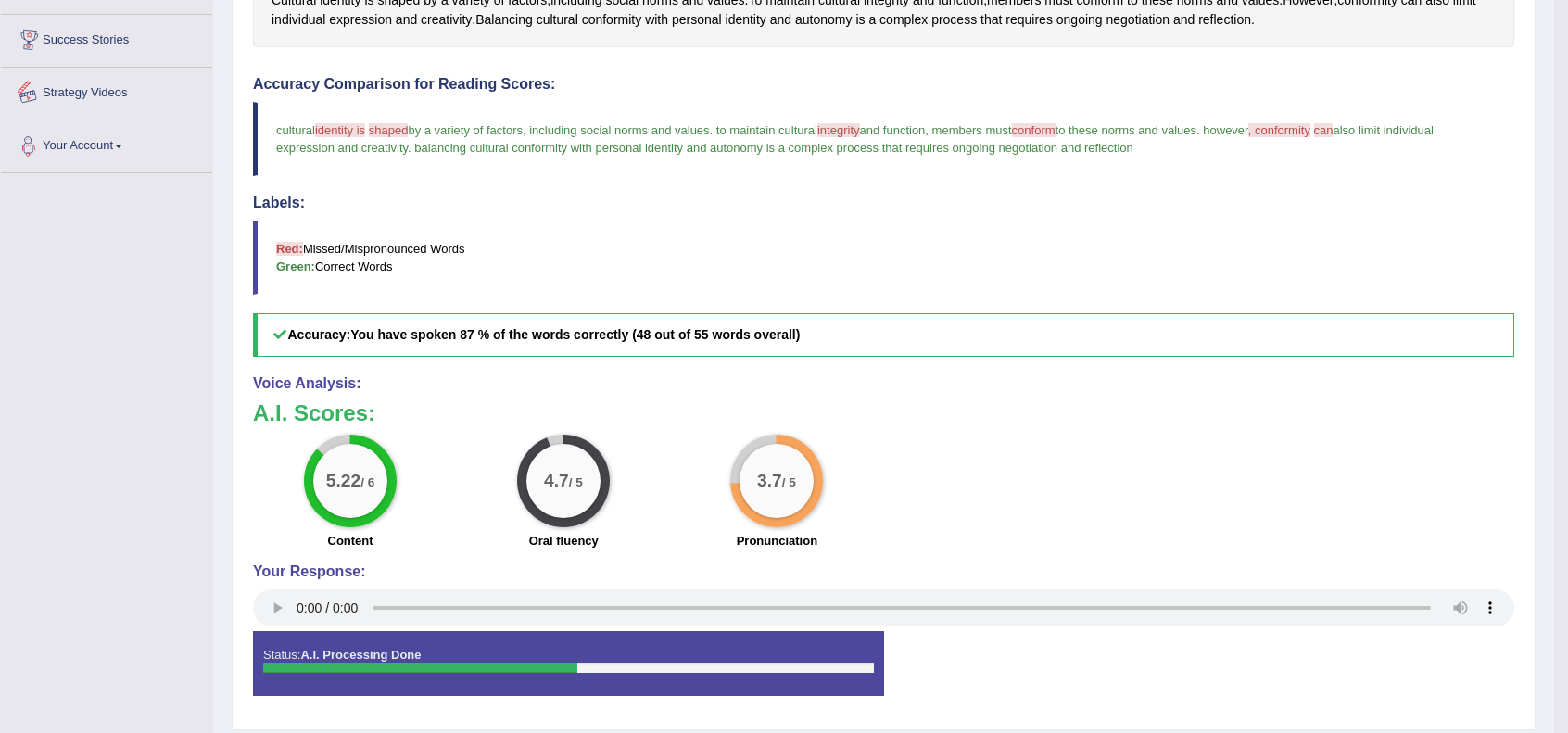
scroll to position [483, 0]
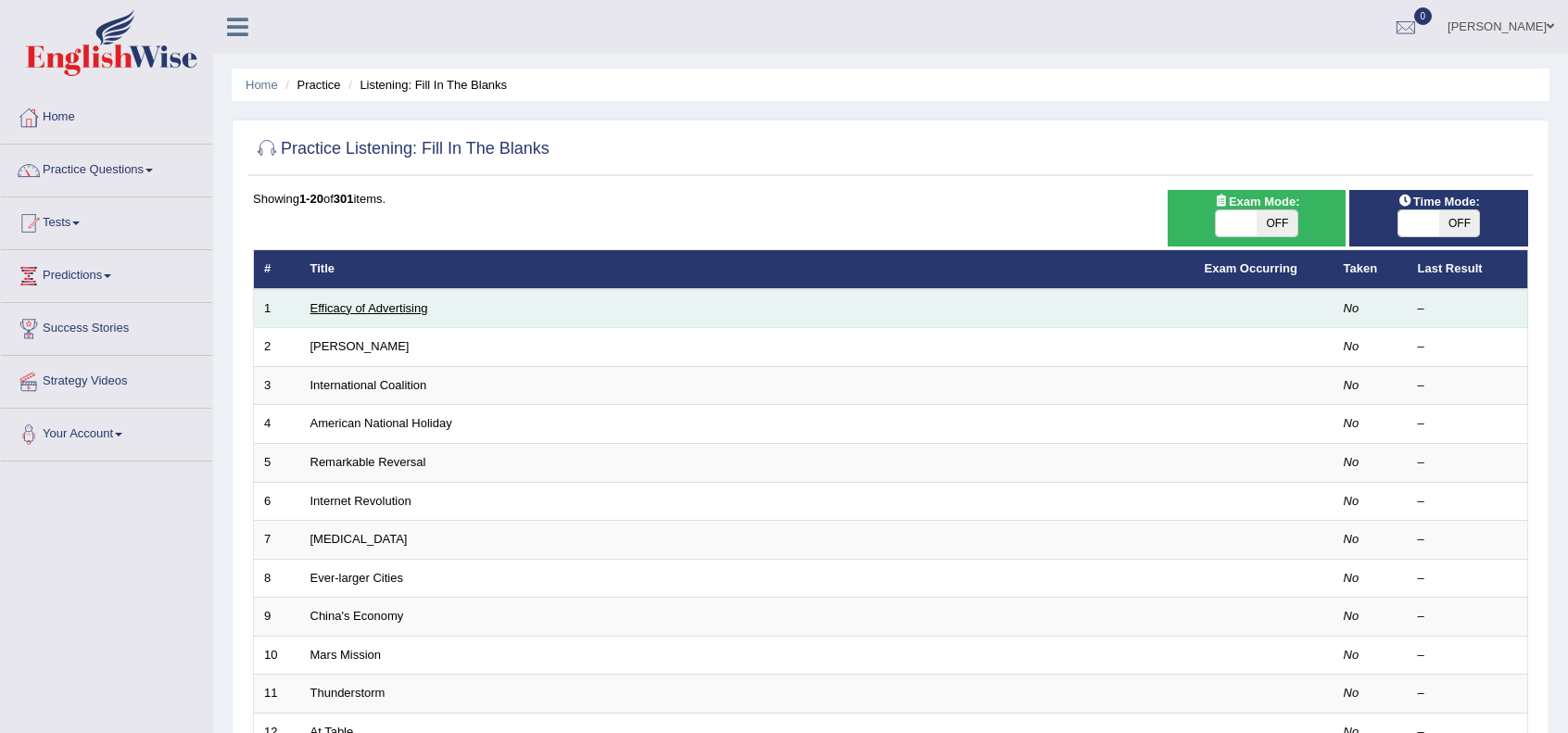
click at [333, 309] on link "Efficacy of Advertising" at bounding box center [369, 308] width 118 height 14
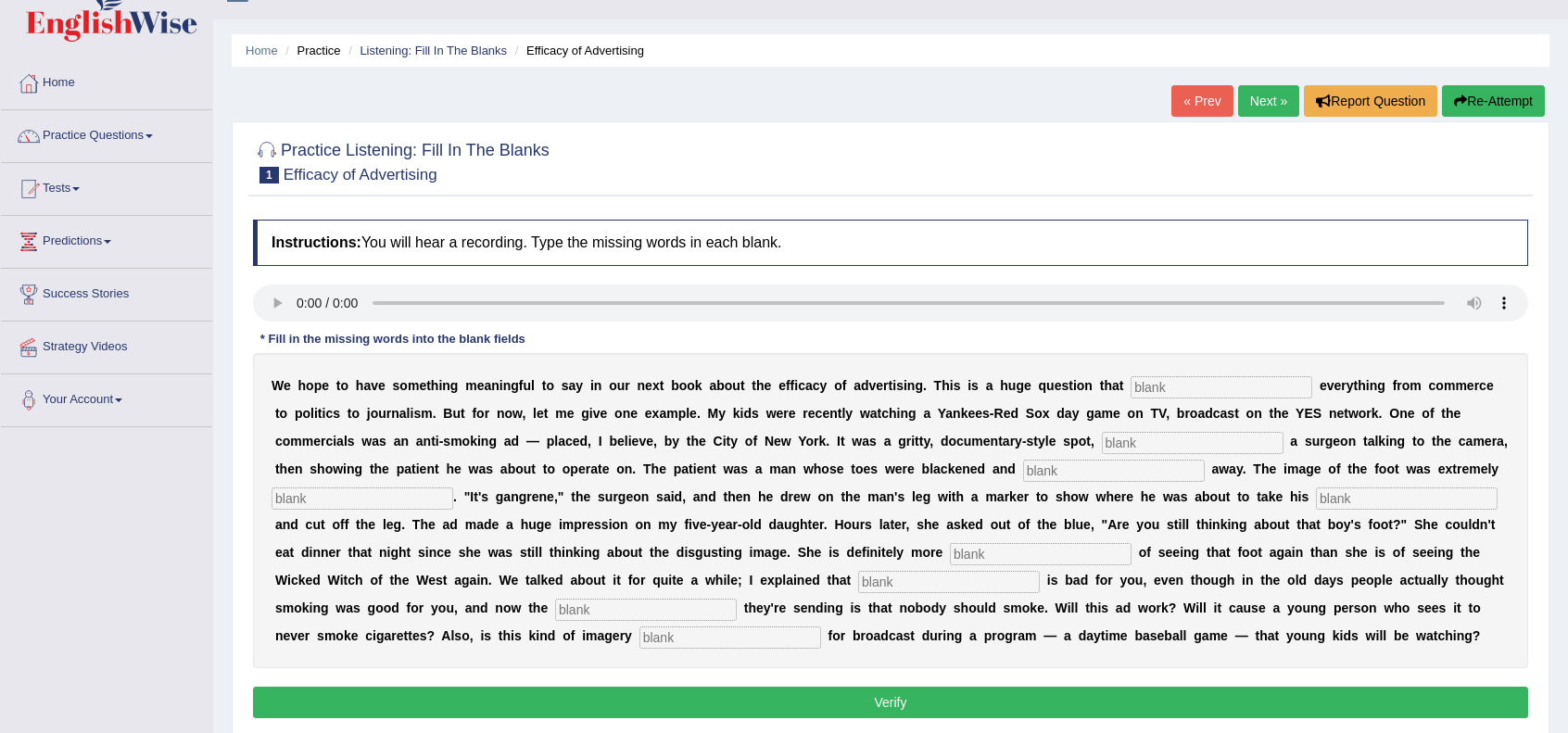
scroll to position [61, 0]
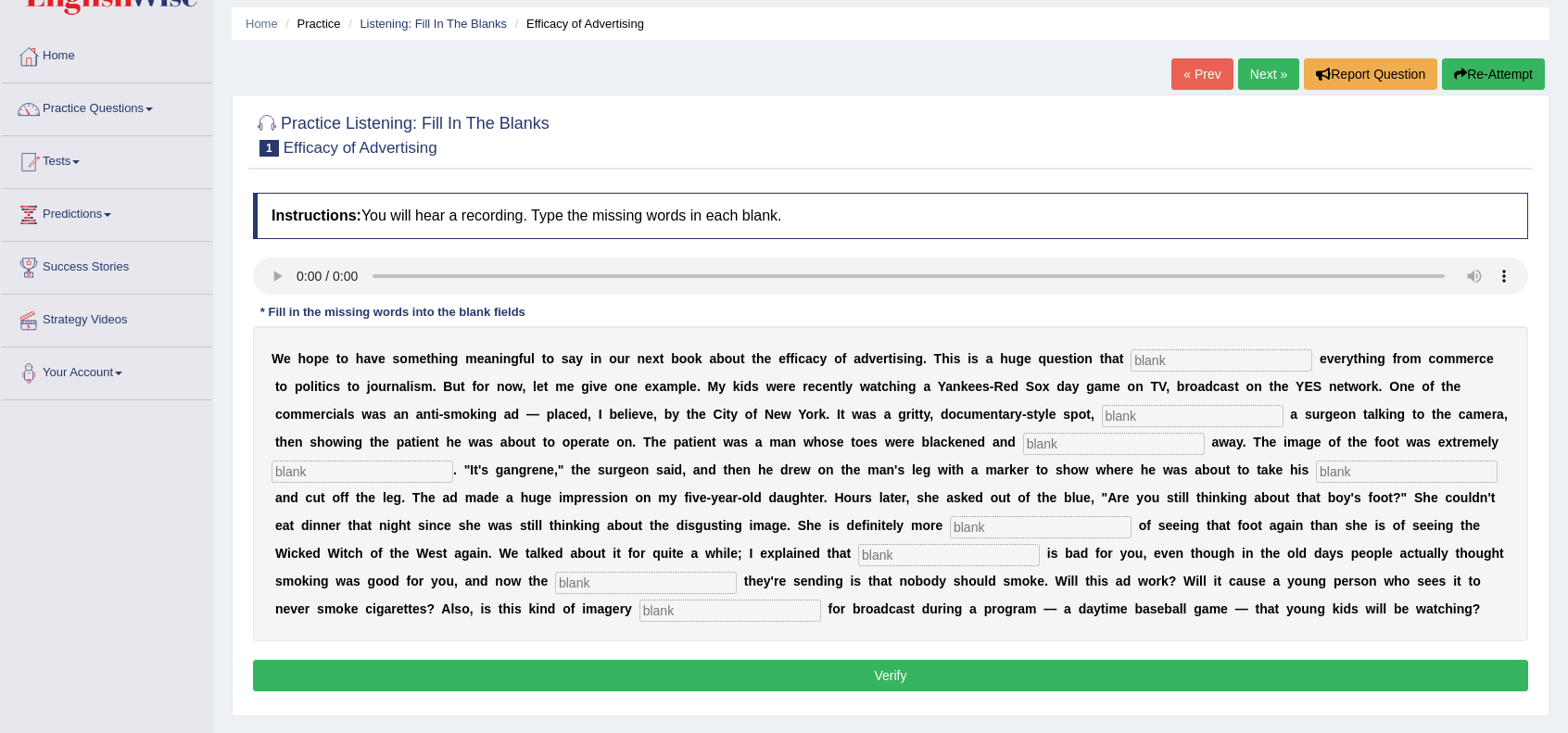
click at [1177, 349] on input "text" at bounding box center [1222, 360] width 182 height 23
click at [1365, 470] on input "text" at bounding box center [1406, 472] width 182 height 23
type input "haxksaw"
click at [1009, 528] on input "text" at bounding box center [1040, 527] width 182 height 23
type input "scared"
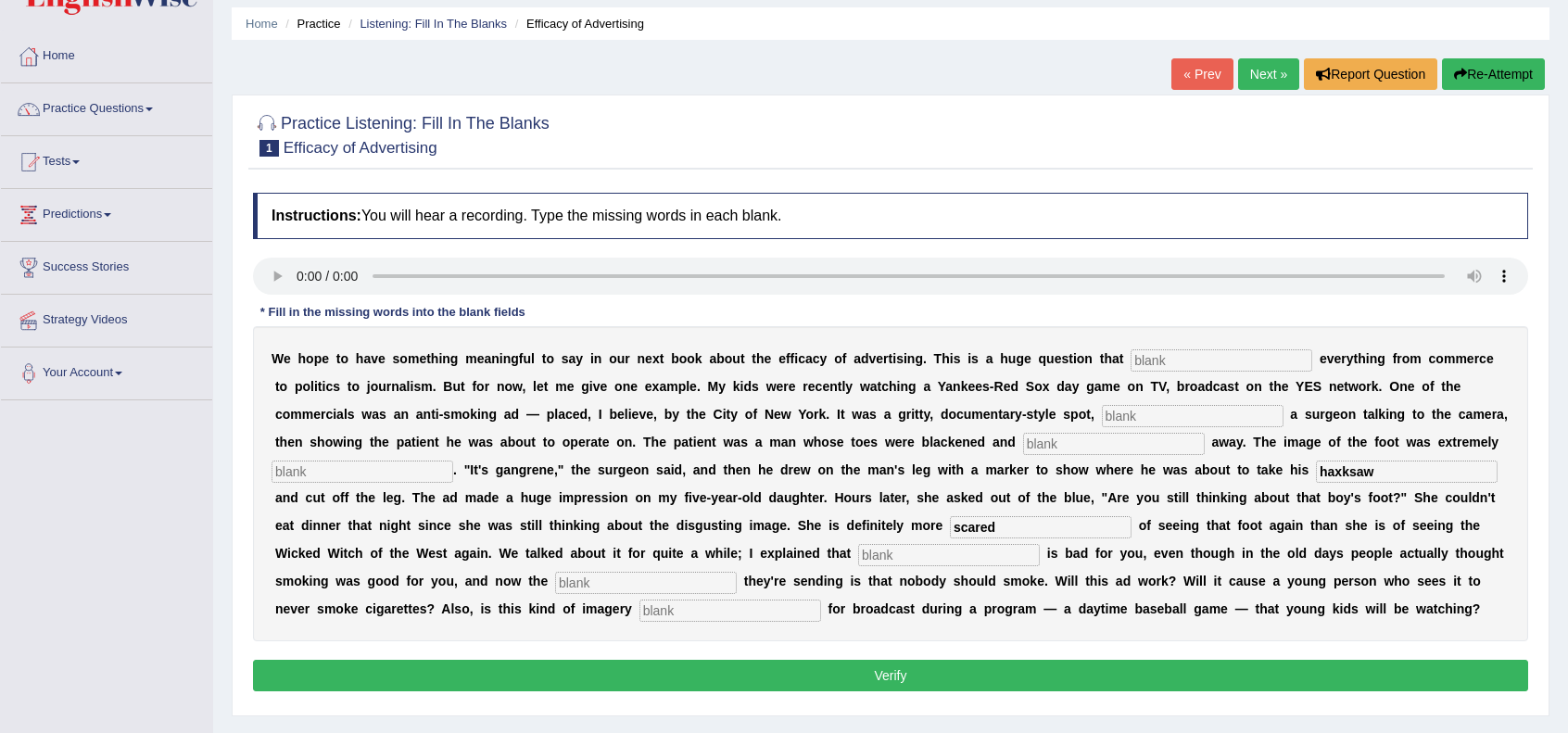
click at [955, 562] on input "text" at bounding box center [949, 555] width 182 height 23
type input "smoking"
click at [701, 581] on input "text" at bounding box center [646, 583] width 182 height 23
type input "message"
click at [712, 607] on input "text" at bounding box center [730, 610] width 182 height 23
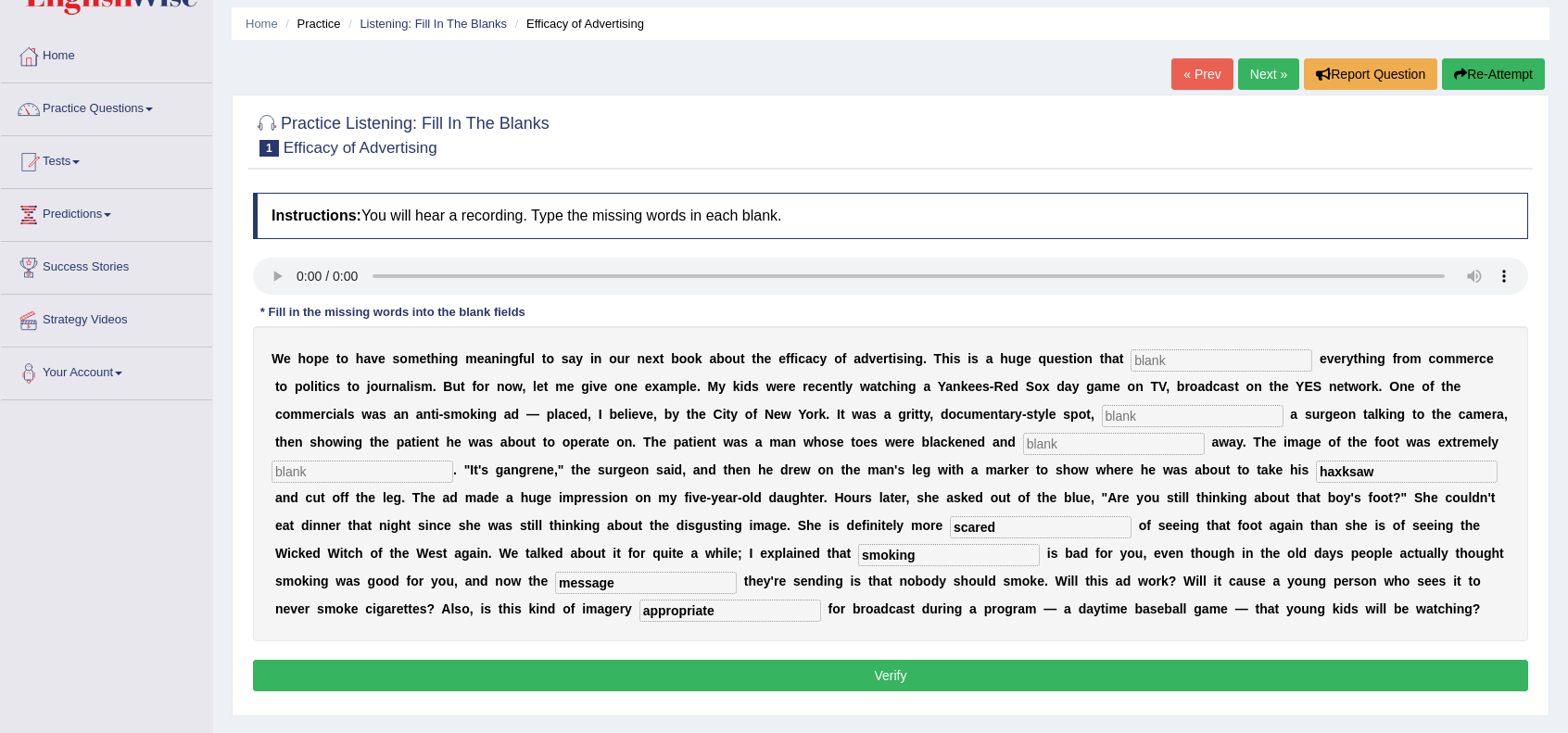
type input "appropriate"
click at [1191, 353] on input "text" at bounding box center [1222, 360] width 182 height 23
type input "impacts"
click at [1193, 409] on input "text" at bounding box center [1192, 416] width 182 height 23
type input "featuring"
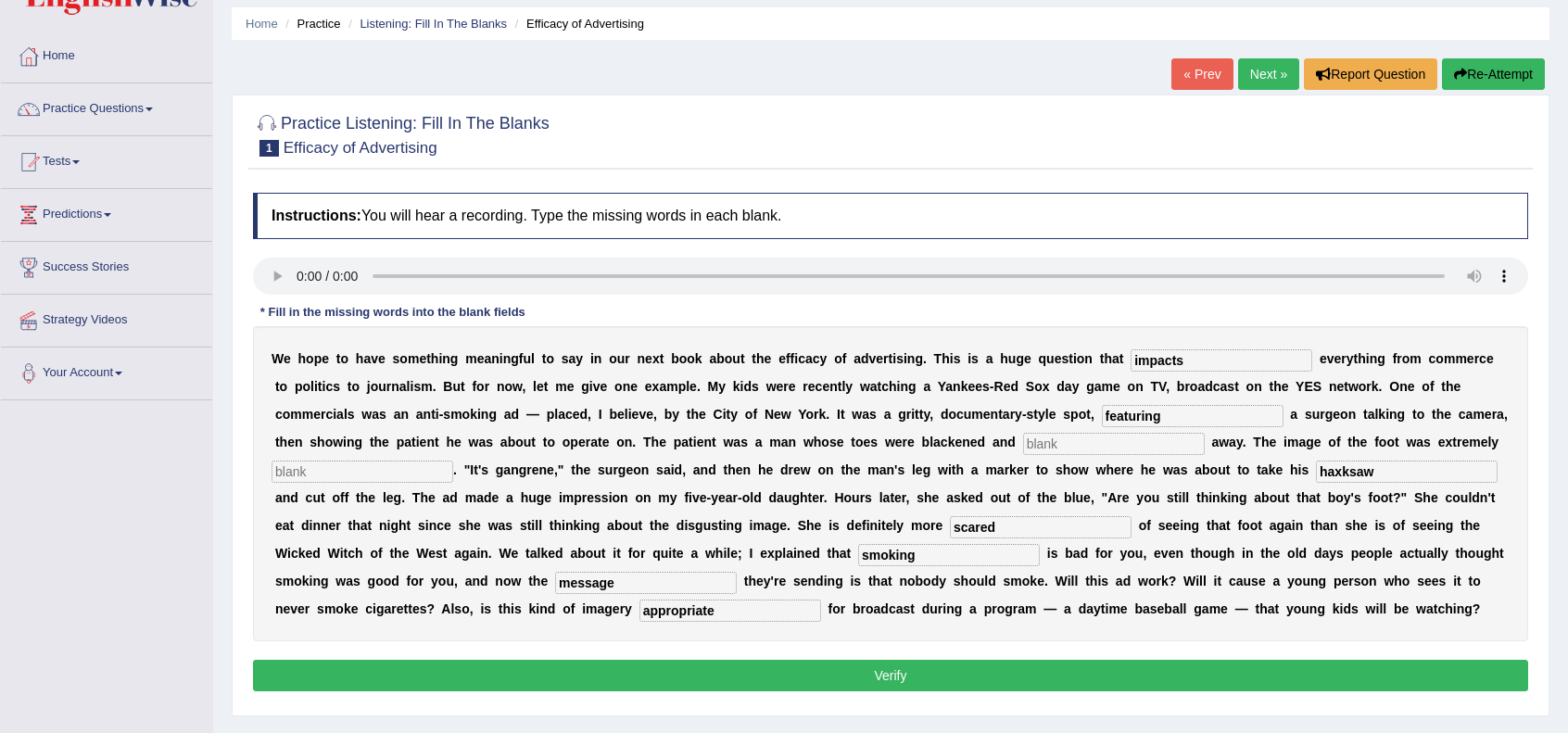
click at [1176, 445] on input "text" at bounding box center [1114, 444] width 182 height 23
type input "rotten"
click at [415, 464] on input "text" at bounding box center [362, 472] width 182 height 23
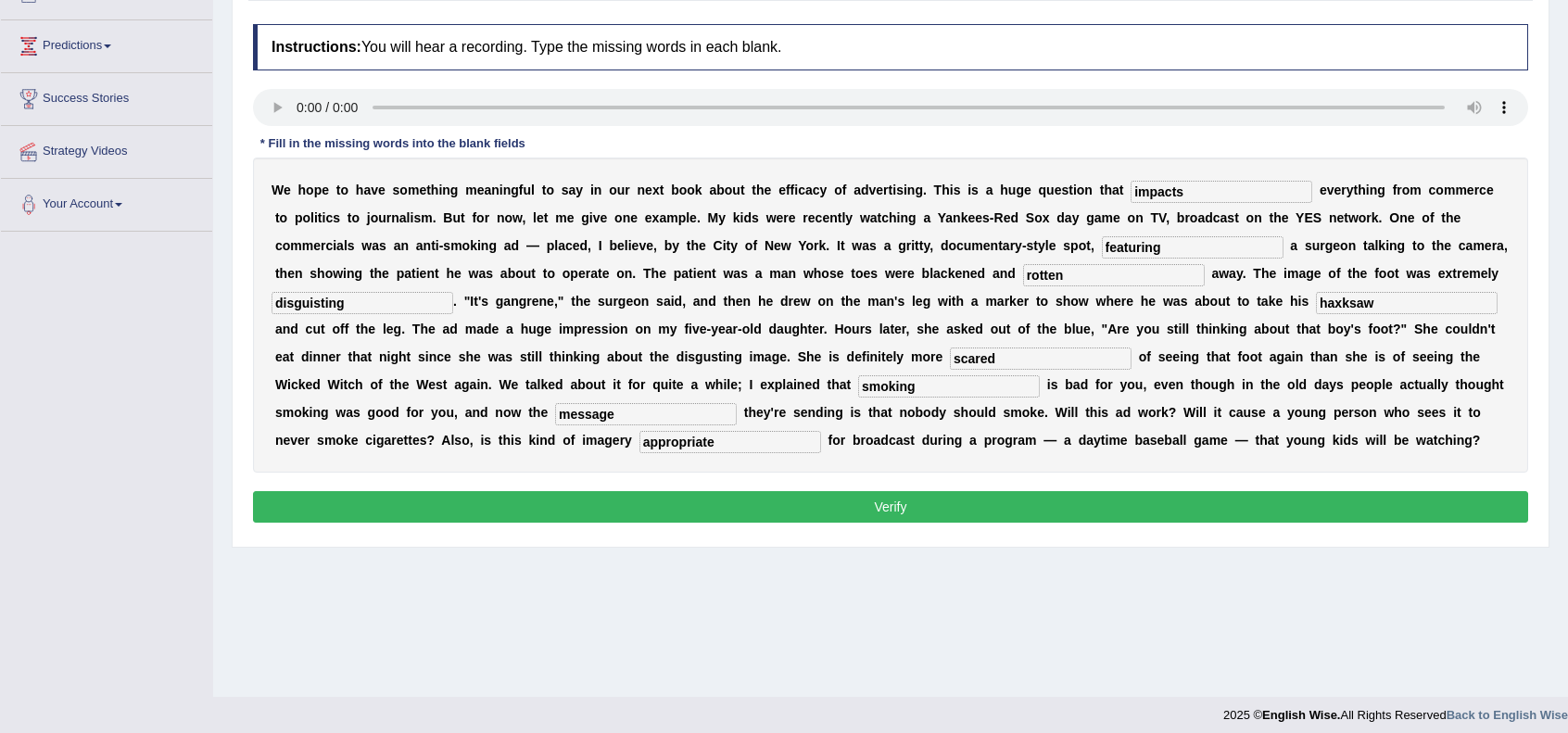
scroll to position [239, 0]
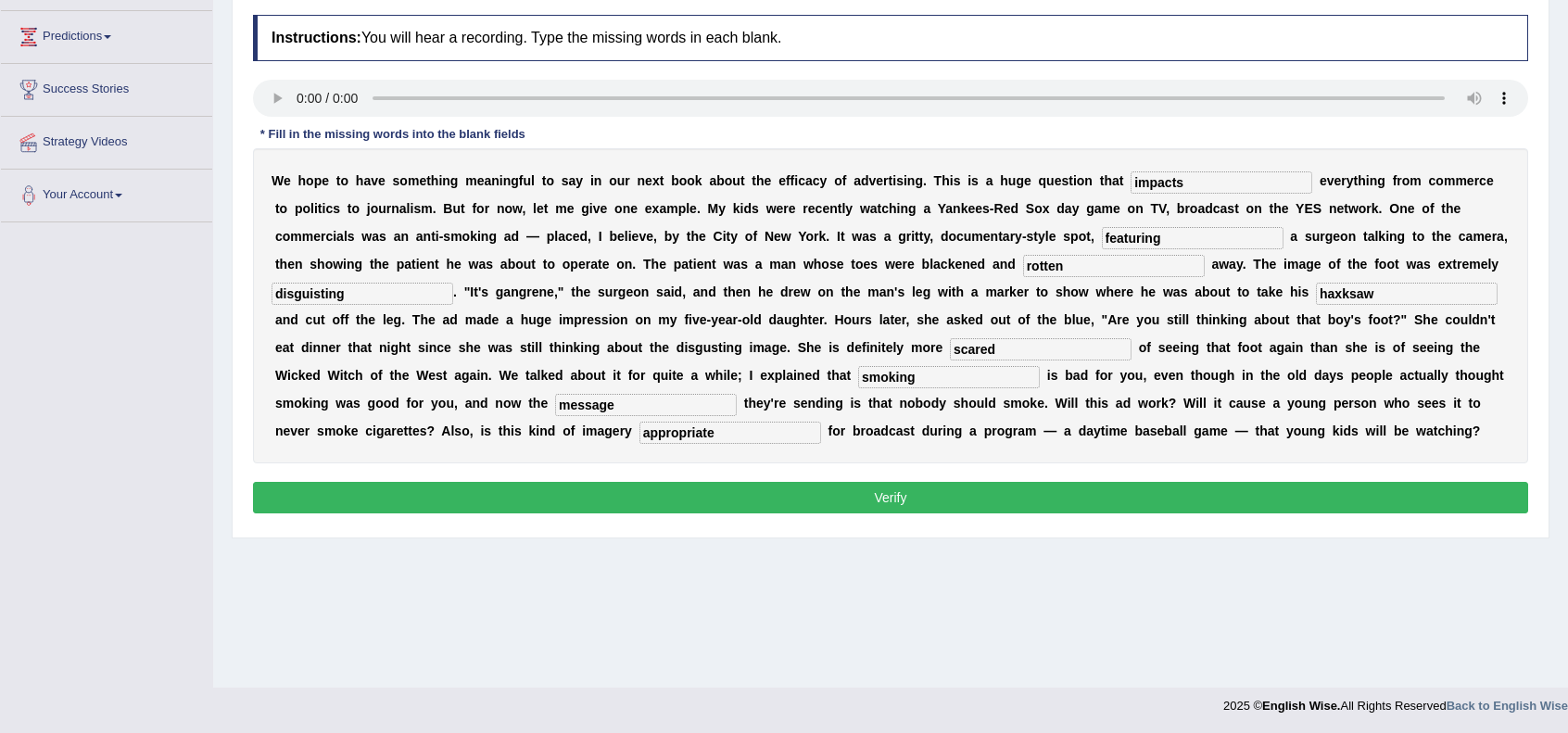
type input "disguisting"
click at [626, 495] on button "Verify" at bounding box center [891, 497] width 1276 height 31
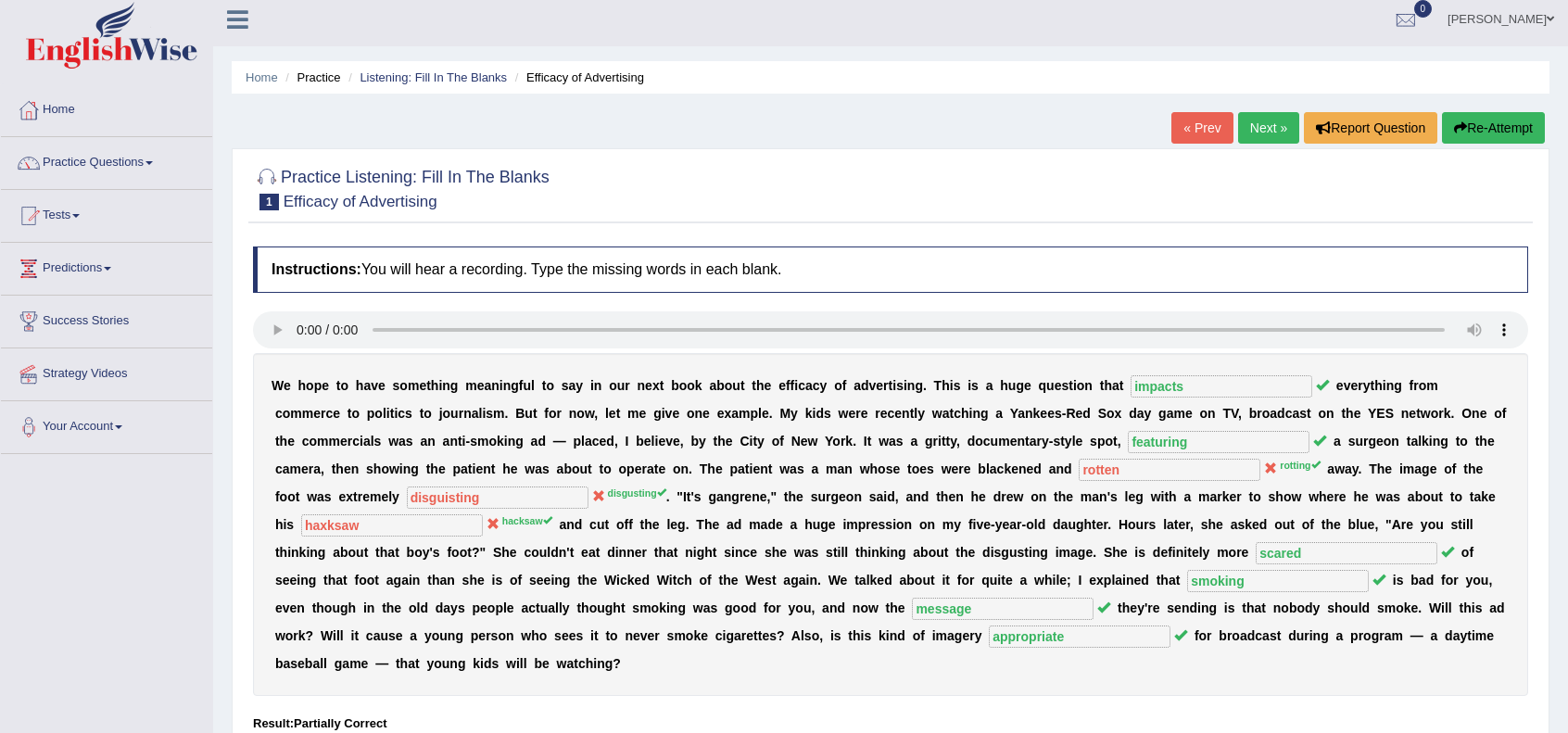
scroll to position [0, 0]
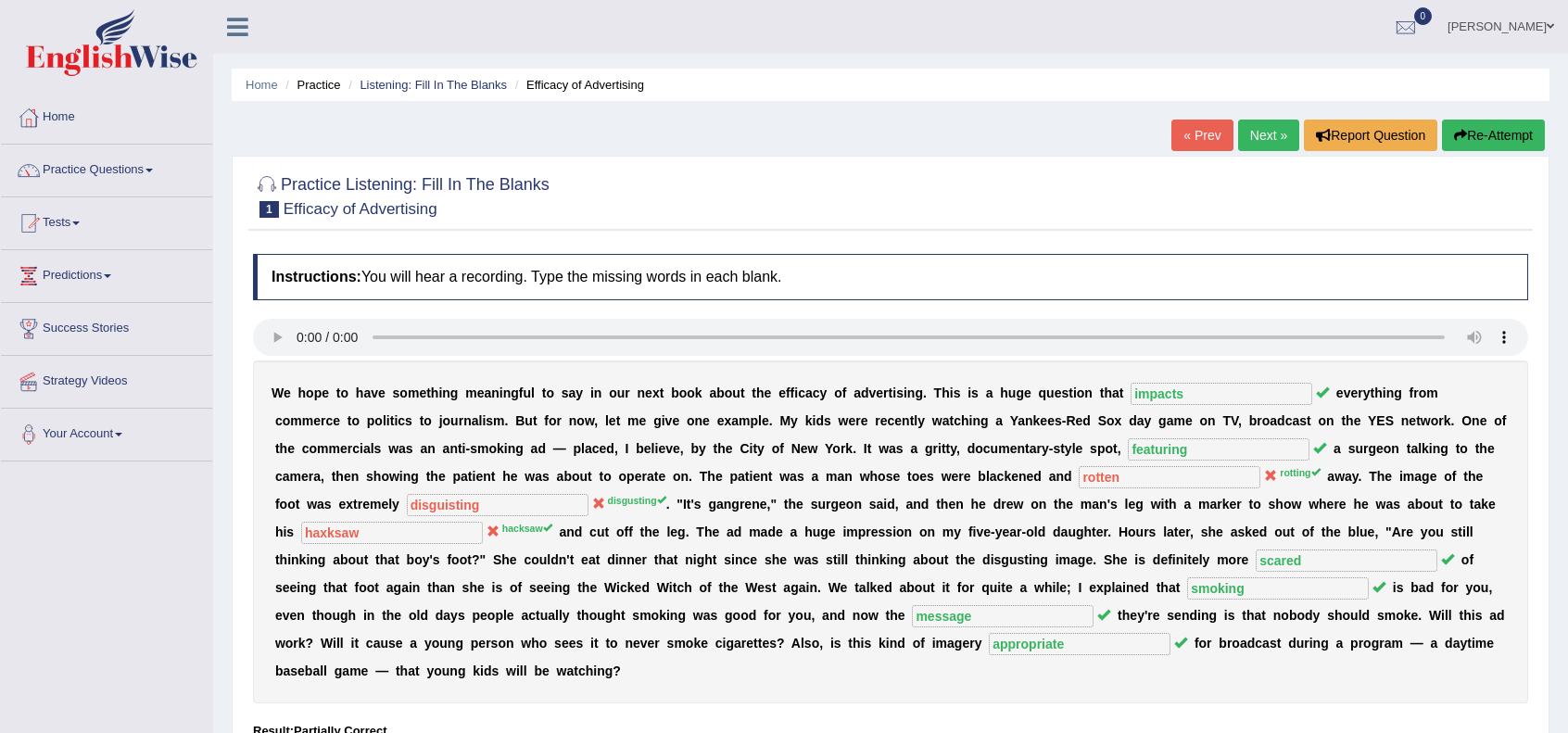
click at [1252, 142] on link "Next »" at bounding box center [1269, 135] width 61 height 31
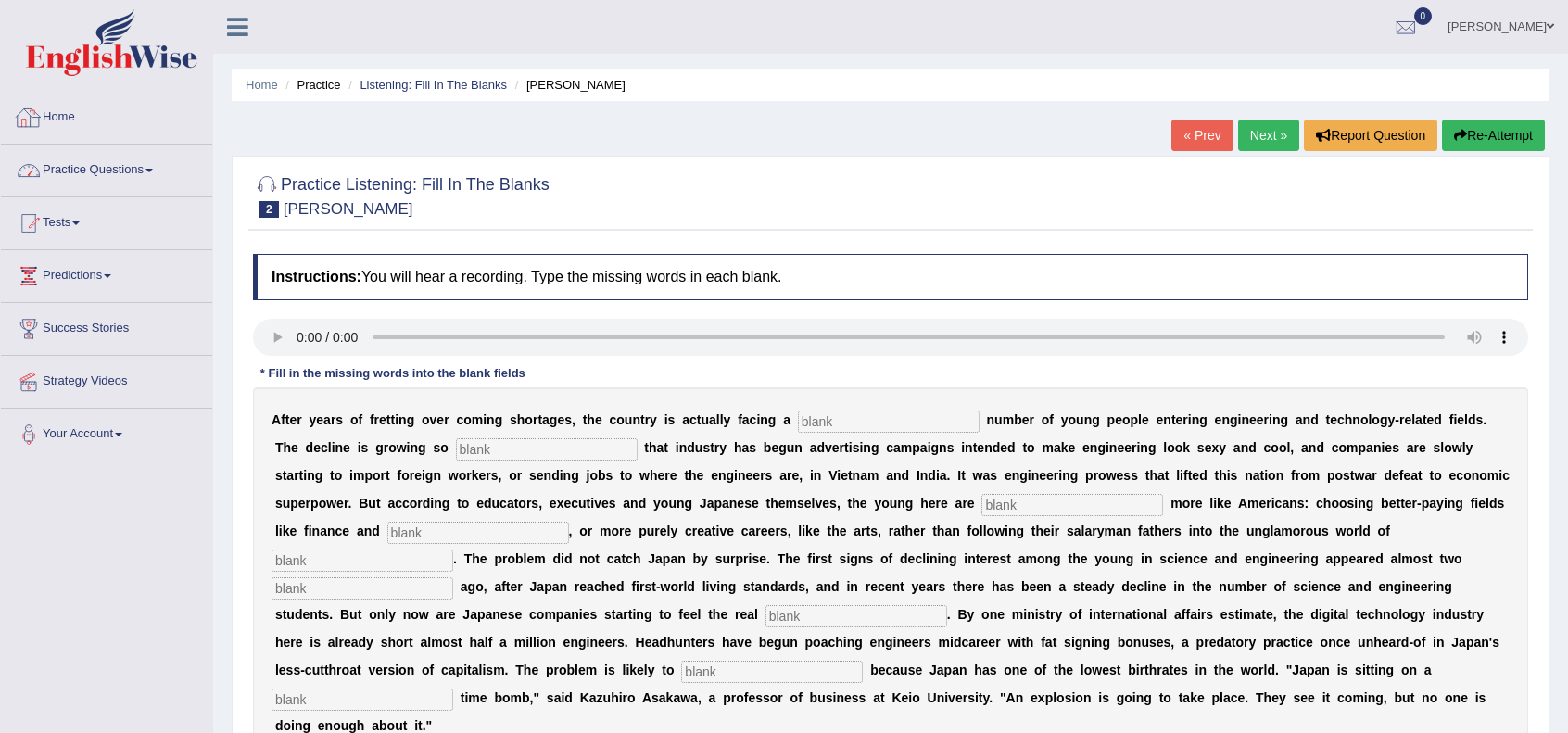
click at [68, 123] on link "Home" at bounding box center [106, 115] width 211 height 46
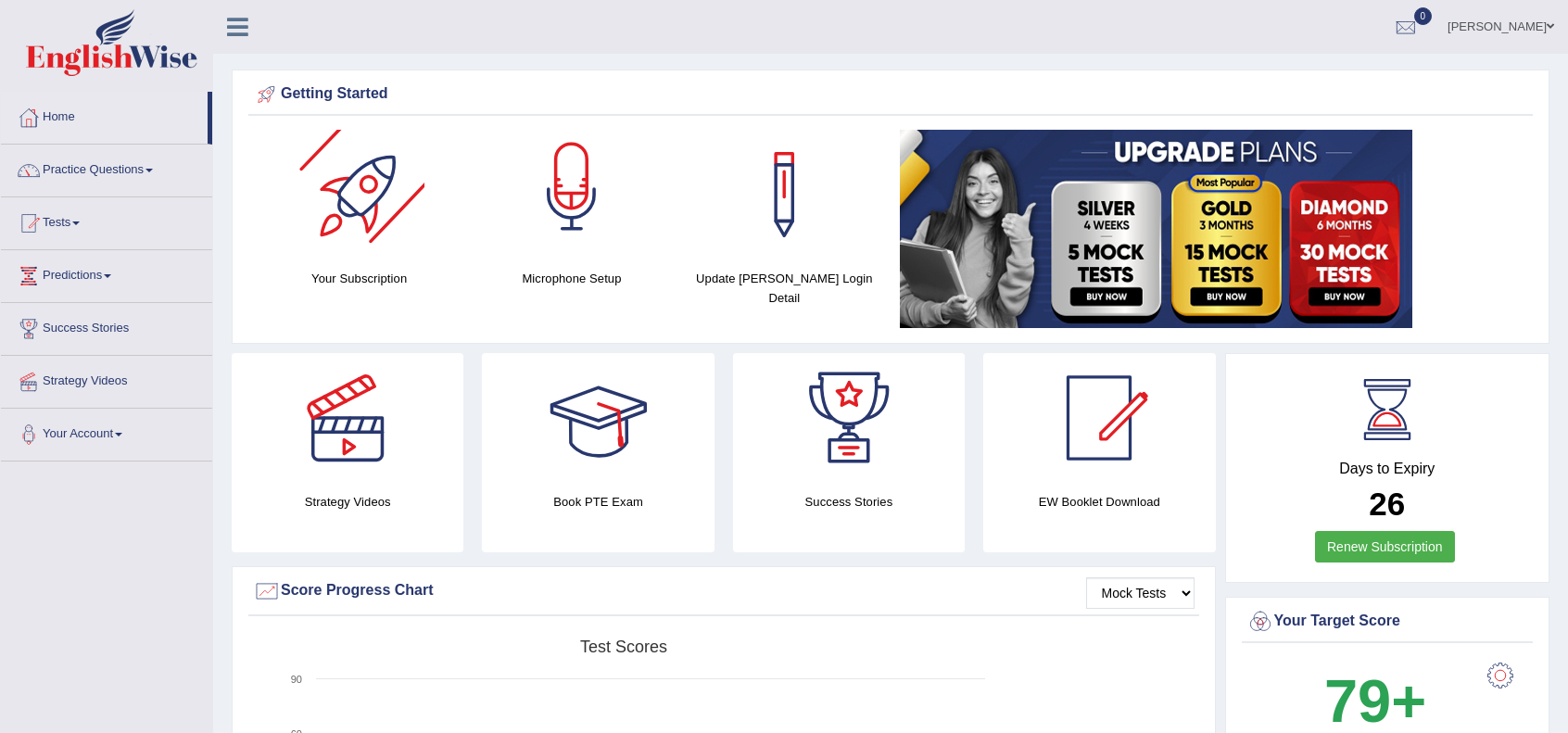
scroll to position [679, 0]
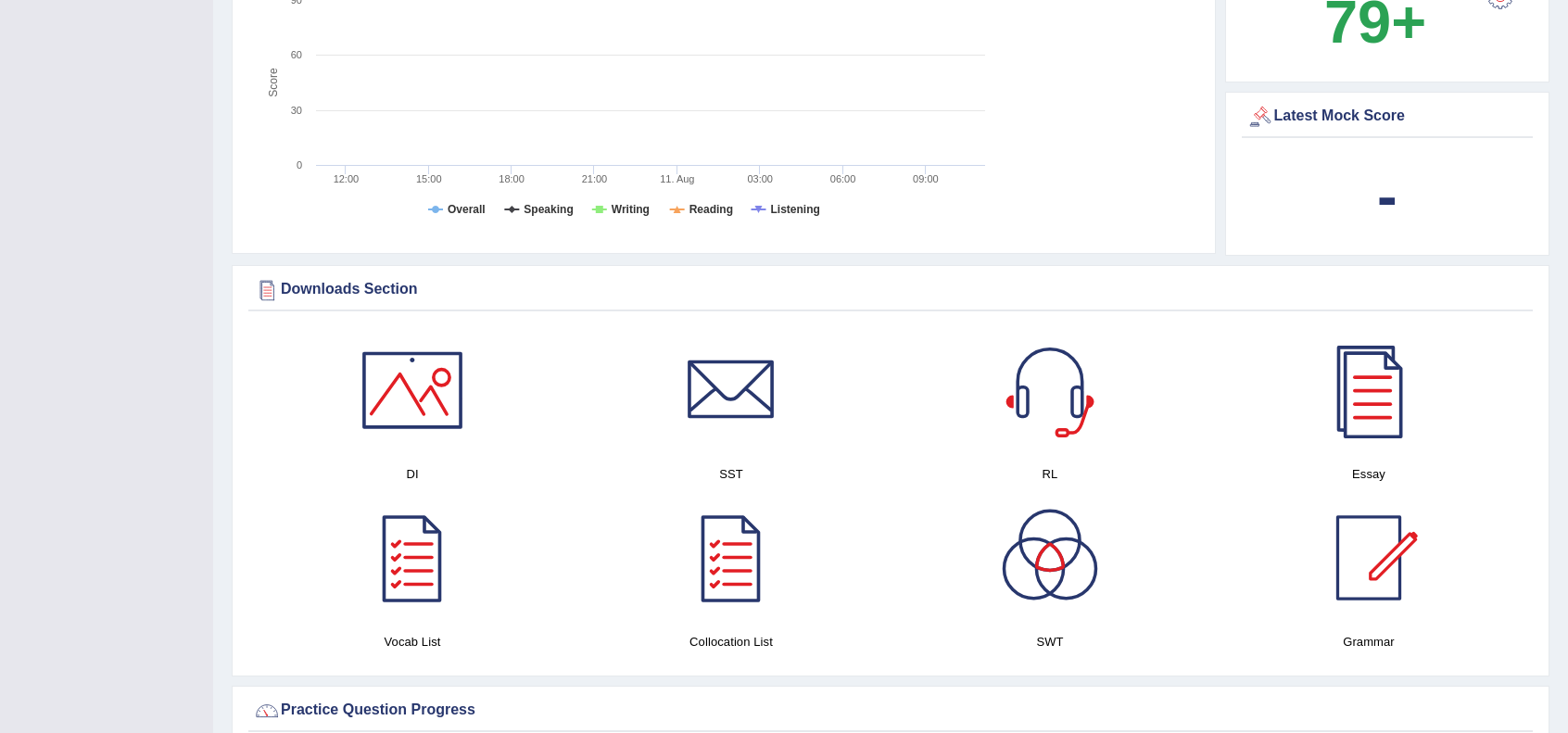
click at [606, 219] on rect at bounding box center [624, 94] width 742 height 288
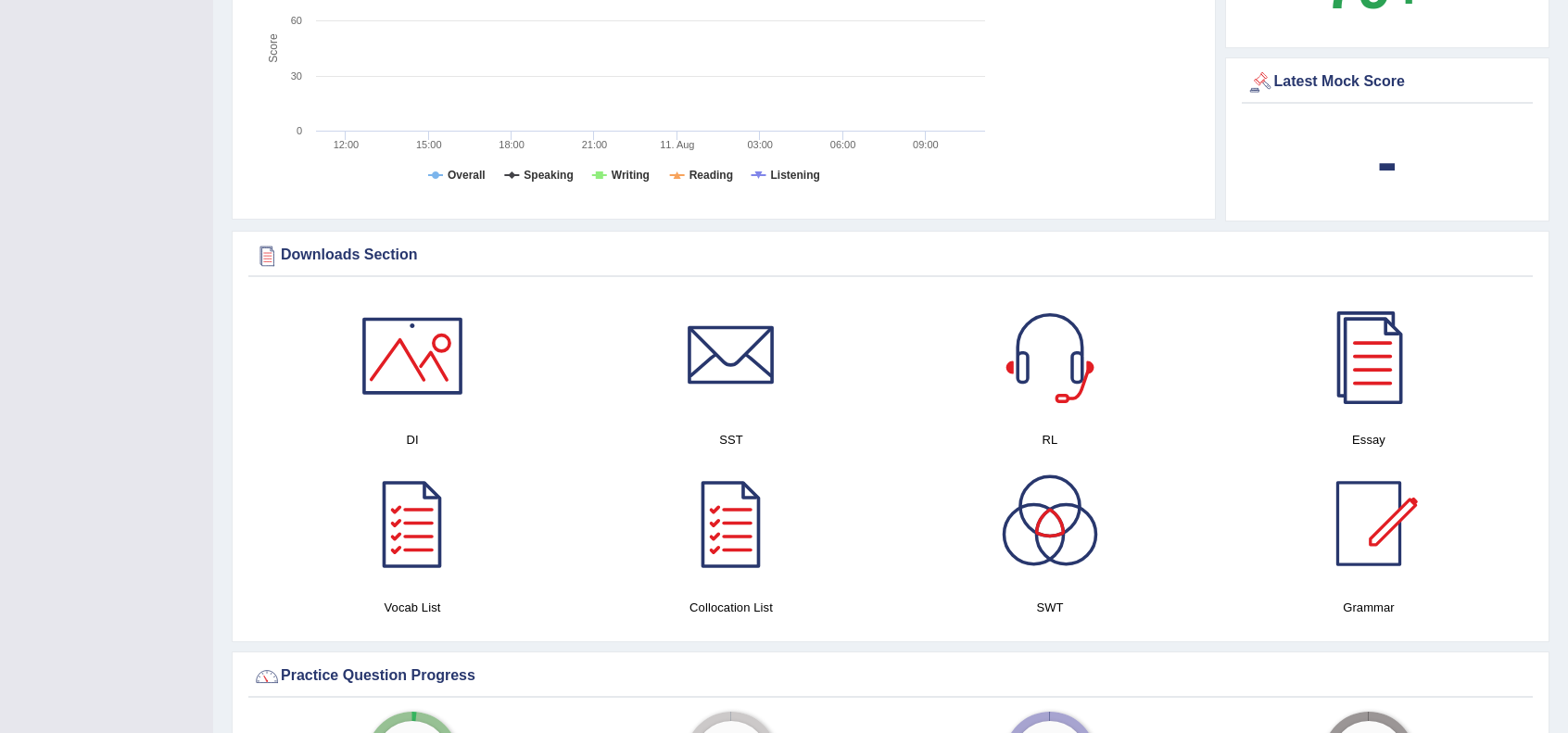
scroll to position [803, 0]
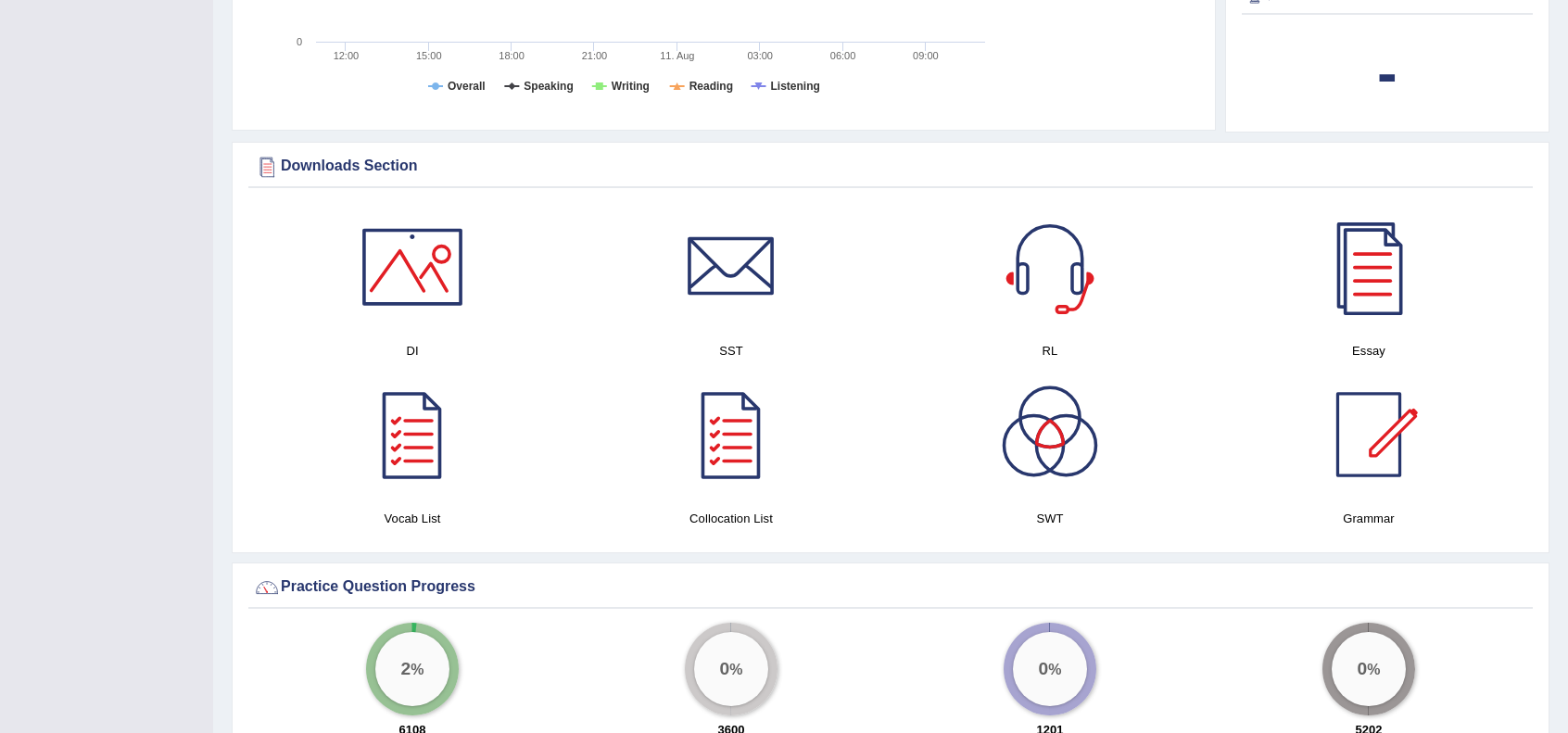
click at [1048, 353] on h4 "RL" at bounding box center [1050, 351] width 300 height 20
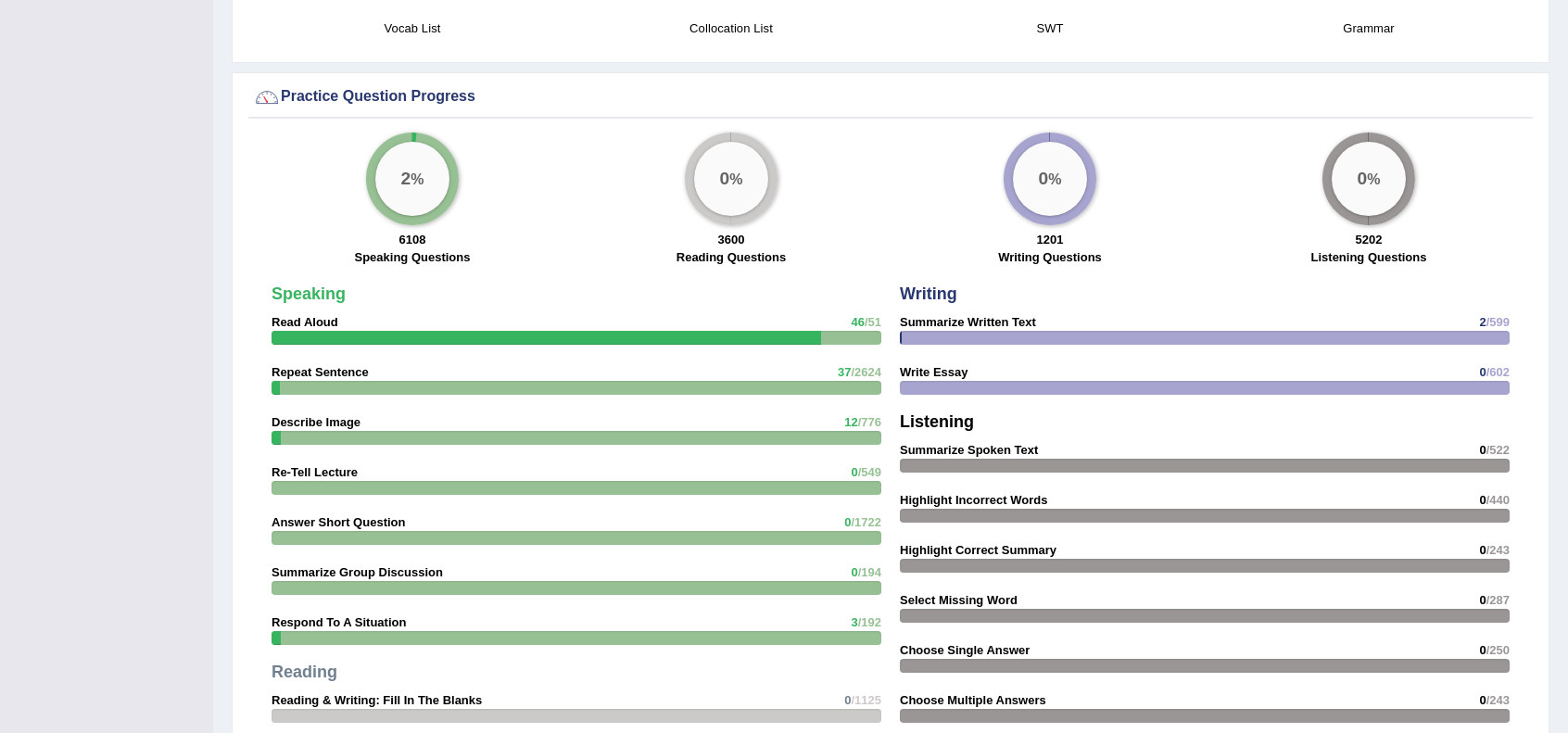
scroll to position [1298, 0]
